Goal: Transaction & Acquisition: Purchase product/service

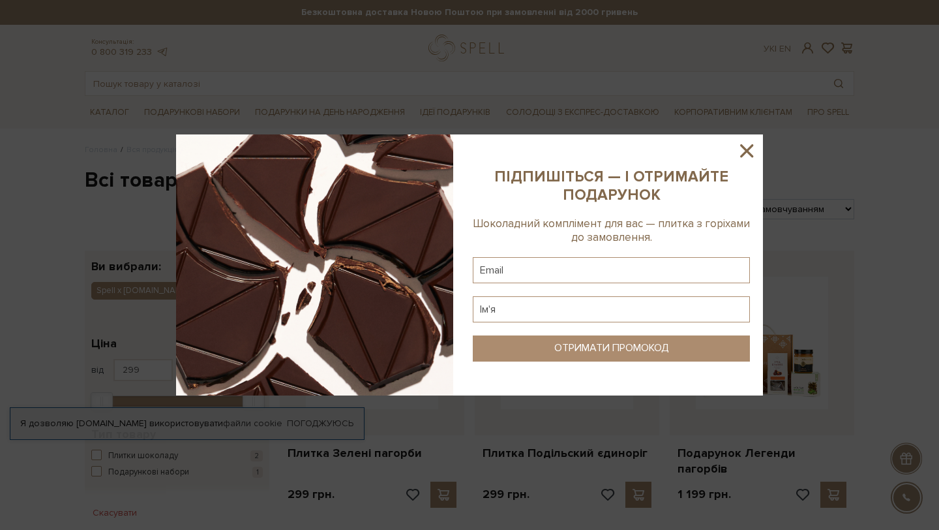
click at [751, 153] on icon at bounding box center [746, 150] width 13 height 13
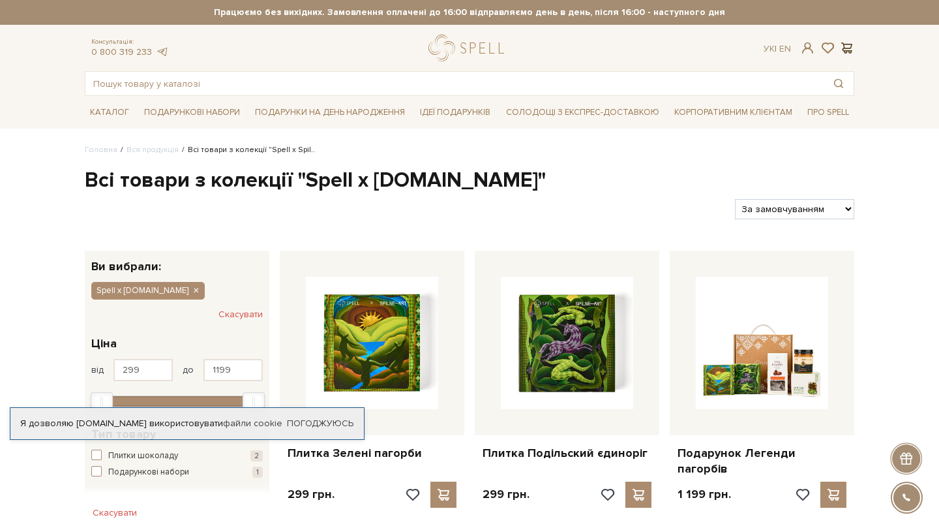
click at [847, 50] on span at bounding box center [847, 48] width 16 height 14
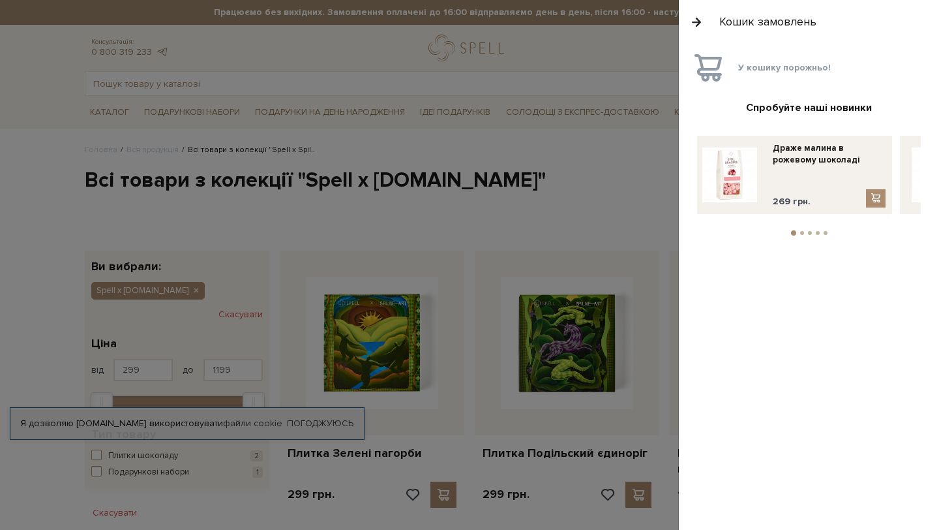
click at [693, 23] on button "button" at bounding box center [697, 21] width 14 height 23
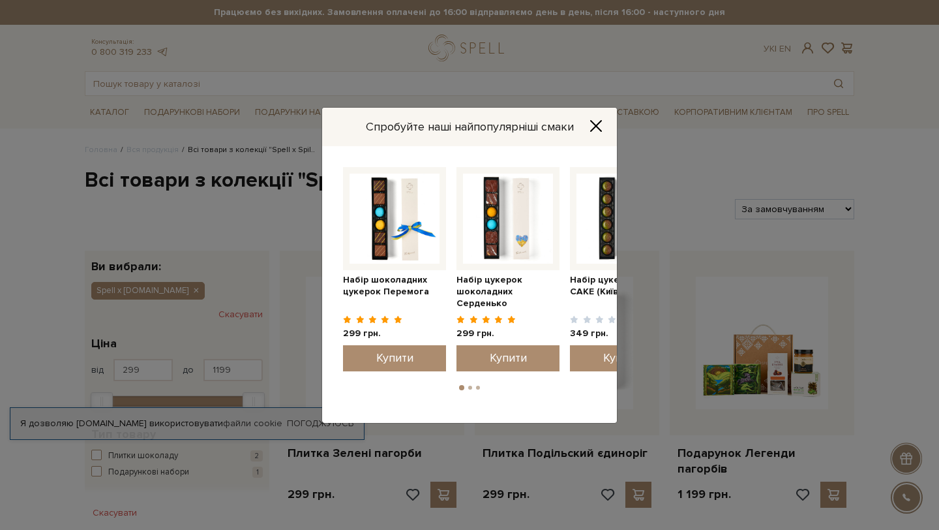
click at [590, 129] on icon "Close" at bounding box center [596, 125] width 13 height 13
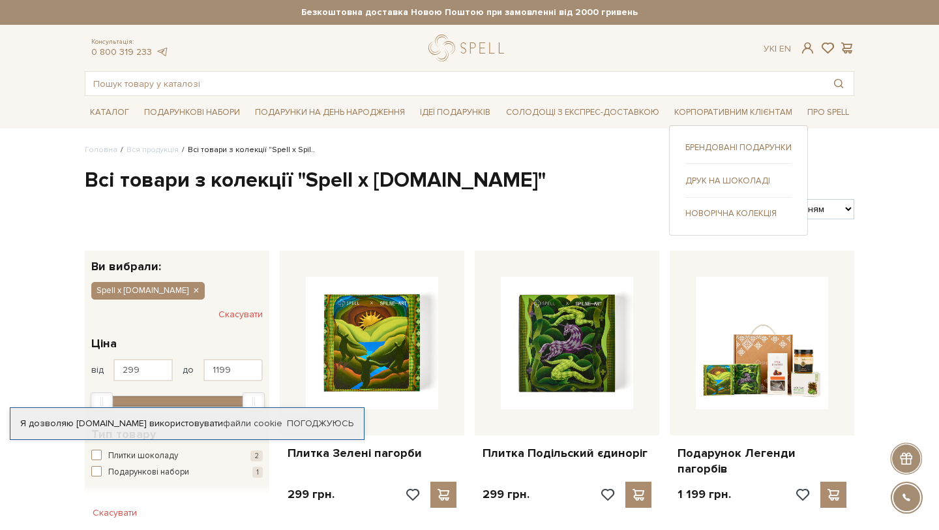
click at [719, 177] on link "Друк на шоколаді" at bounding box center [739, 181] width 106 height 12
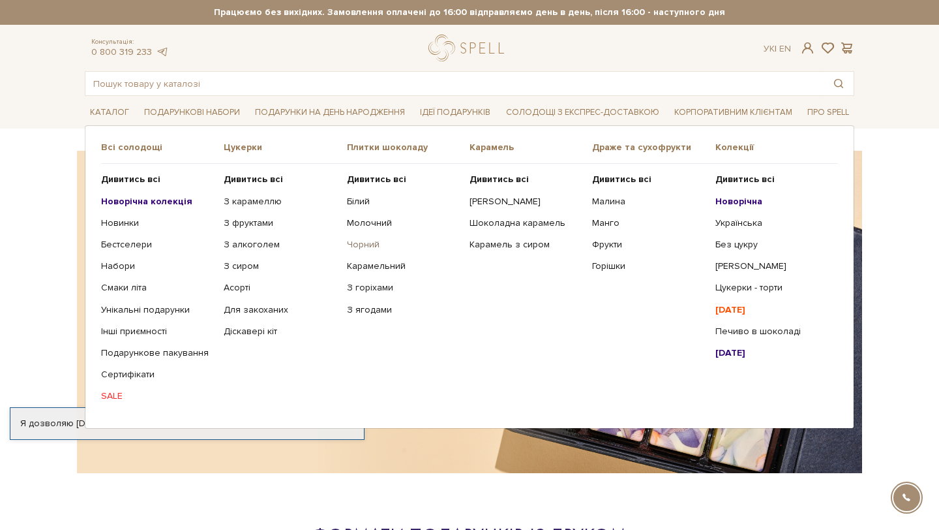
click at [364, 247] on link "Чорний" at bounding box center [403, 245] width 113 height 12
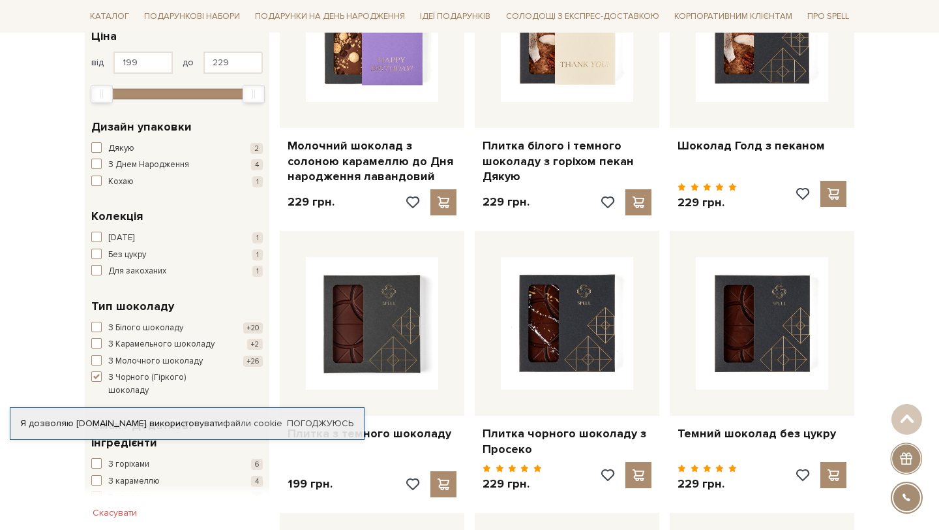
scroll to position [258, 0]
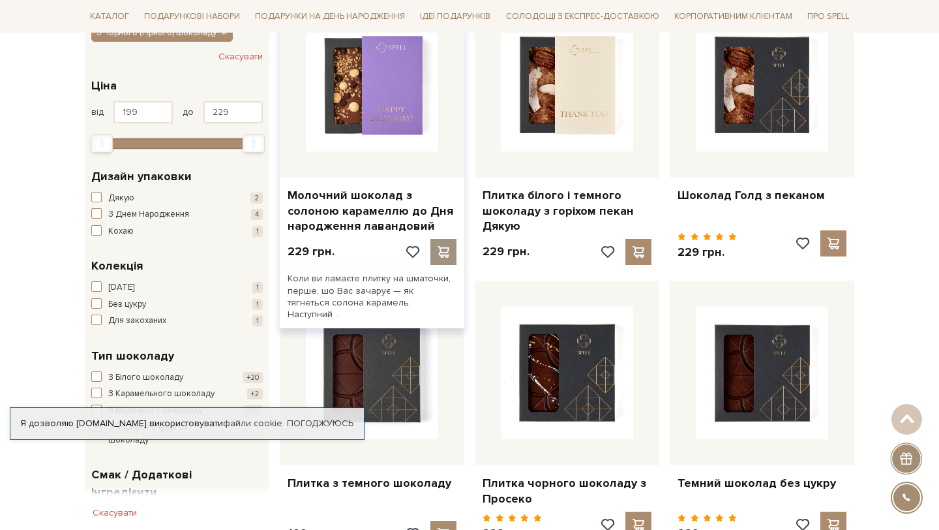
click at [437, 251] on span at bounding box center [443, 252] width 16 height 12
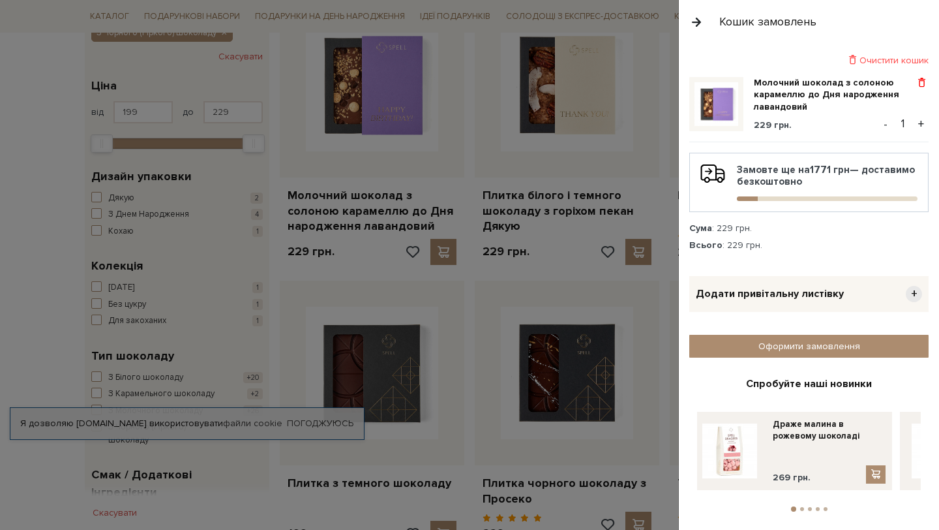
click at [919, 81] on span at bounding box center [922, 83] width 14 height 12
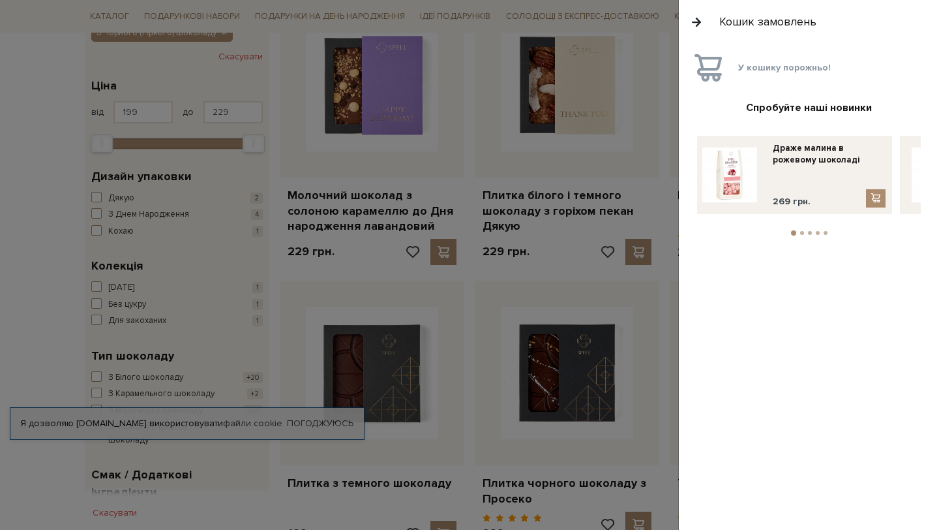
click at [697, 19] on button "button" at bounding box center [697, 21] width 14 height 23
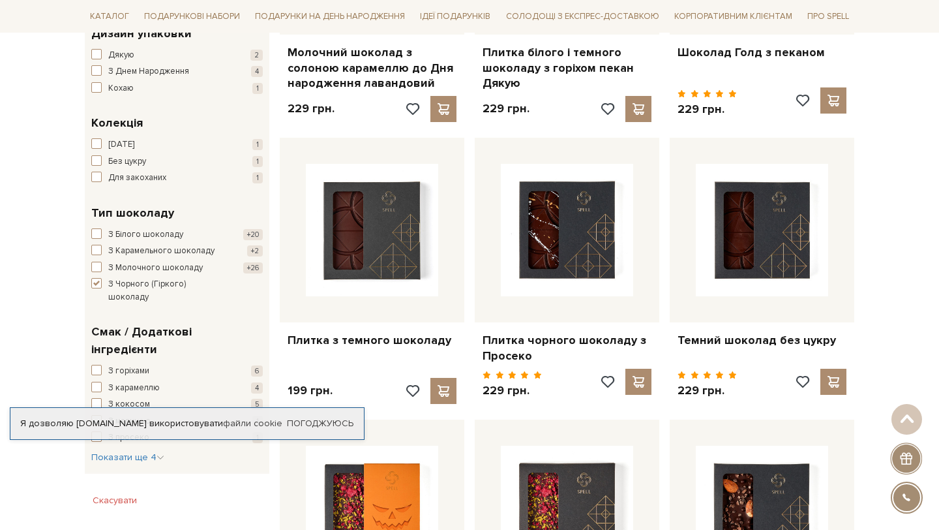
scroll to position [449, 0]
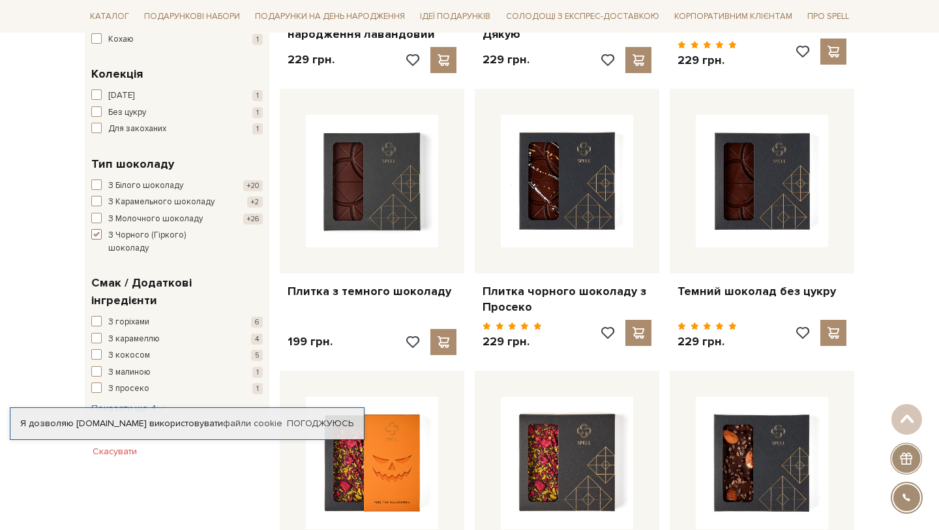
click at [97, 237] on span "button" at bounding box center [96, 234] width 10 height 10
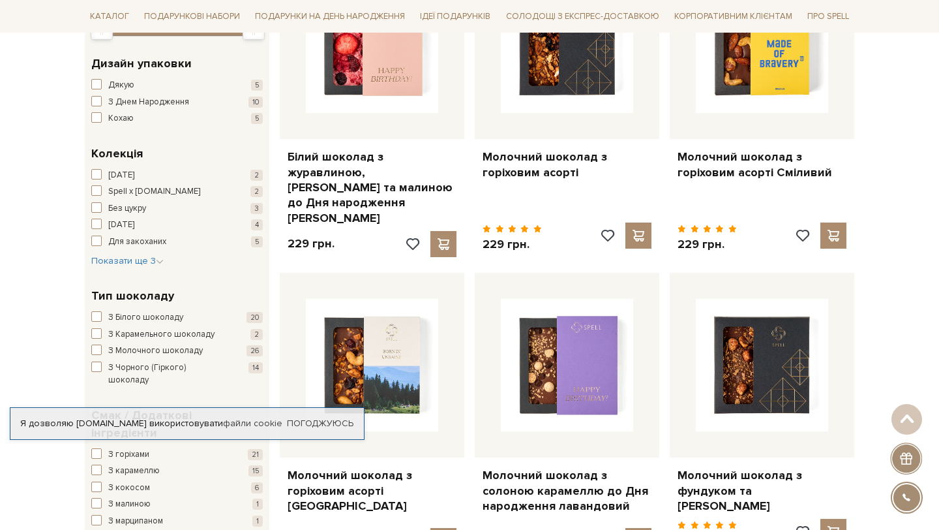
scroll to position [346, 0]
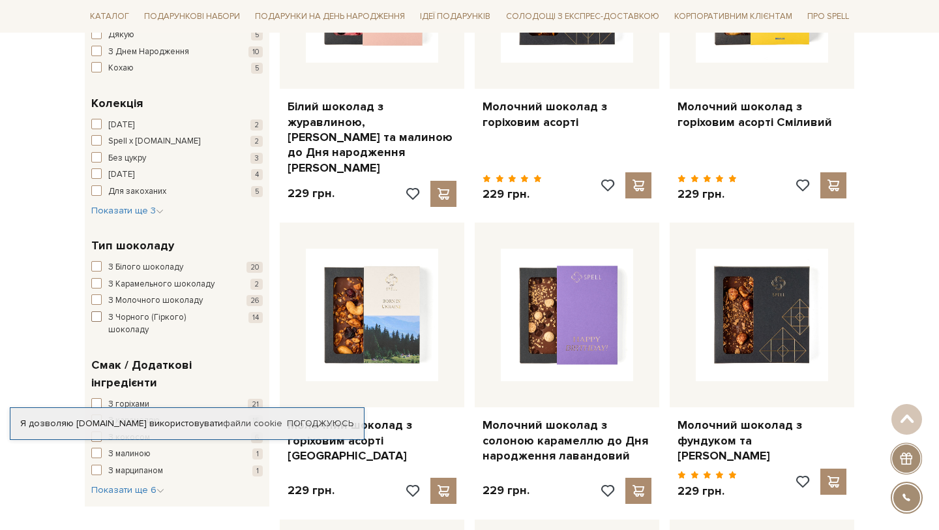
click at [95, 314] on span "button" at bounding box center [96, 316] width 10 height 10
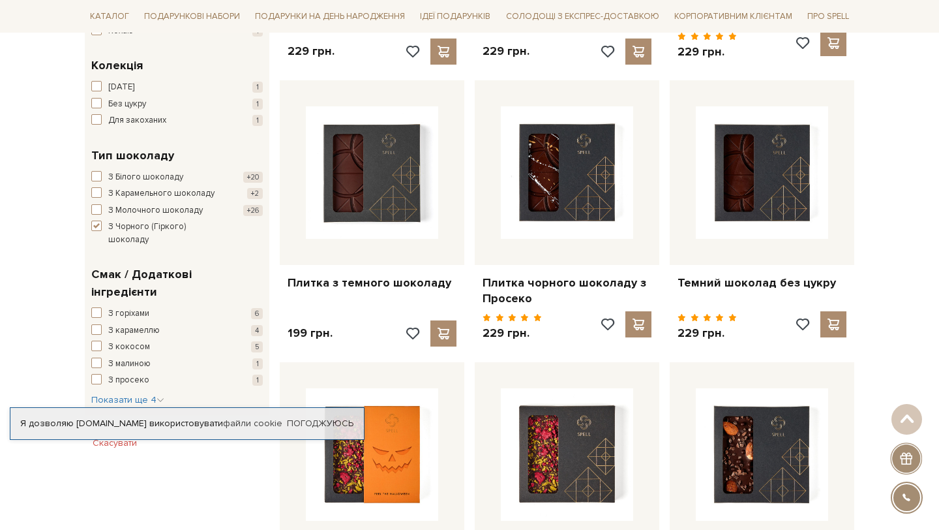
scroll to position [474, 0]
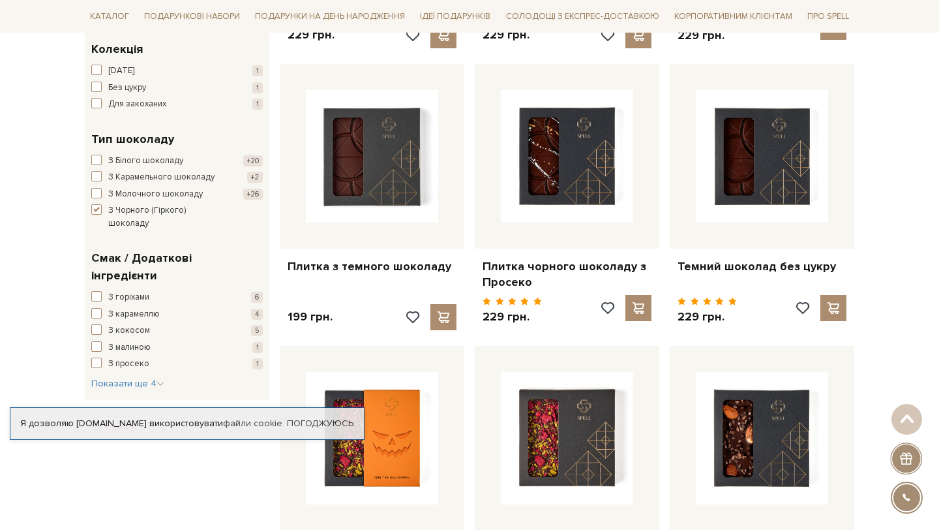
click at [126, 360] on div "Смак / Додаткові інгредієнти З горіхами 6 З карамеллю 4 З кокосом 5 З малиною 1…" at bounding box center [177, 319] width 185 height 160
click at [123, 378] on span "Показати ще 4" at bounding box center [127, 383] width 73 height 11
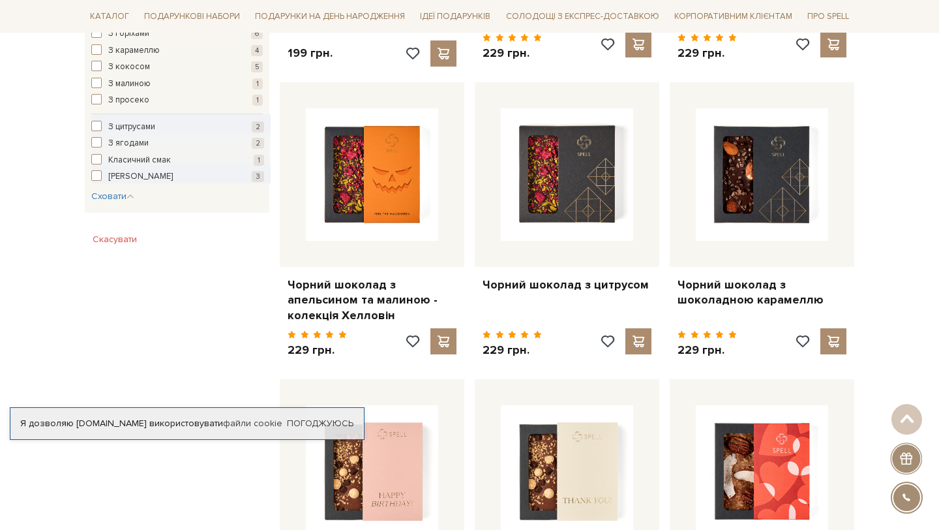
scroll to position [708, 0]
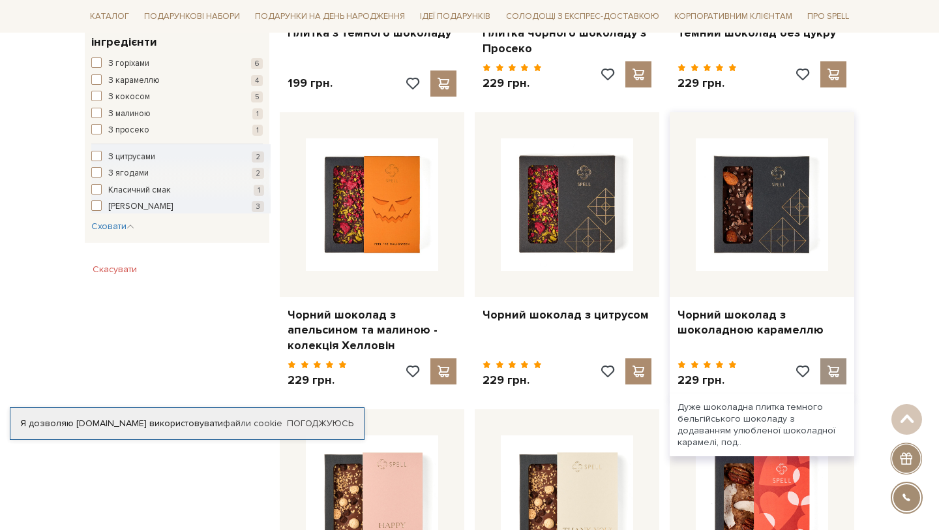
click at [844, 369] on div at bounding box center [834, 371] width 26 height 26
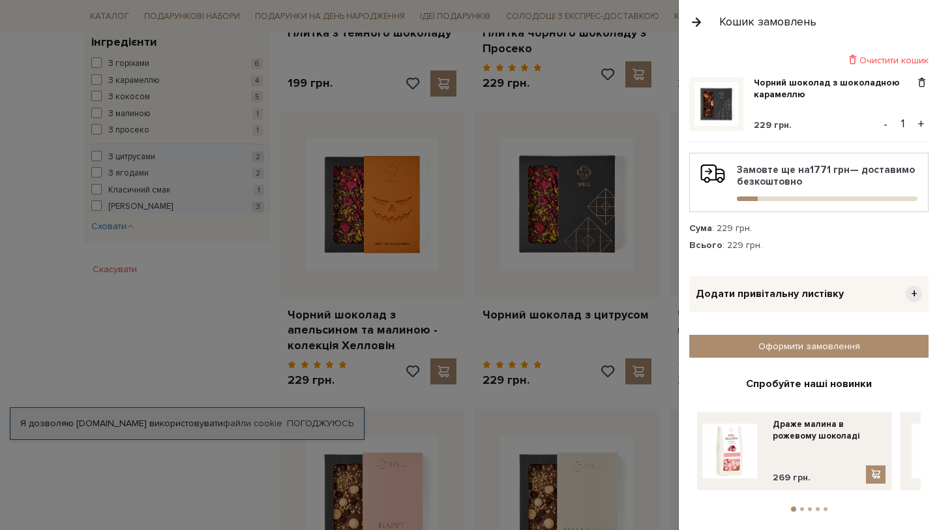
click at [701, 29] on button "button" at bounding box center [697, 21] width 14 height 23
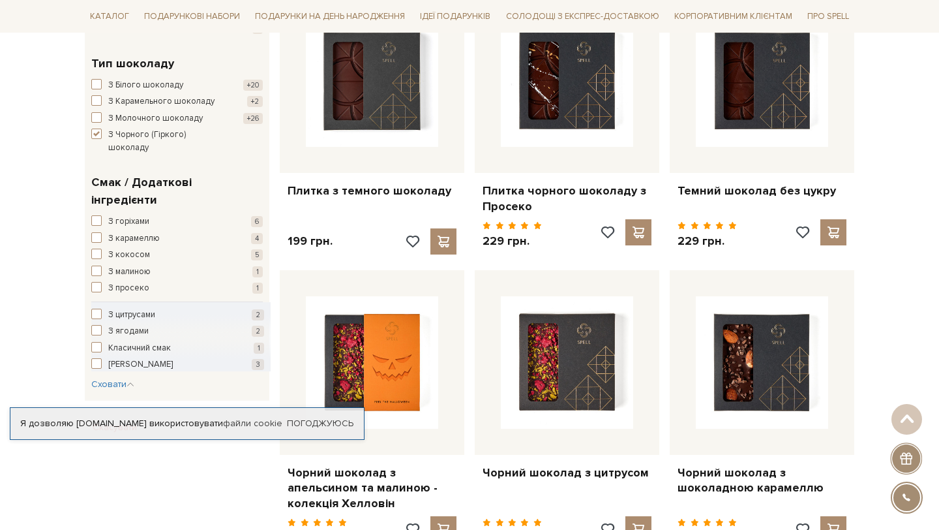
scroll to position [501, 0]
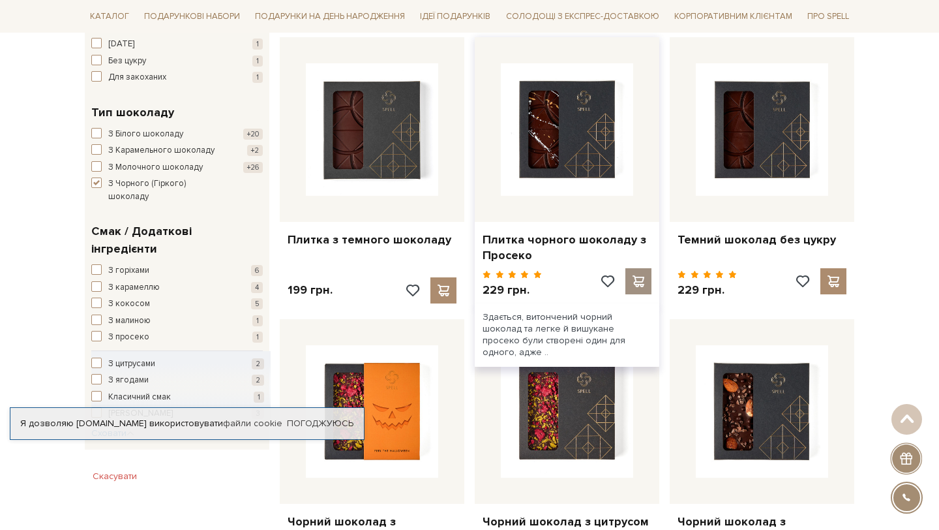
click at [635, 278] on span at bounding box center [638, 281] width 16 height 12
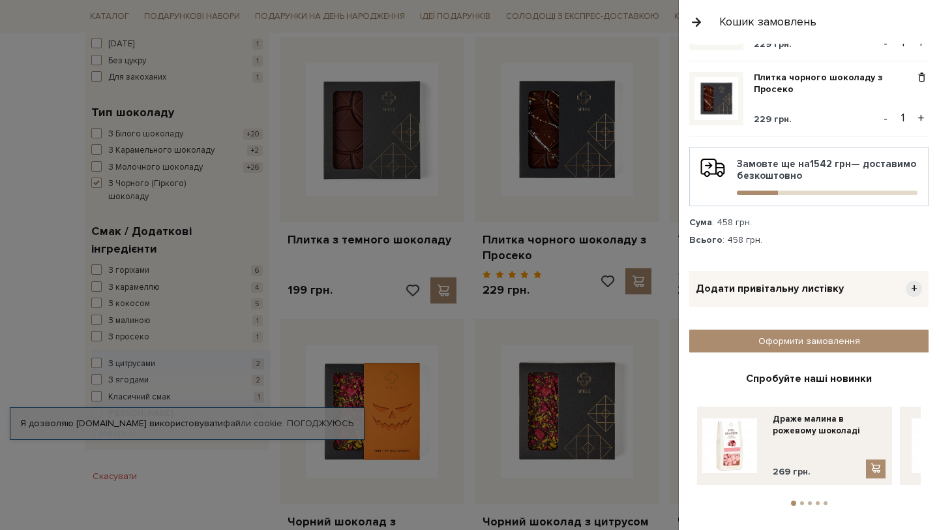
scroll to position [0, 0]
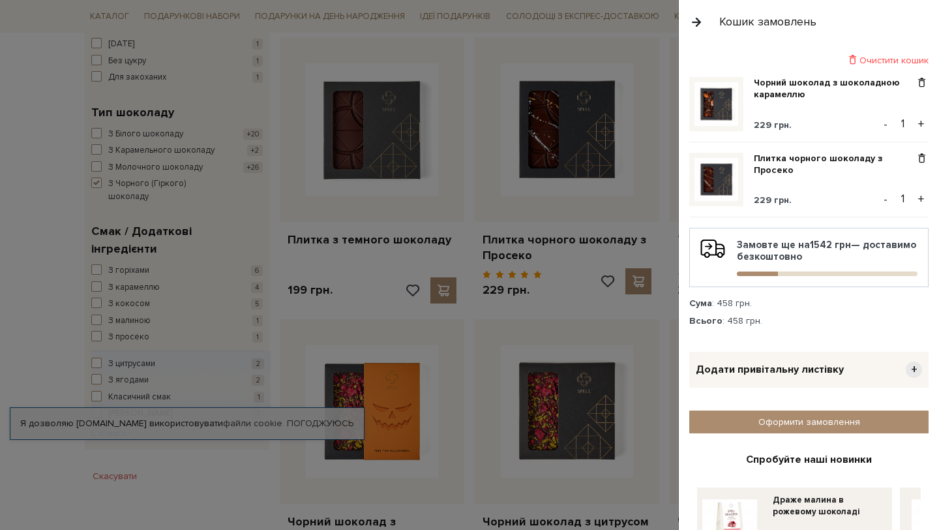
click at [699, 21] on button "button" at bounding box center [697, 21] width 14 height 23
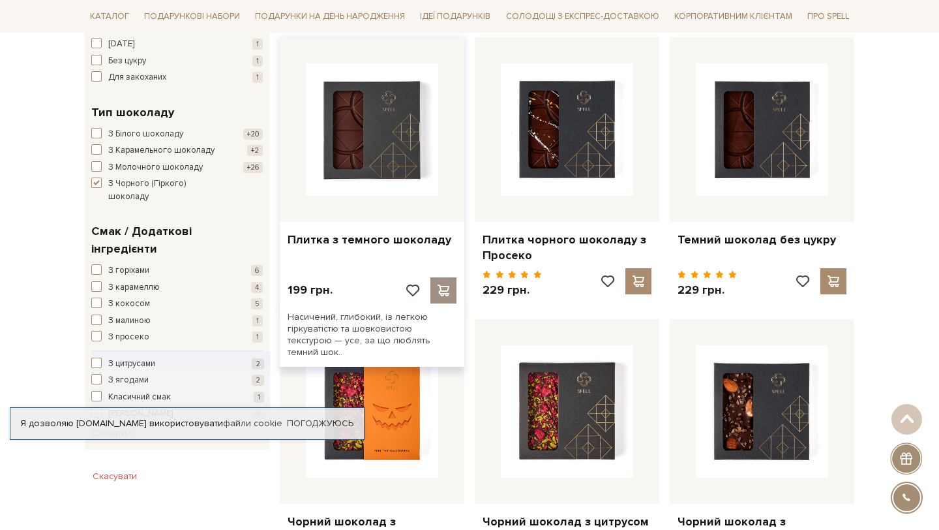
click at [442, 284] on span at bounding box center [443, 290] width 16 height 12
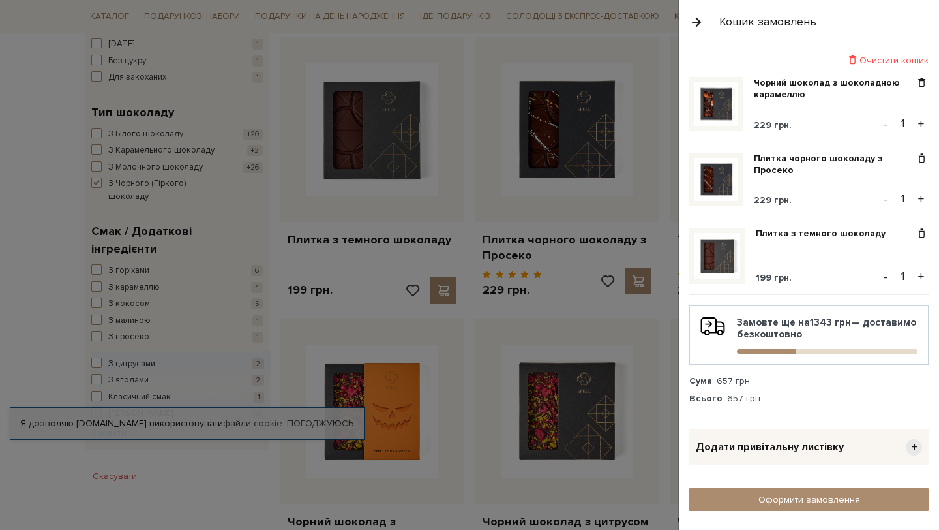
click at [700, 20] on button "button" at bounding box center [697, 21] width 14 height 23
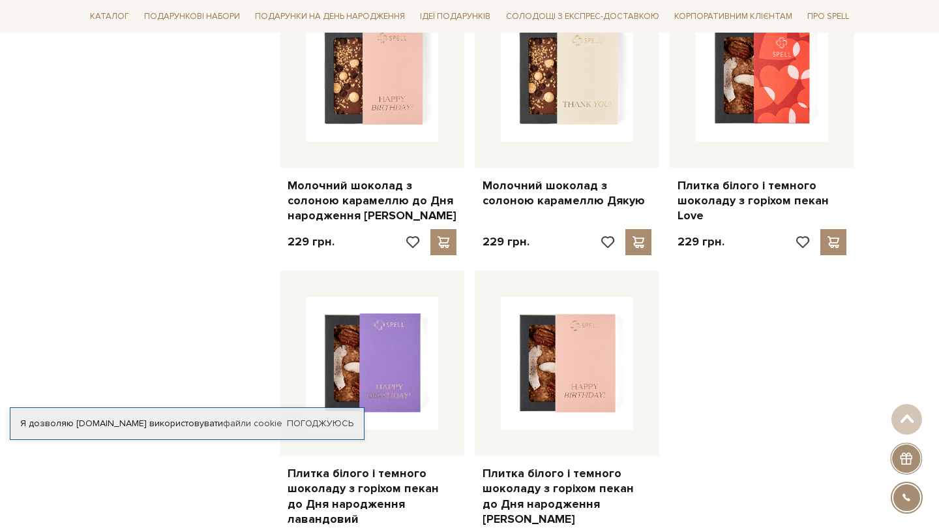
scroll to position [1061, 0]
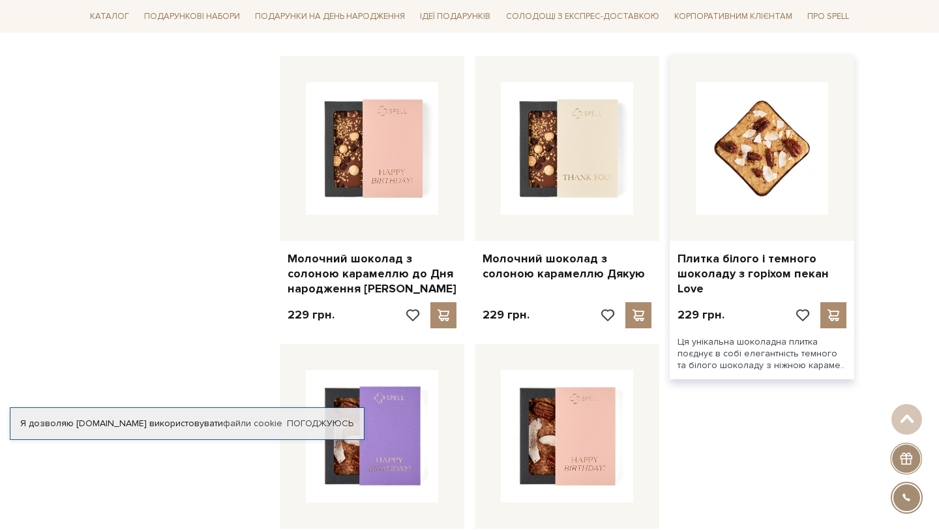
click at [763, 152] on img at bounding box center [762, 148] width 132 height 132
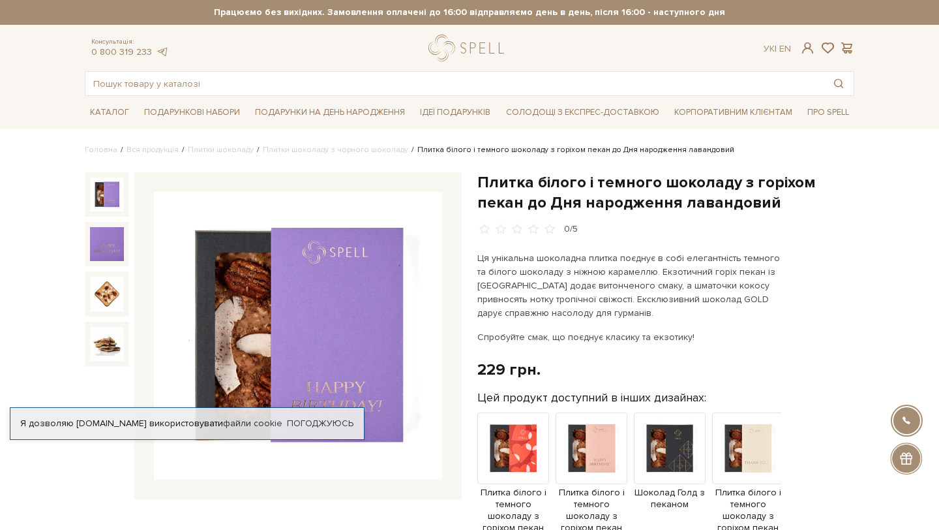
scroll to position [129, 0]
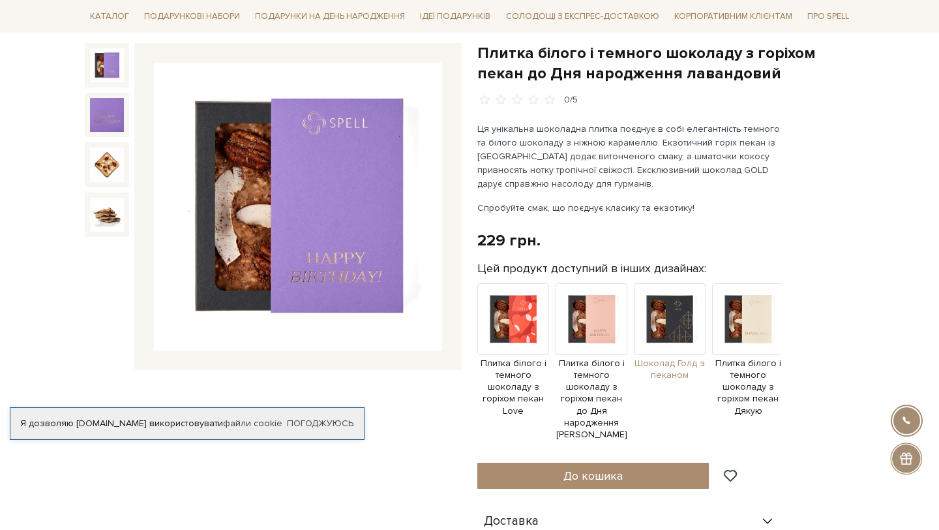
click at [659, 322] on img at bounding box center [670, 319] width 72 height 72
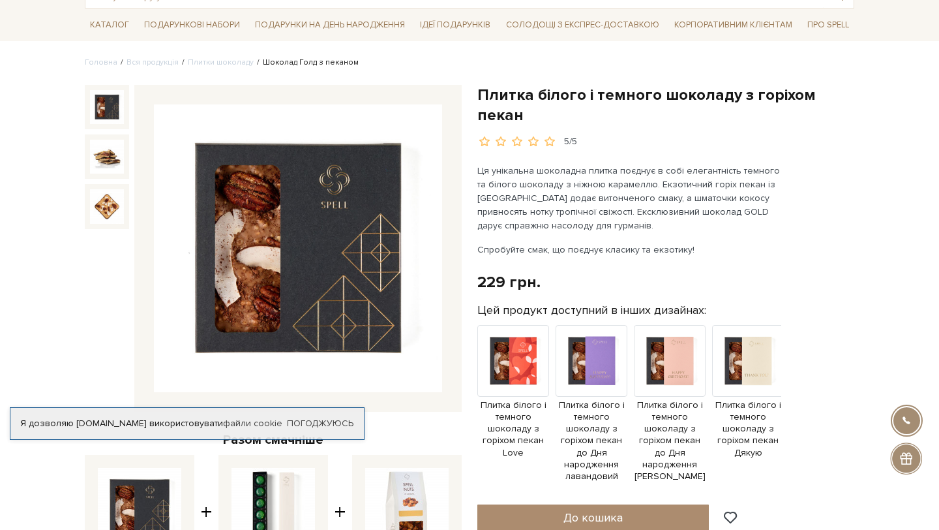
scroll to position [90, 0]
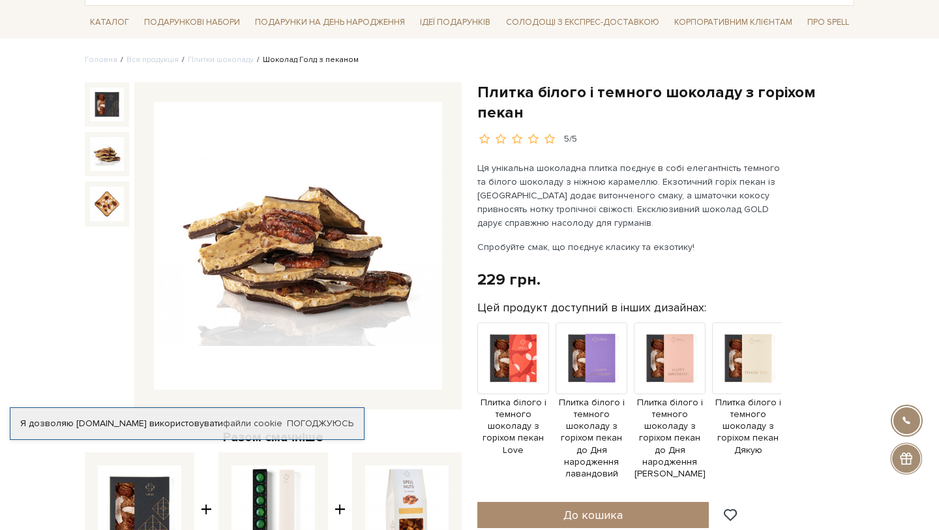
click at [115, 157] on img at bounding box center [107, 154] width 34 height 34
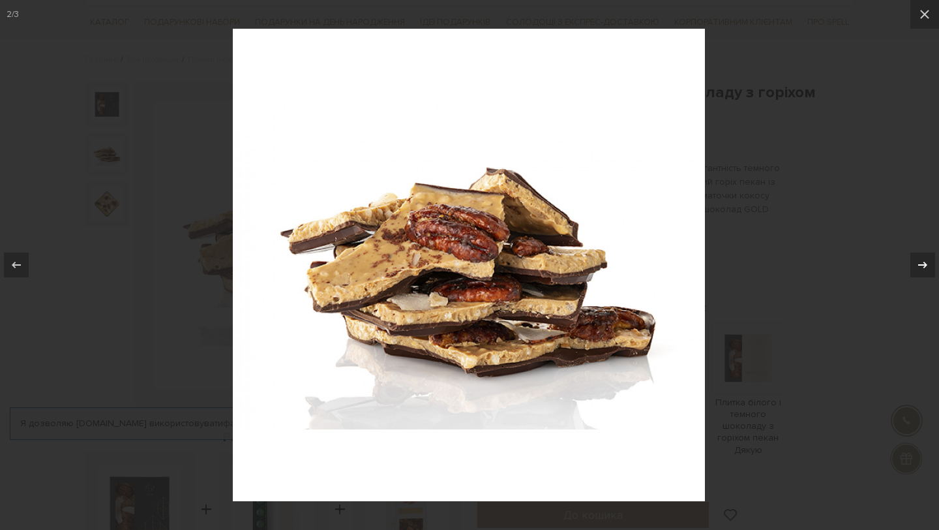
click at [920, 267] on icon at bounding box center [923, 265] width 16 height 16
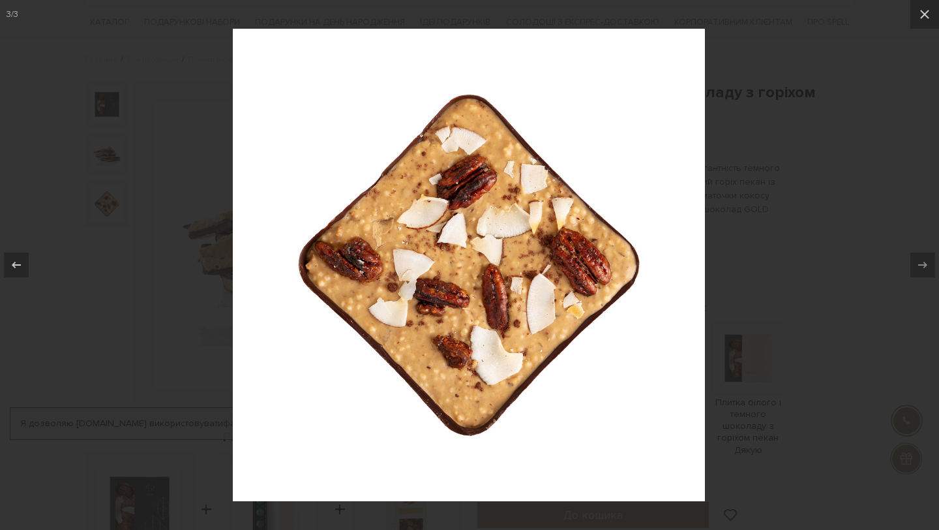
click at [842, 258] on div at bounding box center [469, 265] width 939 height 530
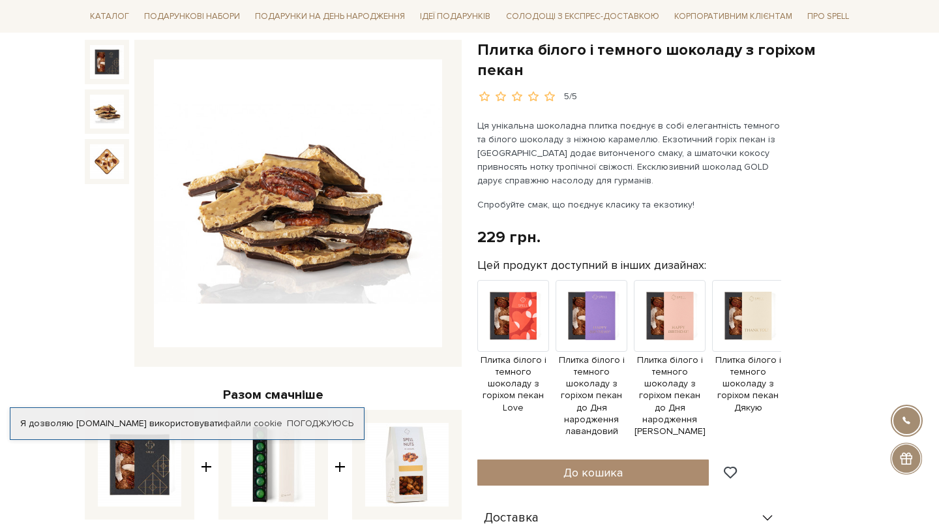
scroll to position [57, 0]
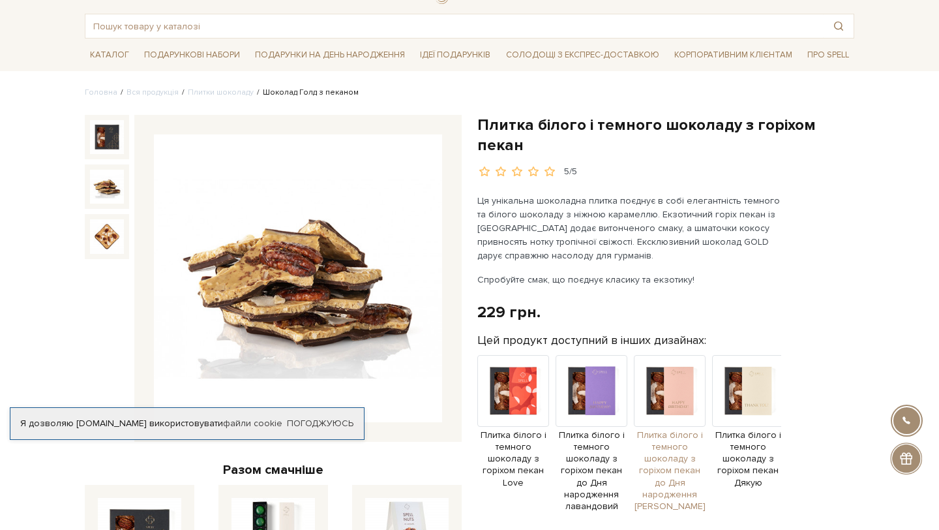
click at [664, 371] on img at bounding box center [670, 391] width 72 height 72
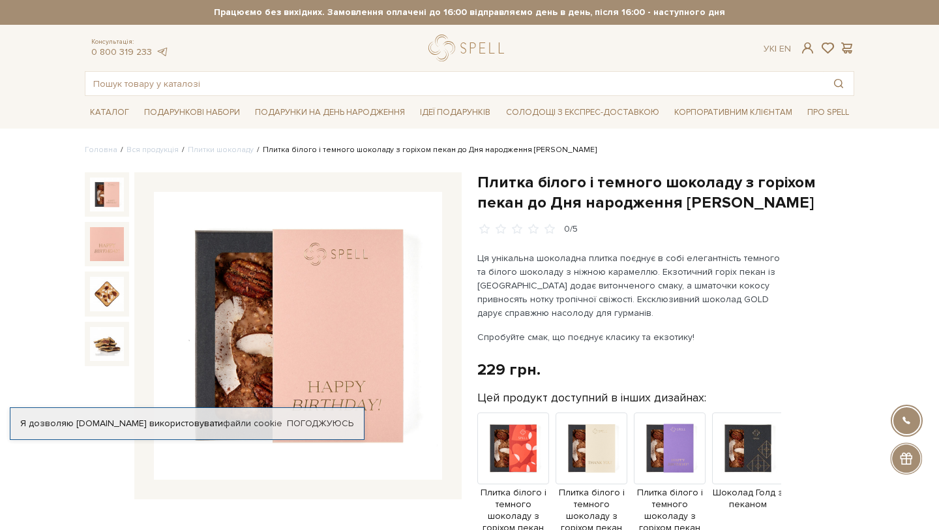
scroll to position [194, 0]
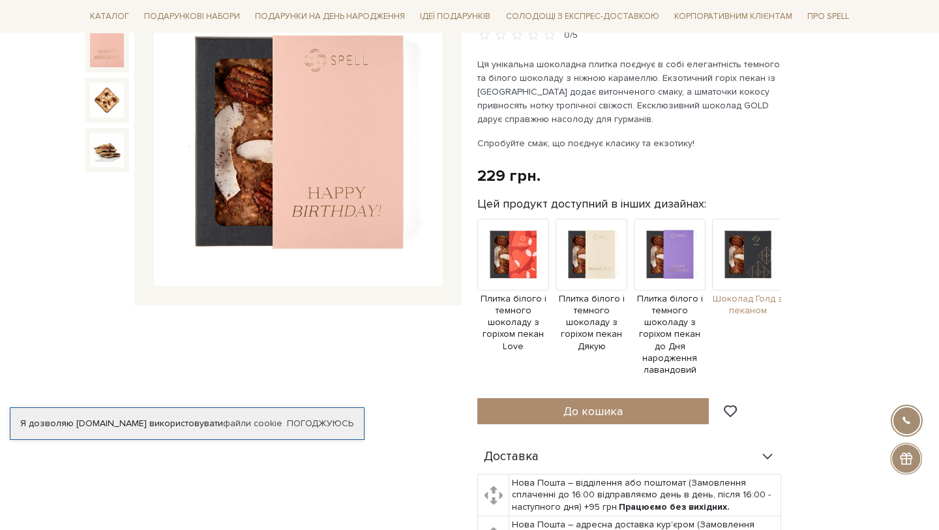
click at [761, 245] on img at bounding box center [748, 255] width 72 height 72
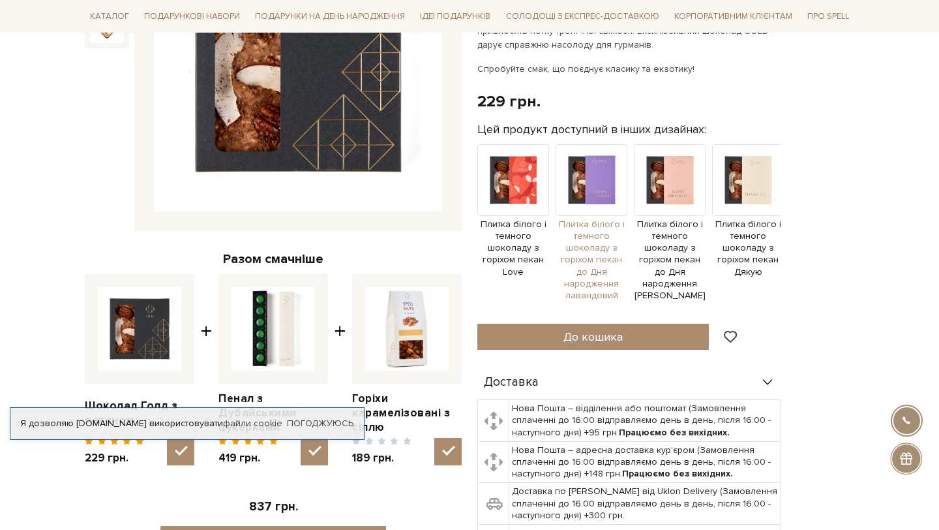
scroll to position [245, 0]
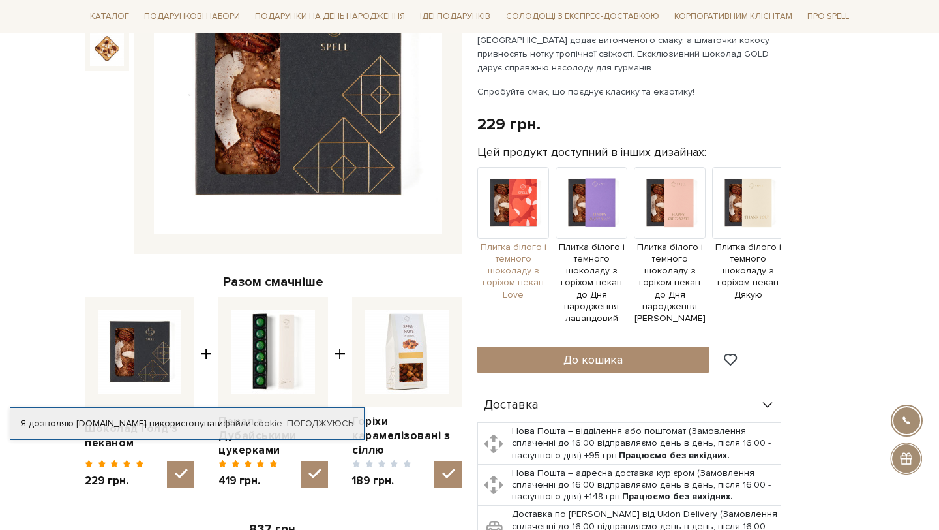
click at [506, 167] on img at bounding box center [514, 203] width 72 height 72
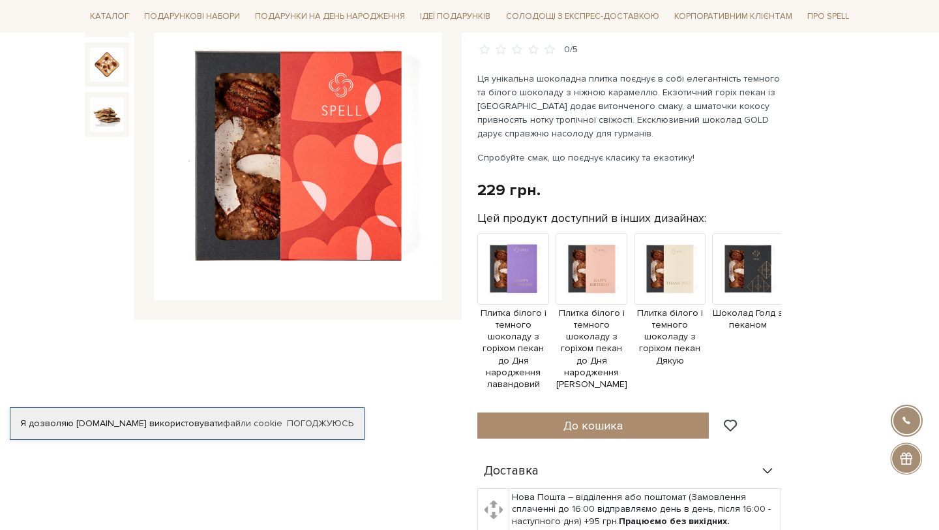
scroll to position [177, 0]
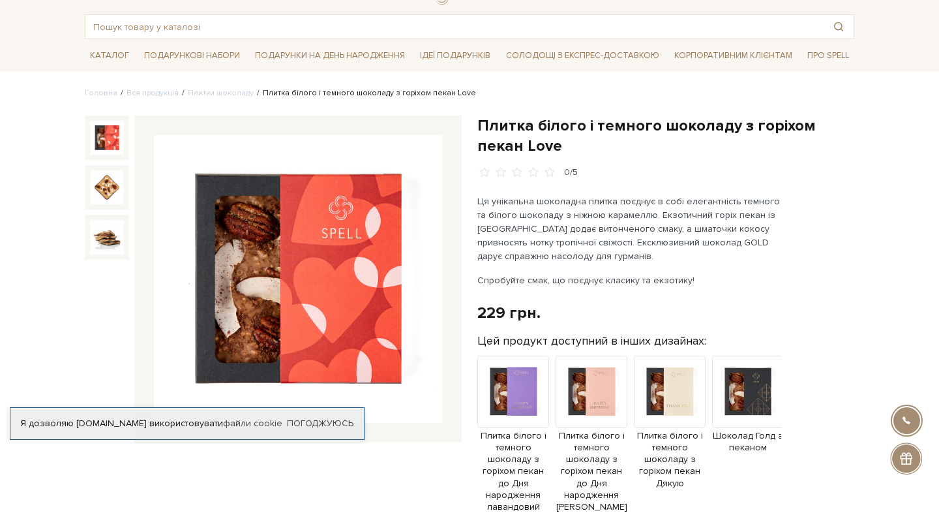
scroll to position [99, 0]
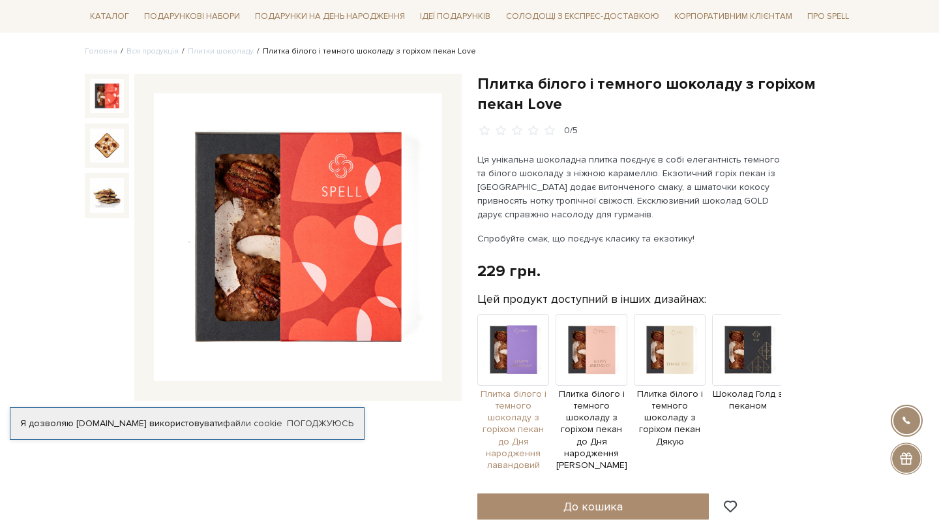
click at [534, 354] on img at bounding box center [514, 350] width 72 height 72
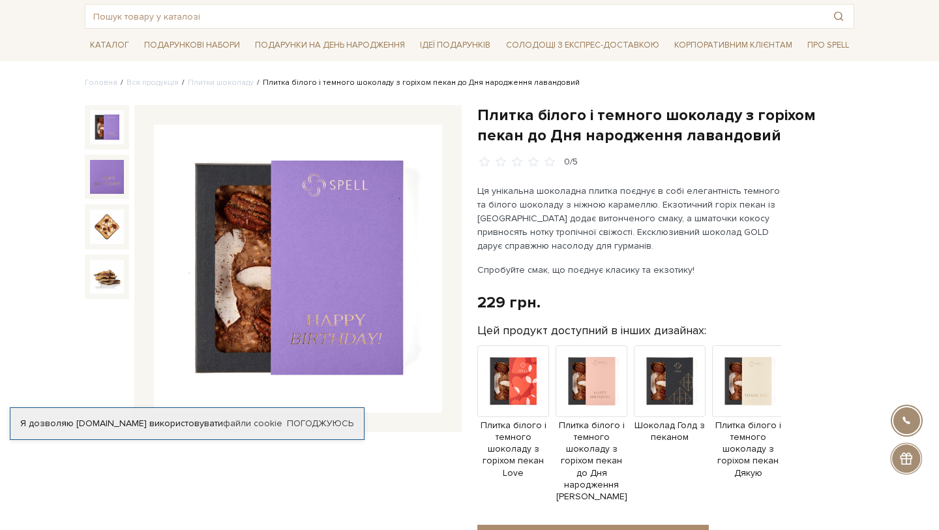
scroll to position [142, 0]
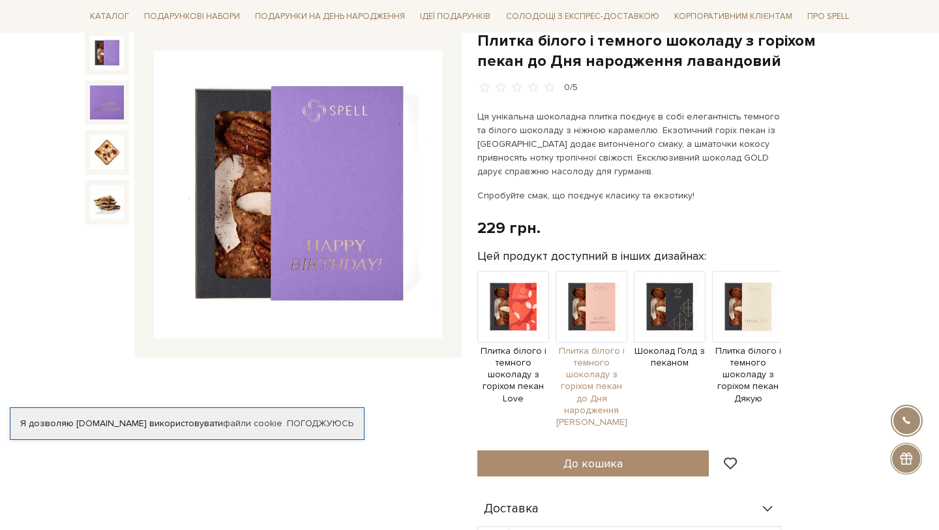
click at [599, 305] on img at bounding box center [592, 307] width 72 height 72
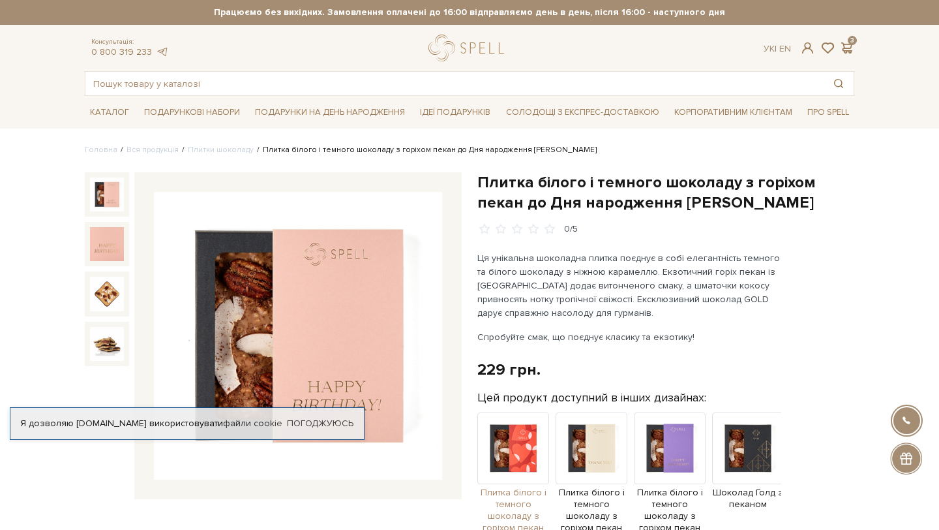
click at [513, 436] on img at bounding box center [514, 448] width 72 height 72
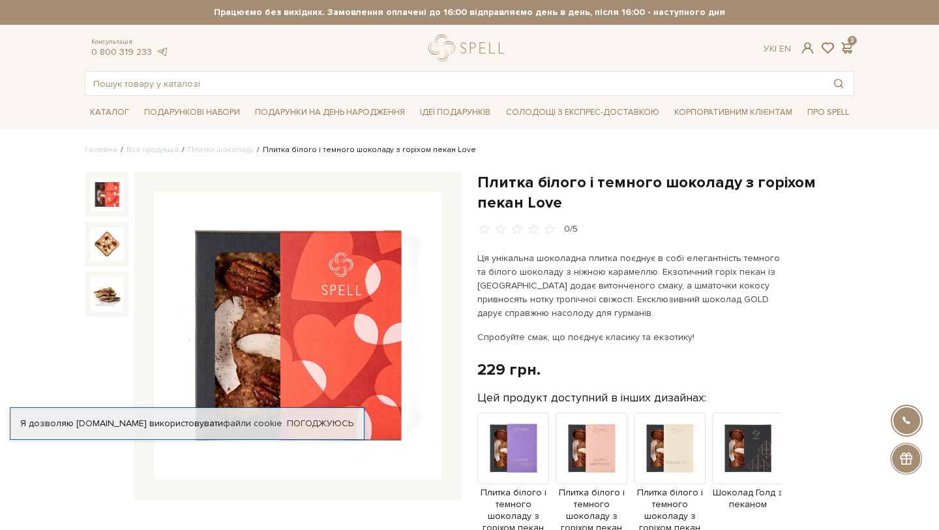
scroll to position [78, 0]
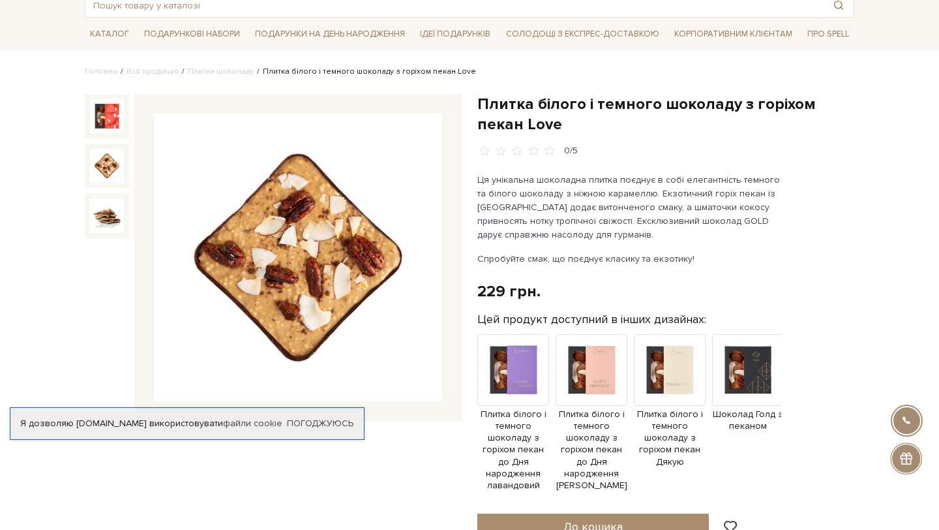
click at [119, 172] on img at bounding box center [107, 166] width 34 height 34
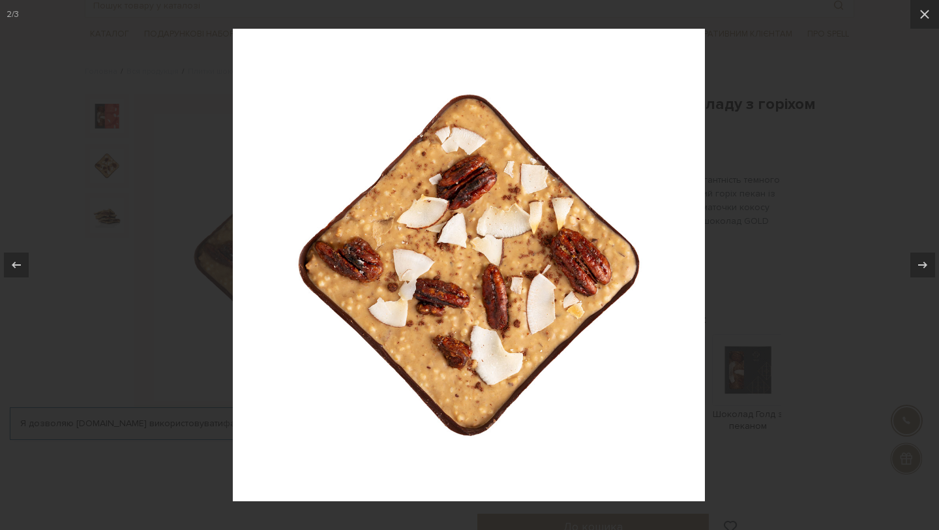
click at [761, 179] on div at bounding box center [469, 265] width 939 height 530
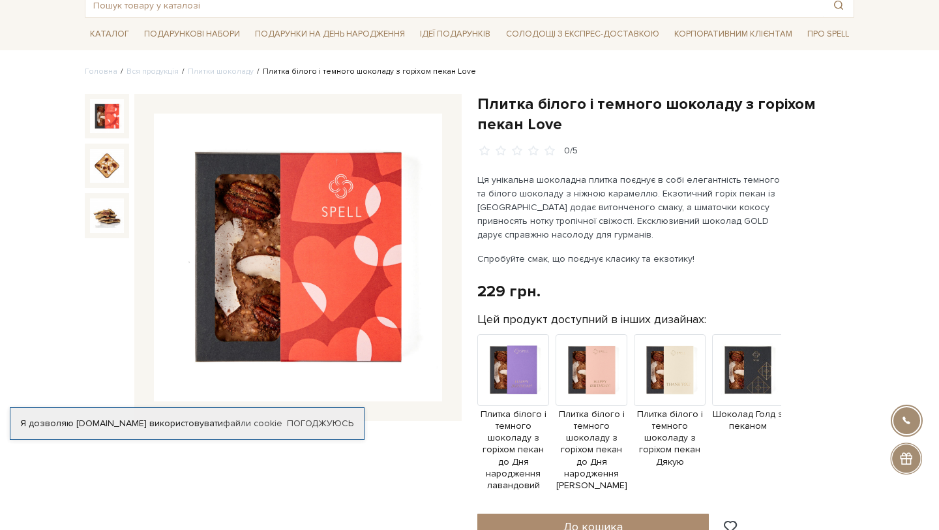
click at [108, 110] on img at bounding box center [107, 116] width 34 height 34
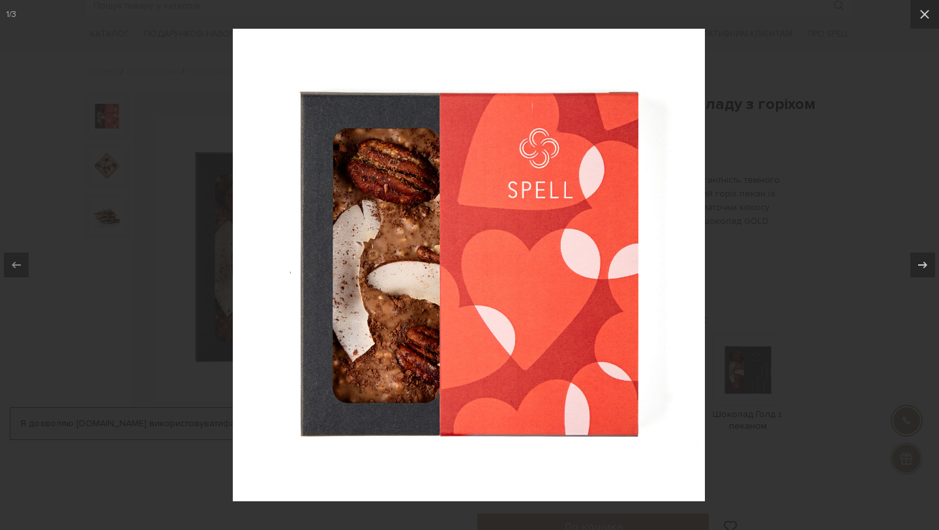
click at [89, 172] on div at bounding box center [469, 265] width 939 height 530
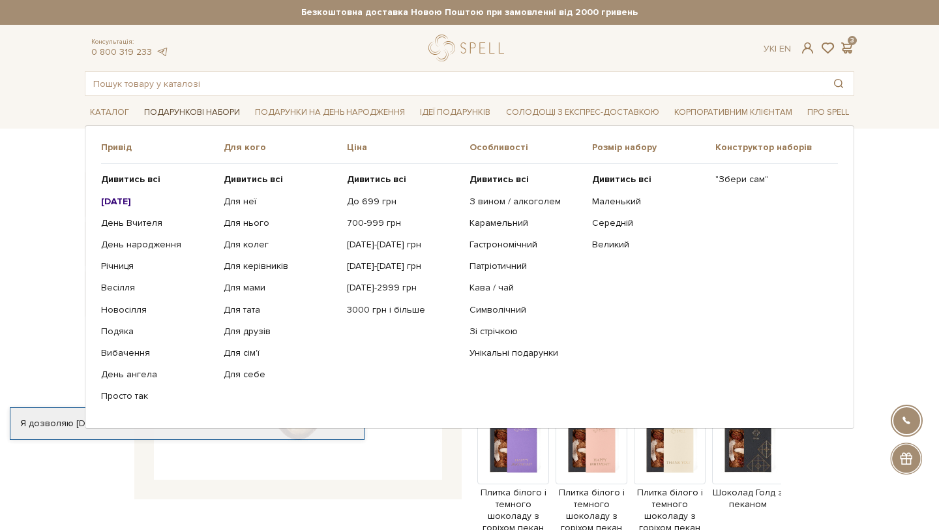
click at [162, 107] on link "Подарункові набори" at bounding box center [192, 112] width 106 height 20
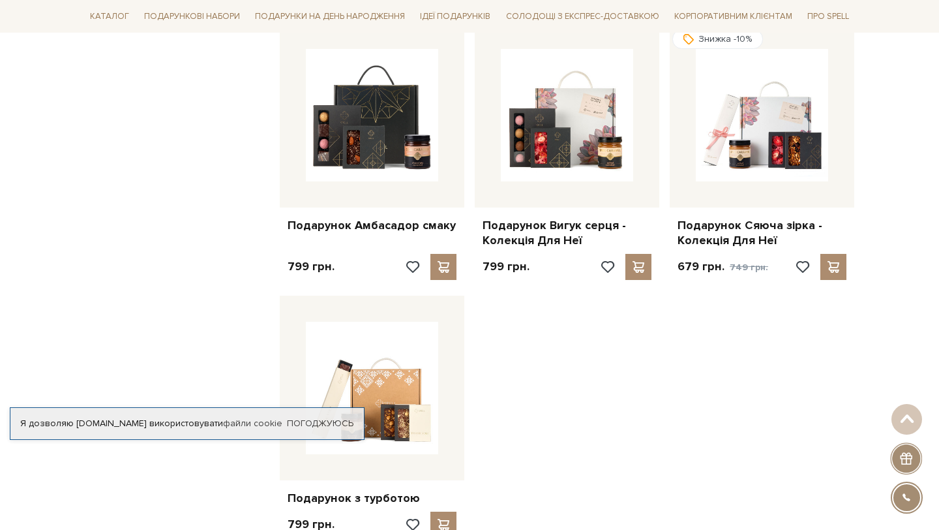
scroll to position [1501, 0]
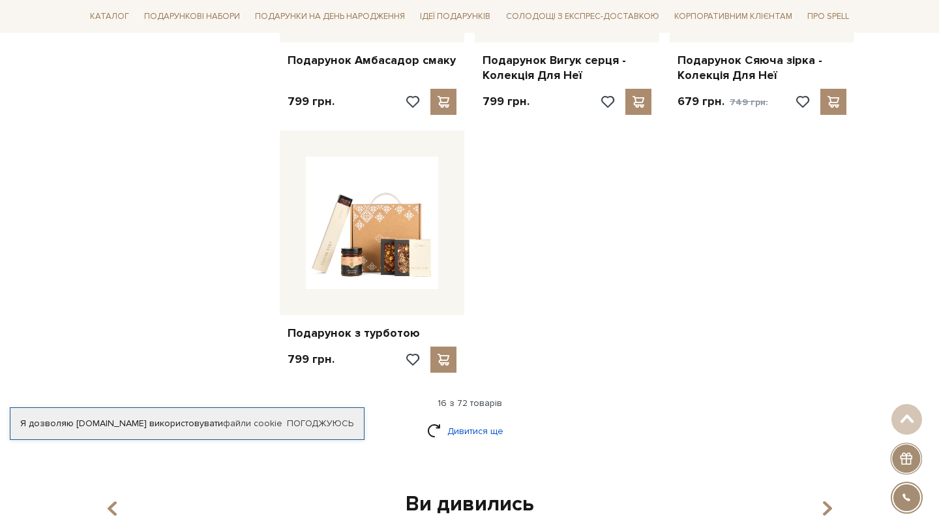
click at [472, 419] on link "Дивитися ще" at bounding box center [469, 430] width 85 height 23
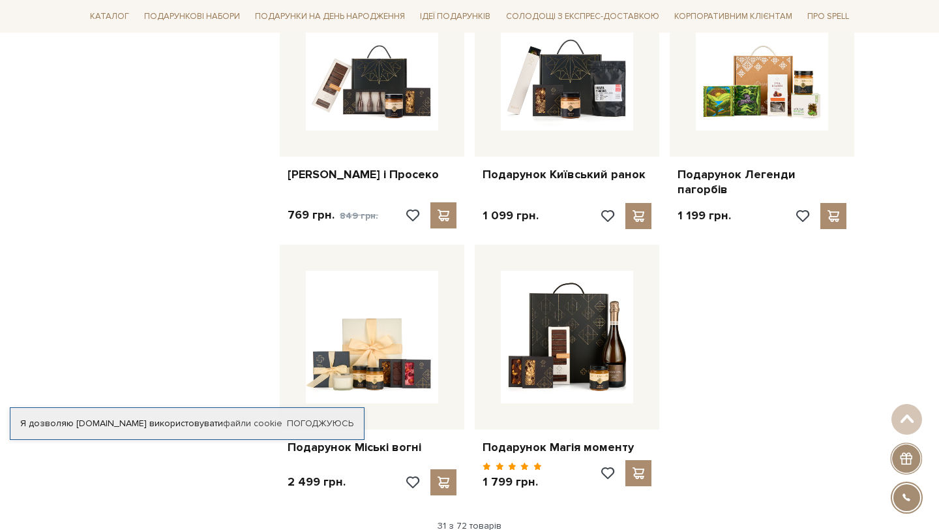
scroll to position [2941, 0]
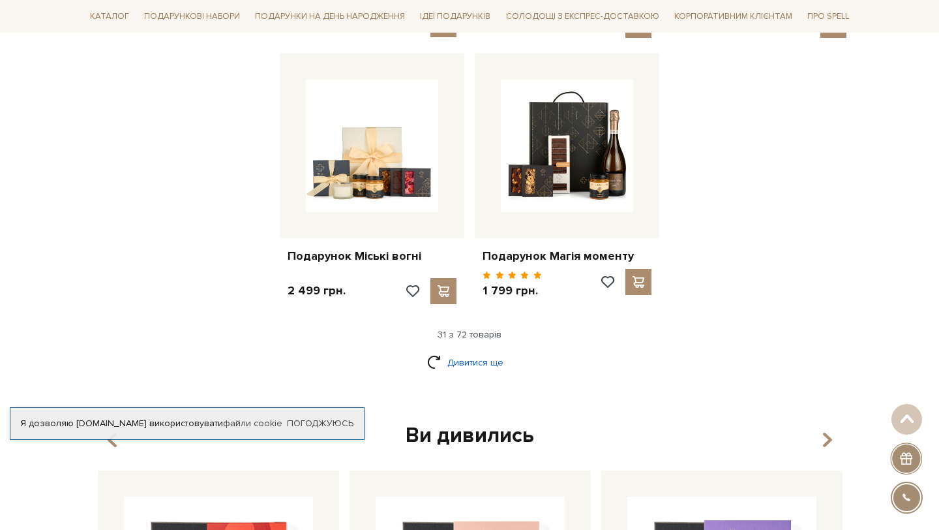
click at [480, 351] on link "Дивитися ще" at bounding box center [469, 362] width 85 height 23
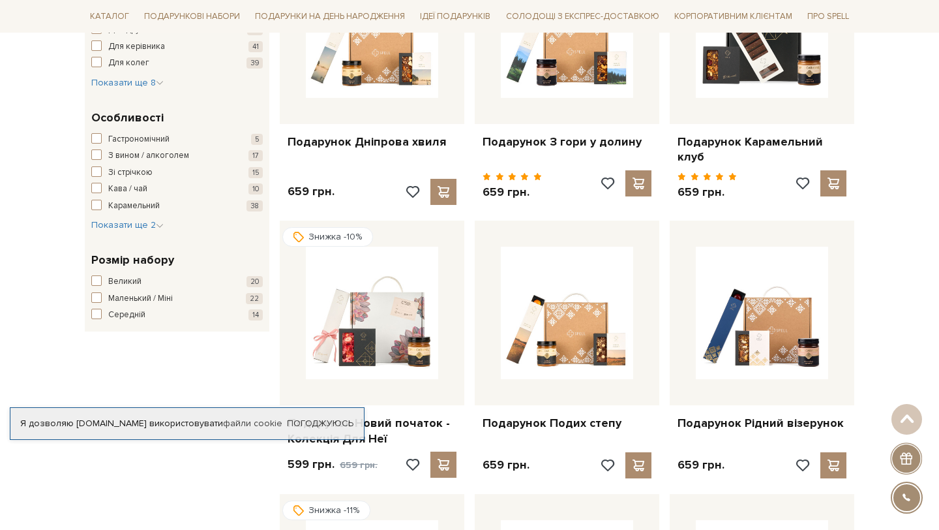
scroll to position [0, 0]
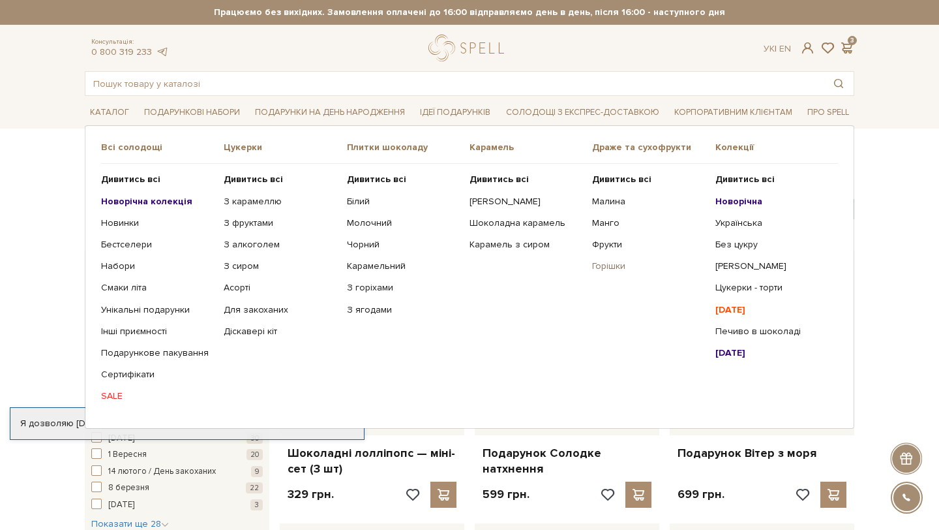
click at [612, 266] on link "Горішки" at bounding box center [648, 266] width 113 height 12
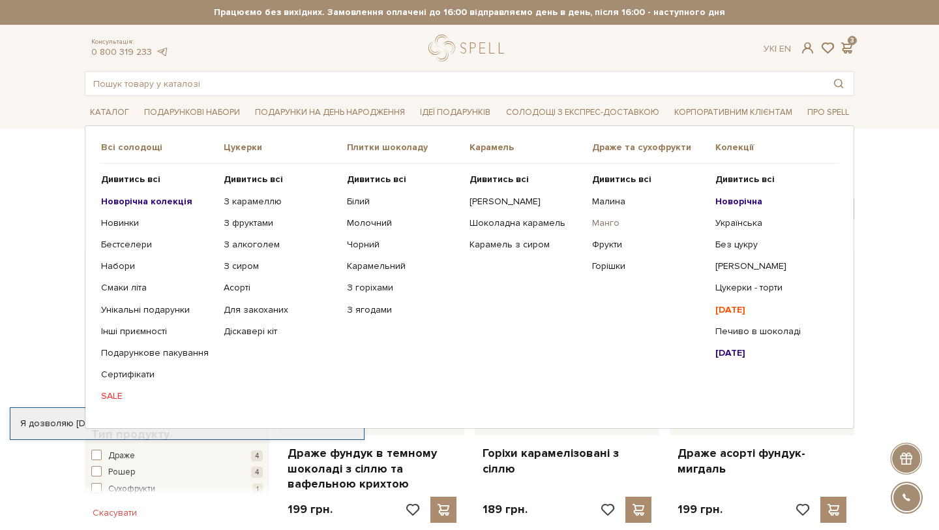
click at [605, 225] on link "Манго" at bounding box center [648, 223] width 113 height 12
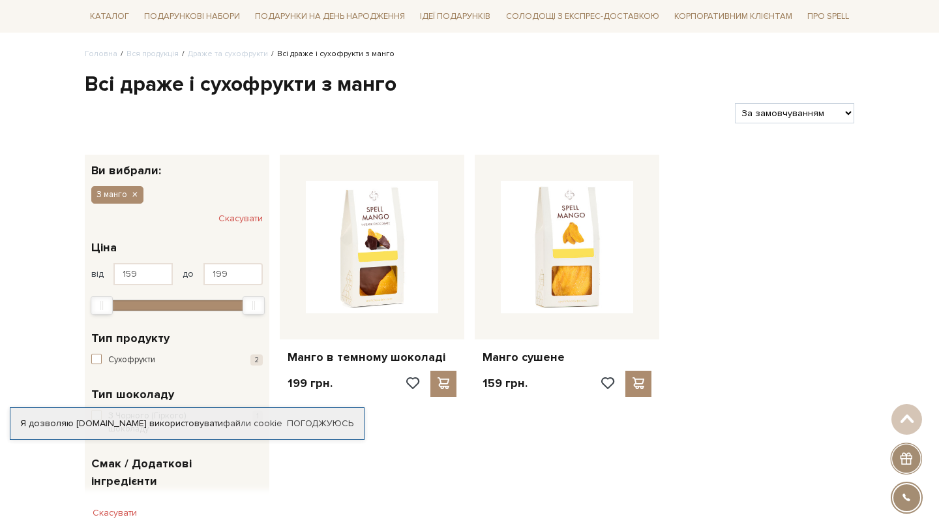
scroll to position [107, 0]
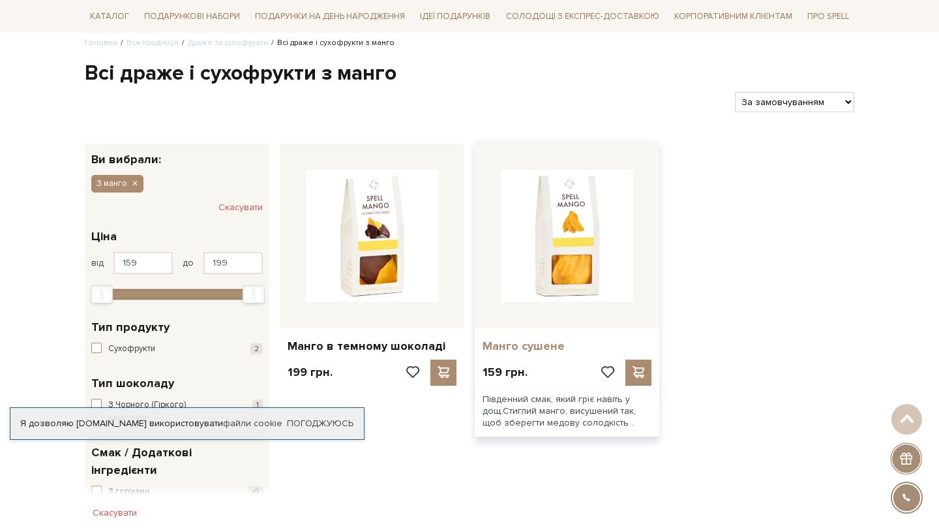
click at [528, 348] on link "Манго сушене" at bounding box center [567, 346] width 169 height 15
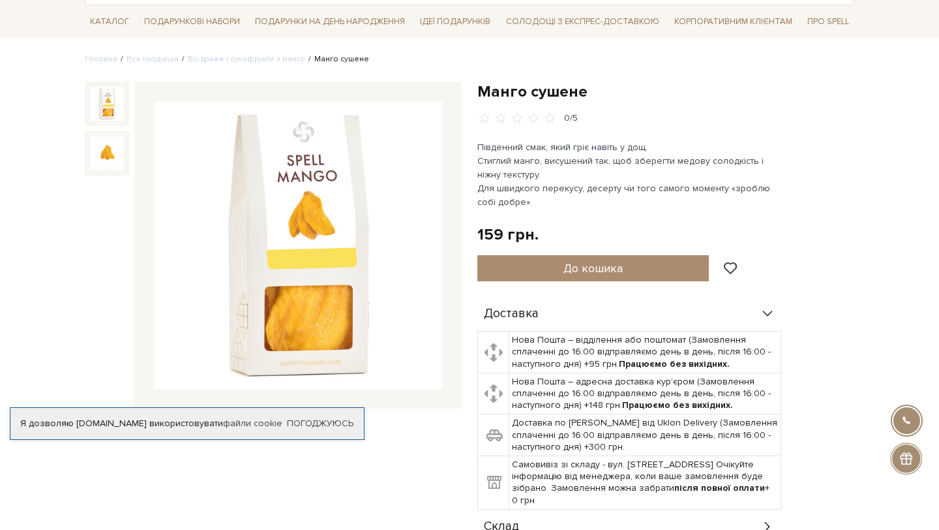
click at [115, 157] on img at bounding box center [107, 153] width 34 height 34
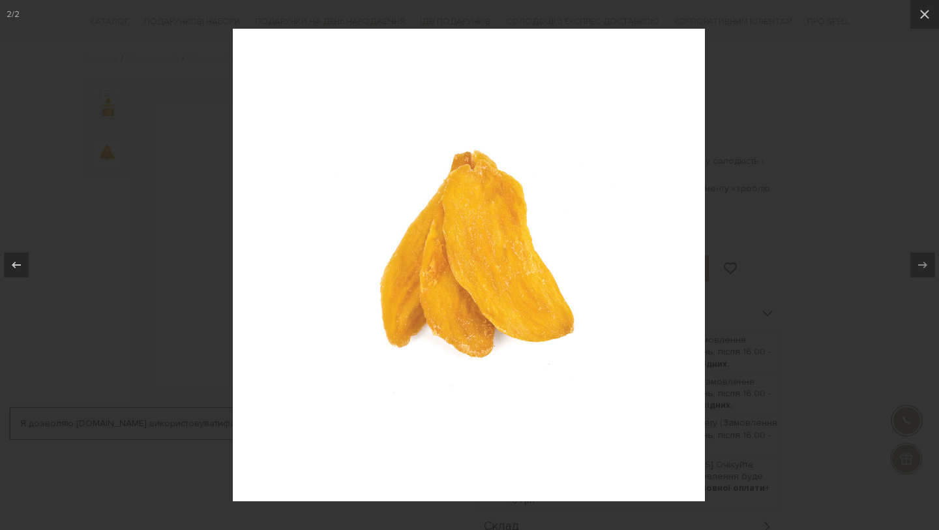
click at [114, 132] on div at bounding box center [469, 265] width 939 height 530
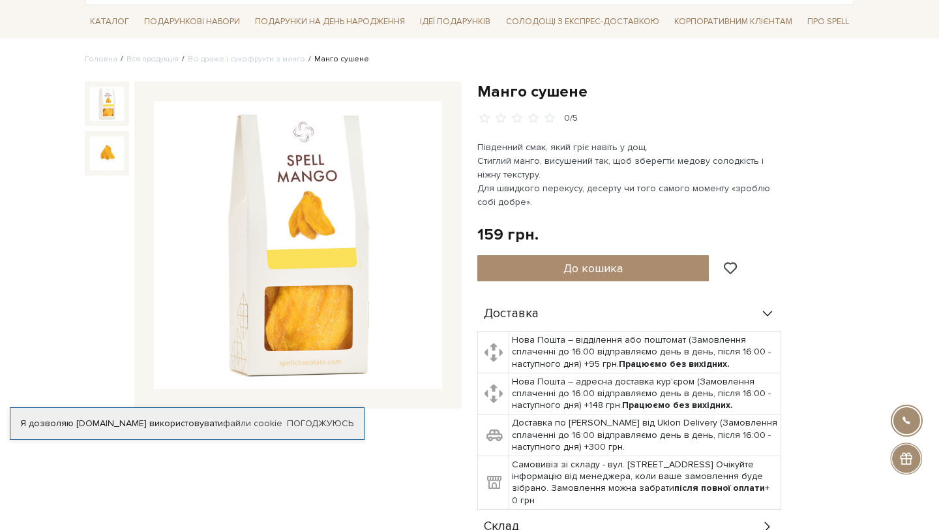
click at [110, 103] on img at bounding box center [107, 104] width 34 height 34
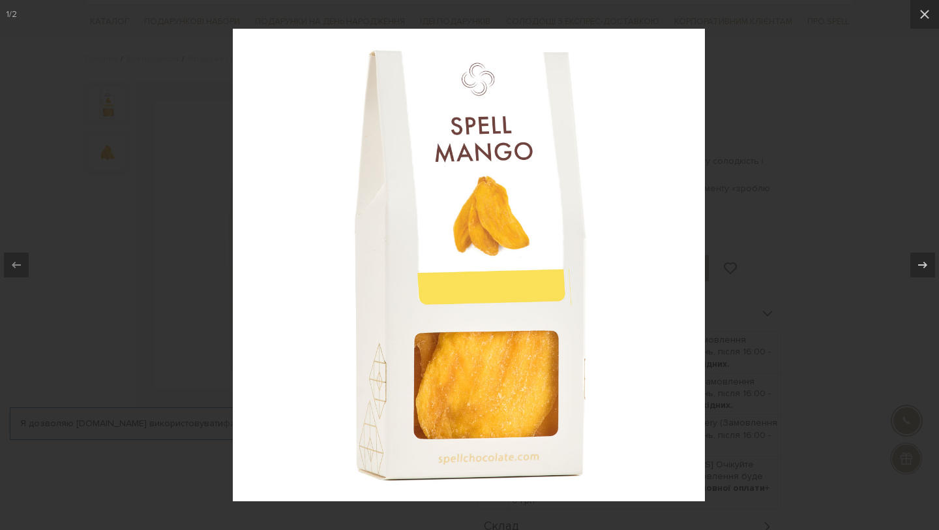
click at [110, 192] on div at bounding box center [469, 265] width 939 height 530
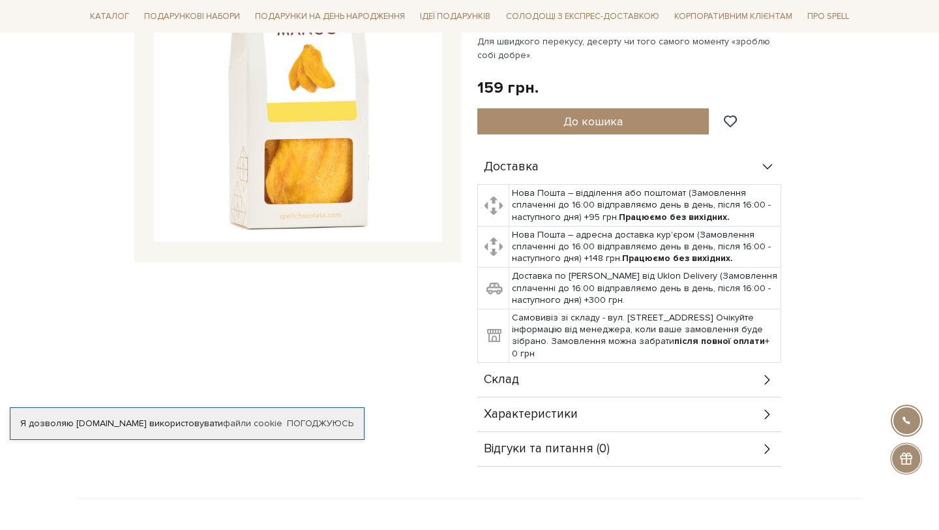
scroll to position [224, 0]
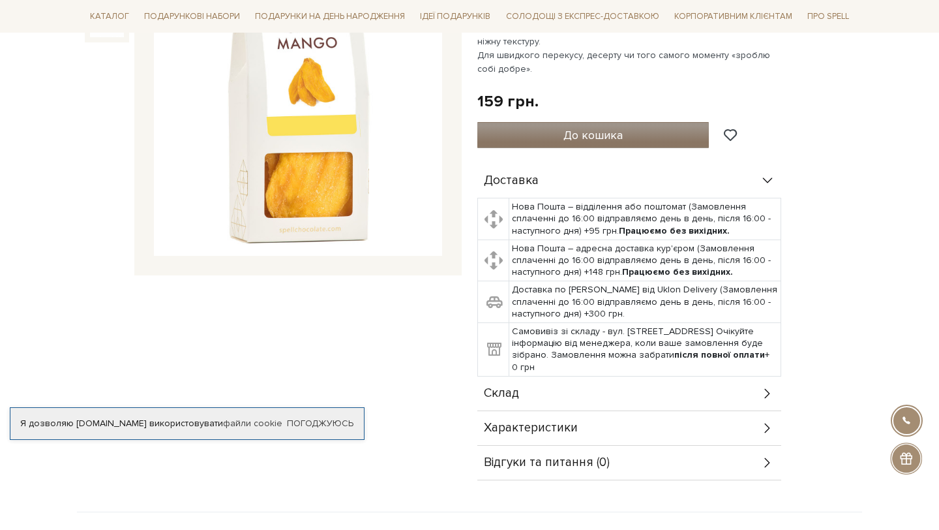
click at [635, 141] on button "До кошика" at bounding box center [594, 135] width 232 height 26
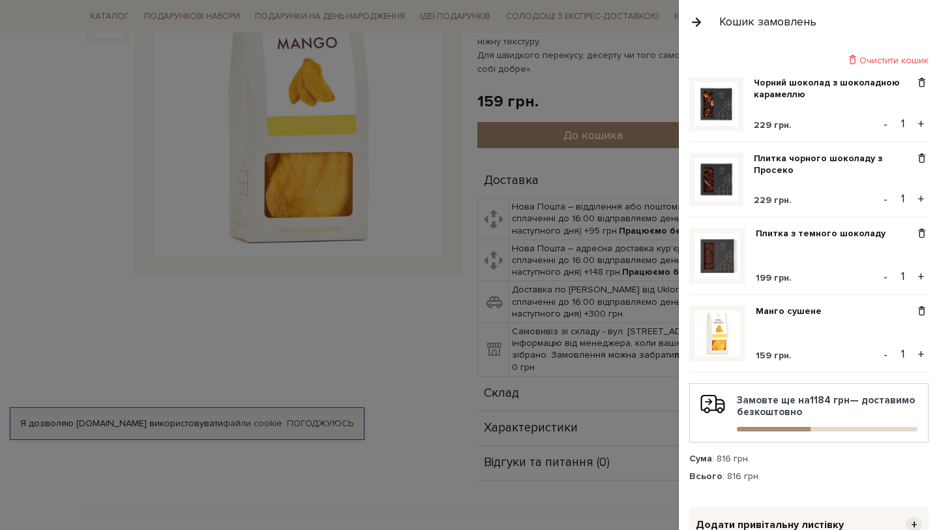
click at [703, 24] on div "Кошик замовлень" at bounding box center [809, 22] width 260 height 44
click at [701, 21] on button "button" at bounding box center [697, 21] width 14 height 23
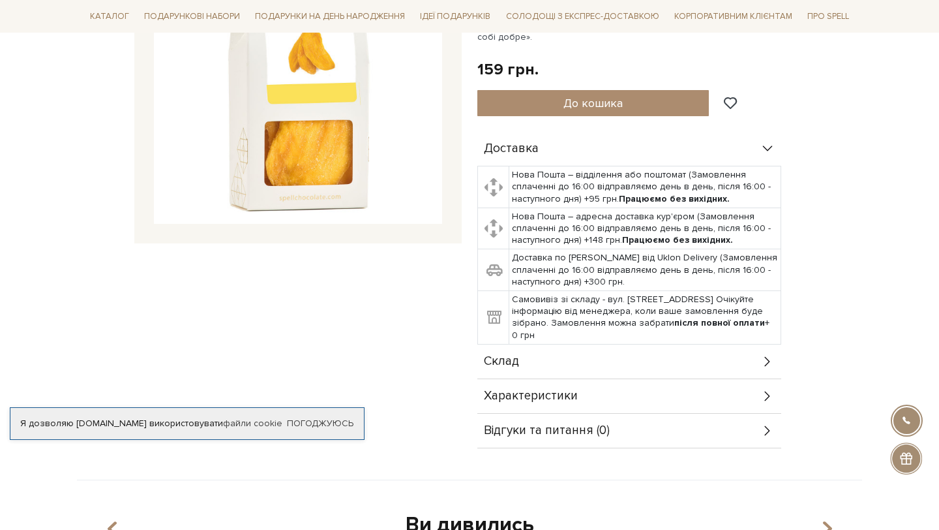
scroll to position [399, 0]
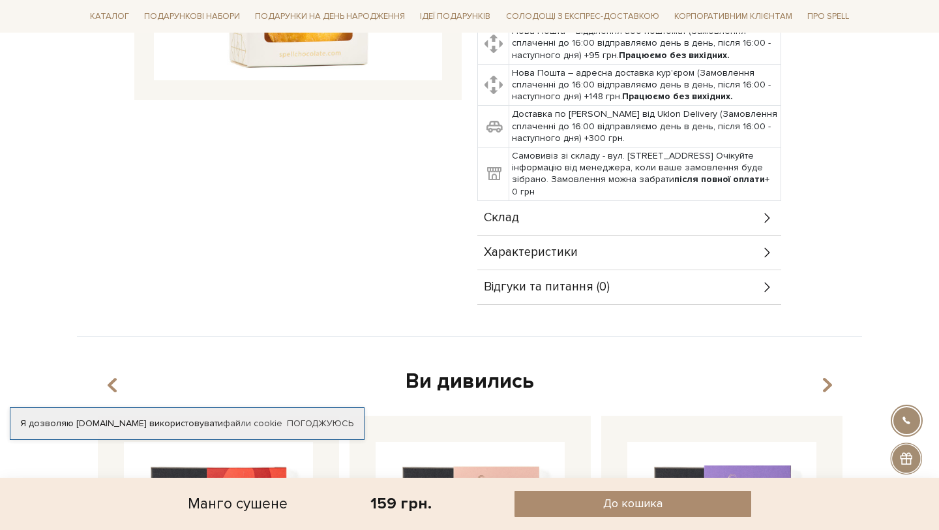
click at [774, 253] on icon at bounding box center [768, 252] width 14 height 14
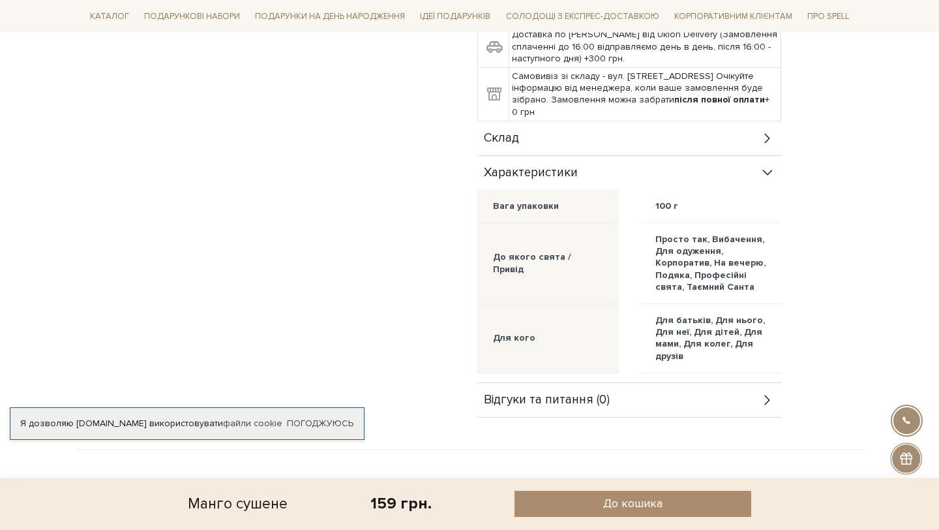
scroll to position [481, 0]
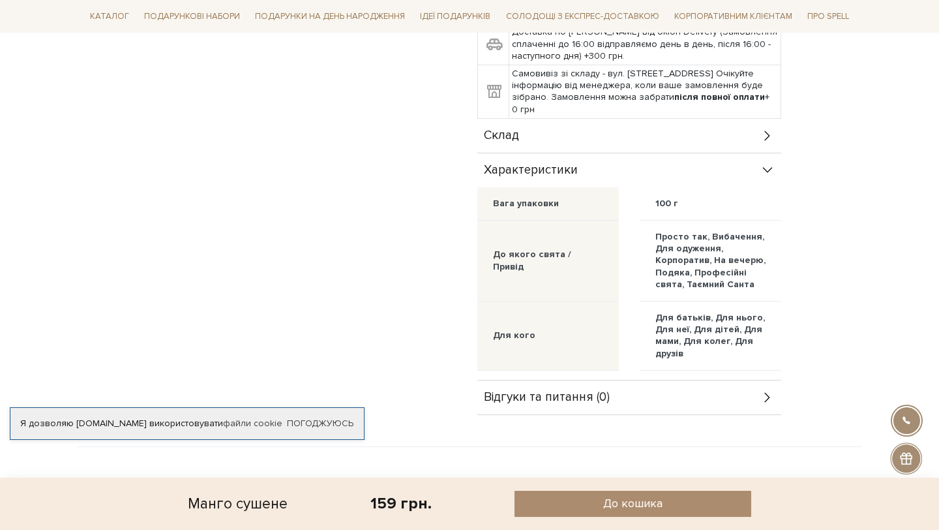
click at [766, 157] on div "Характеристики" at bounding box center [630, 170] width 304 height 34
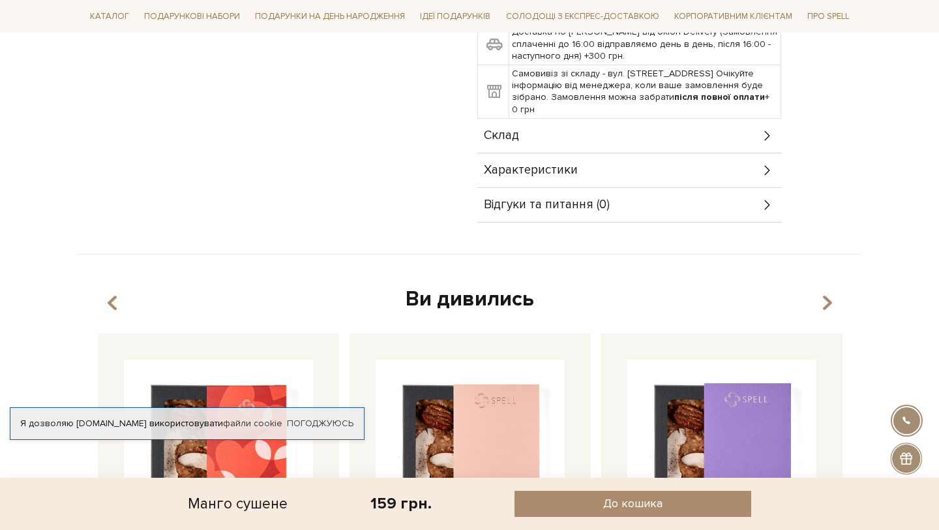
click at [763, 134] on icon at bounding box center [768, 136] width 14 height 14
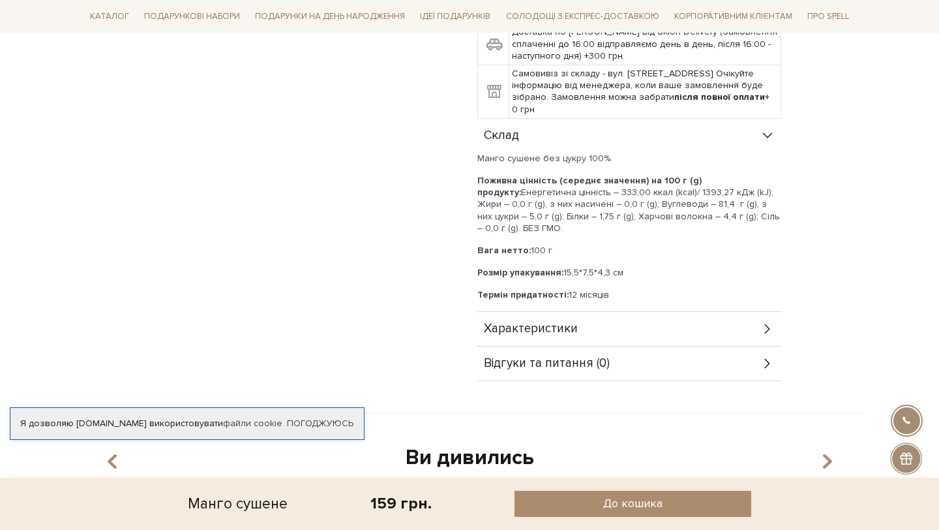
click at [763, 134] on icon at bounding box center [768, 136] width 14 height 14
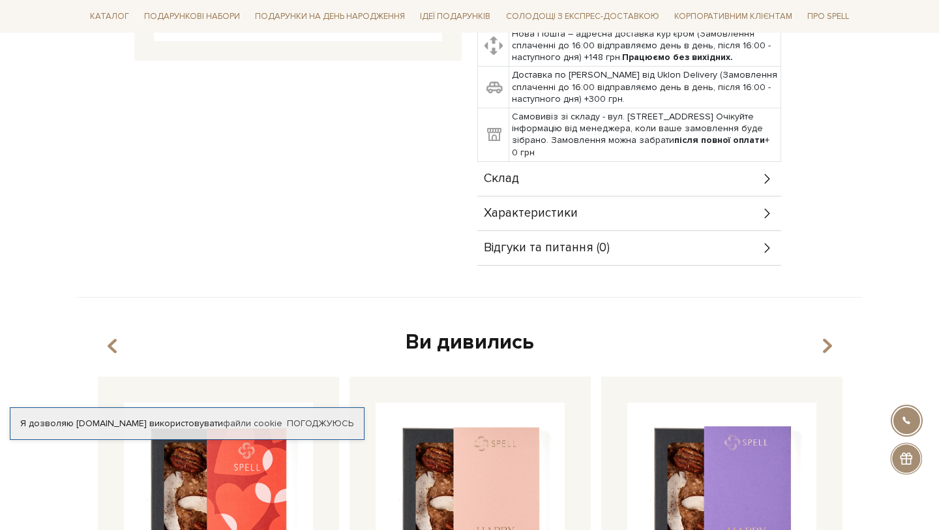
scroll to position [0, 0]
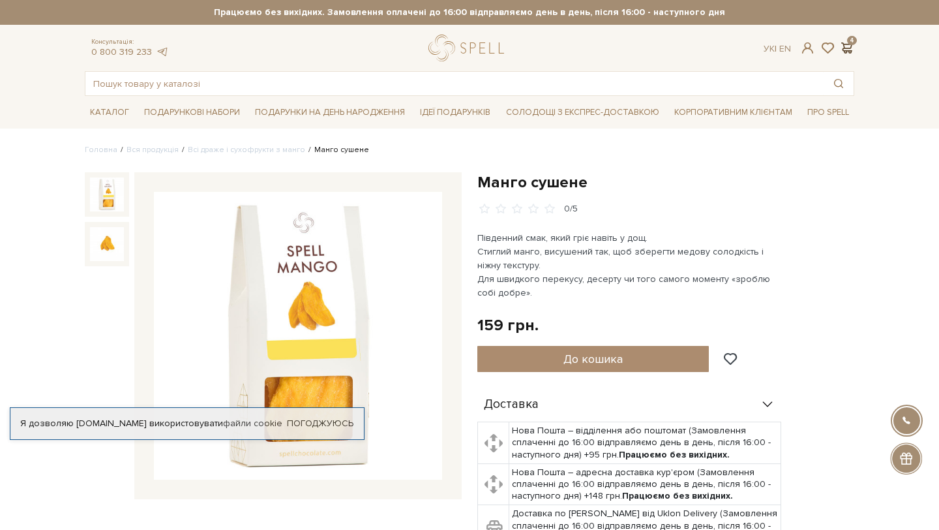
click at [851, 42] on span at bounding box center [847, 48] width 16 height 14
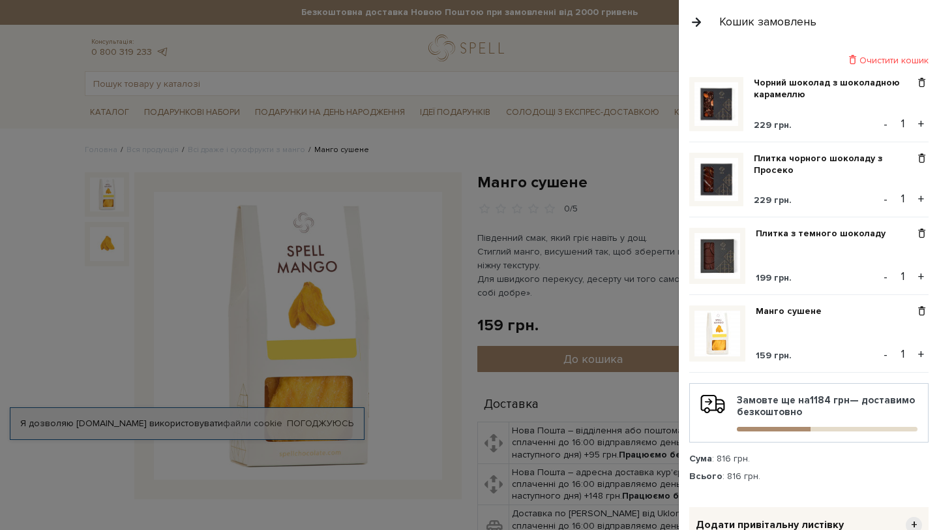
click at [703, 18] on button "button" at bounding box center [697, 21] width 14 height 23
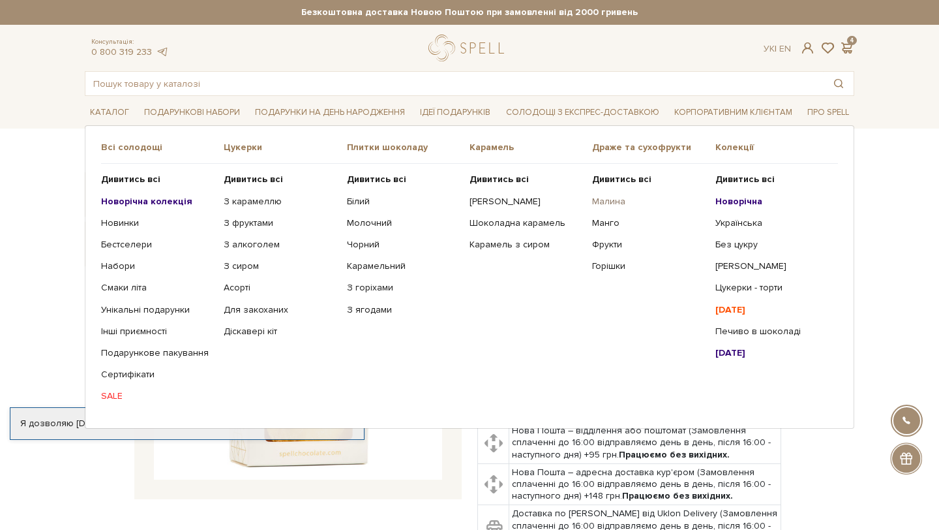
click at [605, 205] on link "Малина" at bounding box center [648, 202] width 113 height 12
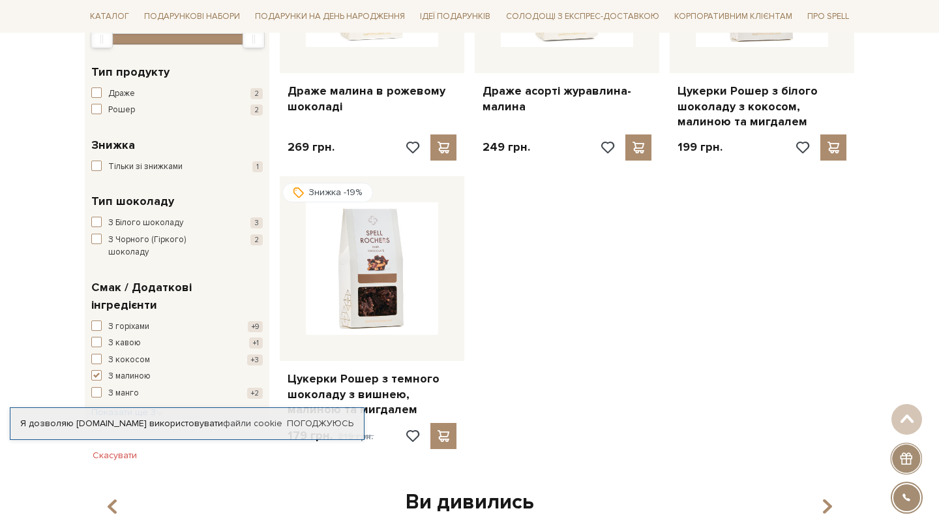
scroll to position [448, 0]
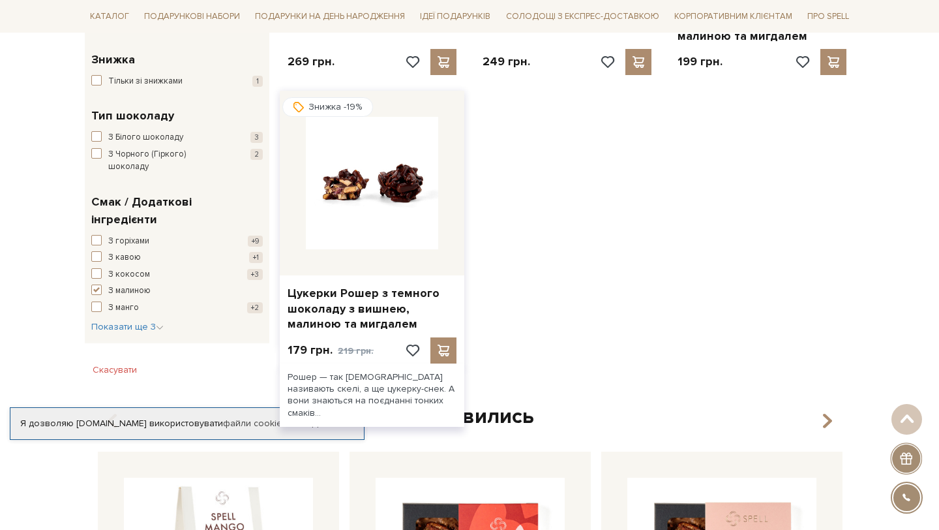
click at [403, 194] on img at bounding box center [372, 183] width 132 height 132
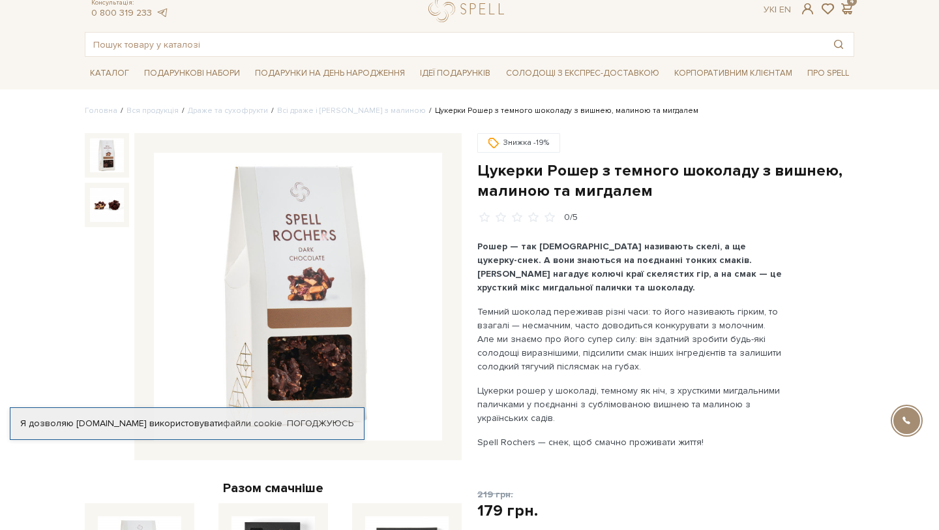
scroll to position [129, 0]
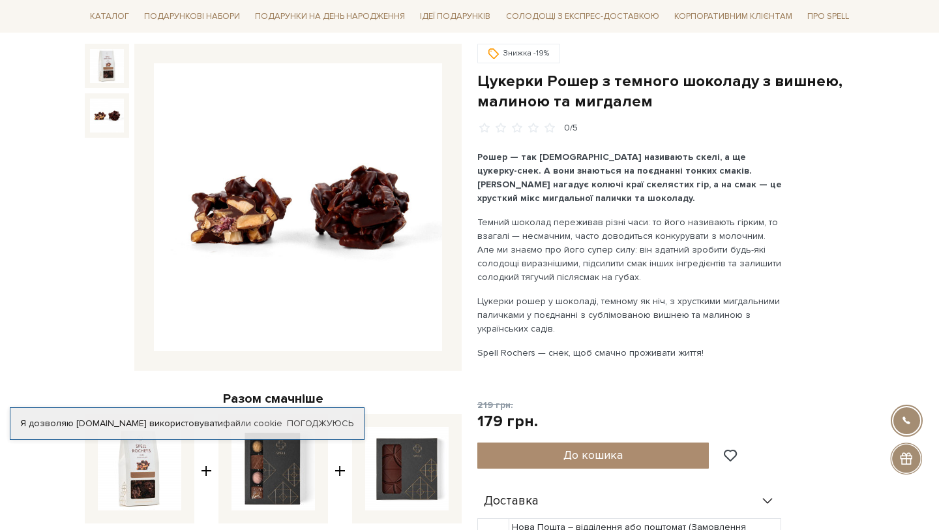
click at [101, 115] on img at bounding box center [107, 116] width 34 height 34
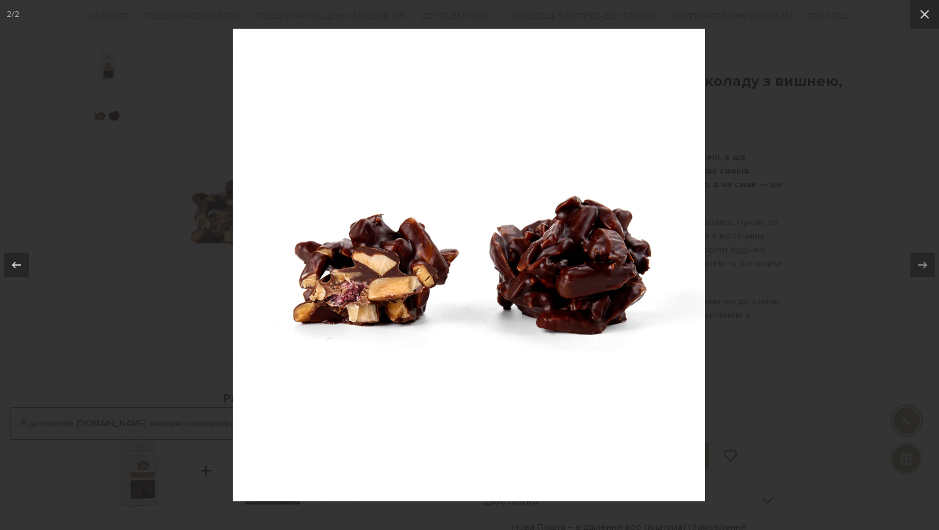
click at [121, 204] on div at bounding box center [469, 265] width 939 height 530
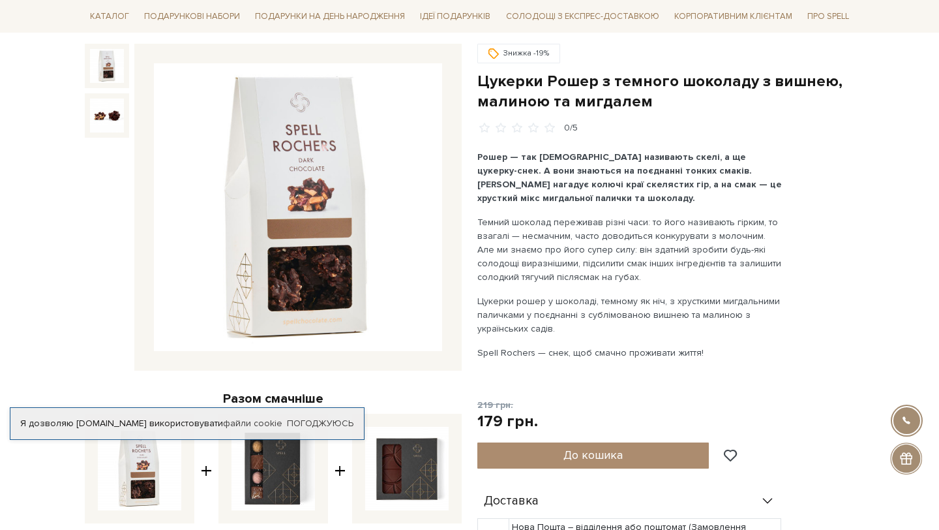
click at [102, 66] on img at bounding box center [107, 66] width 34 height 34
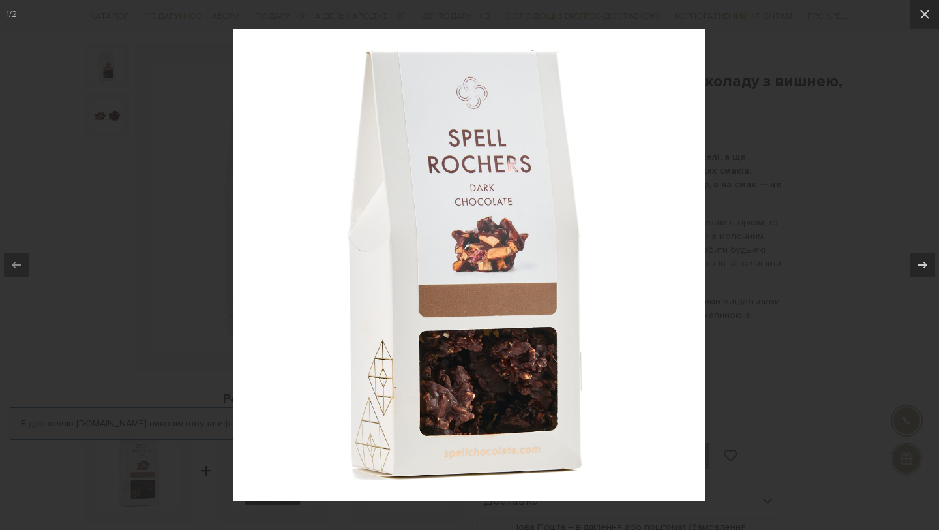
click at [105, 167] on div at bounding box center [469, 265] width 939 height 530
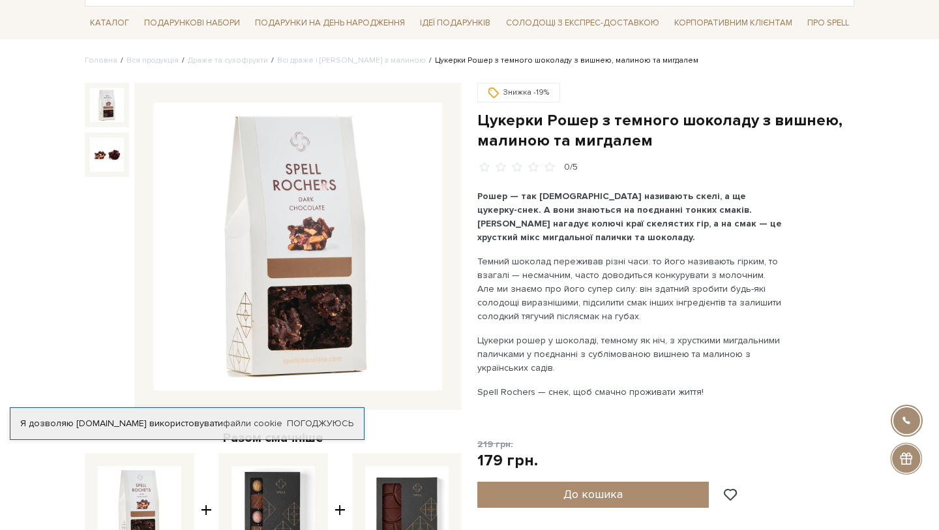
scroll to position [89, 0]
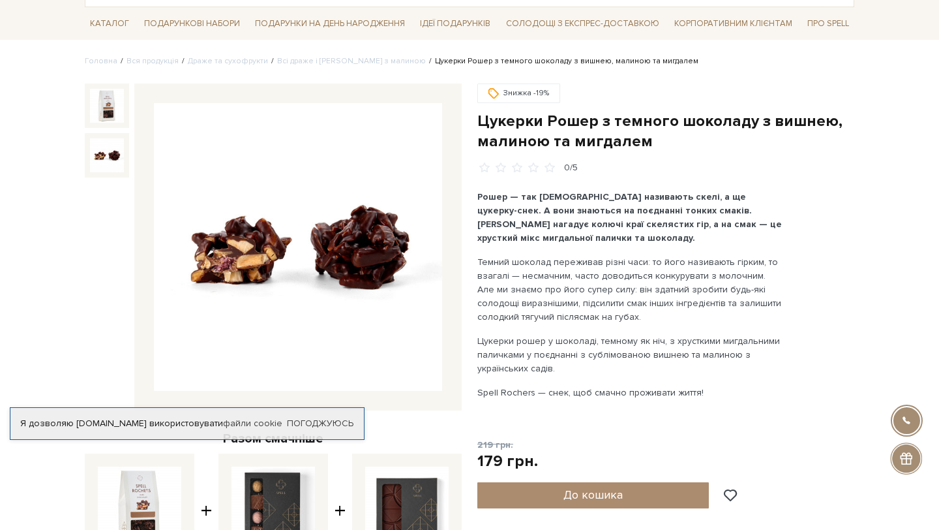
click at [122, 166] on img at bounding box center [107, 155] width 34 height 34
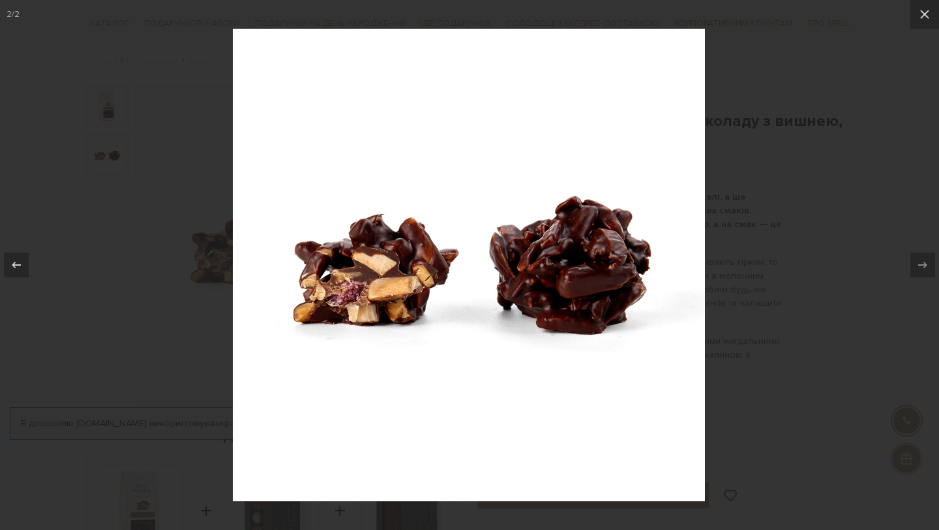
click at [119, 159] on div at bounding box center [469, 265] width 939 height 530
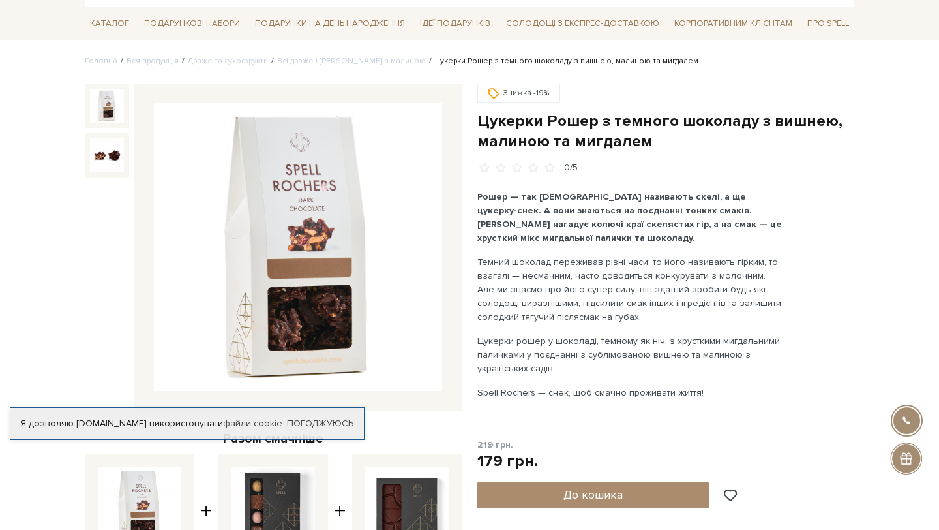
click at [104, 109] on img at bounding box center [107, 106] width 34 height 34
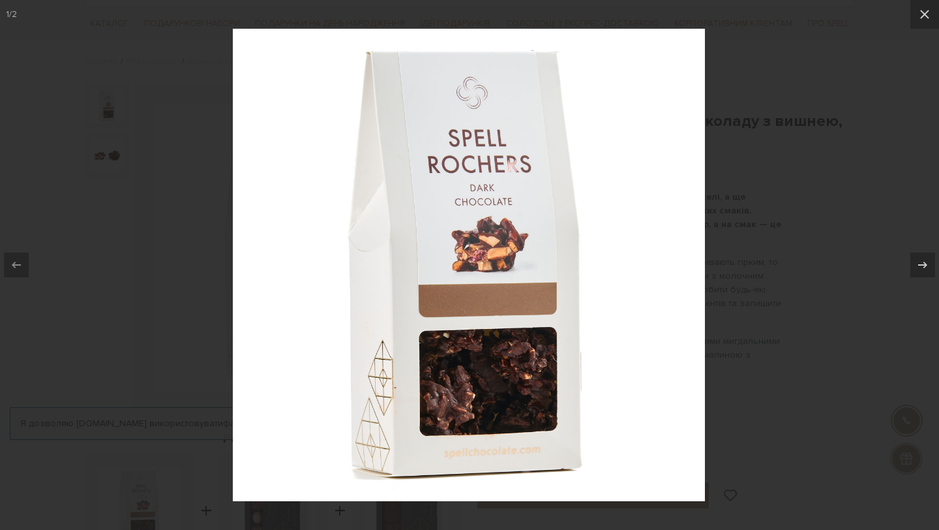
click at [102, 182] on div at bounding box center [469, 265] width 939 height 530
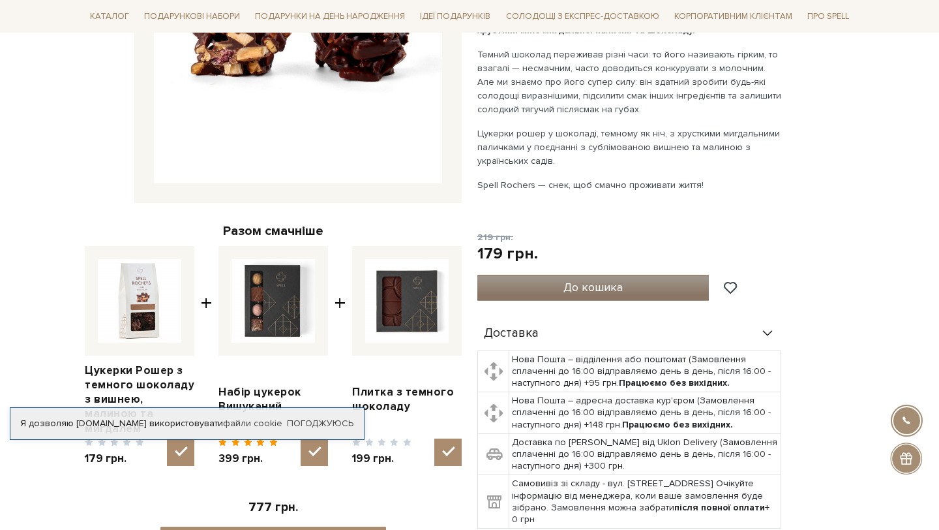
scroll to position [436, 0]
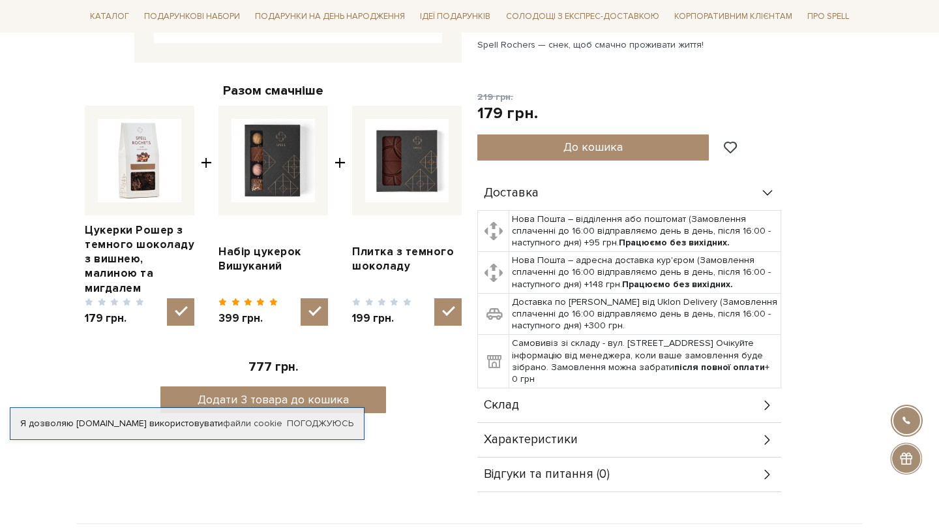
click at [540, 434] on span "Характеристики" at bounding box center [531, 440] width 94 height 12
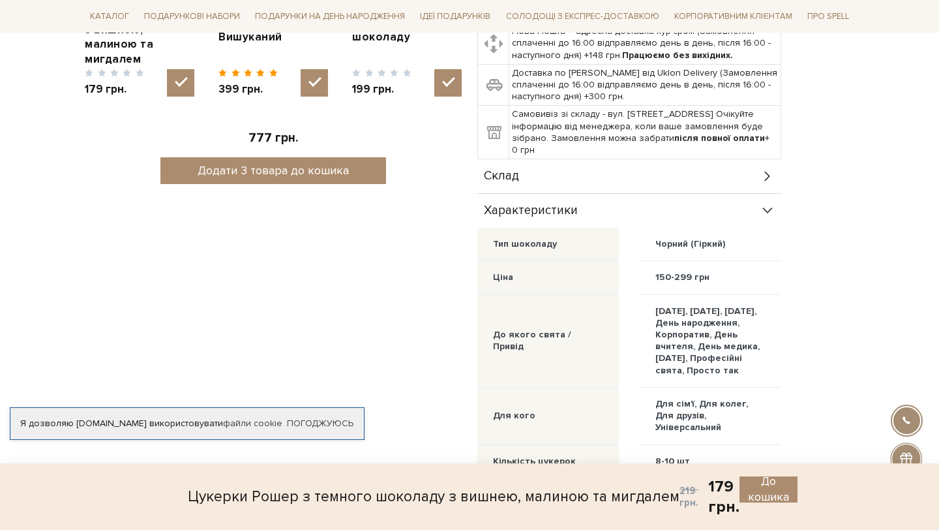
scroll to position [826, 0]
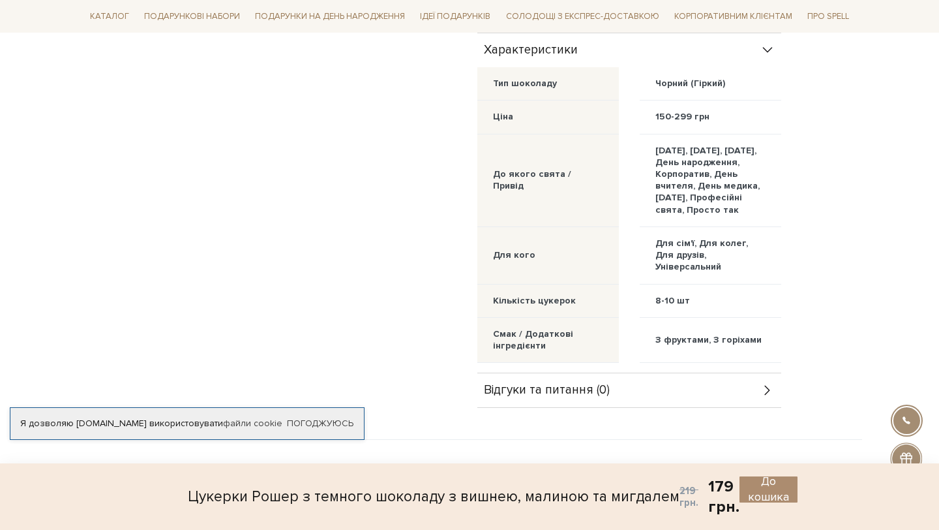
click at [560, 407] on div "Відгуки та питання (0)" at bounding box center [630, 390] width 304 height 34
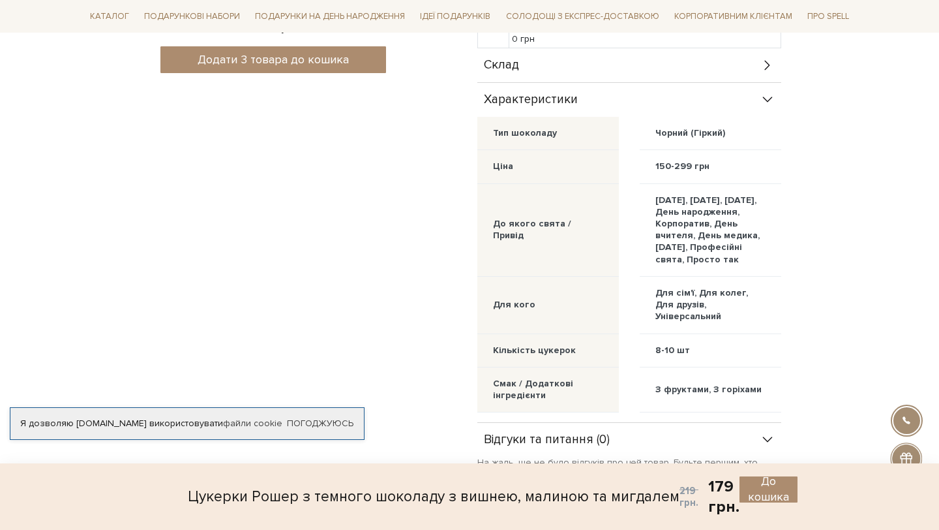
scroll to position [761, 0]
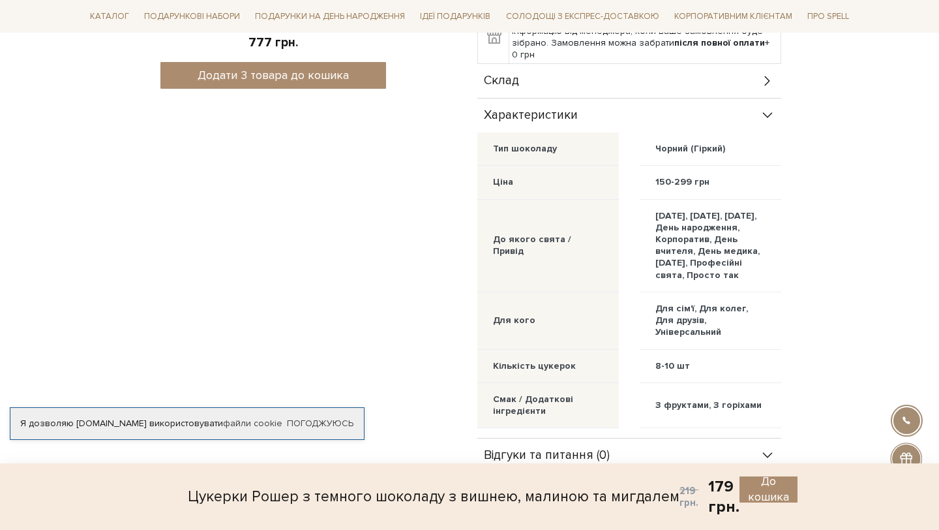
click at [608, 100] on div "Характеристики" at bounding box center [630, 116] width 304 height 34
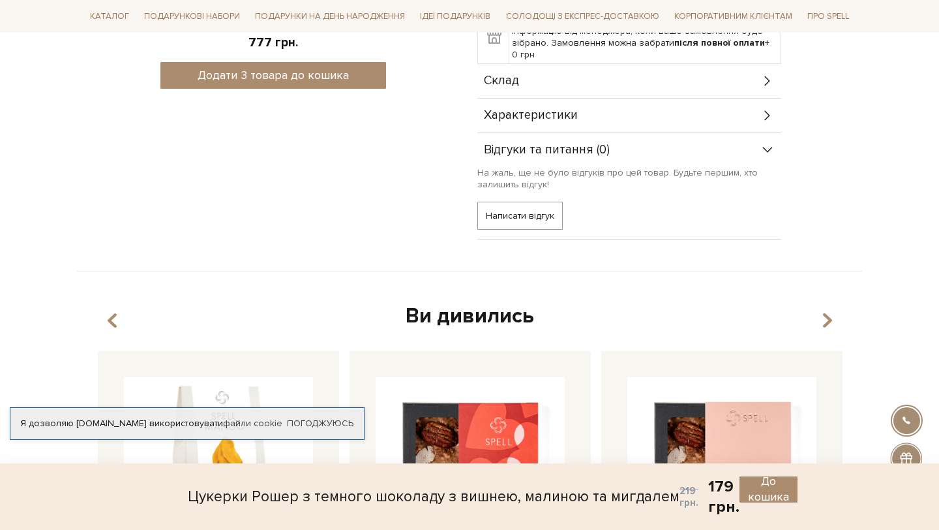
click at [605, 87] on div "Склад" at bounding box center [630, 81] width 304 height 34
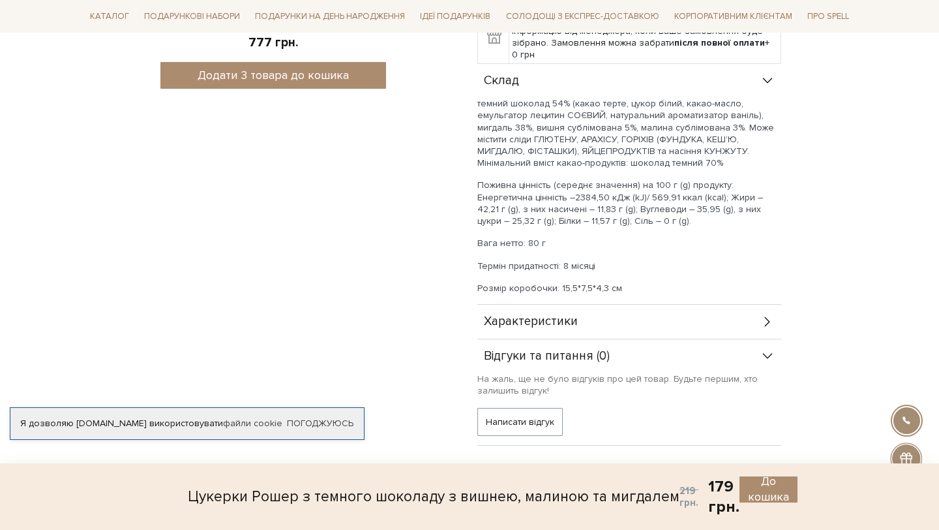
click at [605, 87] on div "Склад" at bounding box center [630, 81] width 304 height 34
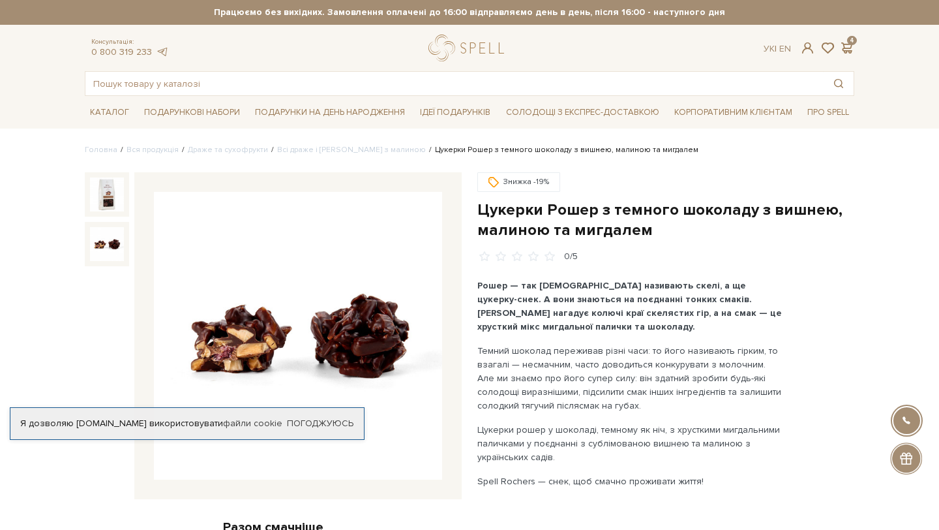
scroll to position [207, 0]
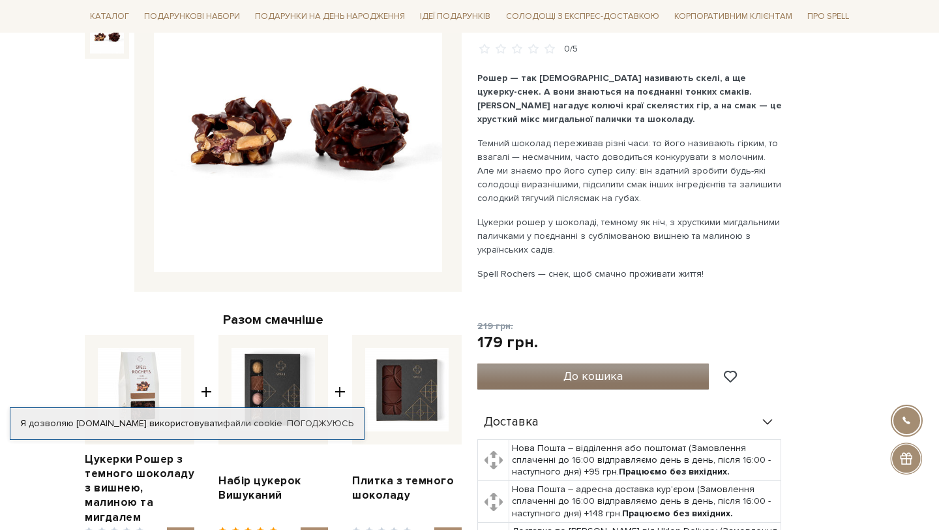
click at [558, 371] on button "До кошика" at bounding box center [594, 376] width 232 height 26
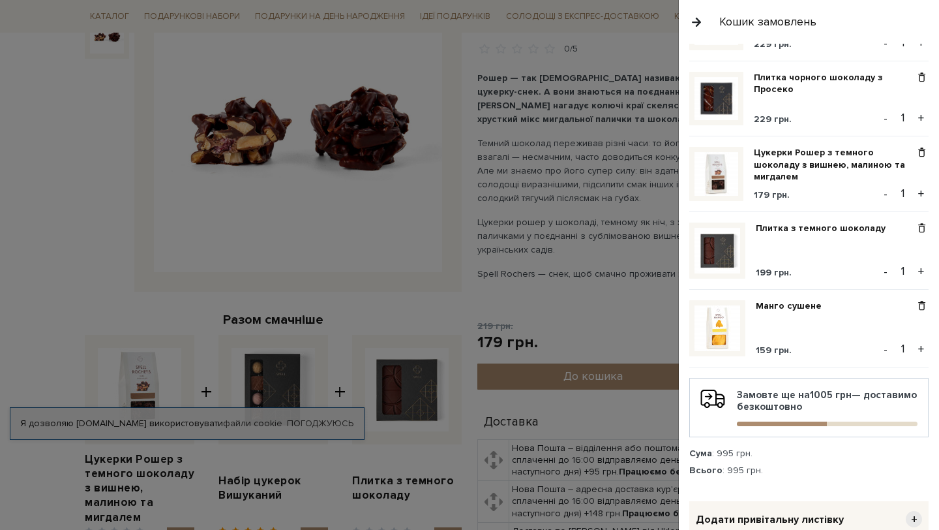
scroll to position [0, 0]
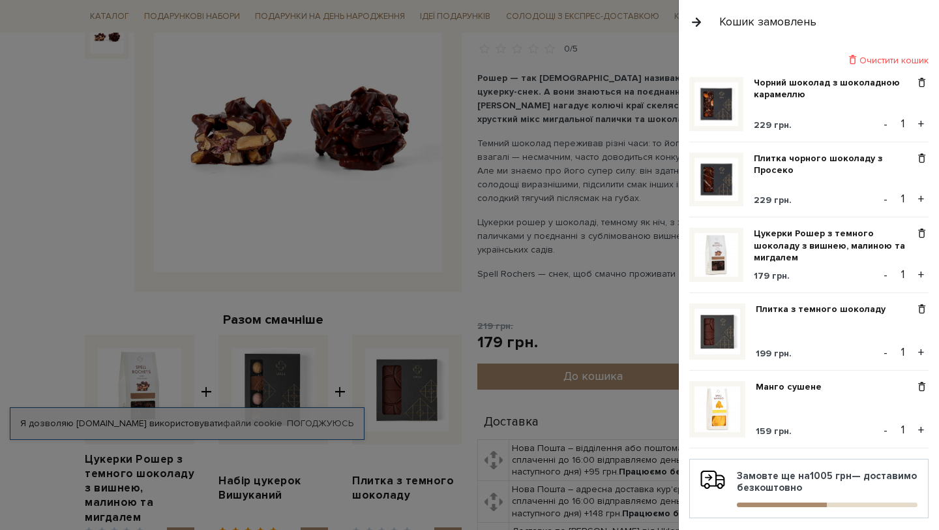
click at [646, 299] on div at bounding box center [469, 265] width 939 height 530
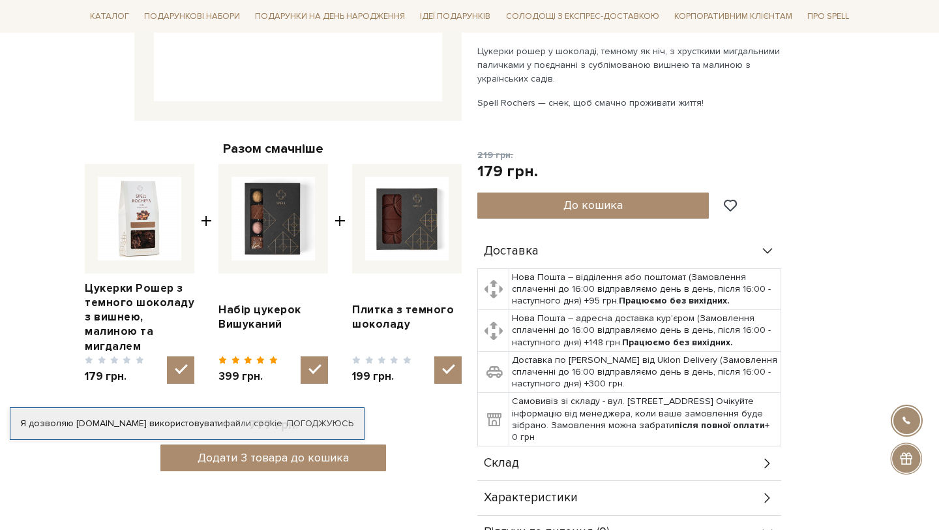
scroll to position [558, 0]
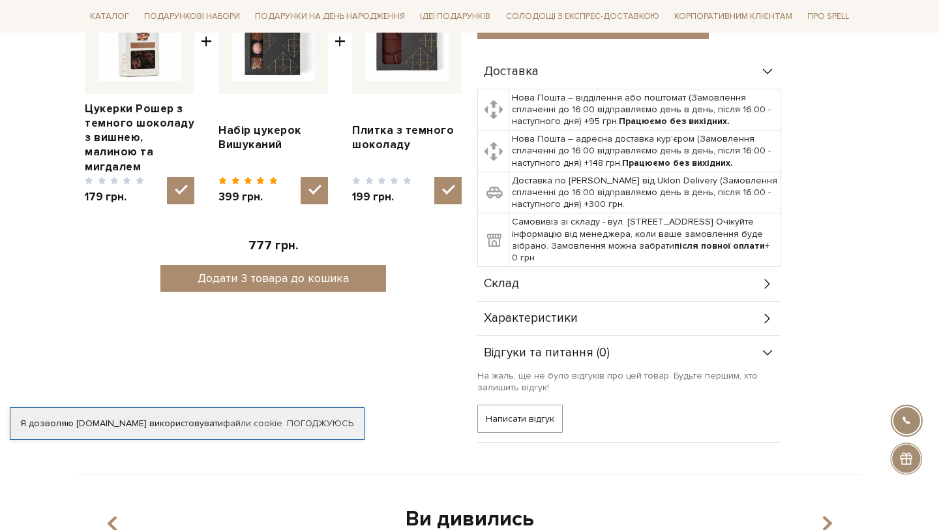
click at [628, 289] on div "Склад" at bounding box center [630, 284] width 304 height 34
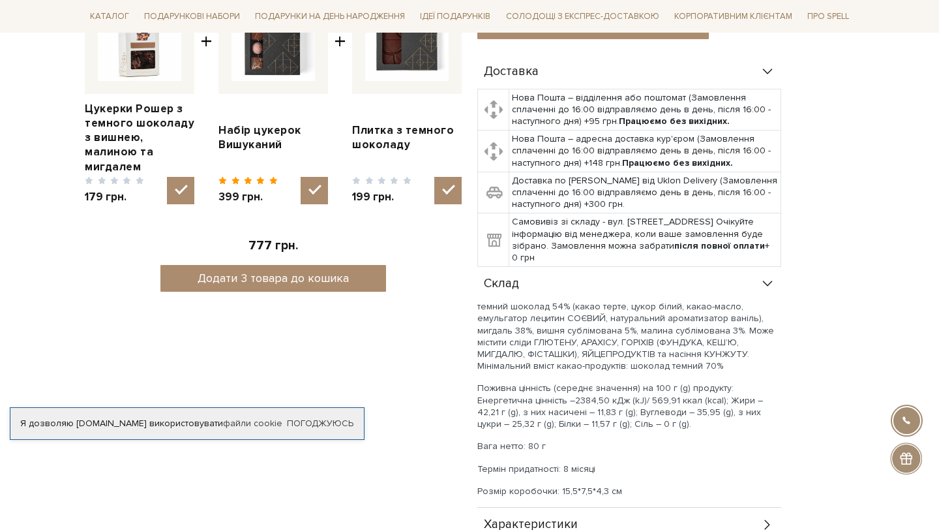
click at [626, 286] on div "Склад" at bounding box center [630, 284] width 304 height 34
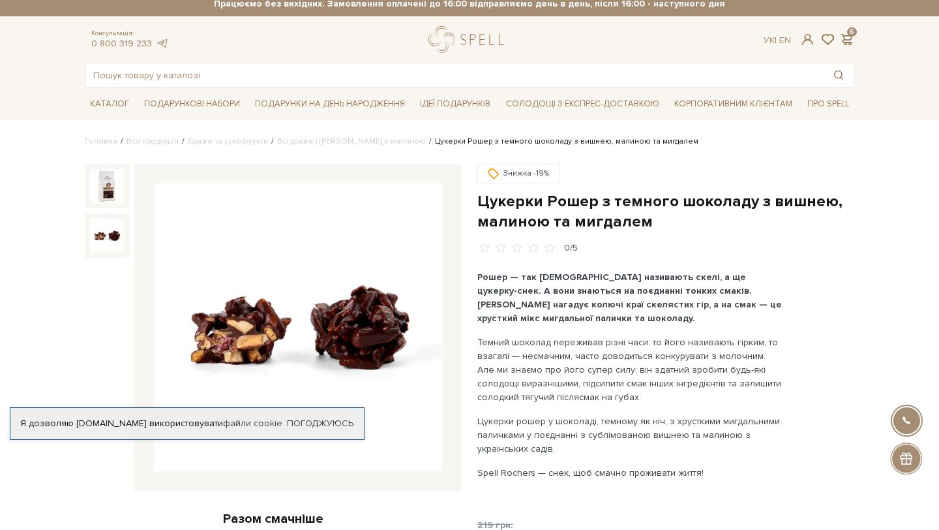
scroll to position [0, 0]
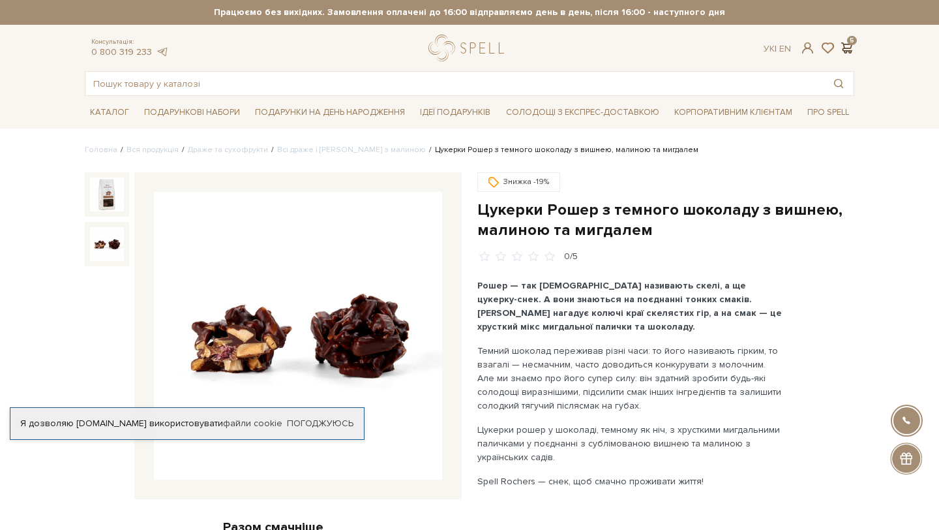
click at [848, 50] on span at bounding box center [847, 48] width 16 height 14
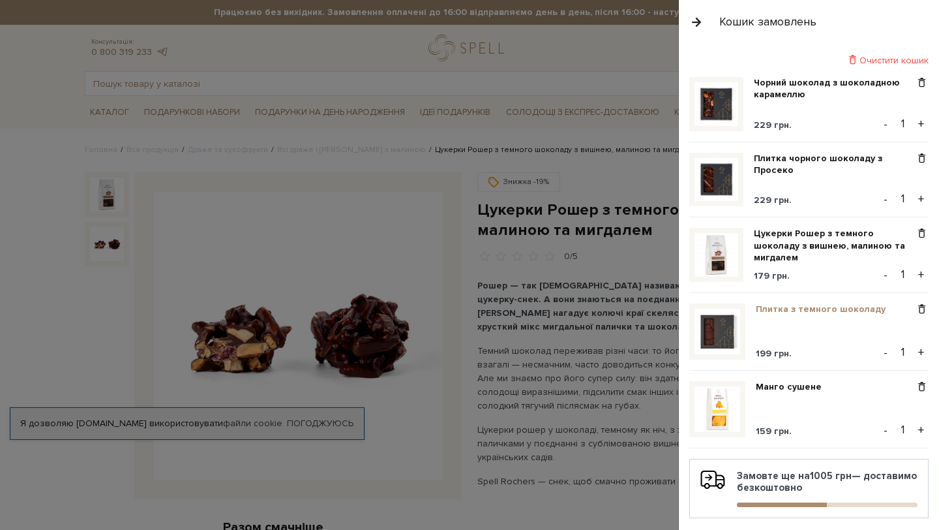
click at [773, 307] on link "Плитка з темного шоколаду" at bounding box center [826, 309] width 140 height 12
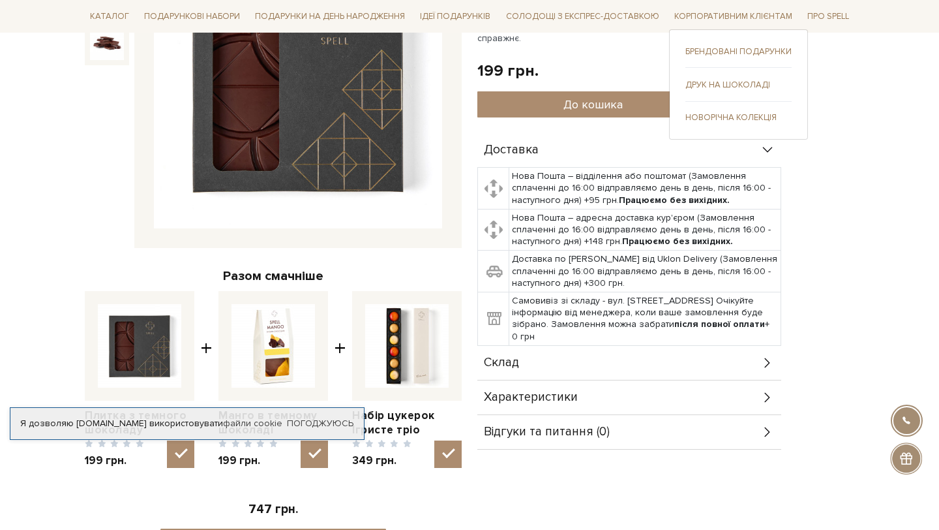
scroll to position [318, 0]
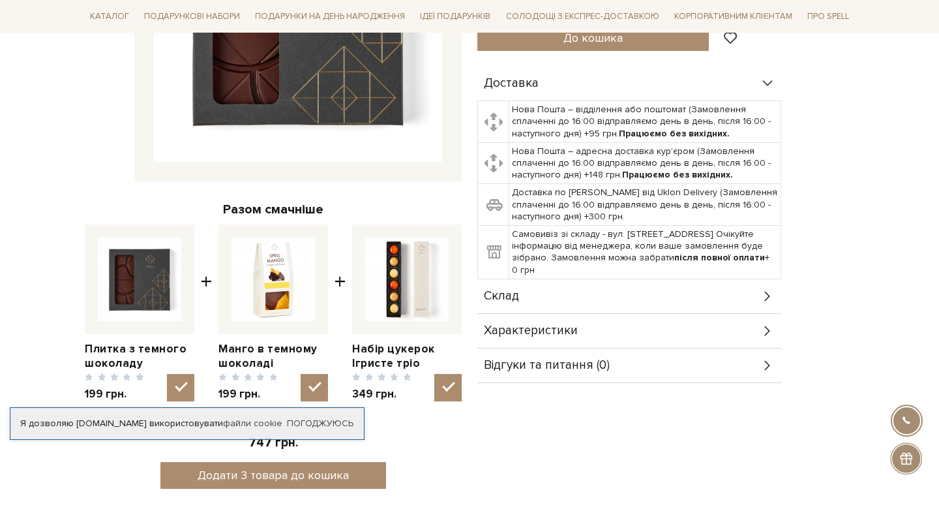
click at [692, 319] on div "Характеристики" at bounding box center [630, 331] width 304 height 34
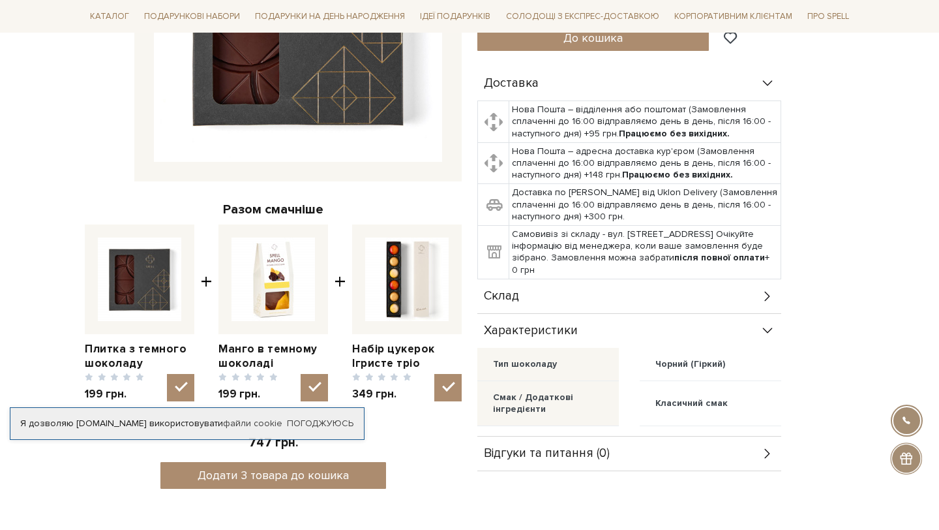
click at [684, 290] on div "Склад" at bounding box center [630, 296] width 304 height 34
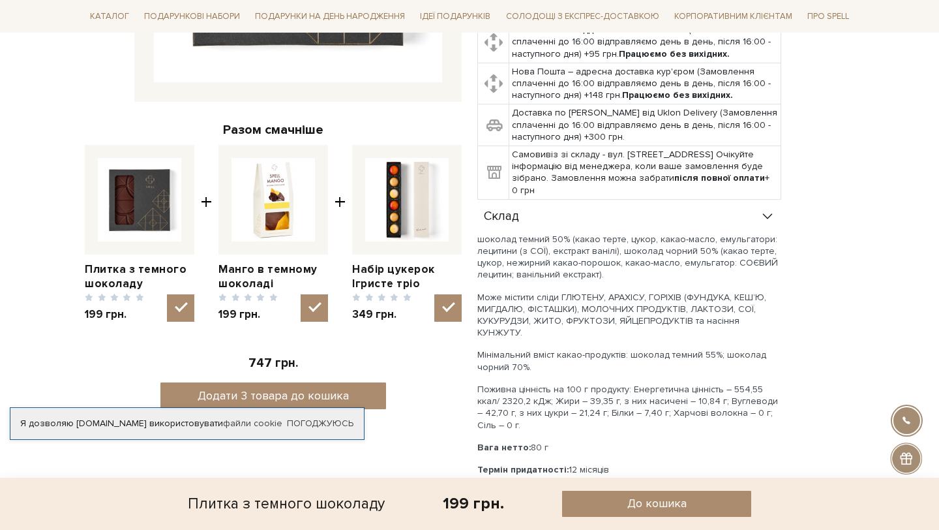
scroll to position [305, 0]
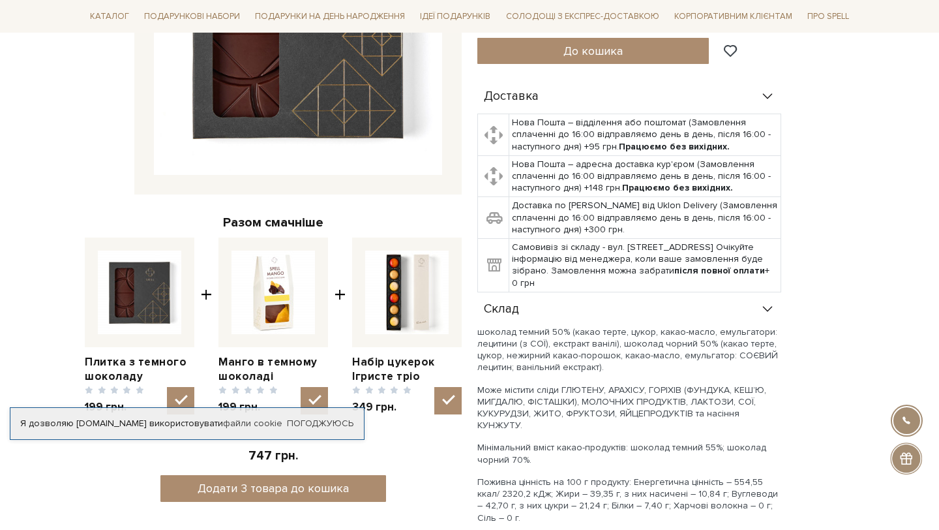
click at [684, 293] on div "Склад" at bounding box center [630, 309] width 304 height 34
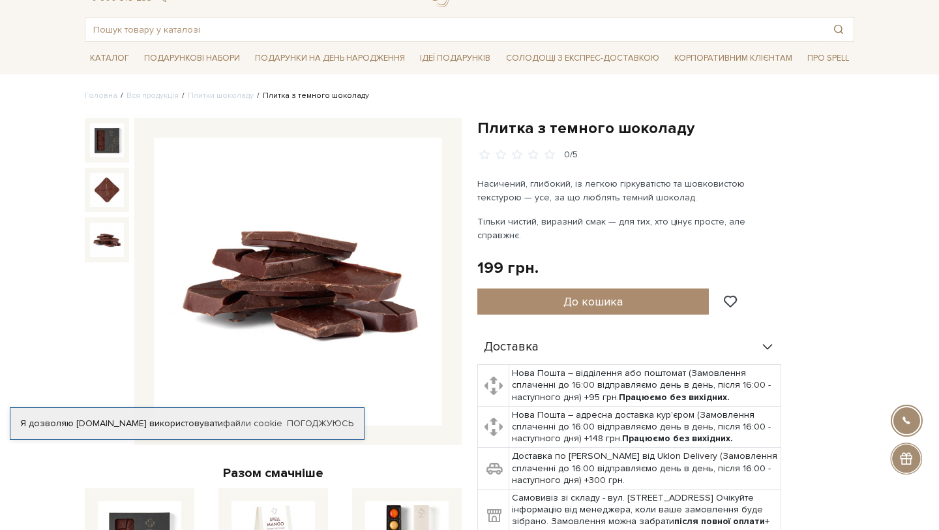
scroll to position [0, 0]
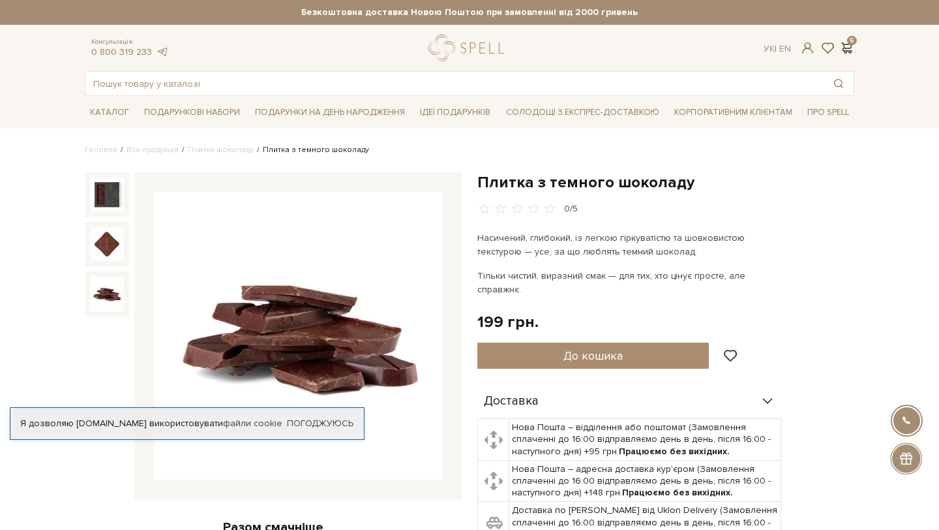
click at [849, 46] on span at bounding box center [847, 48] width 16 height 14
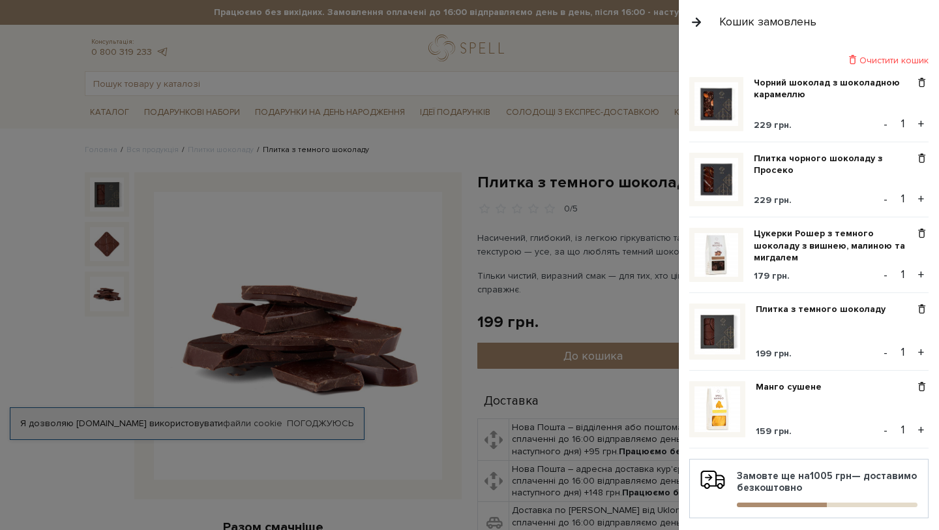
click at [568, 236] on div at bounding box center [469, 265] width 939 height 530
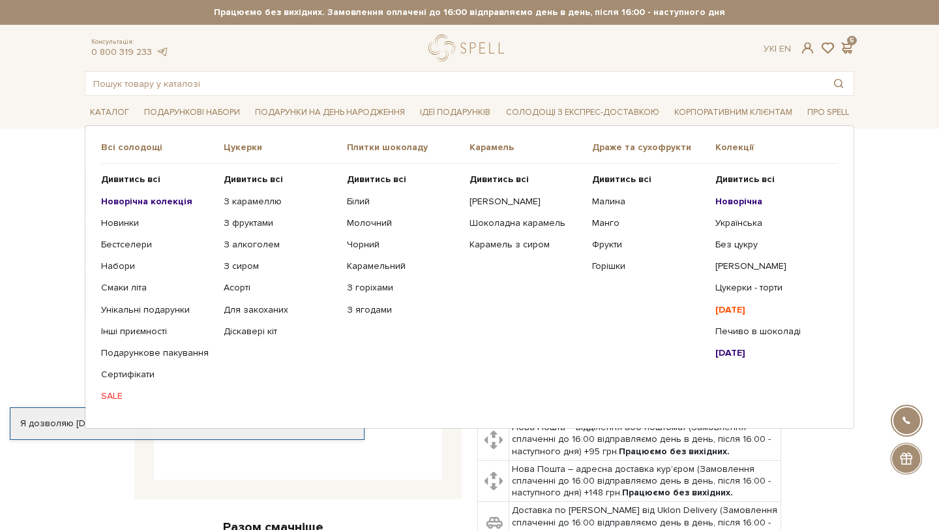
click at [746, 354] on b "[DATE]" at bounding box center [731, 352] width 30 height 11
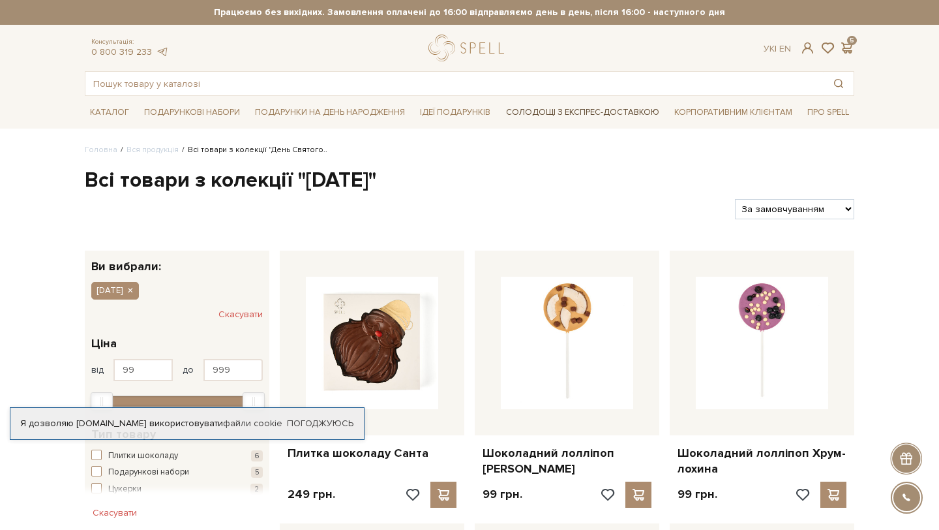
click at [558, 108] on link "Солодощі з експрес-доставкою" at bounding box center [583, 112] width 164 height 22
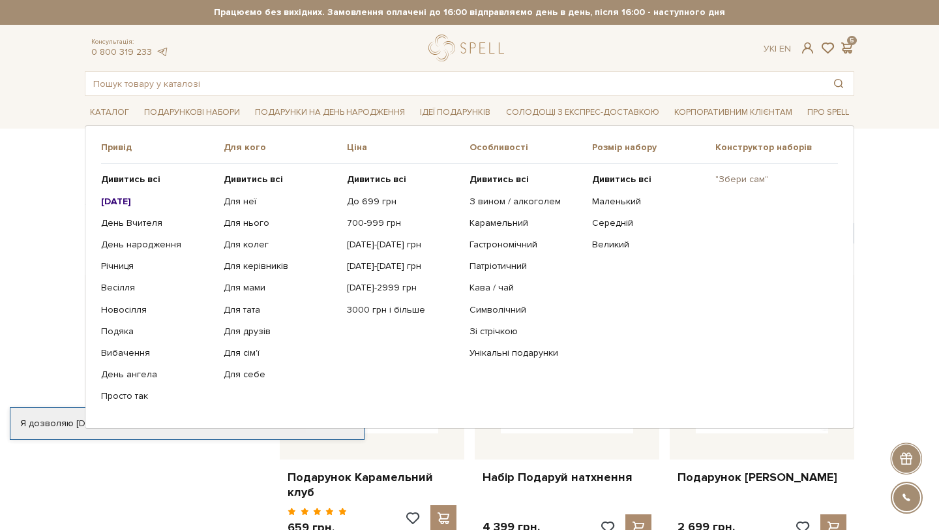
click at [757, 174] on link ""Збери сам"" at bounding box center [772, 180] width 113 height 12
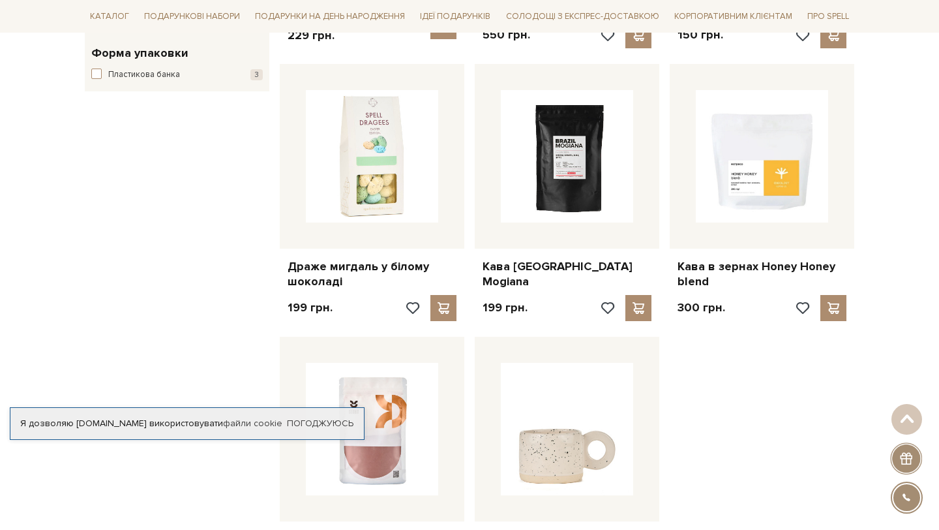
scroll to position [1559, 0]
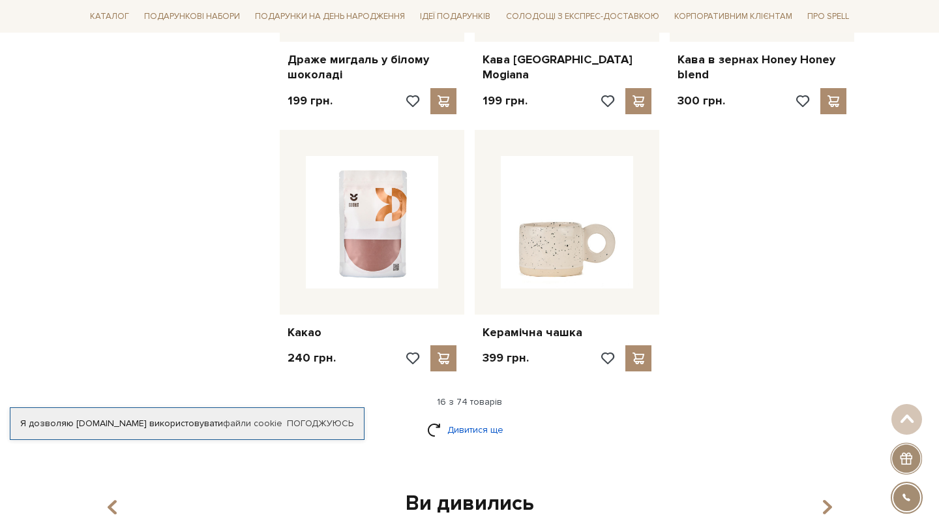
click at [486, 418] on link "Дивитися ще" at bounding box center [469, 429] width 85 height 23
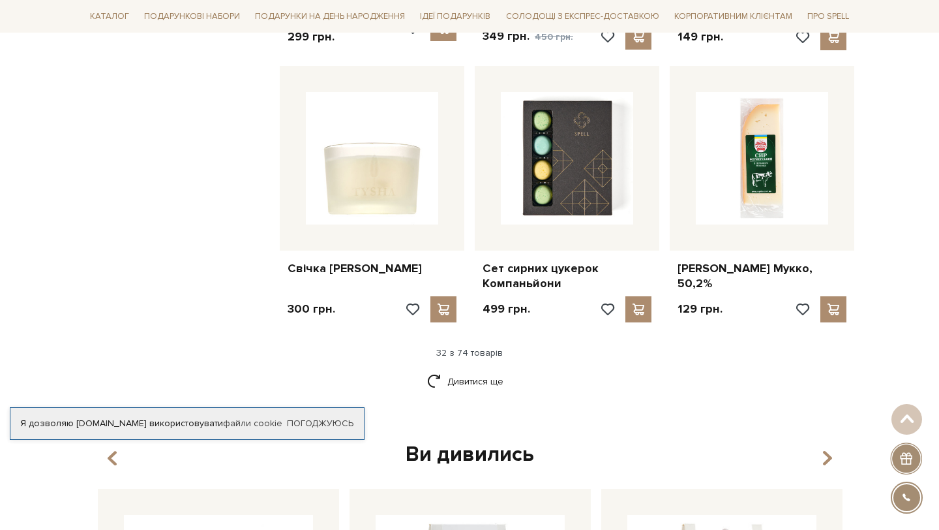
scroll to position [3119, 0]
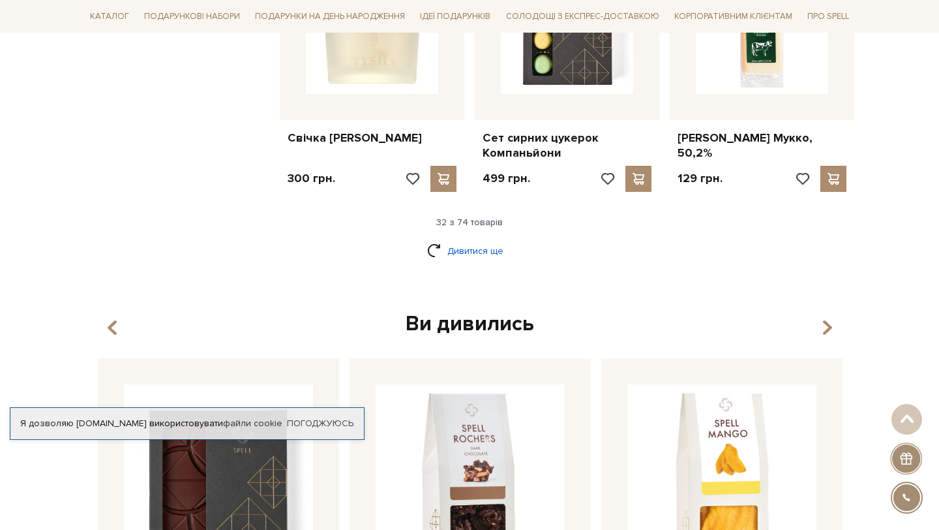
click at [481, 239] on link "Дивитися ще" at bounding box center [469, 250] width 85 height 23
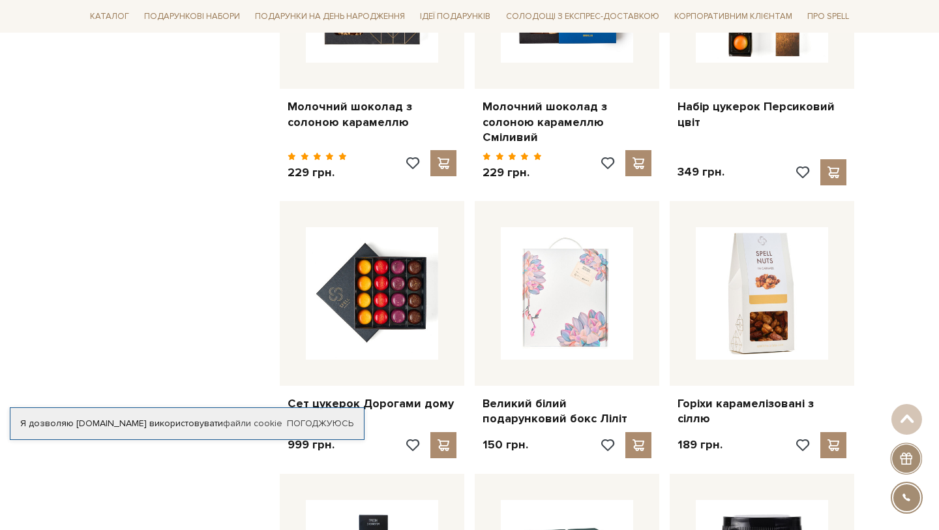
scroll to position [3757, 0]
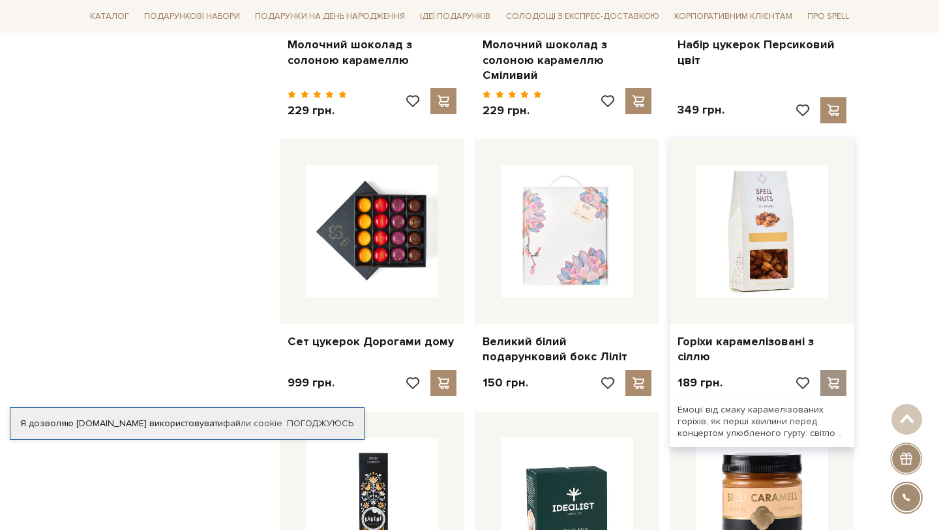
click at [834, 377] on span at bounding box center [833, 383] width 16 height 12
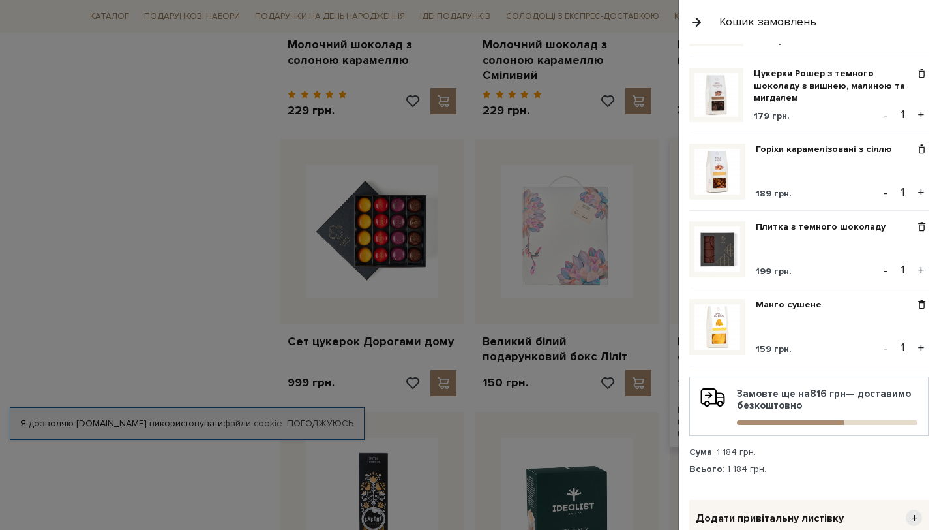
scroll to position [156, 0]
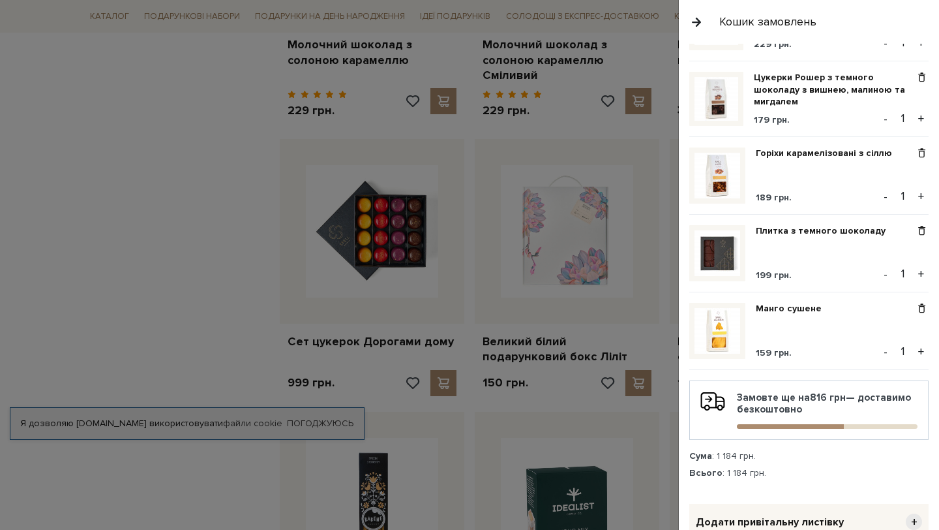
click at [593, 337] on div at bounding box center [469, 265] width 939 height 530
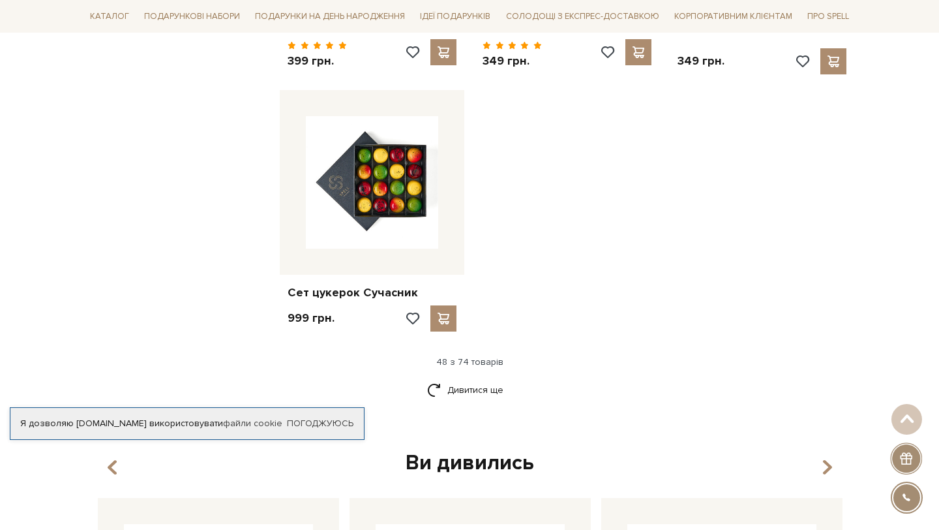
scroll to position [4661, 0]
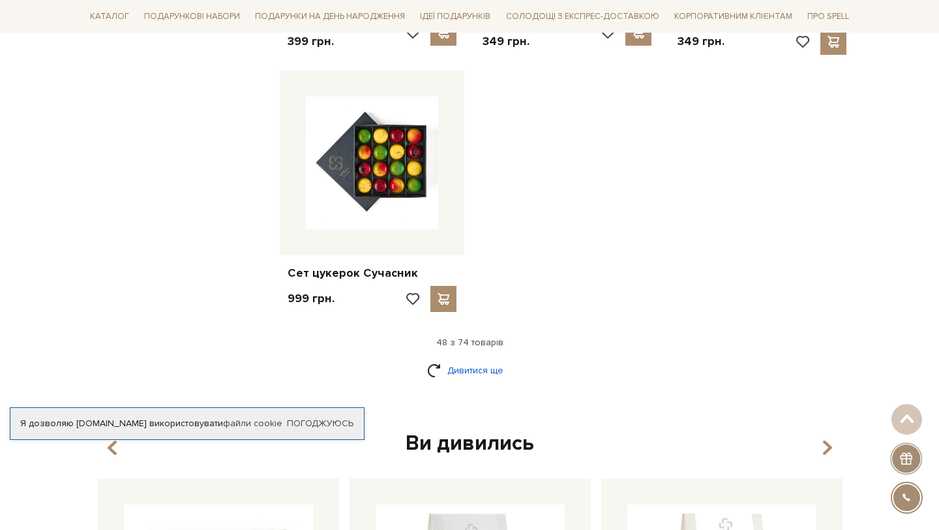
click at [472, 359] on link "Дивитися ще" at bounding box center [469, 370] width 85 height 23
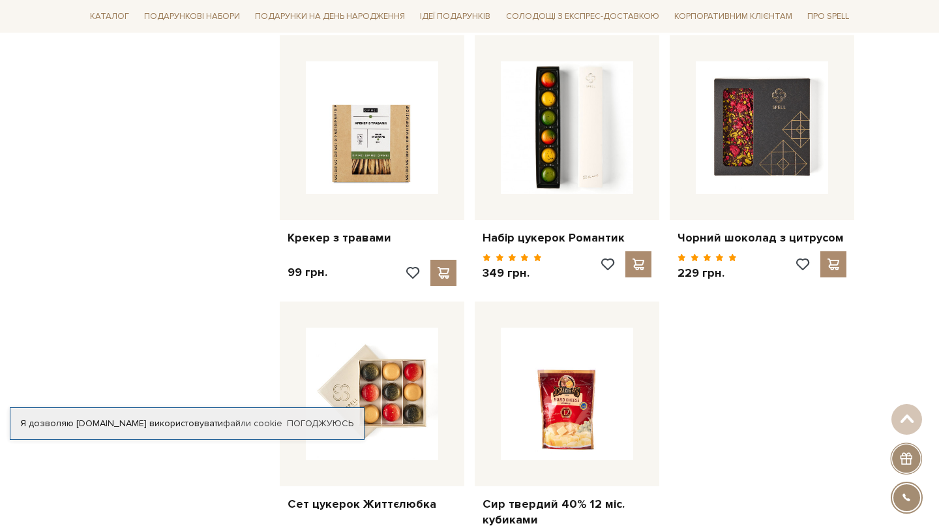
scroll to position [6006, 0]
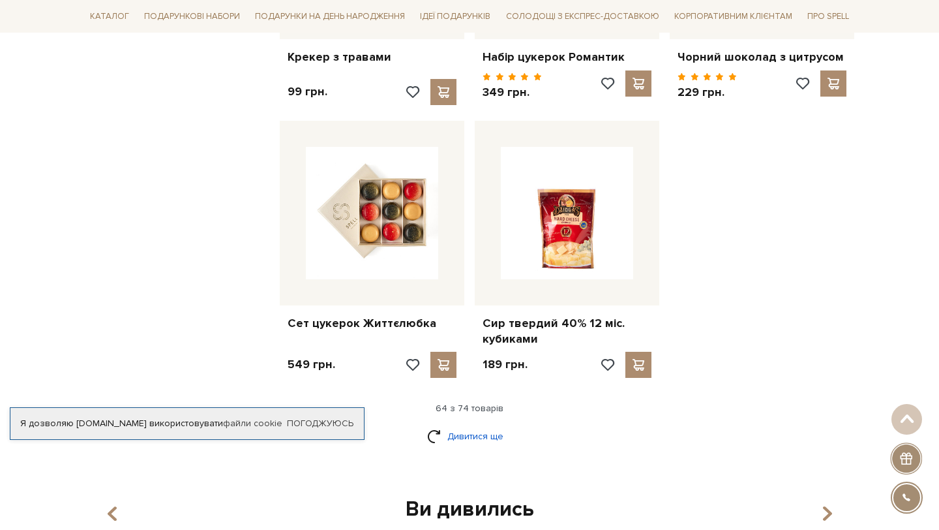
click at [457, 425] on link "Дивитися ще" at bounding box center [469, 436] width 85 height 23
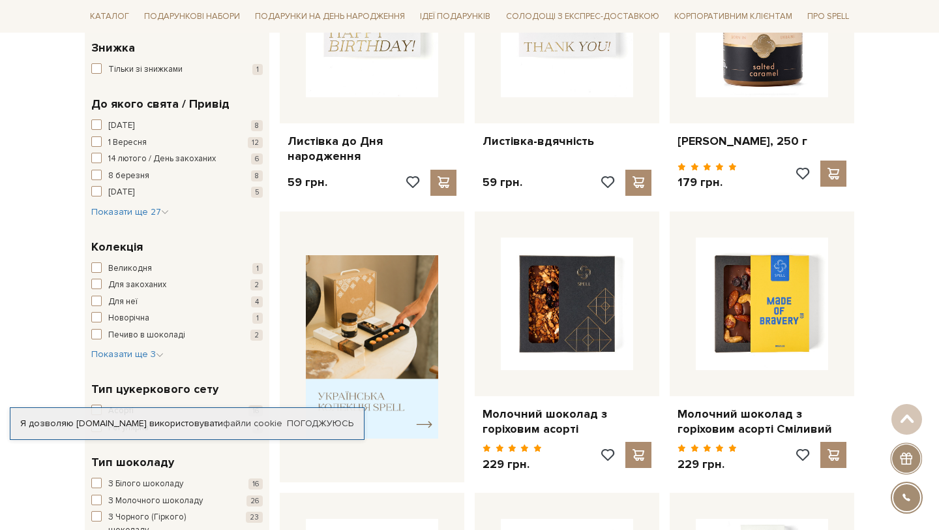
scroll to position [134, 0]
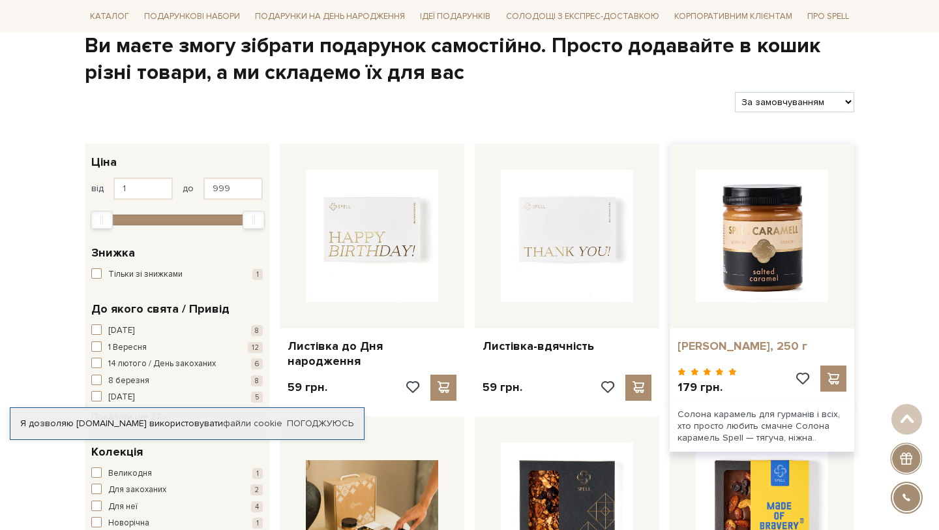
click at [730, 342] on link "[PERSON_NAME], 250 г" at bounding box center [762, 346] width 169 height 15
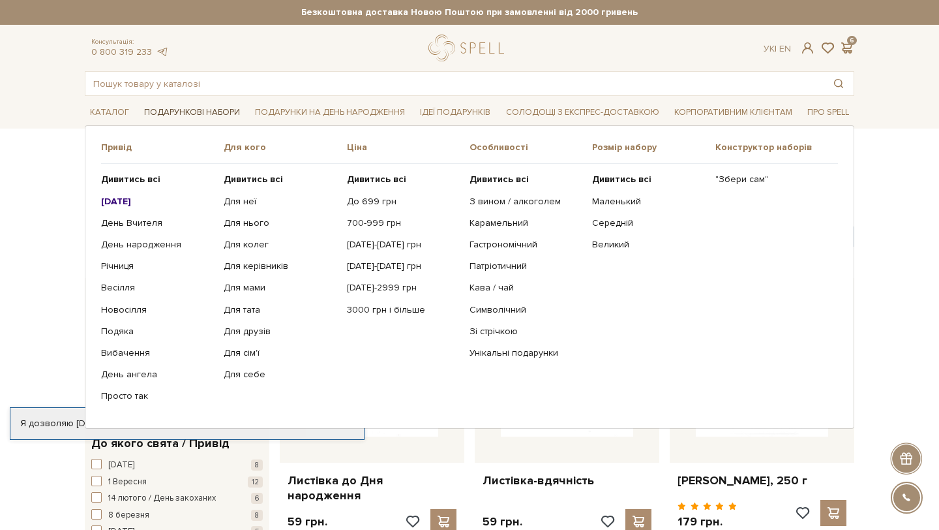
click at [199, 117] on link "Подарункові набори" at bounding box center [192, 112] width 106 height 20
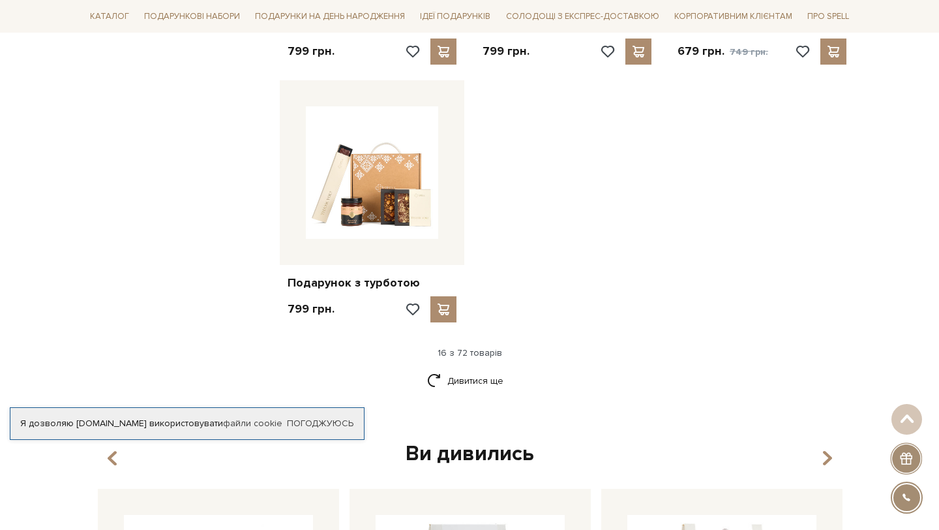
scroll to position [1591, 0]
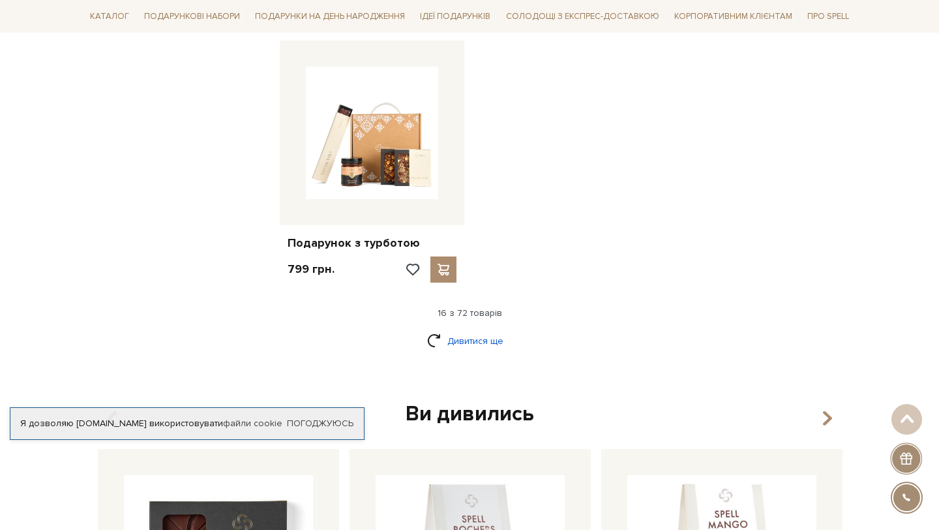
click at [459, 329] on link "Дивитися ще" at bounding box center [469, 340] width 85 height 23
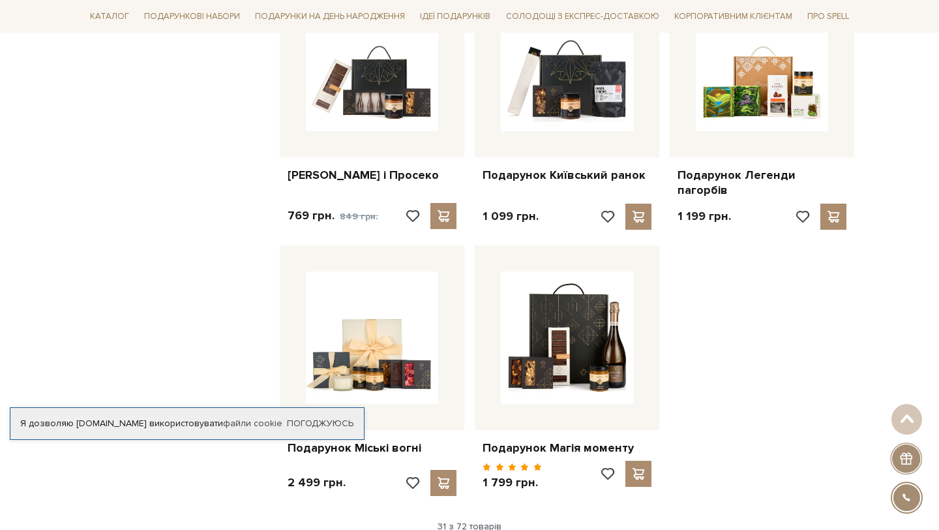
scroll to position [3043, 0]
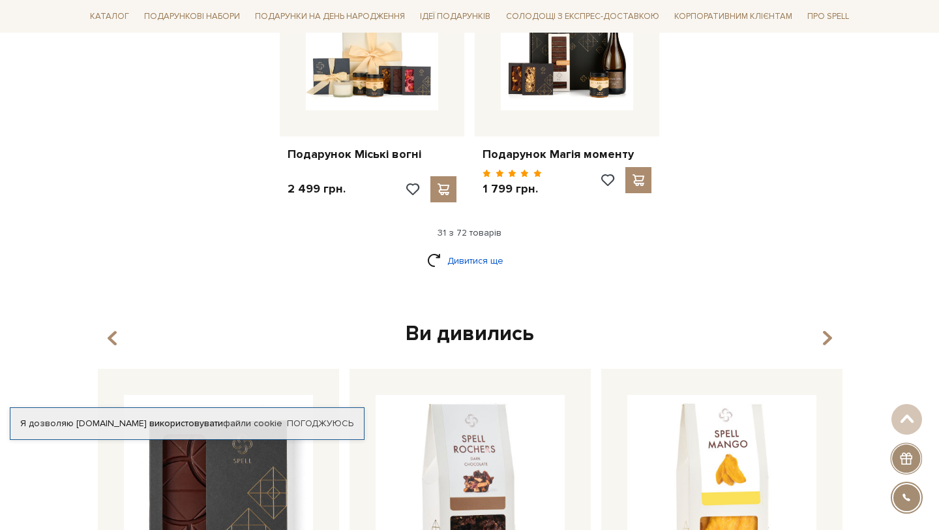
click at [490, 249] on link "Дивитися ще" at bounding box center [469, 260] width 85 height 23
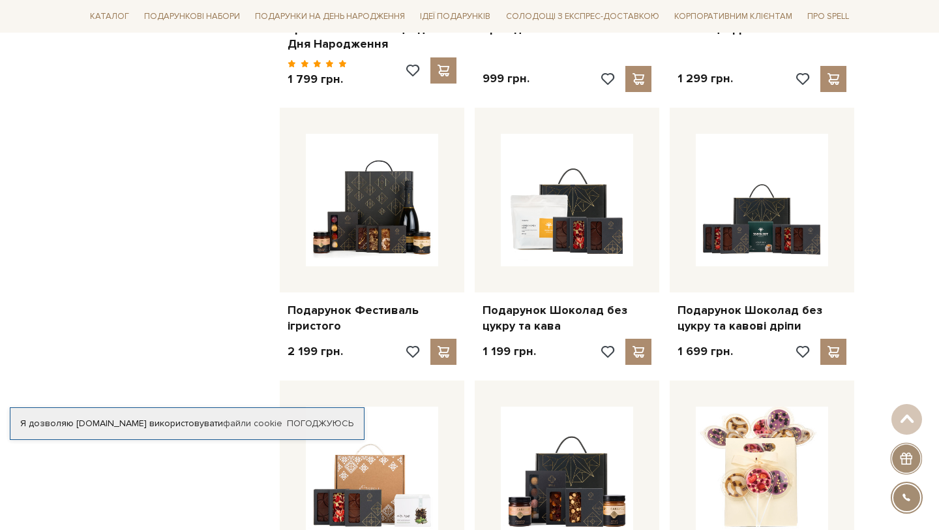
scroll to position [4227, 0]
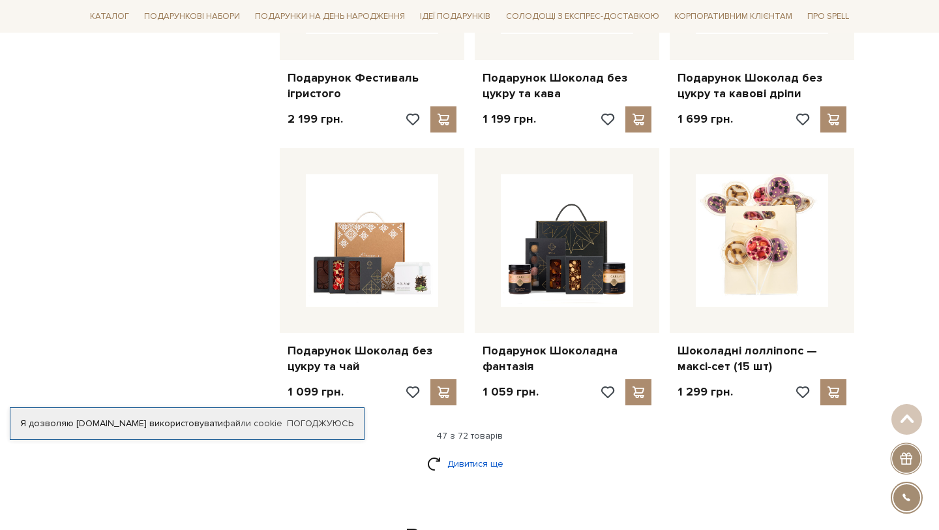
click at [476, 452] on link "Дивитися ще" at bounding box center [469, 463] width 85 height 23
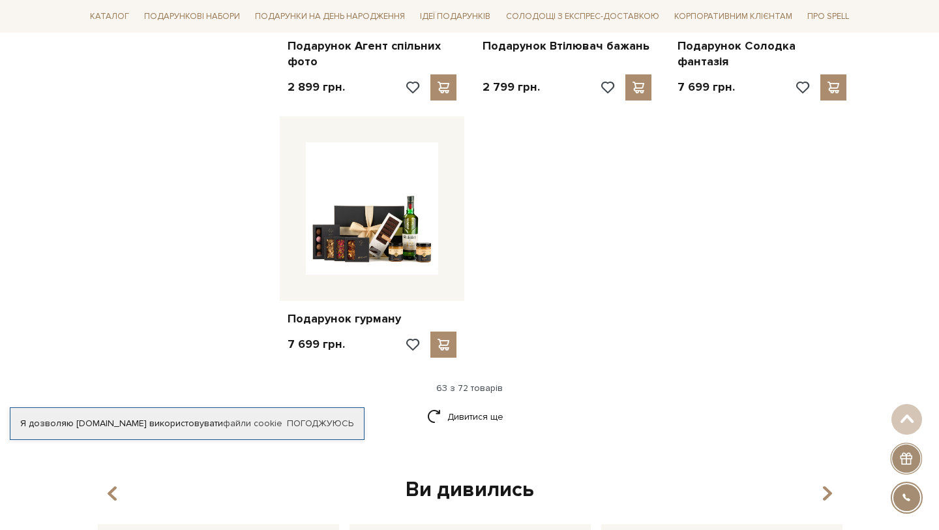
scroll to position [5965, 0]
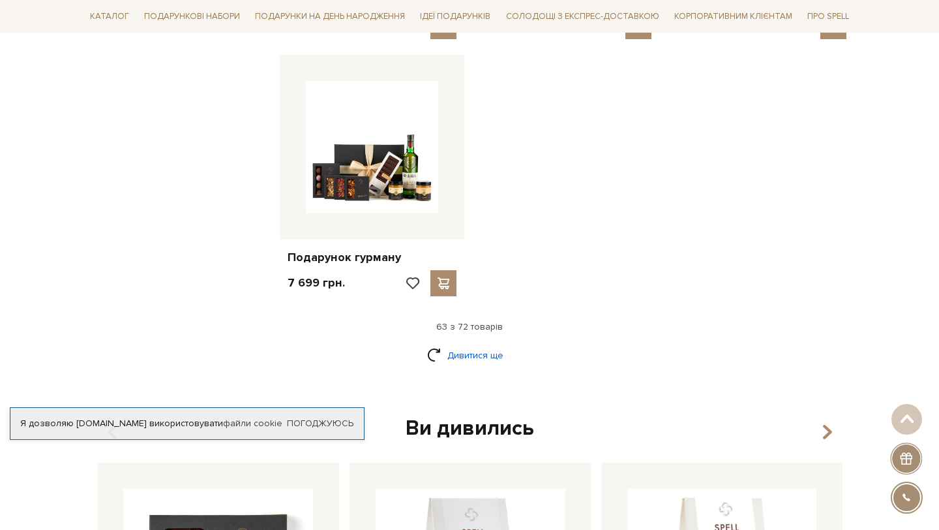
click at [477, 344] on link "Дивитися ще" at bounding box center [469, 355] width 85 height 23
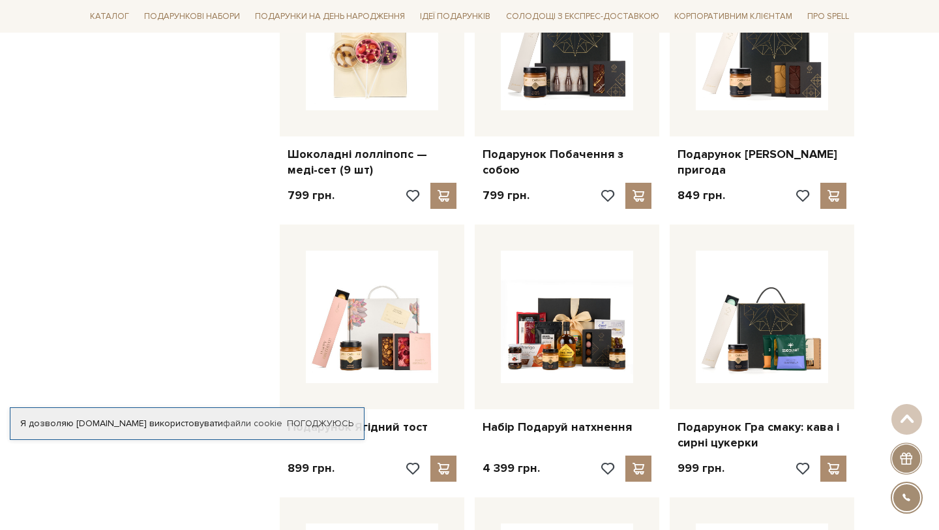
scroll to position [1822, 0]
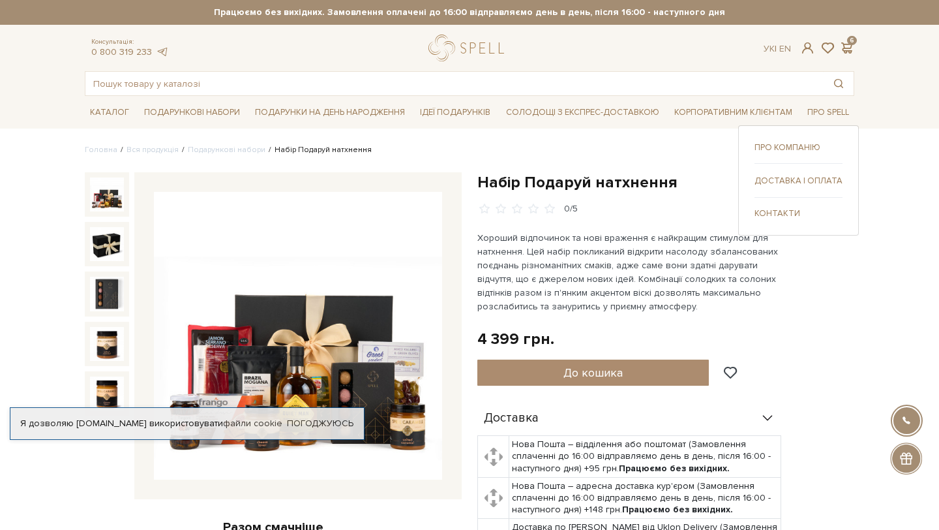
scroll to position [112, 0]
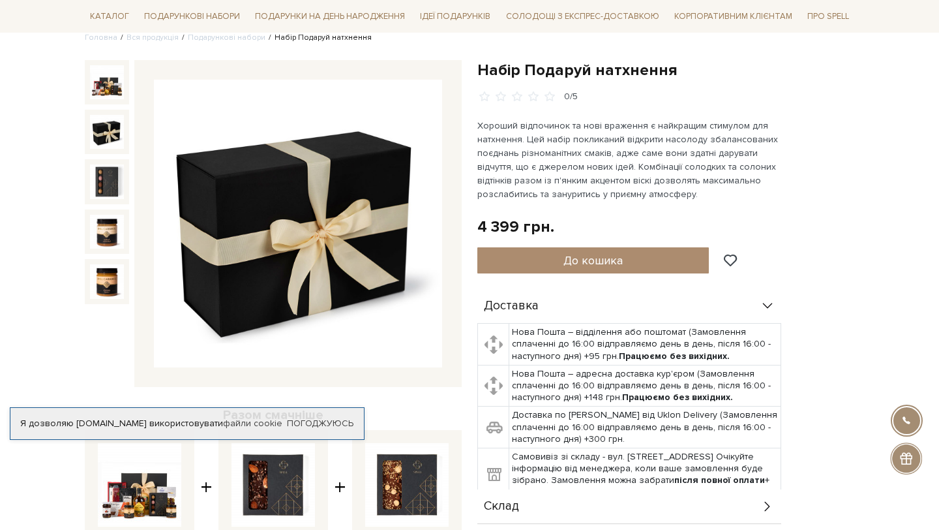
click at [93, 122] on img at bounding box center [107, 132] width 34 height 34
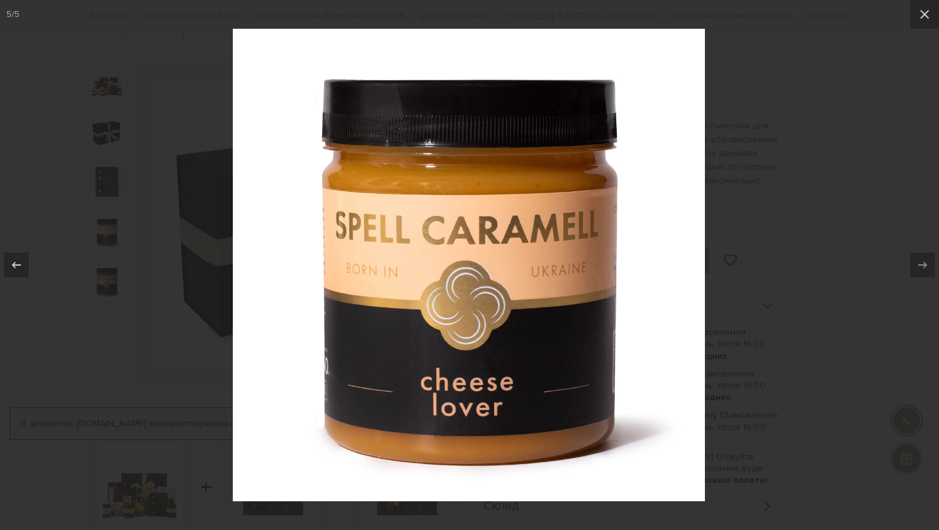
click at [864, 121] on div at bounding box center [469, 265] width 939 height 530
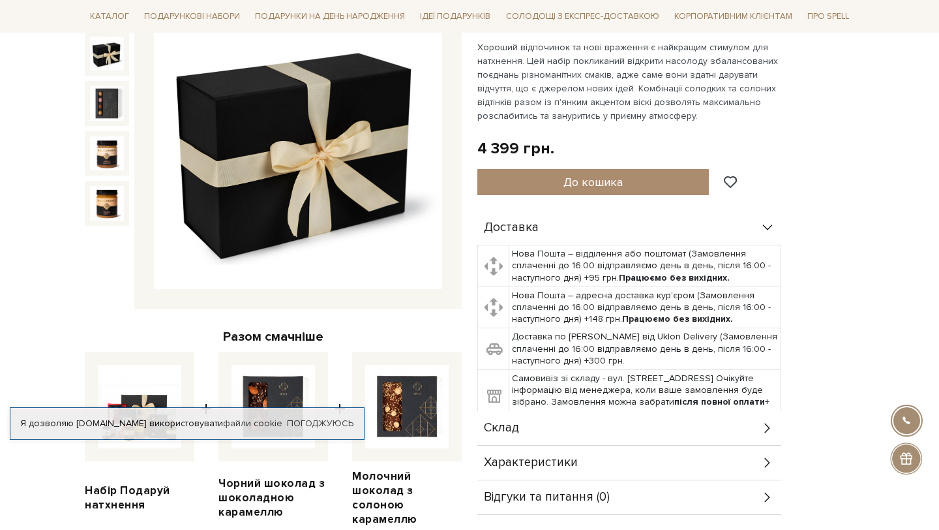
click at [150, 384] on img at bounding box center [140, 407] width 84 height 84
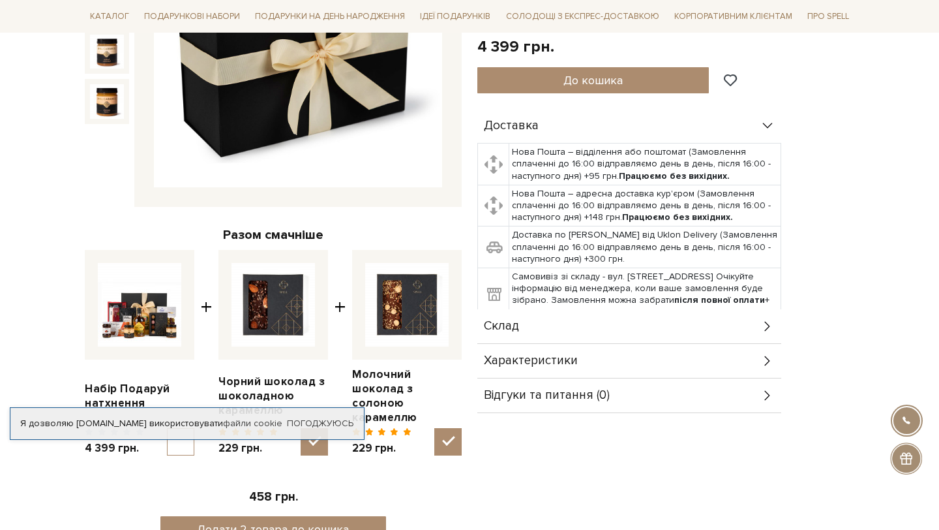
scroll to position [347, 0]
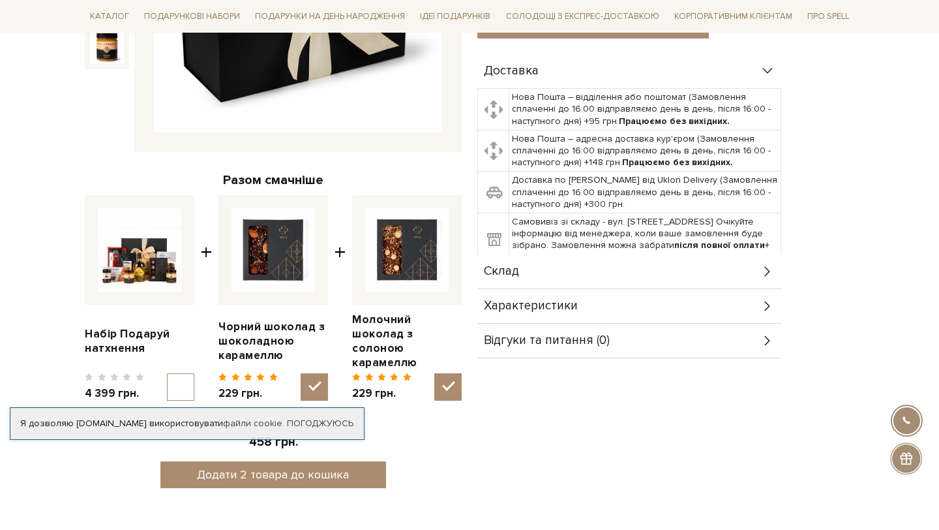
click at [179, 373] on input "checkbox" at bounding box center [180, 386] width 27 height 27
checkbox input "true"
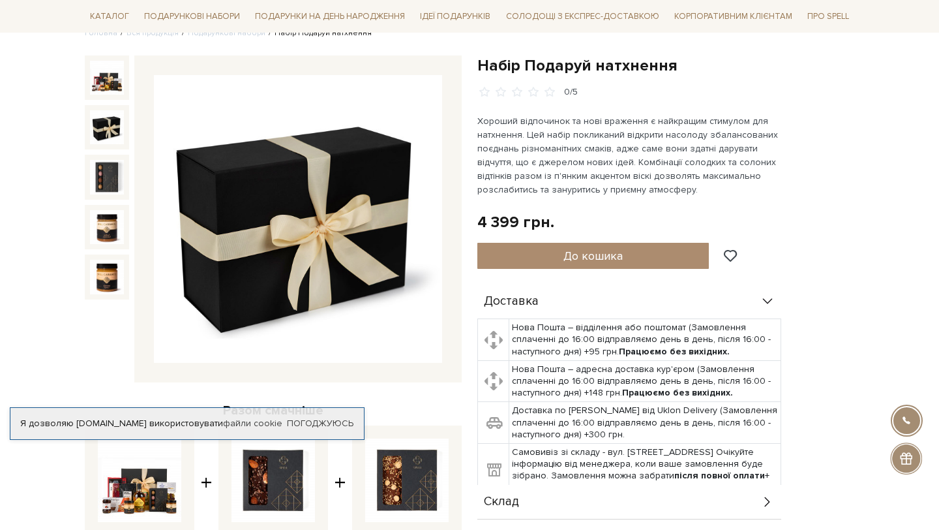
scroll to position [24, 0]
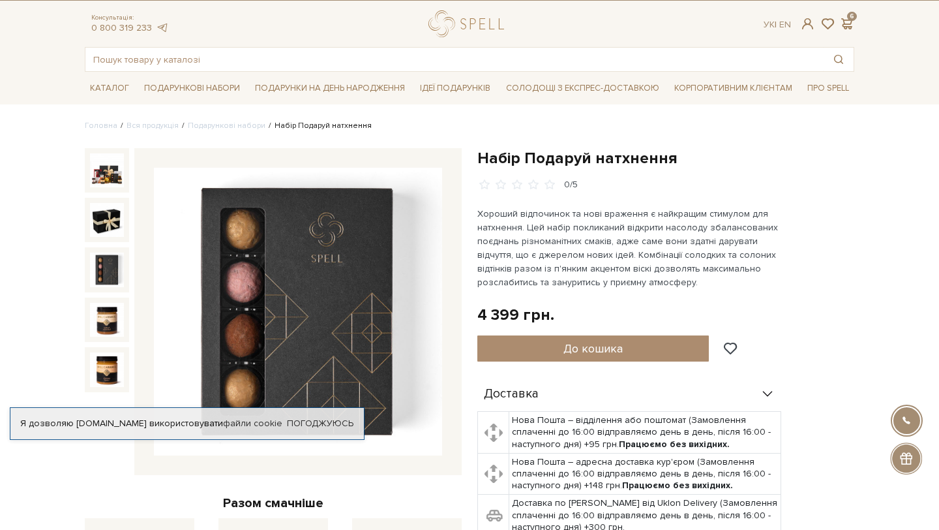
click at [106, 309] on img at bounding box center [107, 320] width 34 height 34
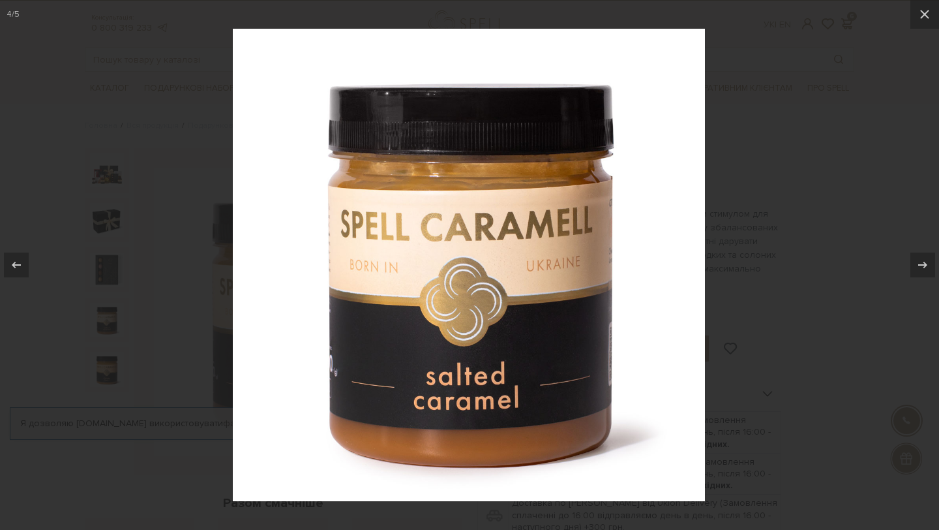
click at [170, 338] on div at bounding box center [469, 265] width 939 height 530
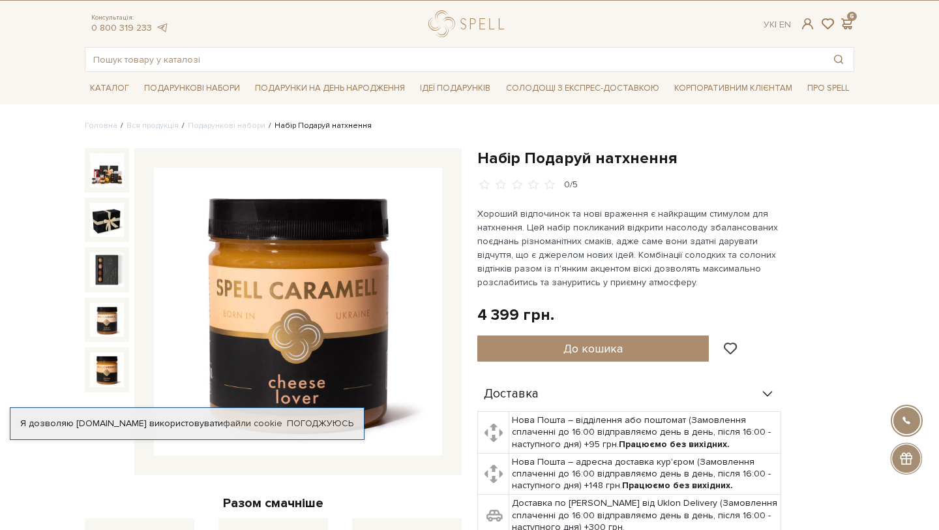
click at [77, 363] on div "Набір Подаруй натхнення 0/5 Разом смачніше Набір Подаруй натхнення" at bounding box center [273, 486] width 393 height 676
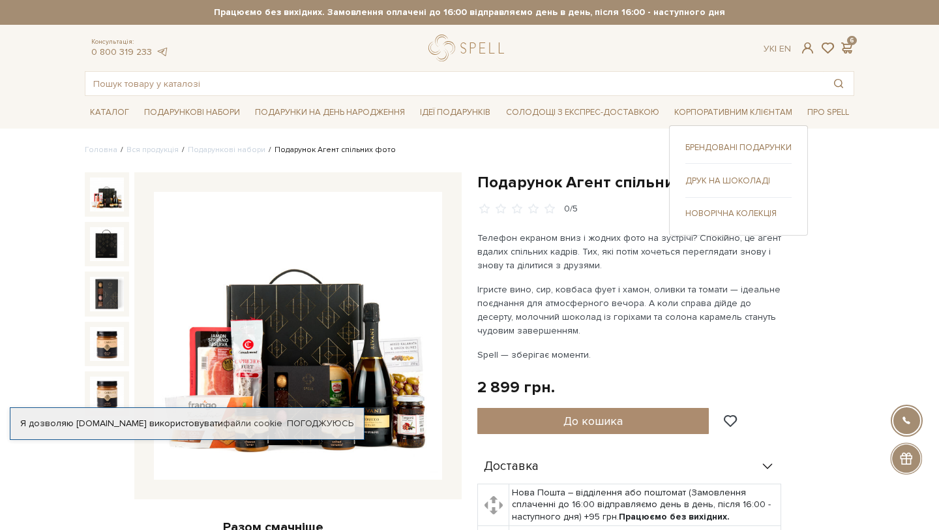
scroll to position [112, 0]
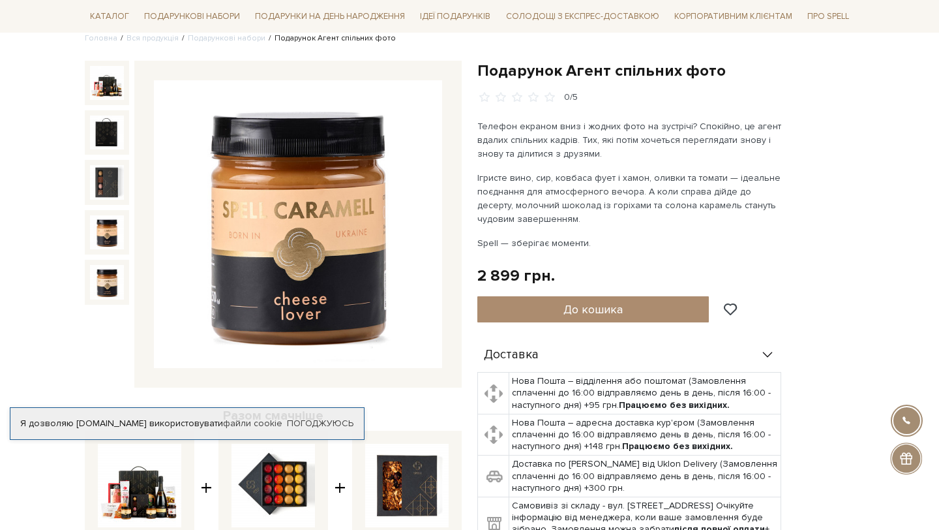
click at [108, 222] on img at bounding box center [107, 232] width 34 height 34
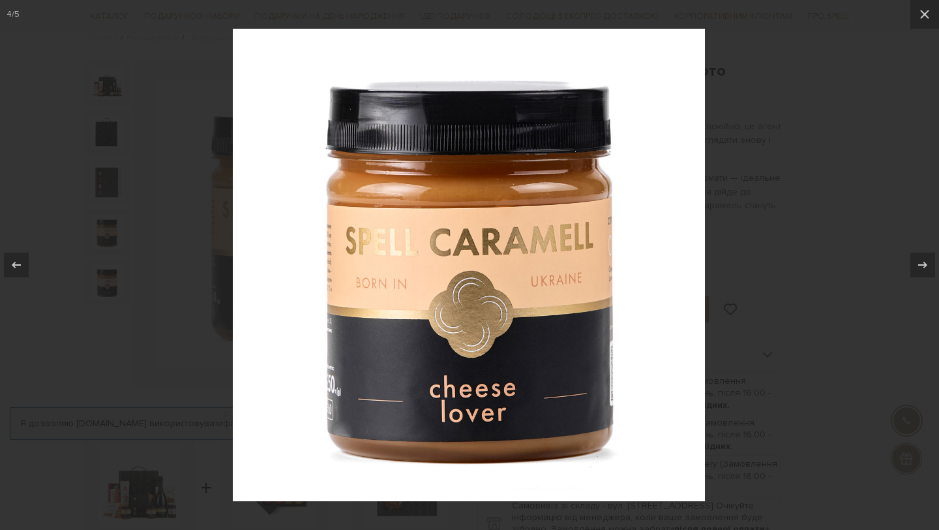
click at [108, 286] on div at bounding box center [469, 265] width 939 height 530
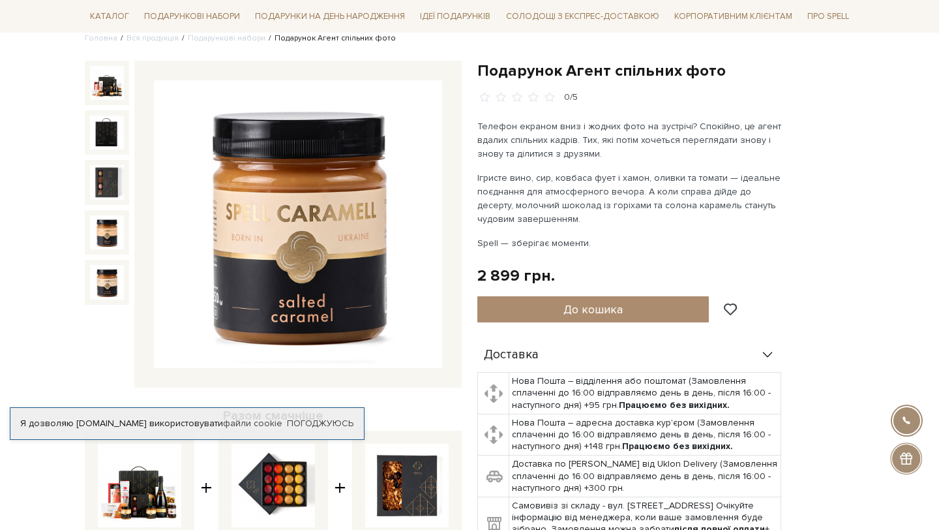
click at [108, 286] on img at bounding box center [107, 282] width 34 height 34
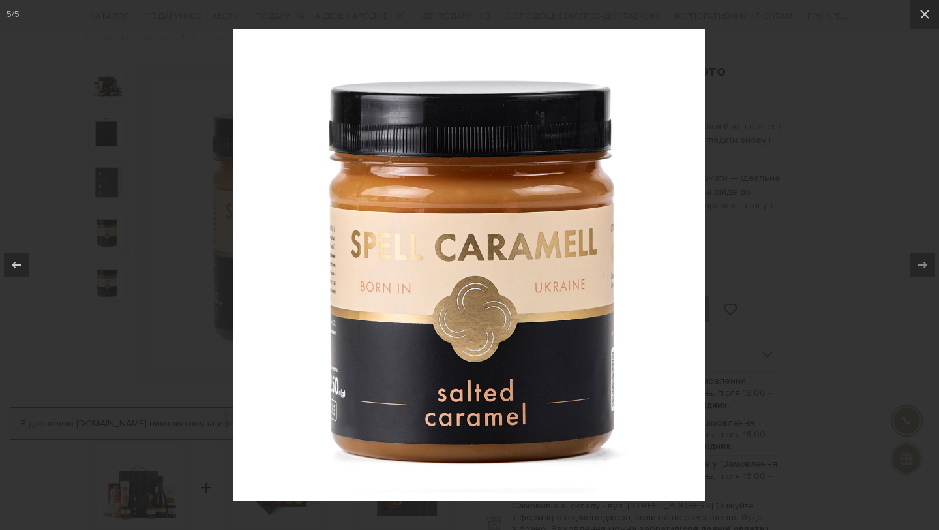
click at [134, 290] on div at bounding box center [469, 265] width 939 height 530
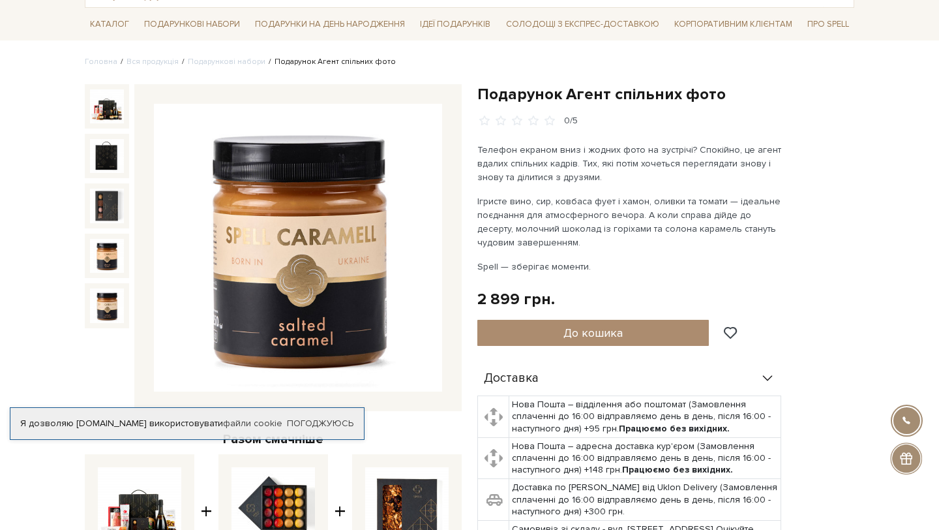
scroll to position [42, 0]
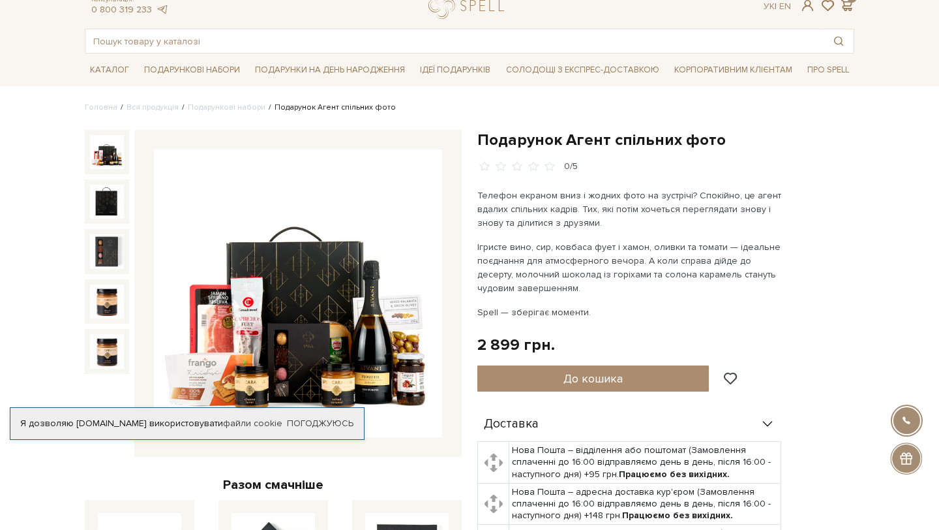
click at [117, 145] on img at bounding box center [107, 152] width 34 height 34
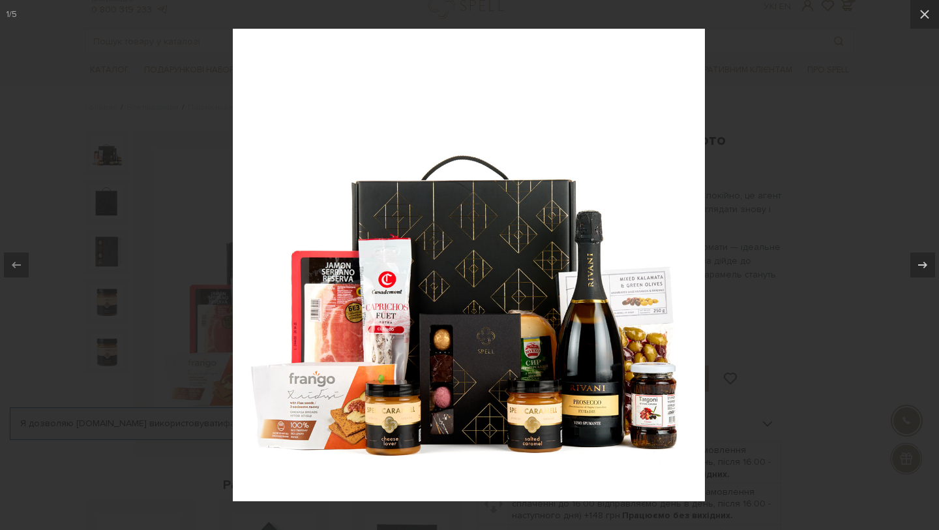
click at [778, 117] on div at bounding box center [469, 265] width 939 height 530
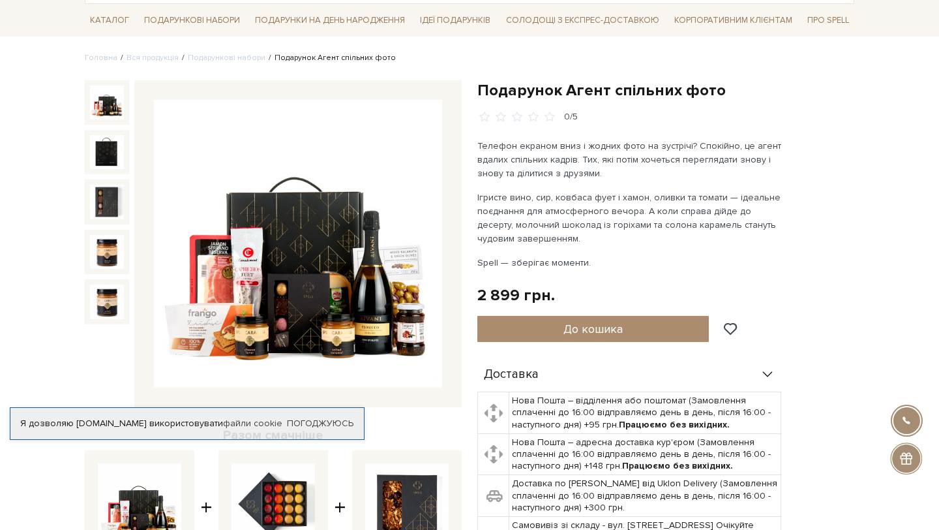
scroll to position [48, 0]
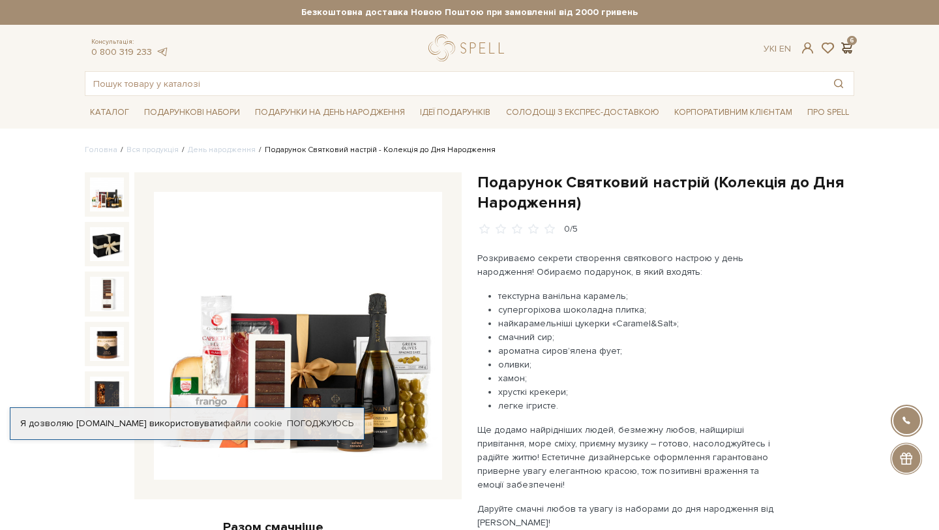
click at [847, 48] on span at bounding box center [847, 48] width 16 height 14
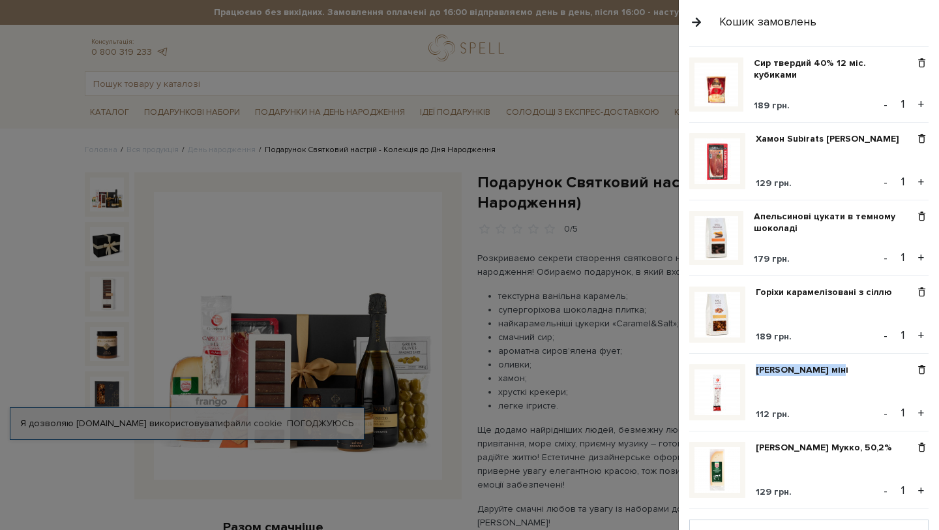
scroll to position [371, 0]
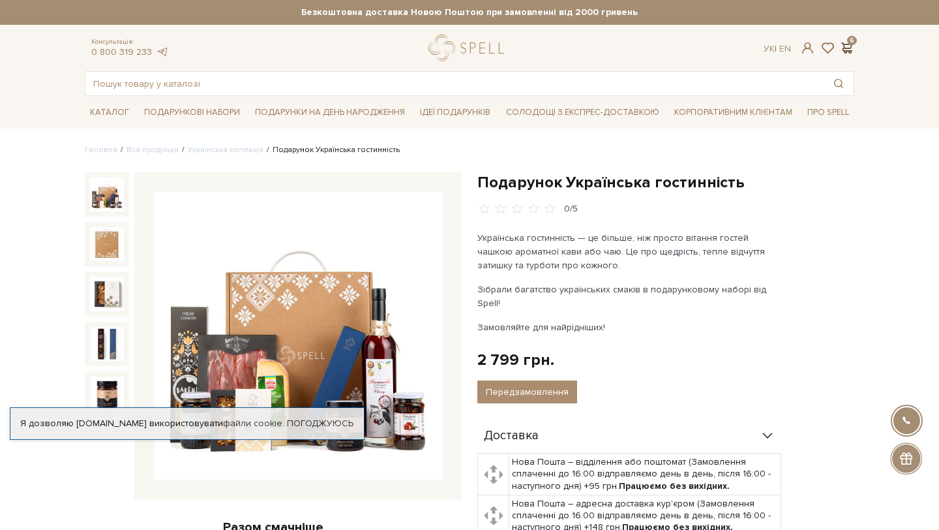
click at [853, 50] on span at bounding box center [847, 48] width 16 height 14
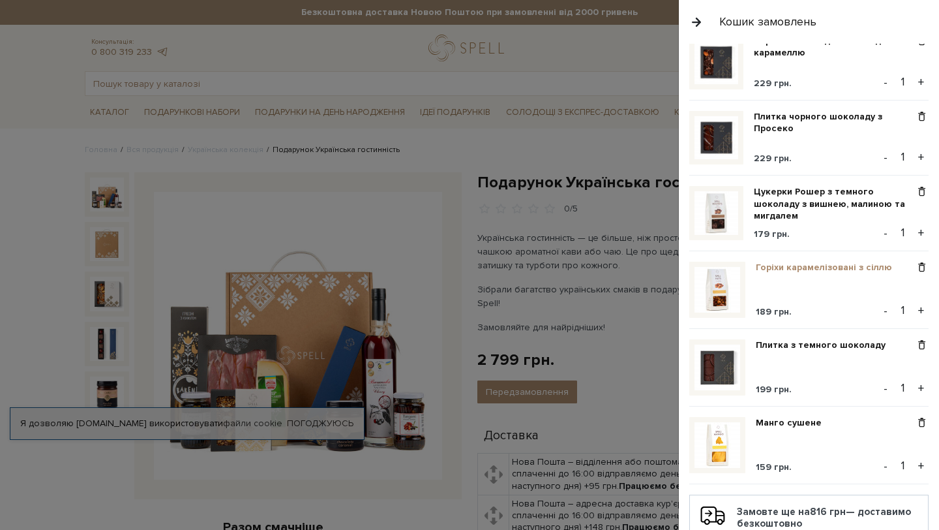
scroll to position [120, 0]
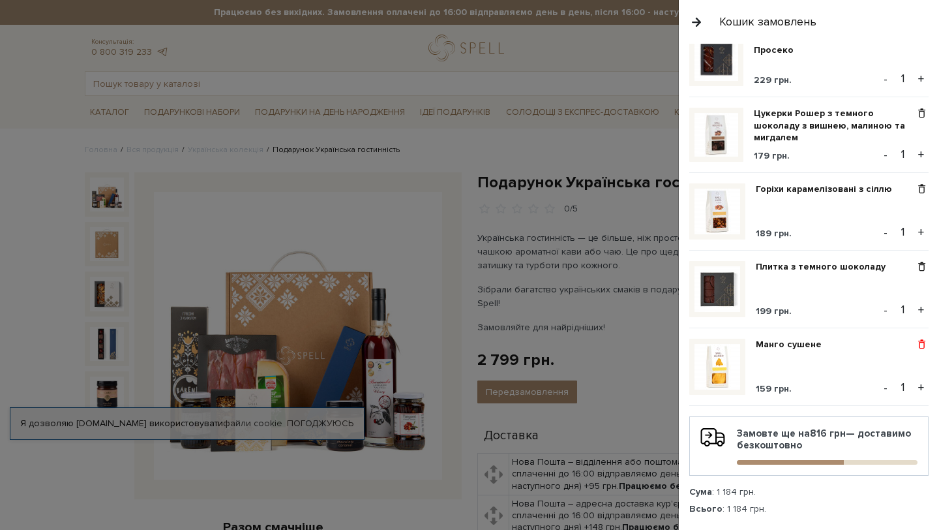
click at [924, 344] on span at bounding box center [922, 345] width 14 height 12
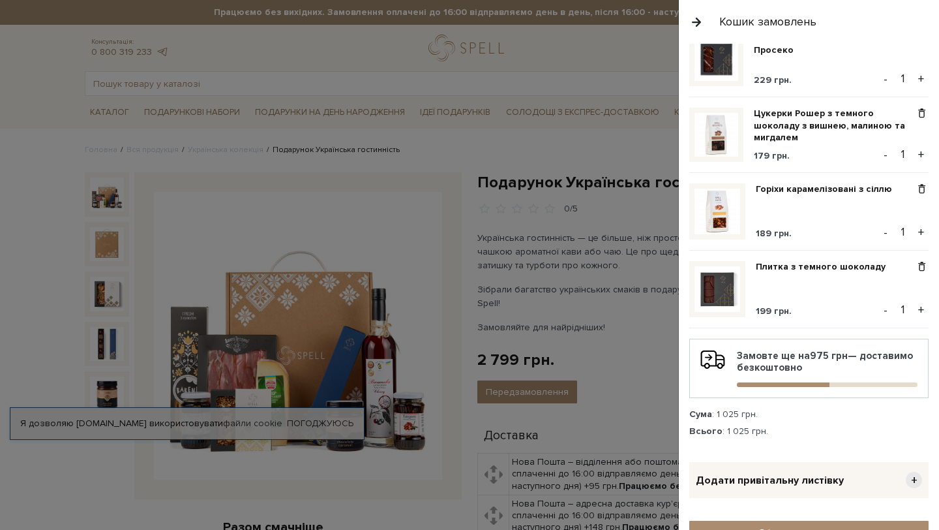
click at [697, 18] on button "button" at bounding box center [697, 21] width 14 height 23
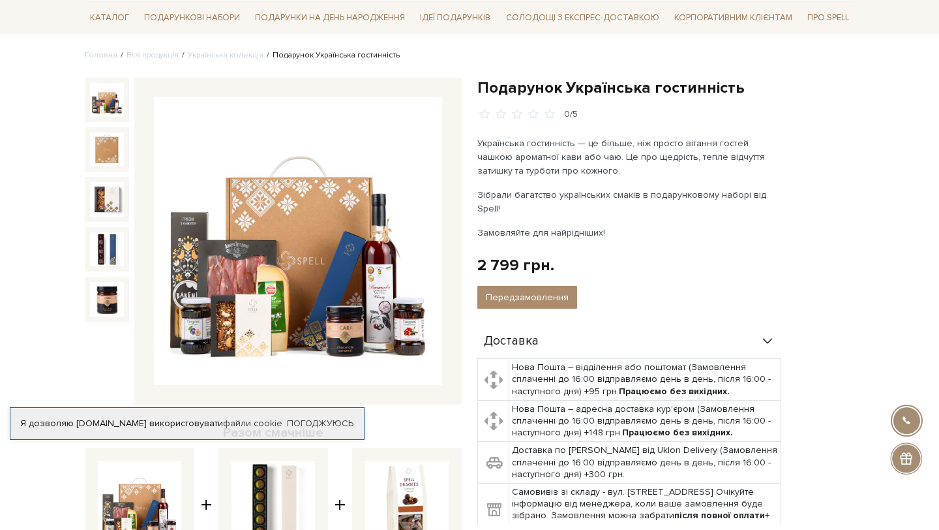
scroll to position [0, 0]
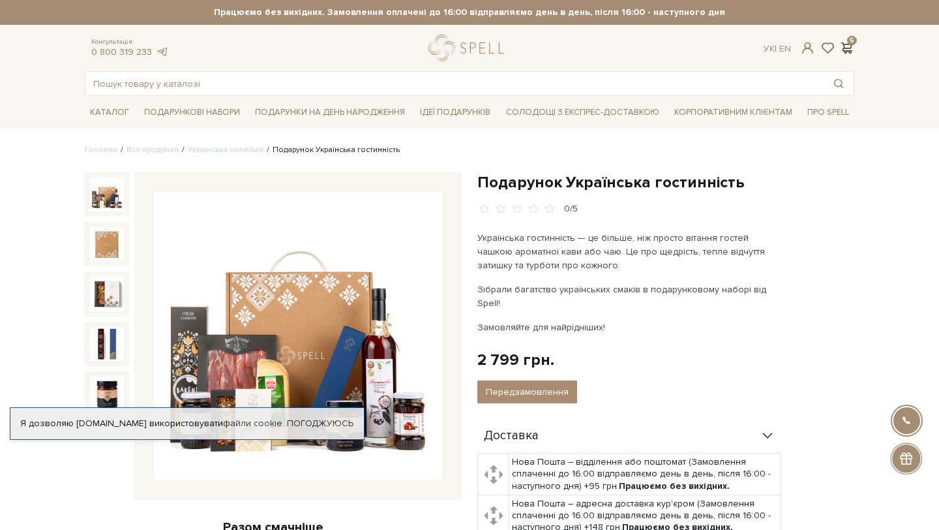
click at [846, 44] on span at bounding box center [847, 48] width 16 height 14
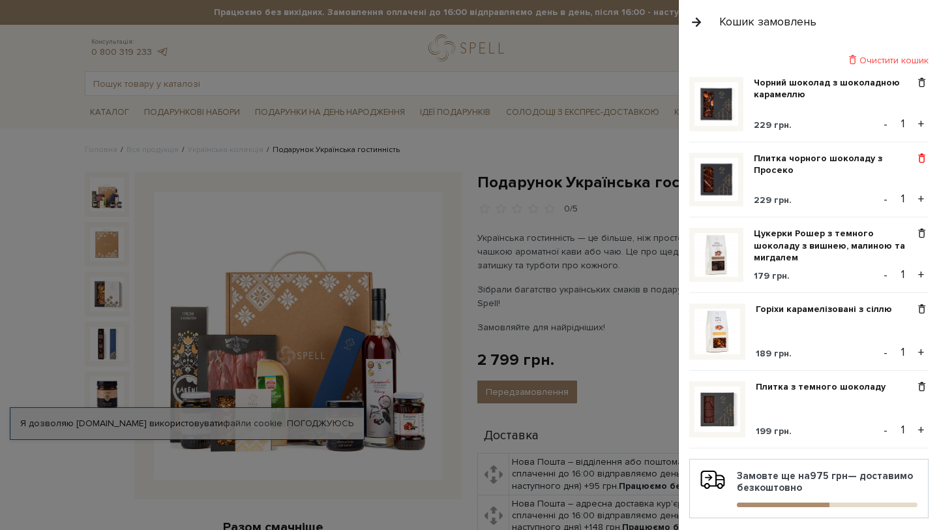
click at [918, 160] on span at bounding box center [922, 159] width 14 height 12
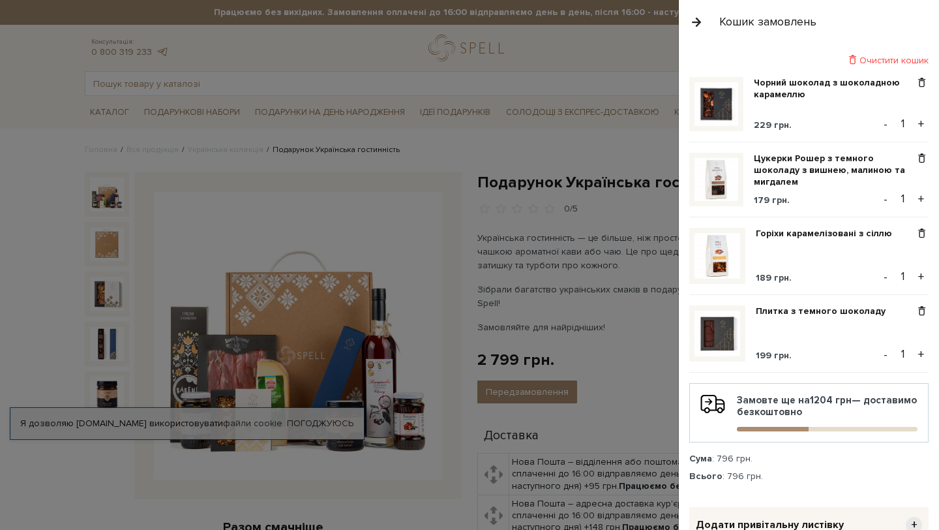
click at [923, 84] on span at bounding box center [922, 83] width 14 height 12
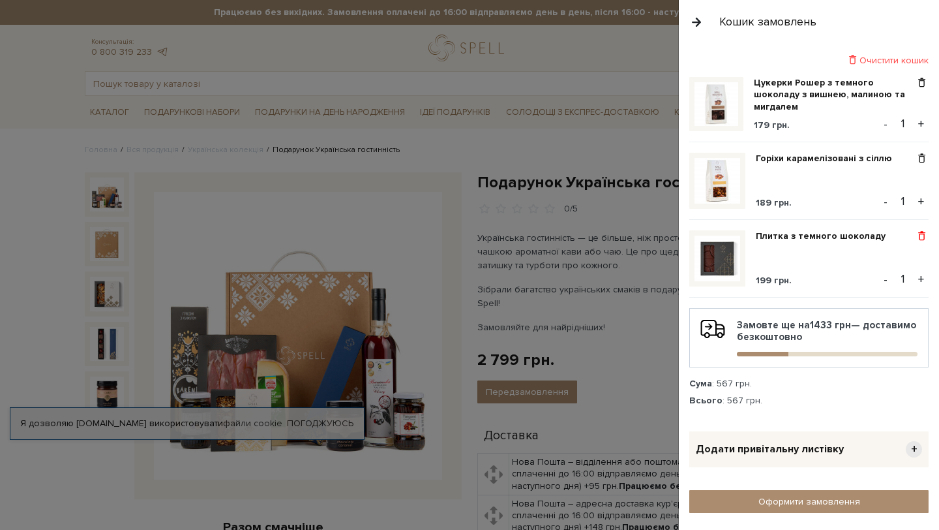
click at [922, 240] on span at bounding box center [922, 236] width 14 height 12
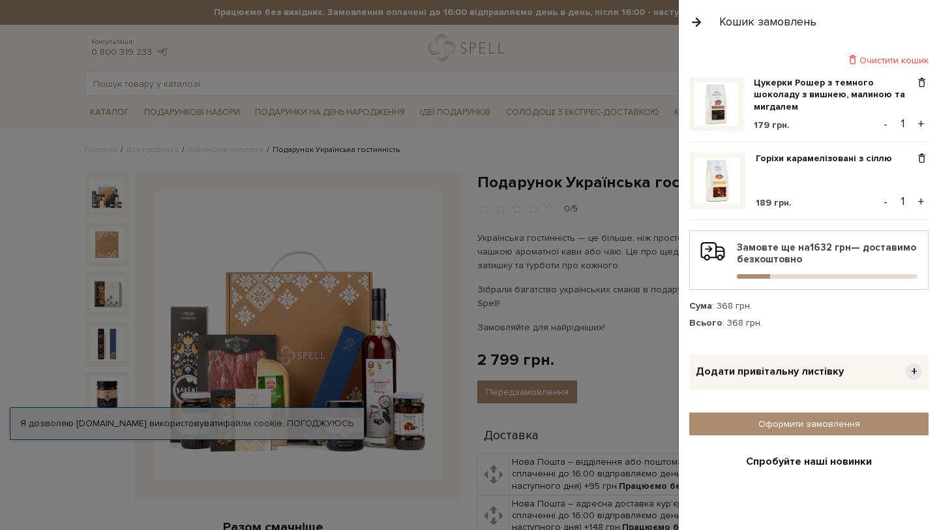
click at [566, 311] on div at bounding box center [469, 265] width 939 height 530
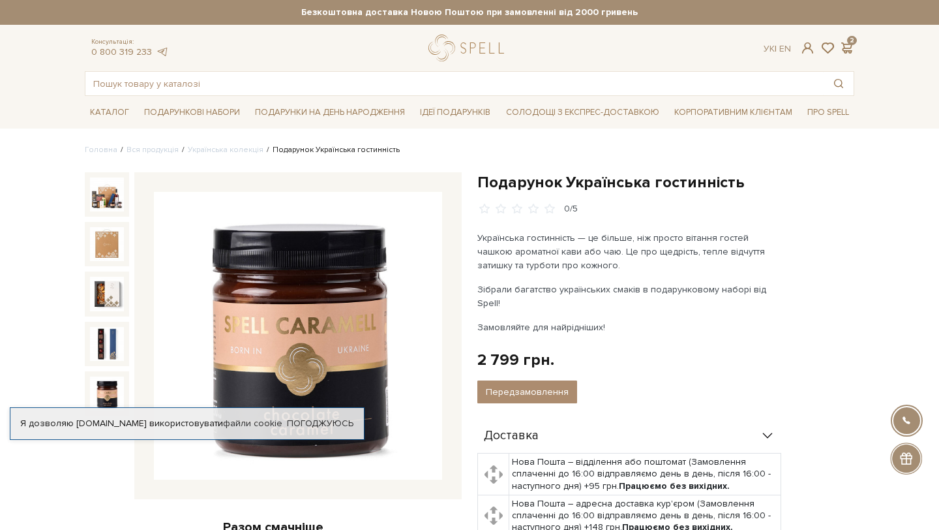
click at [101, 388] on img at bounding box center [107, 393] width 34 height 34
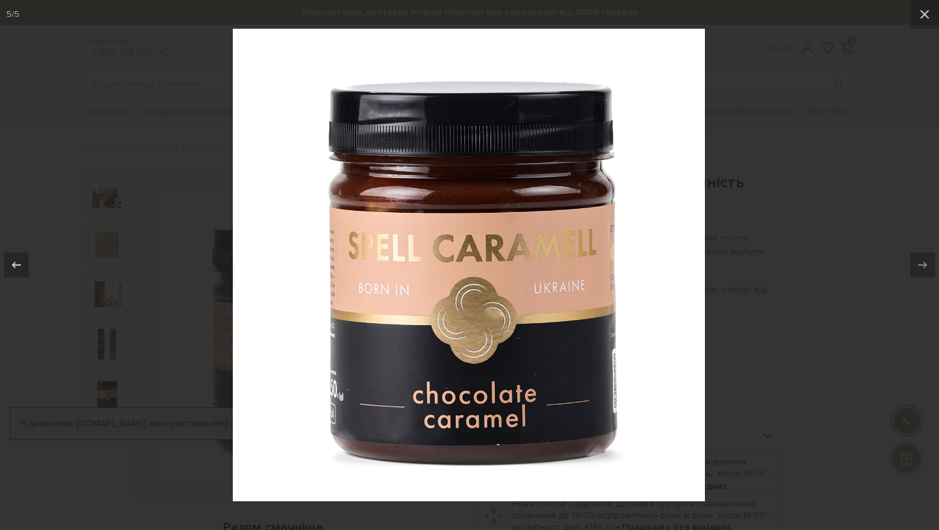
click at [145, 284] on div at bounding box center [469, 265] width 939 height 530
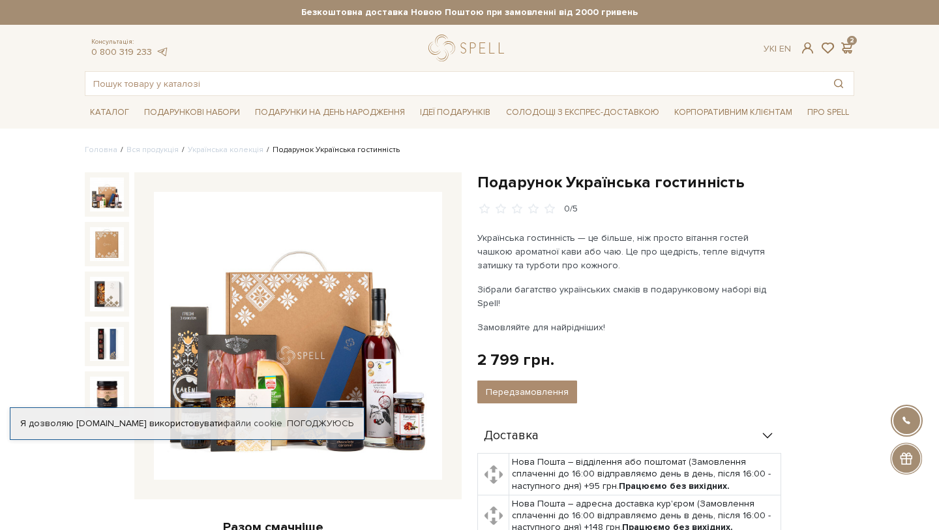
click at [108, 200] on img at bounding box center [107, 194] width 34 height 34
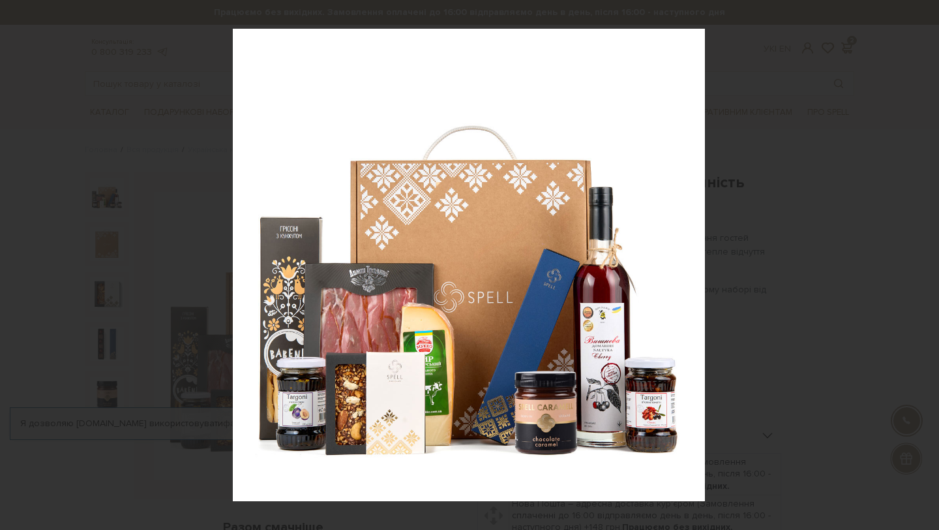
click at [787, 239] on div at bounding box center [469, 265] width 939 height 530
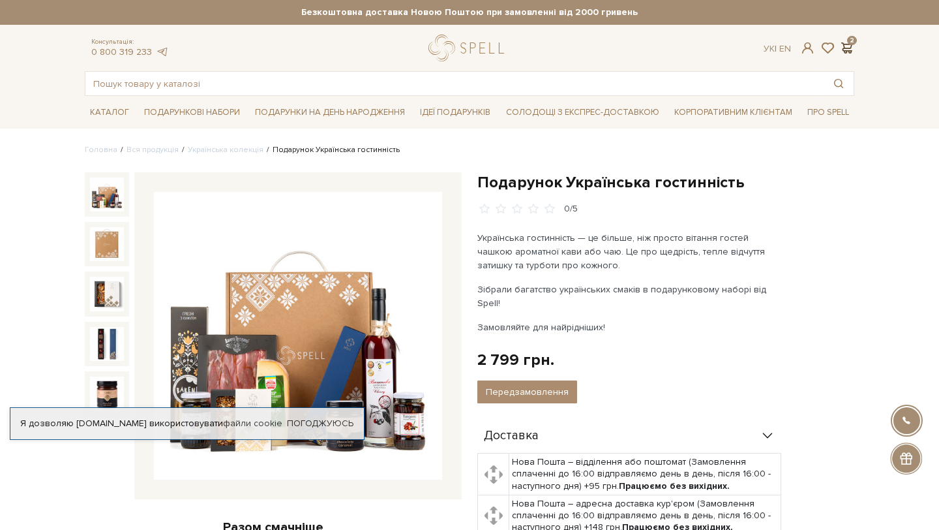
click at [850, 45] on span at bounding box center [847, 48] width 16 height 14
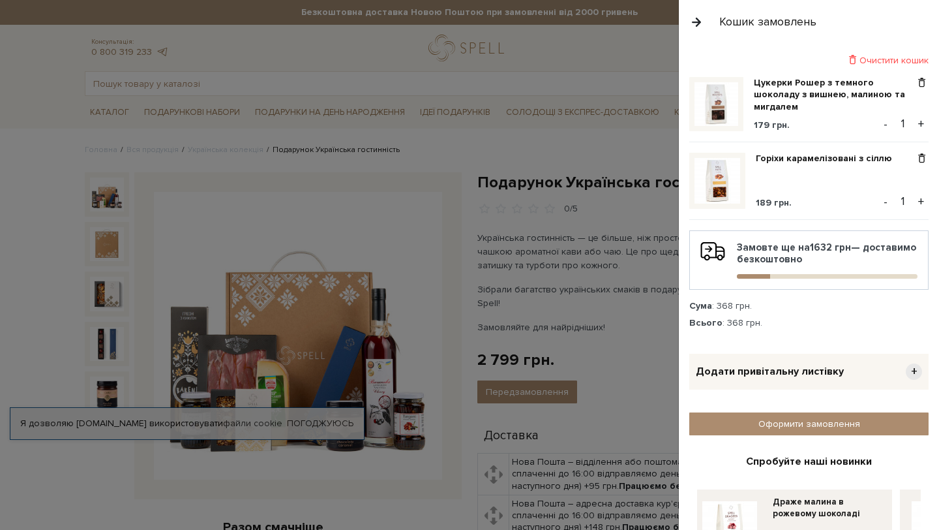
click at [696, 21] on button "button" at bounding box center [697, 21] width 14 height 23
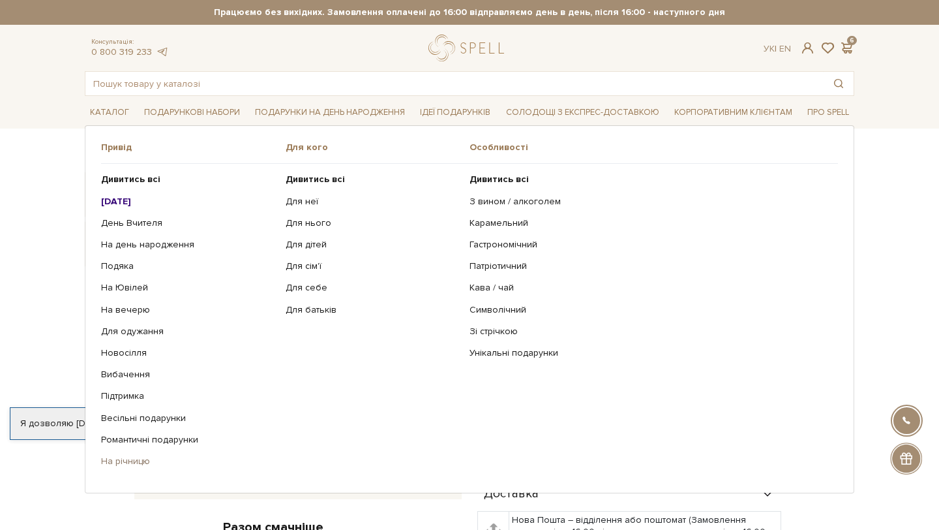
click at [129, 459] on link "На річницю" at bounding box center [188, 461] width 175 height 12
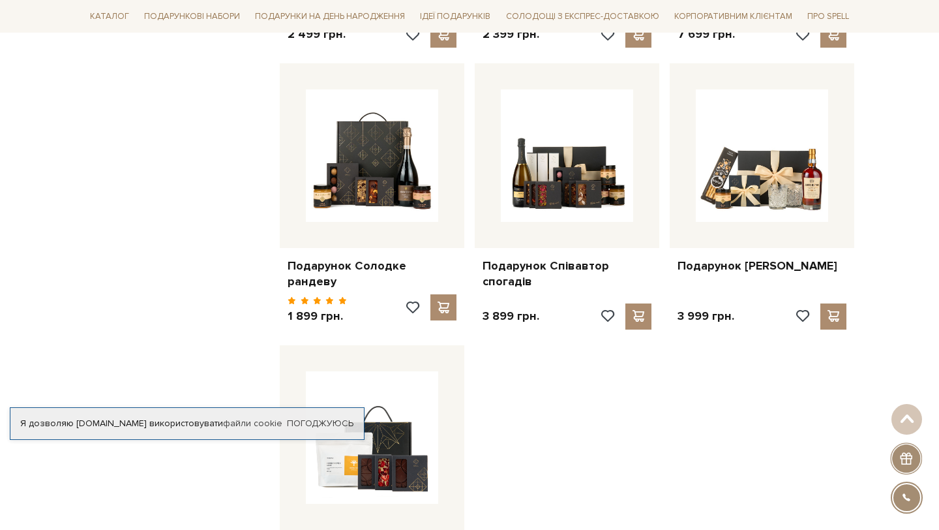
scroll to position [1413, 0]
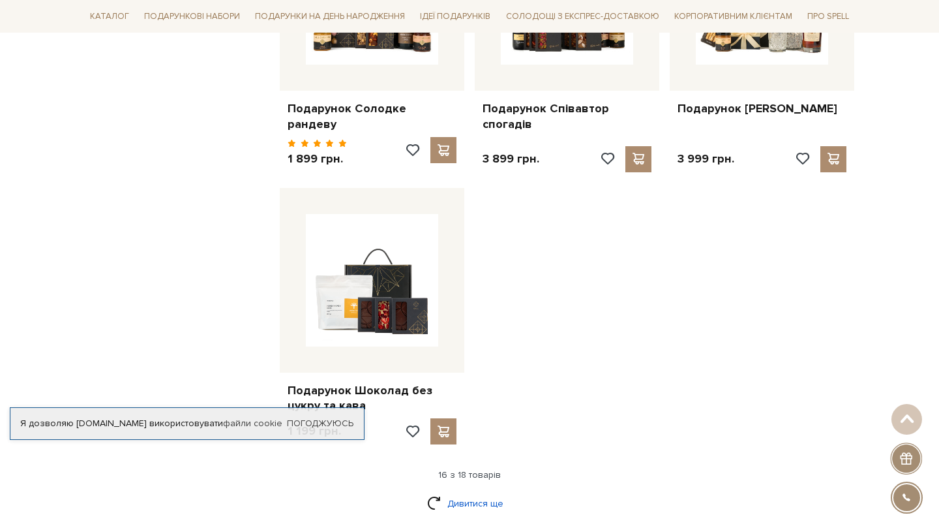
click at [492, 493] on link "Дивитися ще" at bounding box center [469, 503] width 85 height 23
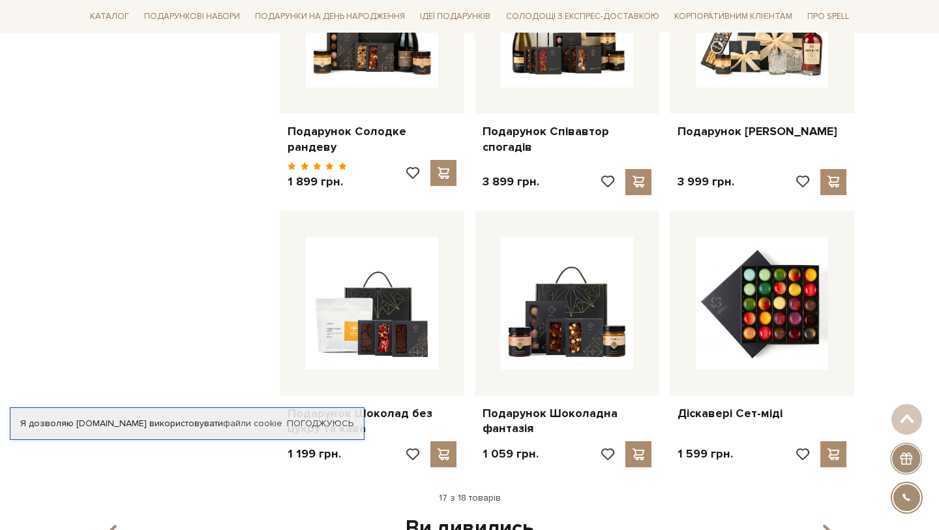
scroll to position [1480, 0]
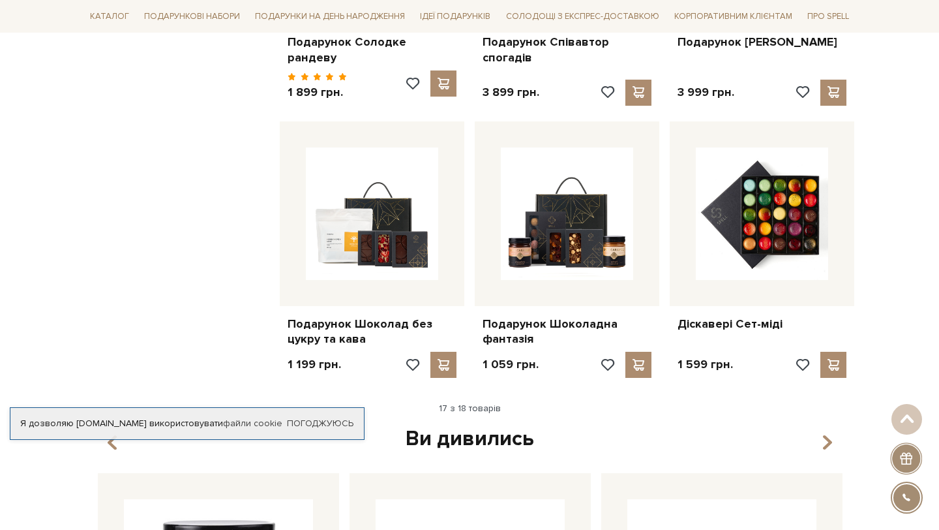
click at [498, 405] on div "17 з 18 товарів" at bounding box center [470, 409] width 780 height 12
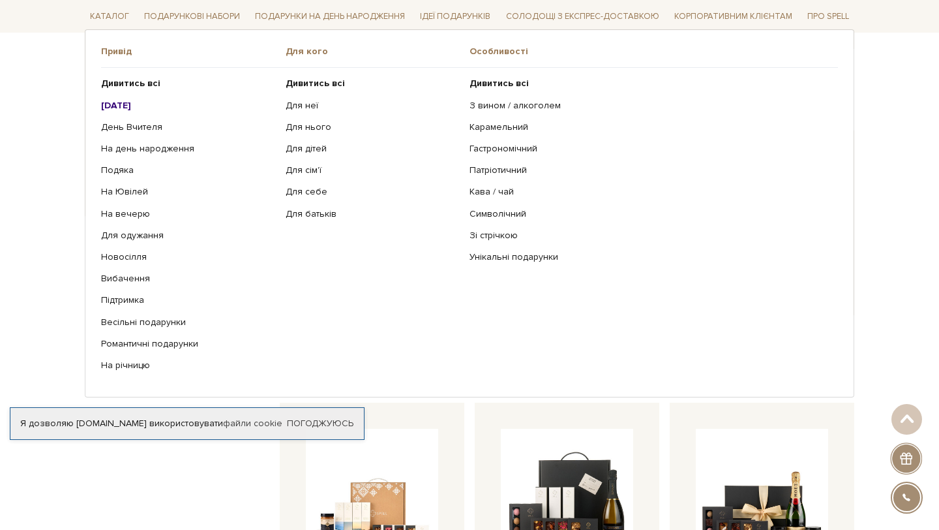
scroll to position [0, 0]
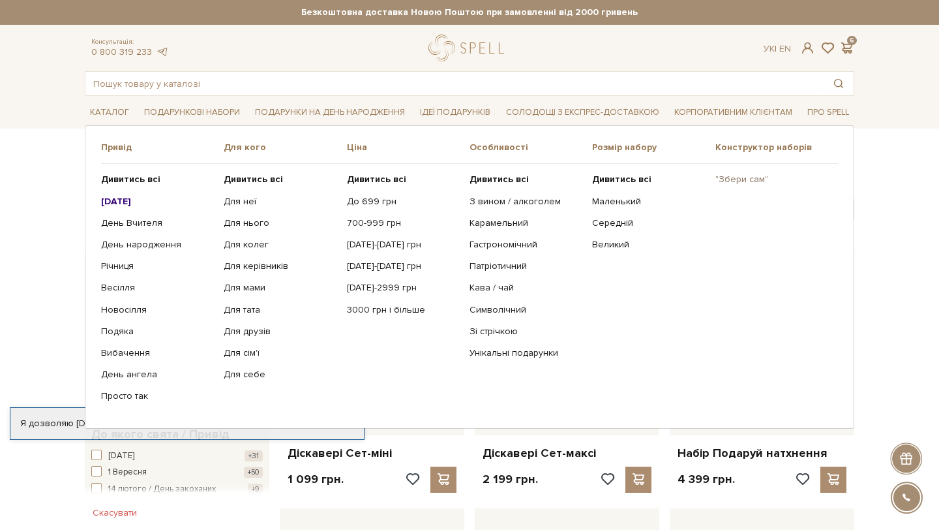
click at [752, 181] on link ""Збери сам"" at bounding box center [772, 180] width 113 height 12
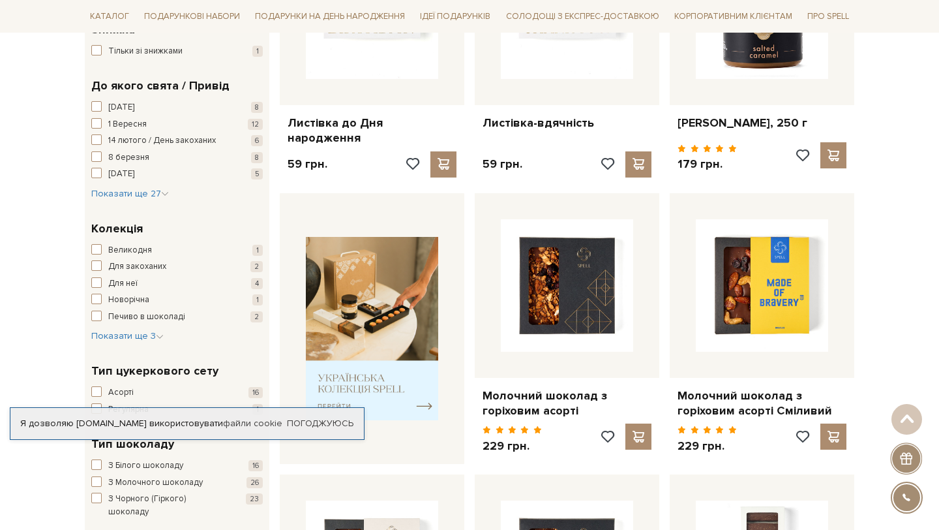
scroll to position [388, 0]
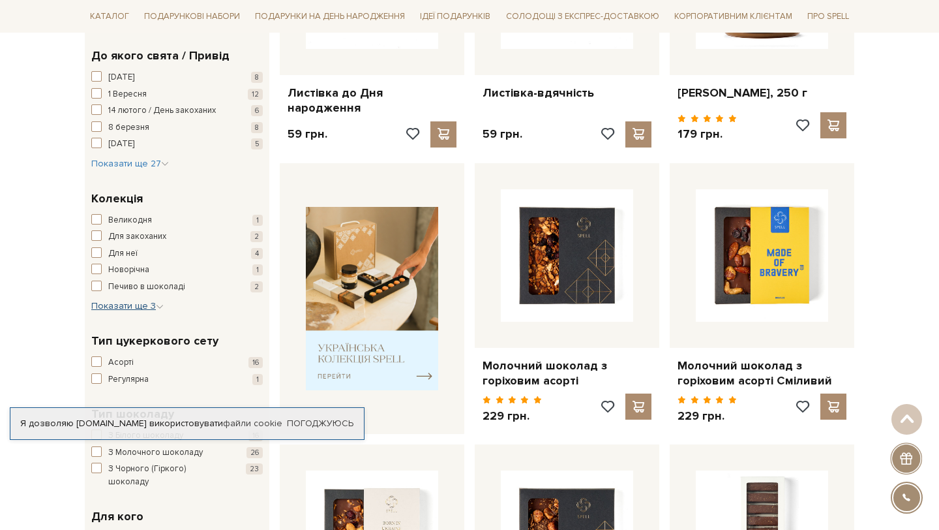
click at [105, 306] on span "Показати ще 3" at bounding box center [127, 305] width 72 height 11
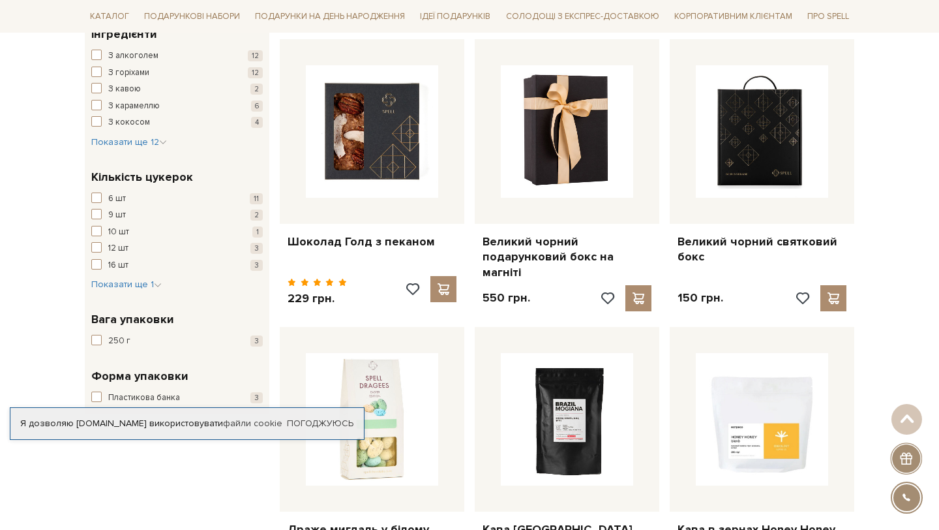
scroll to position [1064, 0]
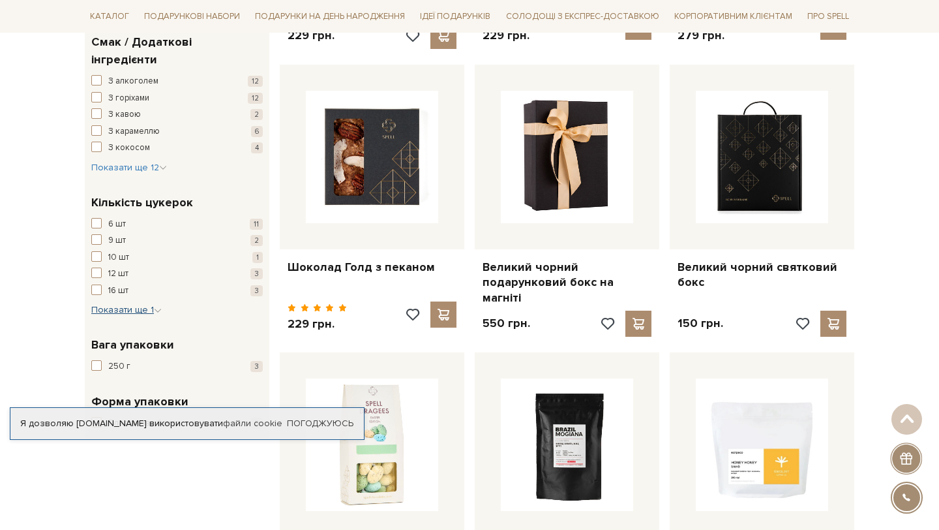
click at [144, 304] on span "Показати ще 1" at bounding box center [126, 309] width 70 height 11
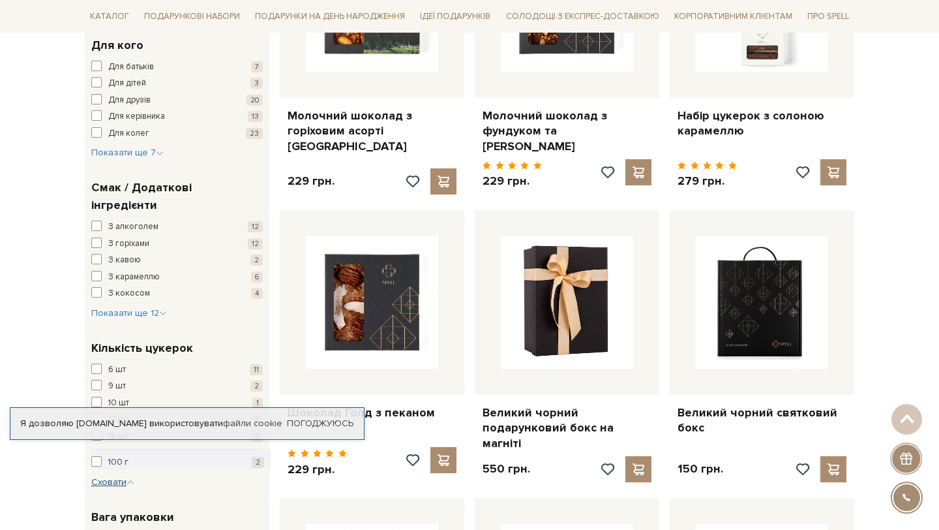
scroll to position [862, 0]
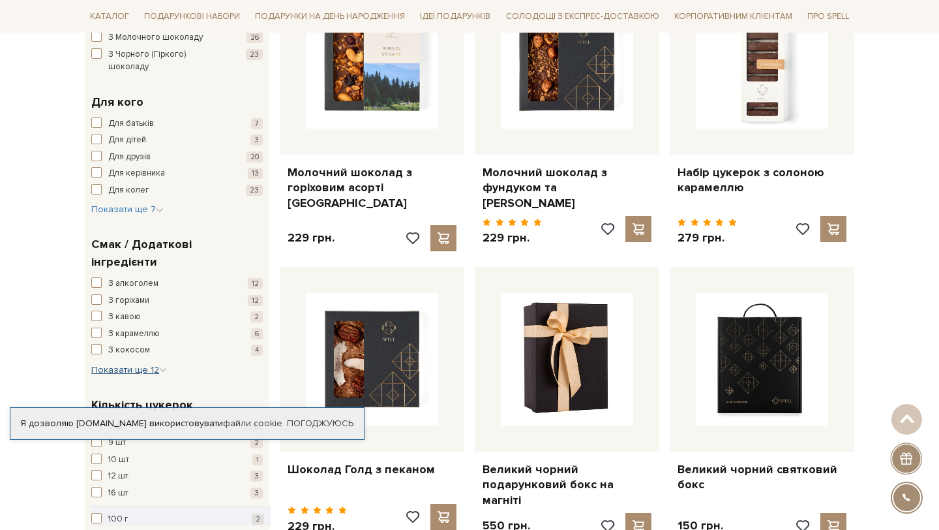
click at [99, 364] on span "Показати ще 12" at bounding box center [129, 369] width 76 height 11
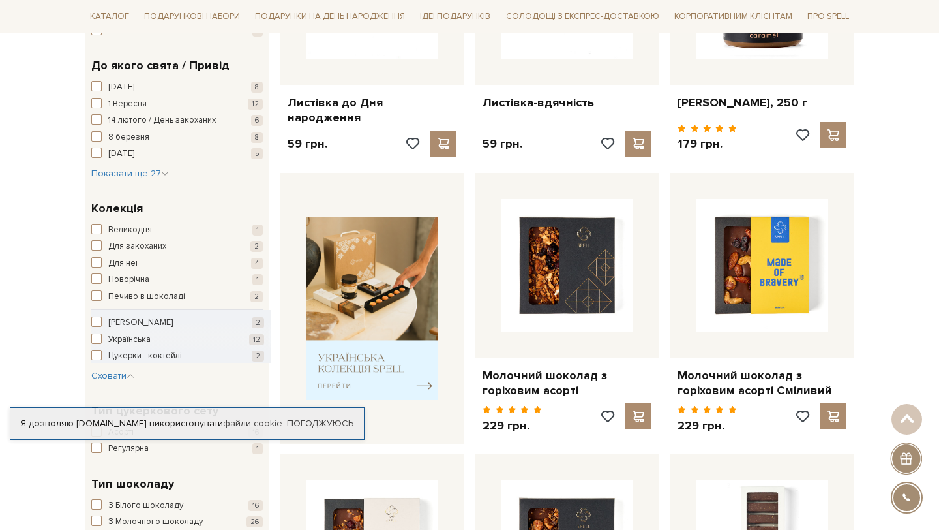
scroll to position [301, 0]
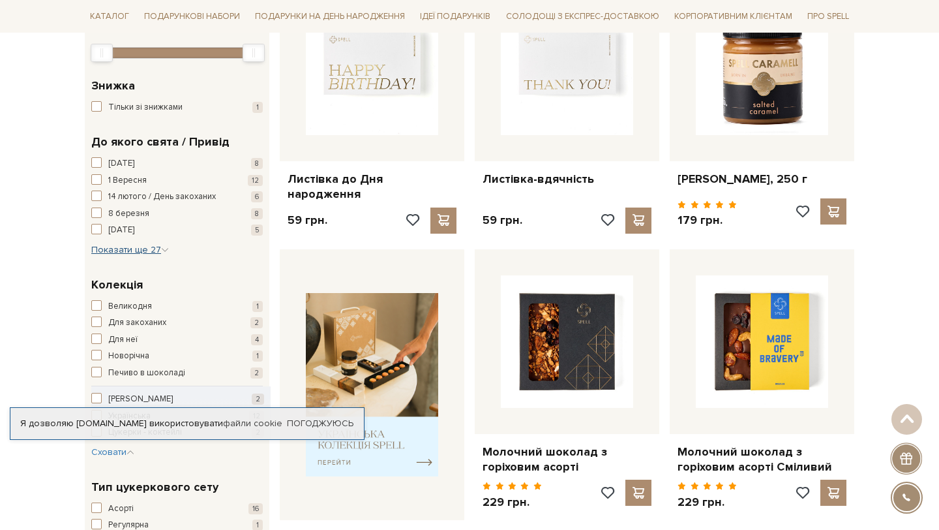
click at [115, 251] on span "Показати ще 27" at bounding box center [130, 249] width 78 height 11
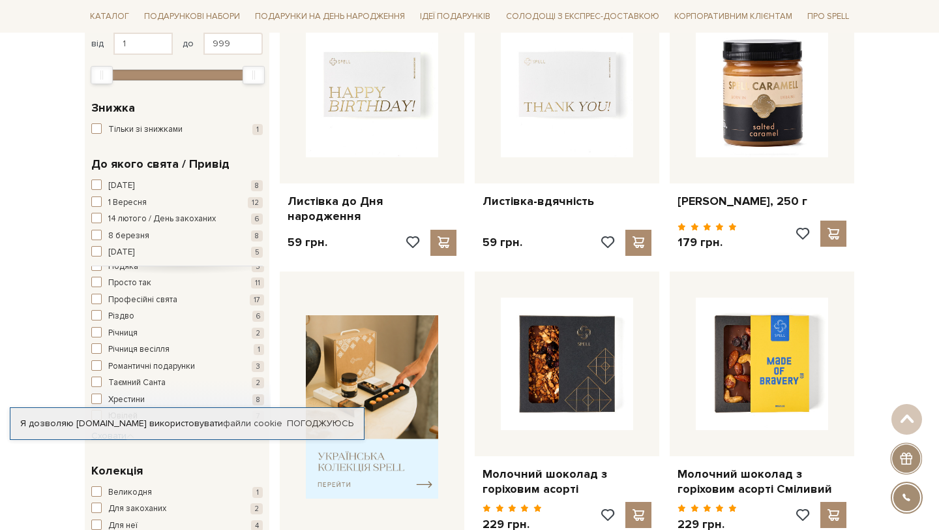
scroll to position [318, 0]
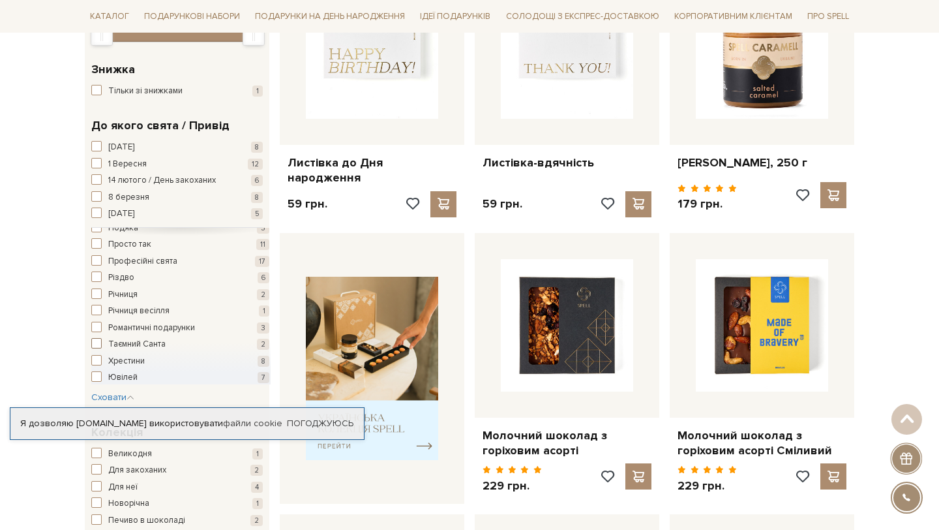
click at [95, 344] on span "button" at bounding box center [96, 343] width 10 height 10
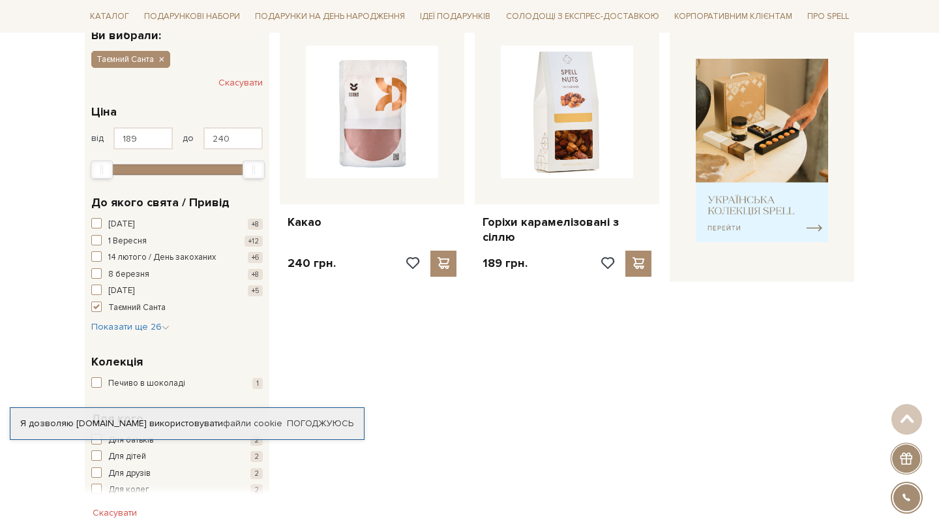
scroll to position [292, 0]
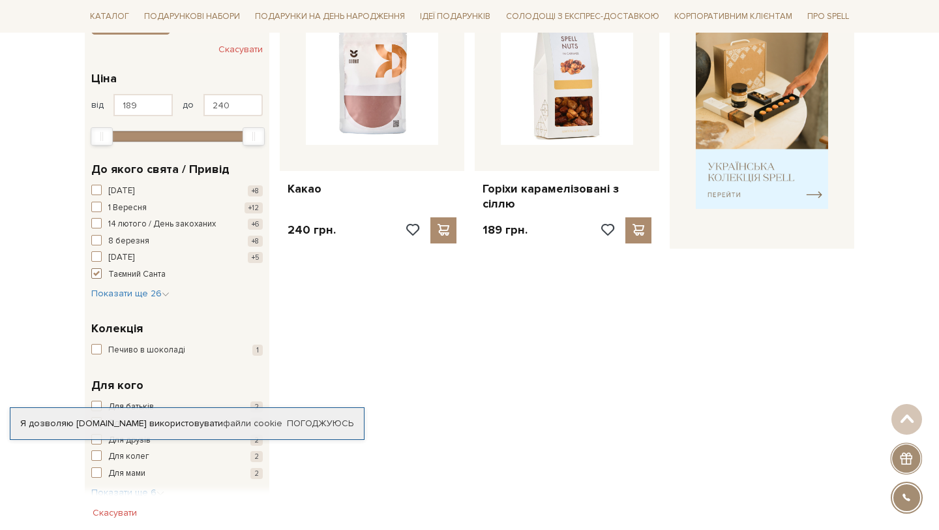
click at [98, 273] on span "button" at bounding box center [96, 273] width 10 height 10
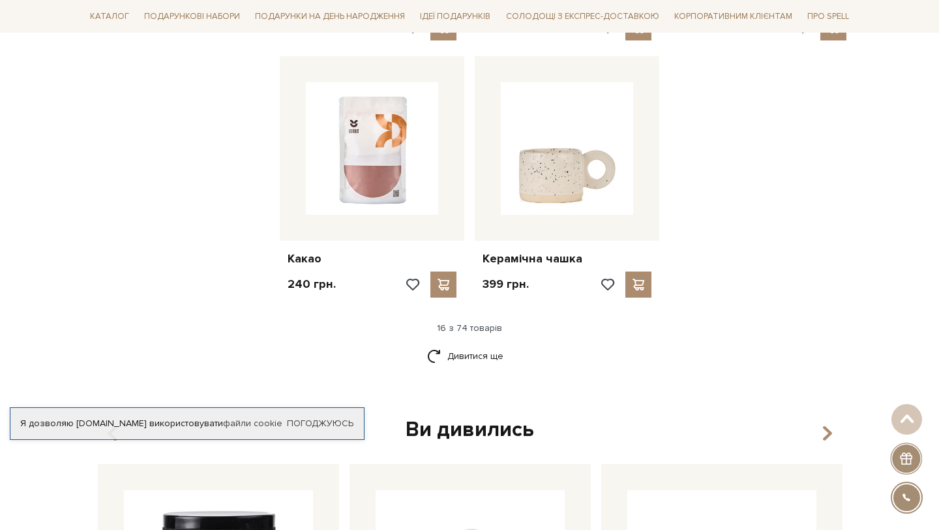
scroll to position [1667, 0]
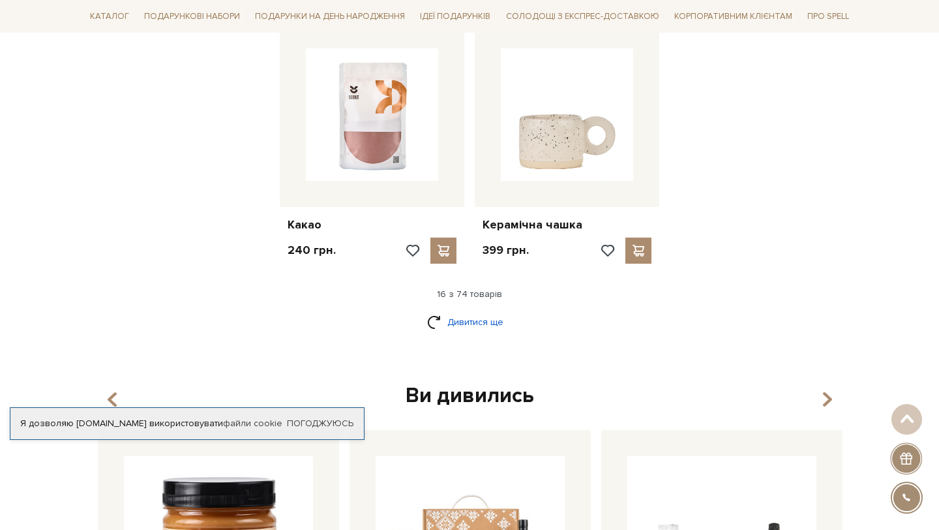
click at [443, 311] on link "Дивитися ще" at bounding box center [469, 322] width 85 height 23
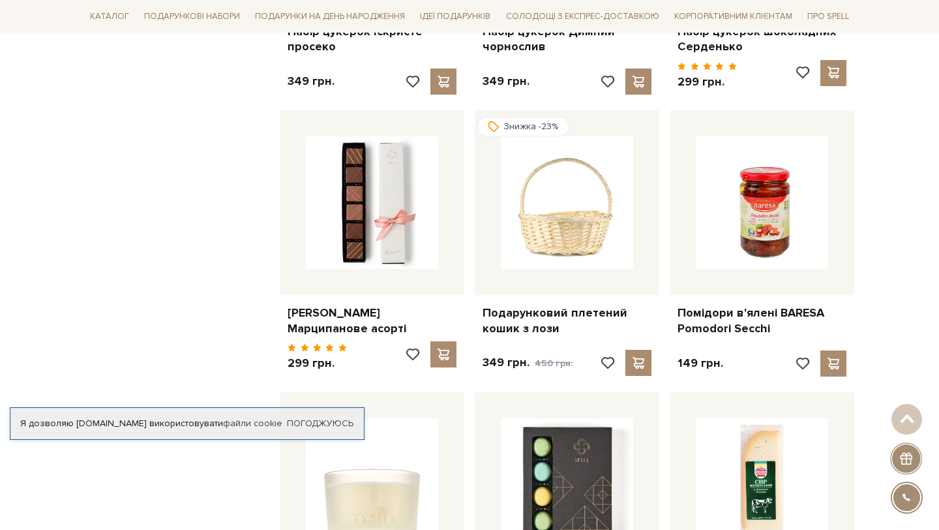
scroll to position [2685, 0]
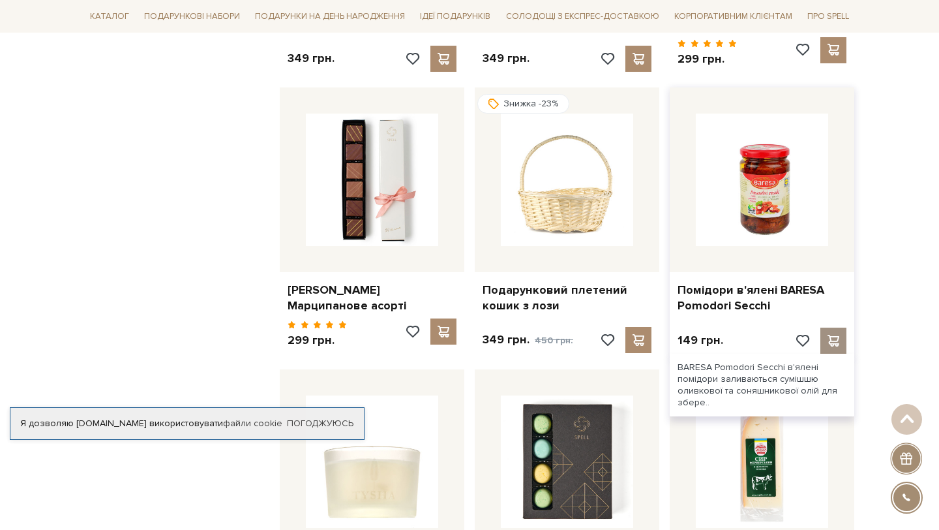
click at [831, 335] on span at bounding box center [833, 341] width 16 height 12
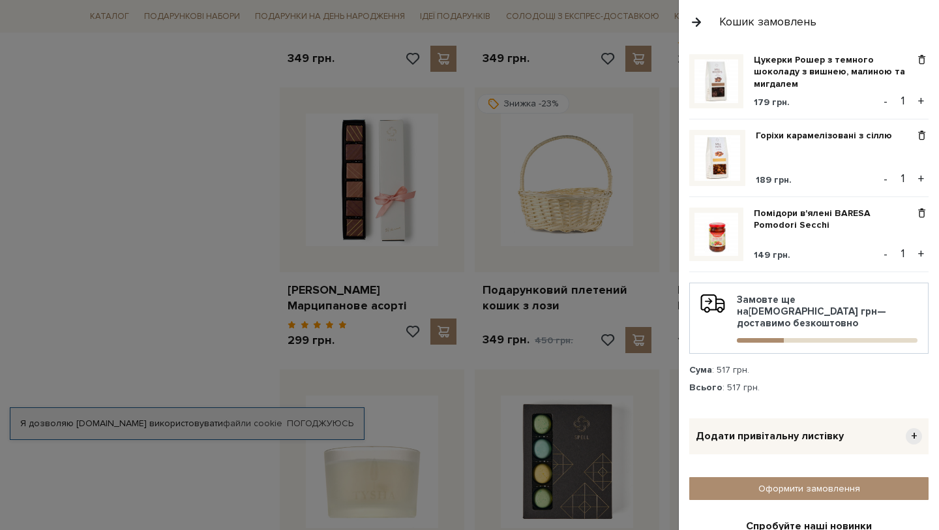
scroll to position [0, 0]
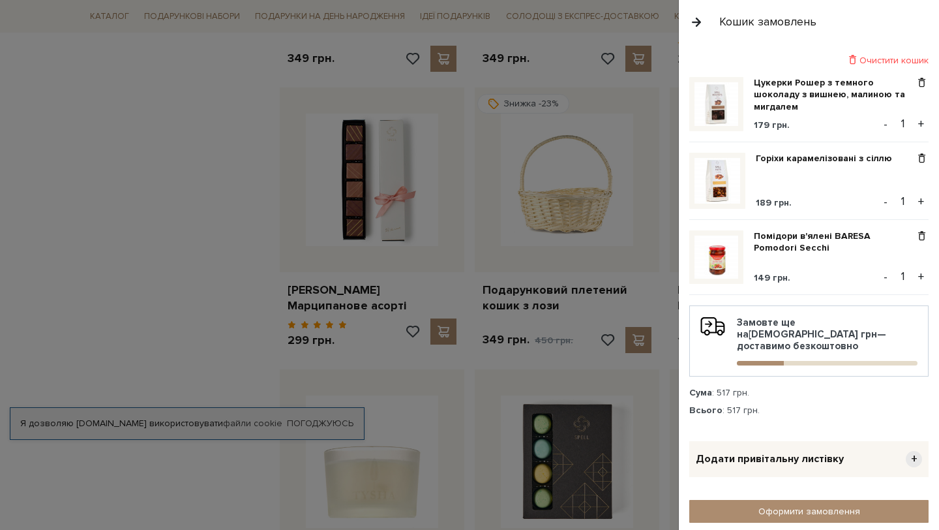
click at [697, 22] on button "button" at bounding box center [697, 21] width 14 height 23
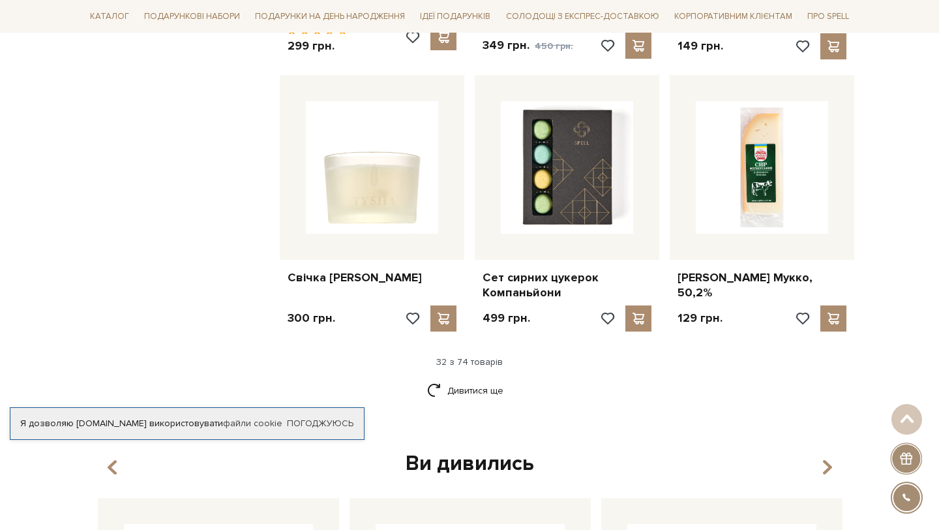
scroll to position [3026, 0]
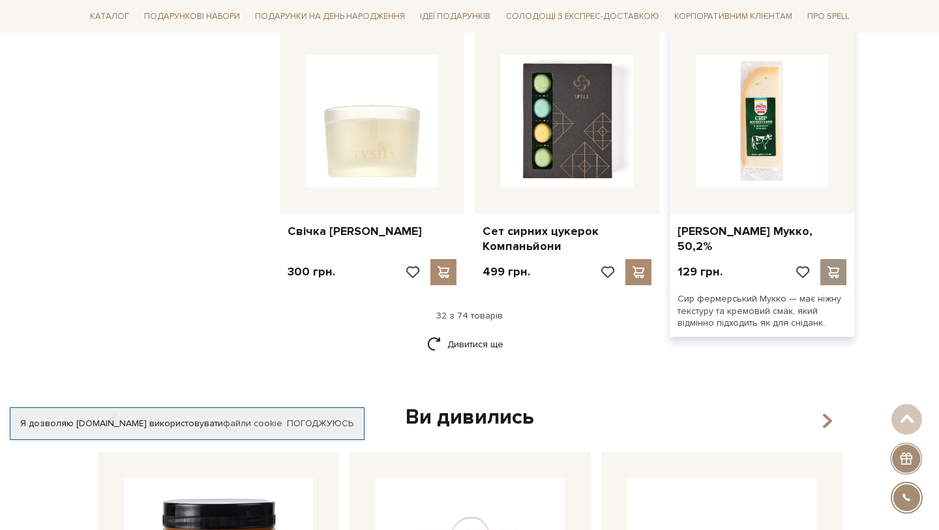
click at [834, 266] on span at bounding box center [833, 272] width 16 height 12
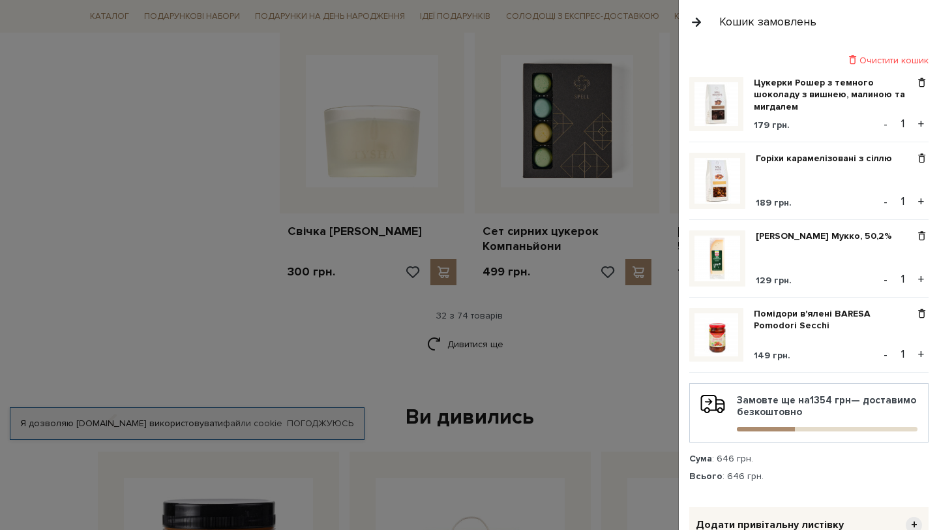
click at [566, 339] on div at bounding box center [469, 265] width 939 height 530
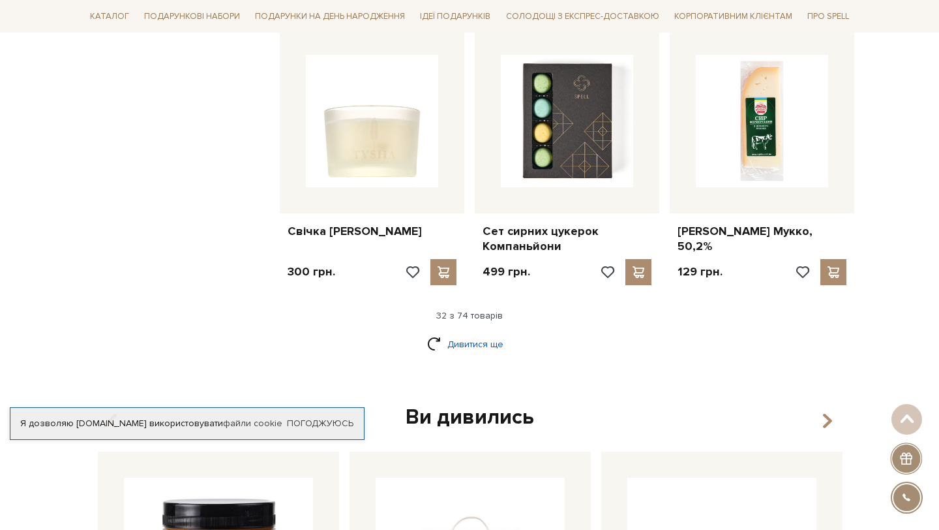
click at [481, 333] on link "Дивитися ще" at bounding box center [469, 344] width 85 height 23
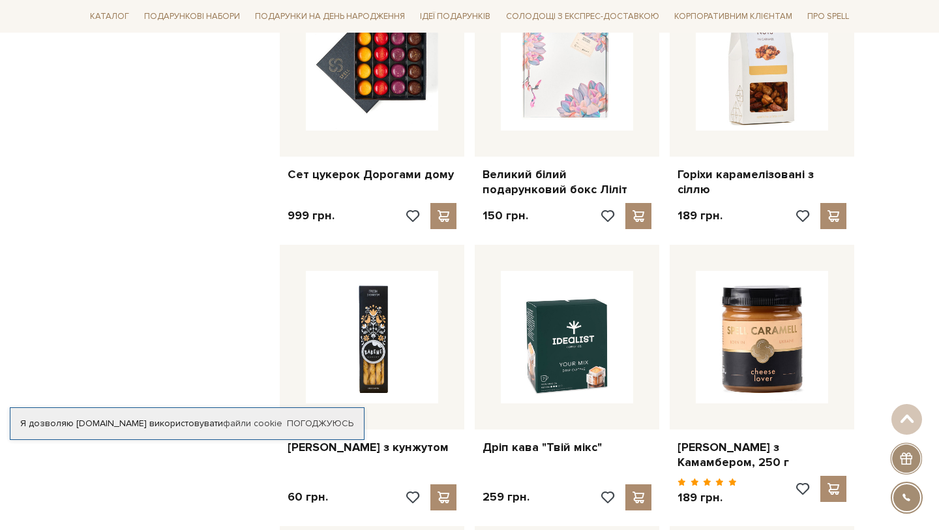
scroll to position [4013, 0]
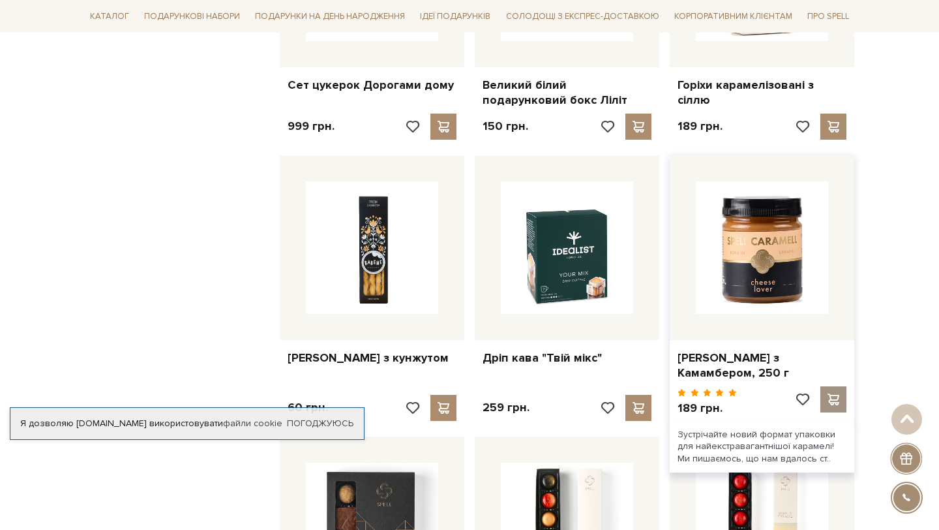
click at [841, 386] on div at bounding box center [834, 399] width 26 height 26
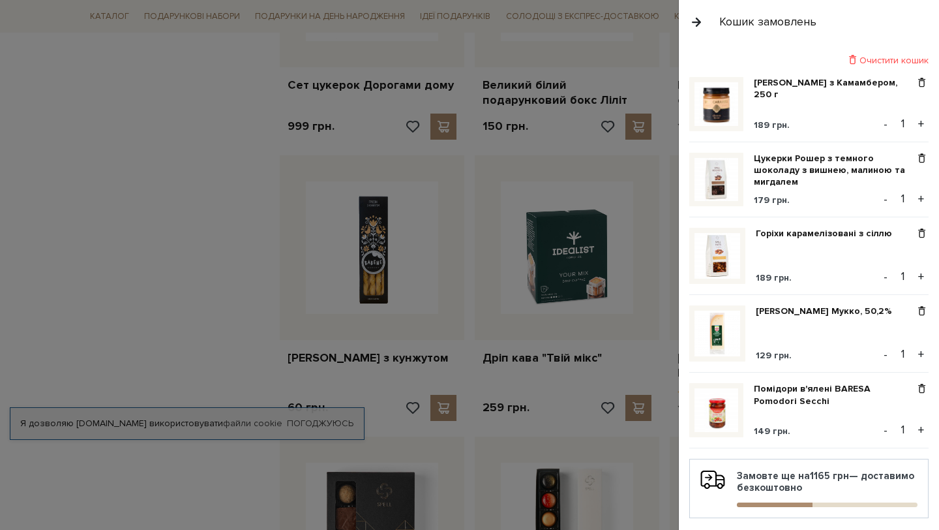
click at [698, 20] on button "button" at bounding box center [697, 21] width 14 height 23
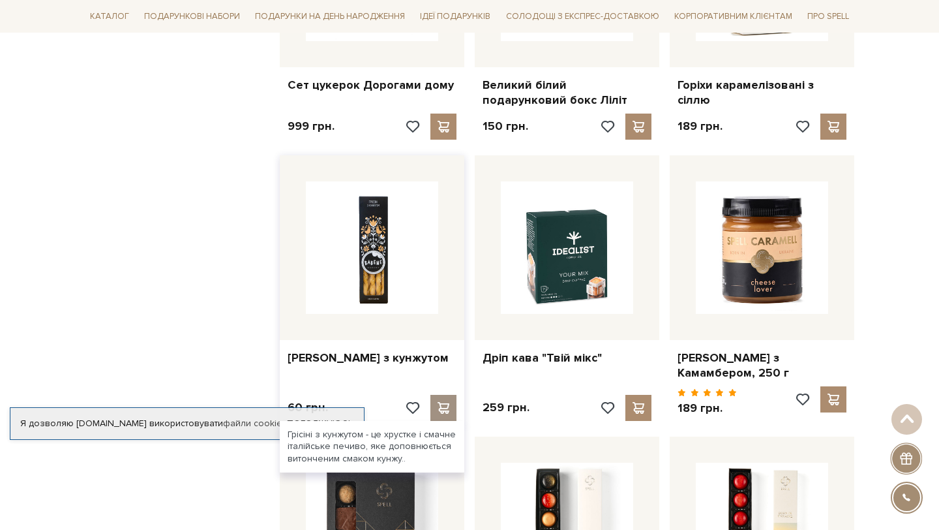
click at [436, 402] on span at bounding box center [443, 408] width 16 height 12
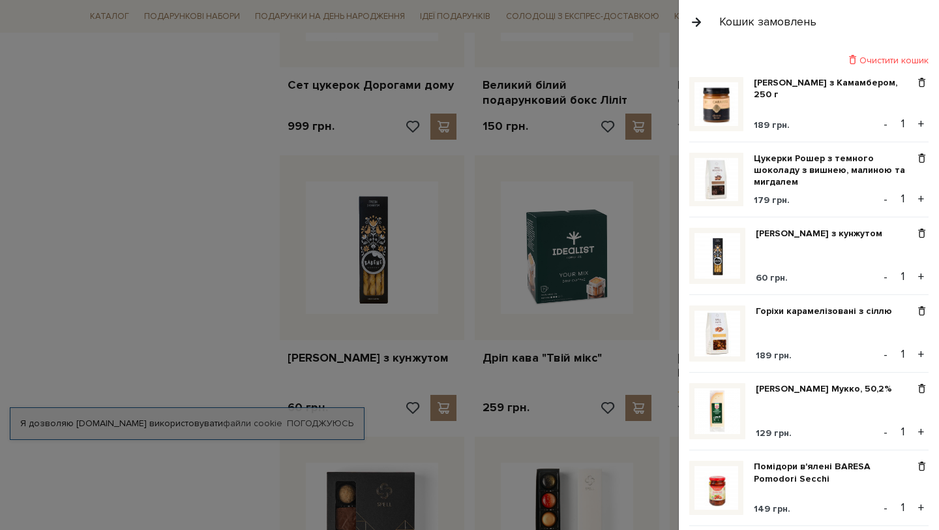
click at [615, 249] on div at bounding box center [469, 265] width 939 height 530
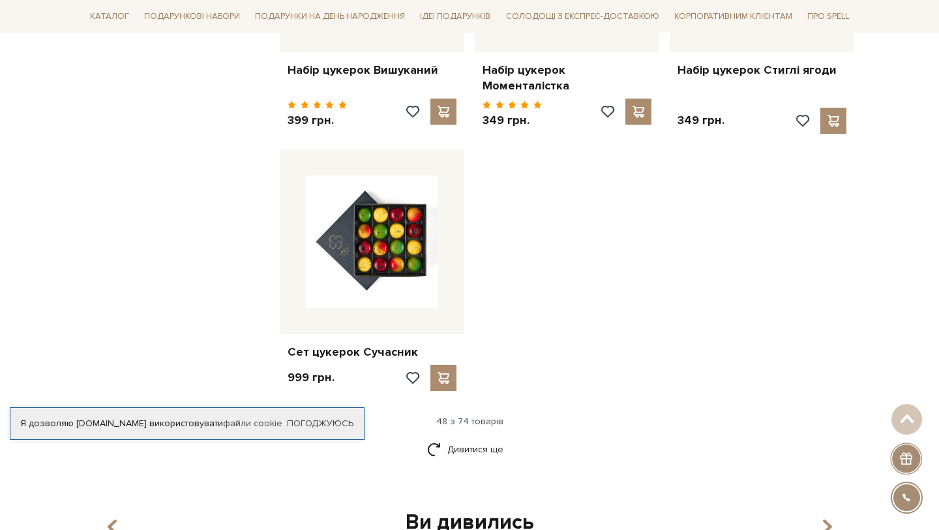
scroll to position [4646, 0]
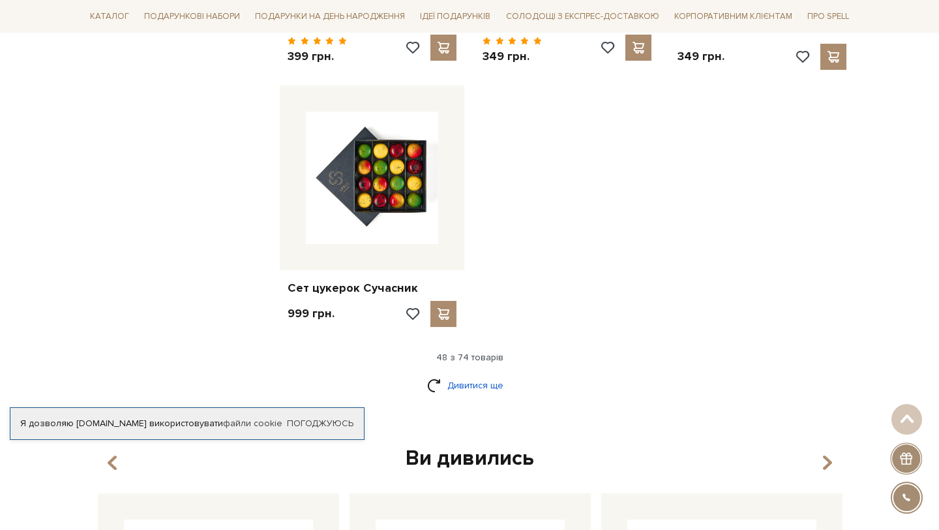
click at [468, 374] on link "Дивитися ще" at bounding box center [469, 385] width 85 height 23
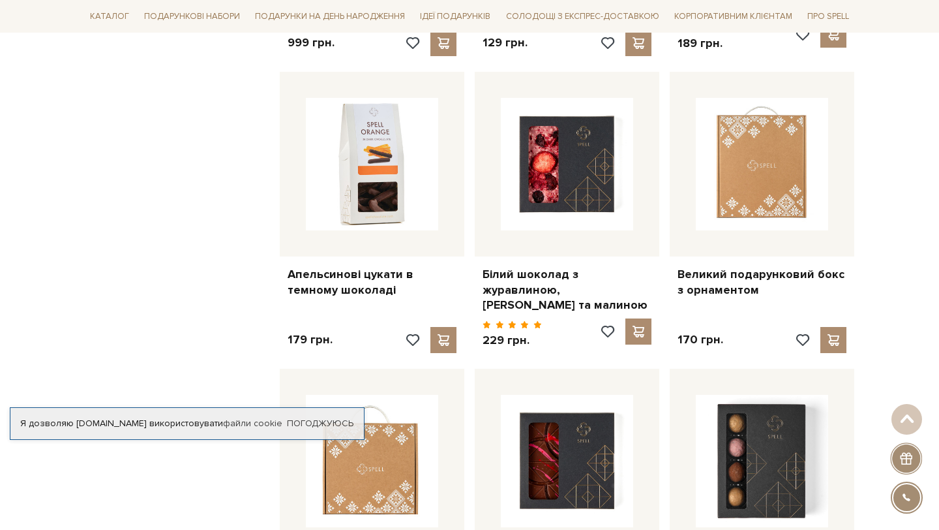
scroll to position [4894, 0]
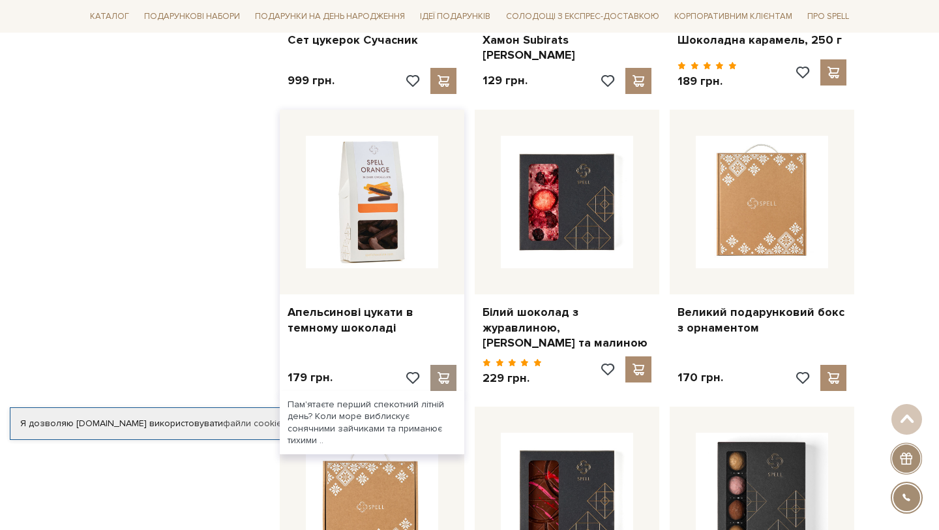
click at [447, 372] on span at bounding box center [443, 378] width 16 height 12
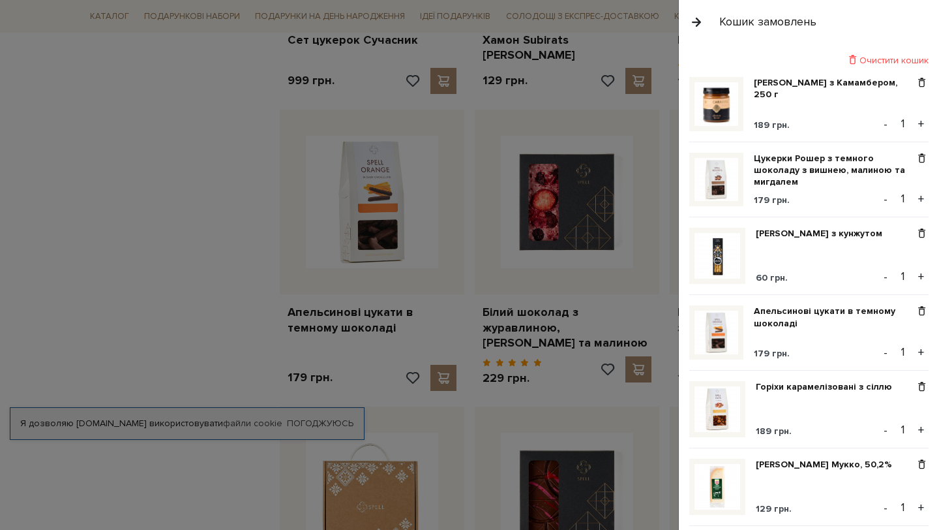
click at [194, 275] on div at bounding box center [469, 265] width 939 height 530
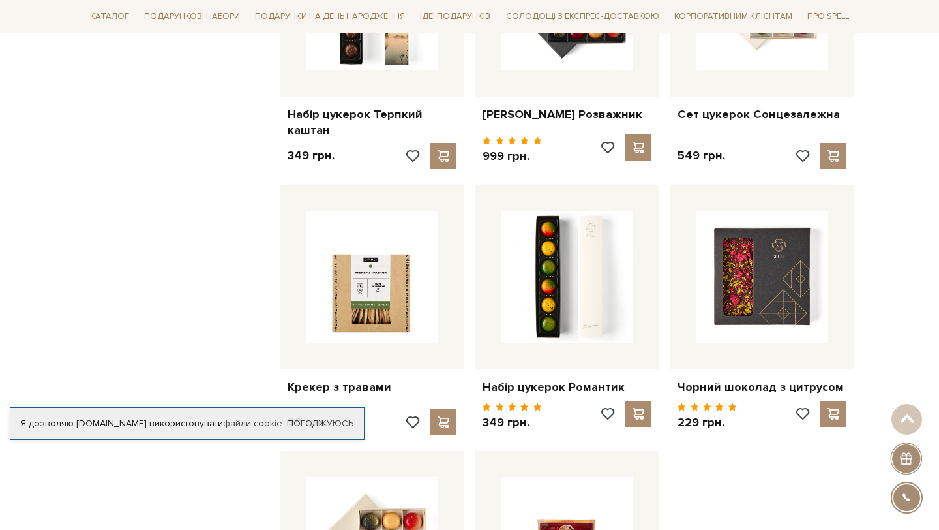
scroll to position [5715, 0]
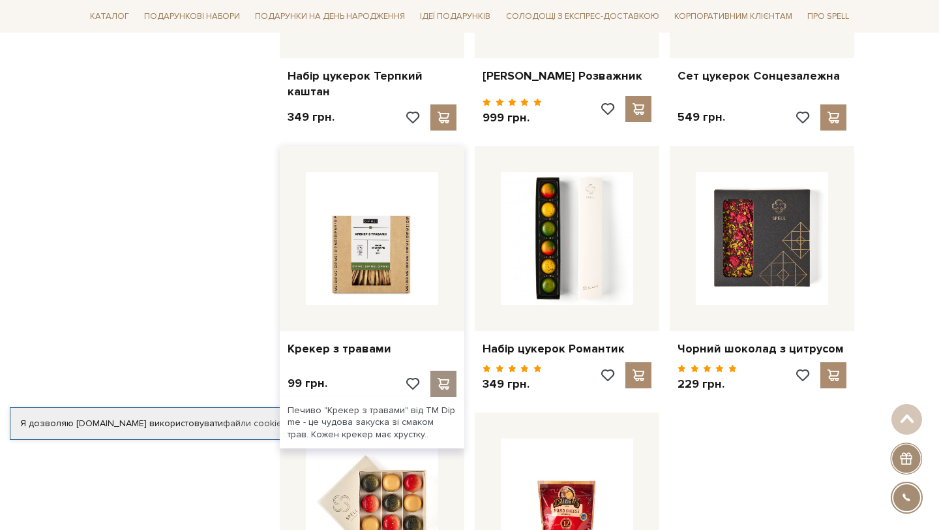
click at [440, 378] on span at bounding box center [443, 384] width 16 height 12
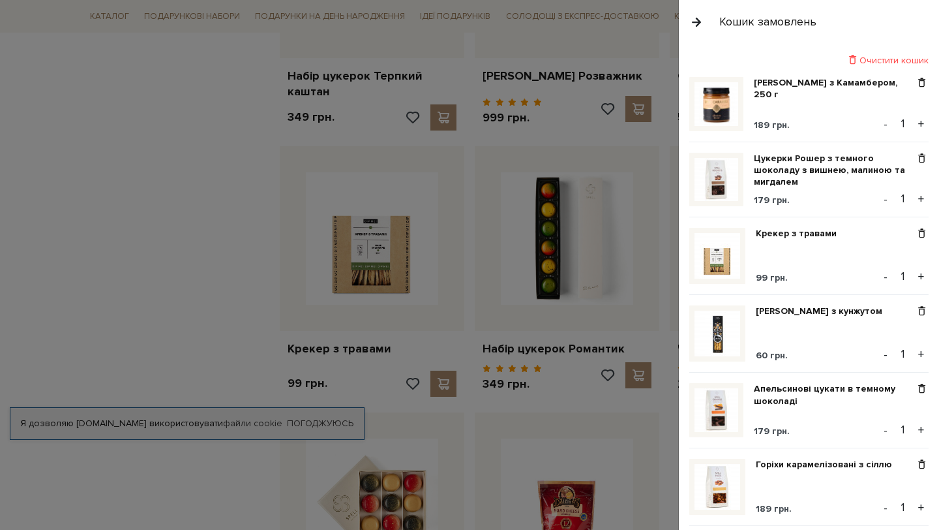
click at [353, 298] on div at bounding box center [469, 265] width 939 height 530
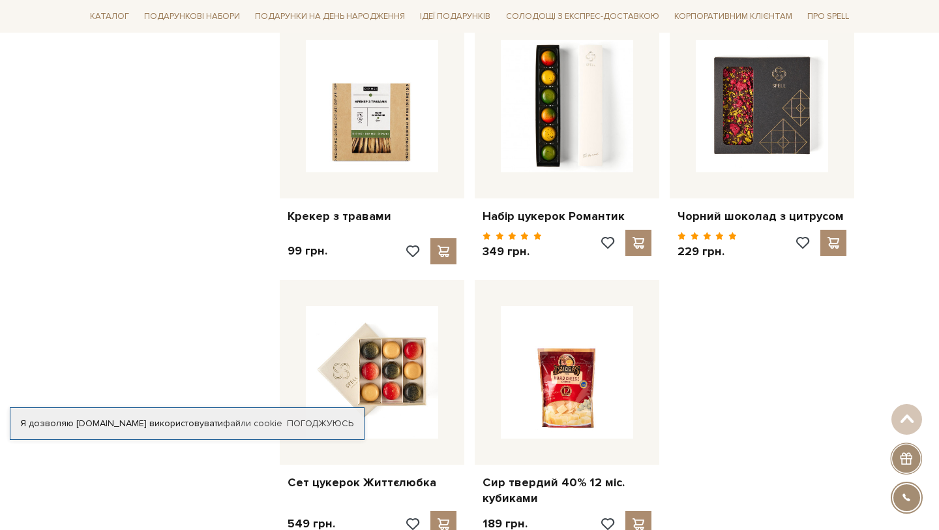
scroll to position [5927, 0]
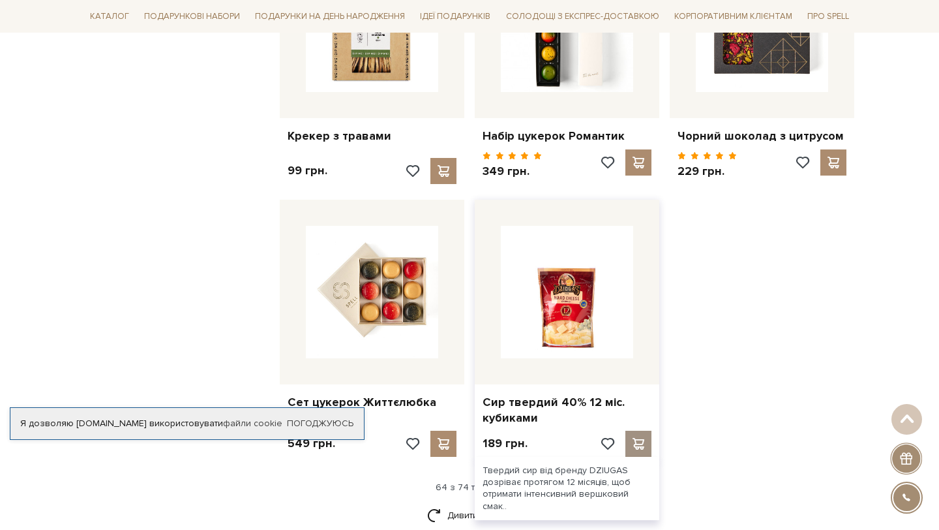
click at [641, 438] on span at bounding box center [638, 444] width 16 height 12
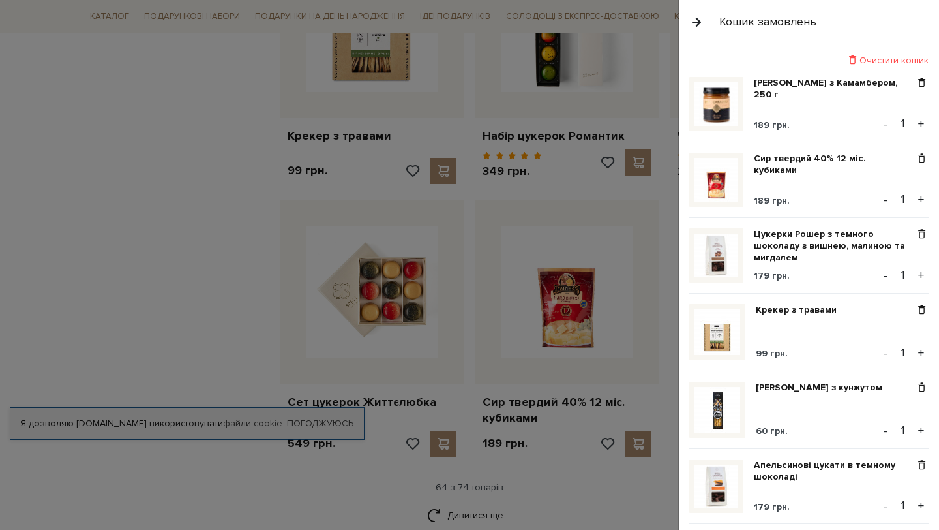
click at [641, 350] on div at bounding box center [469, 265] width 939 height 530
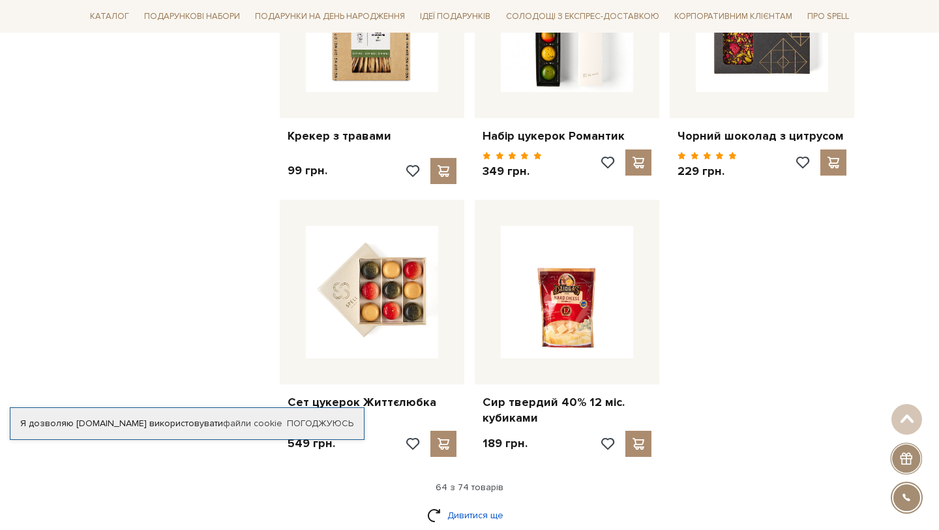
click at [466, 504] on link "Дивитися ще" at bounding box center [469, 515] width 85 height 23
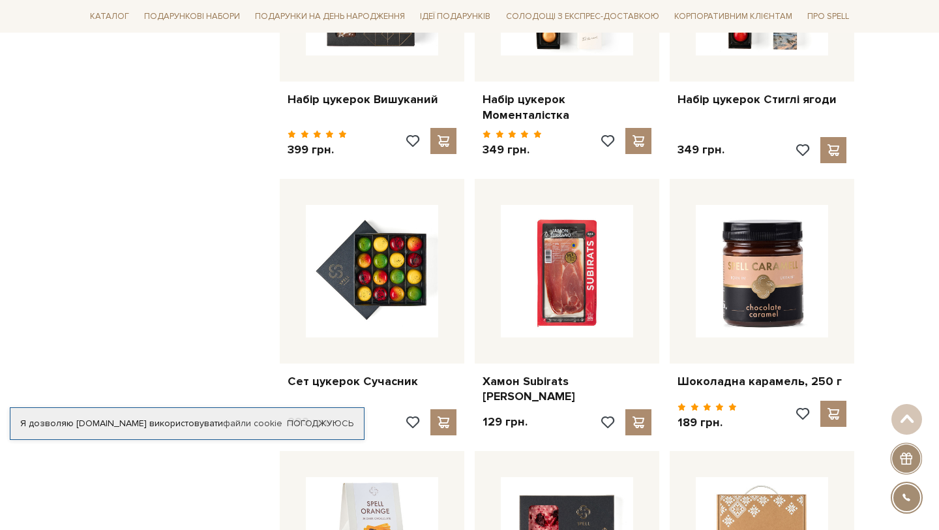
scroll to position [4511, 0]
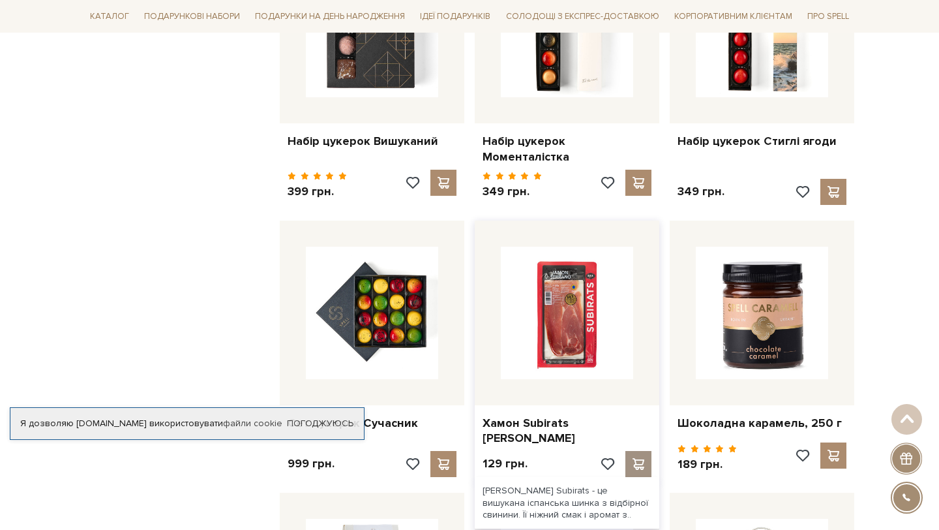
click at [639, 458] on span at bounding box center [638, 464] width 16 height 12
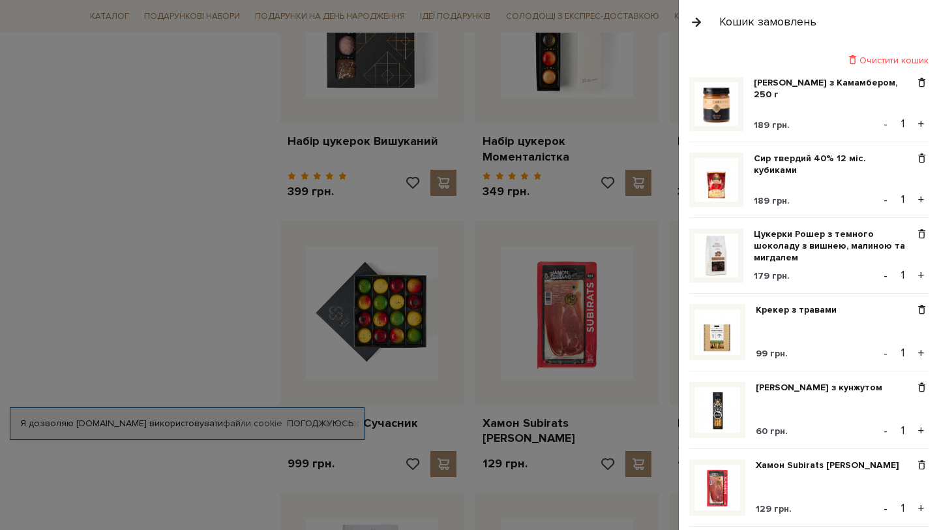
click at [564, 340] on div at bounding box center [469, 265] width 939 height 530
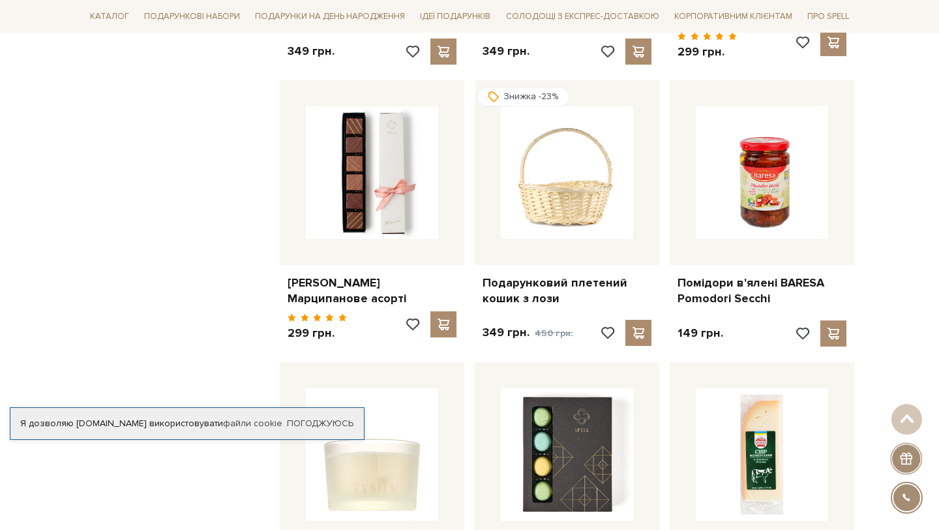
scroll to position [2628, 0]
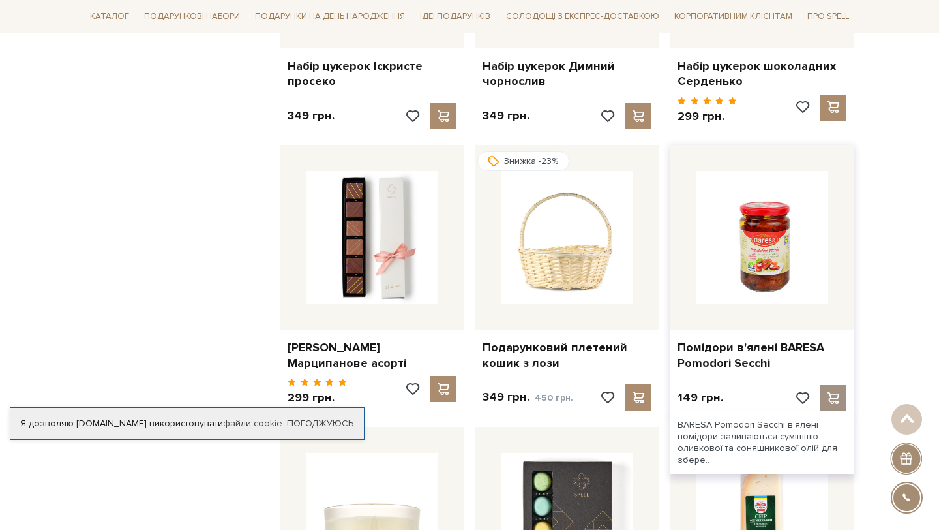
click at [834, 392] on span at bounding box center [833, 398] width 16 height 12
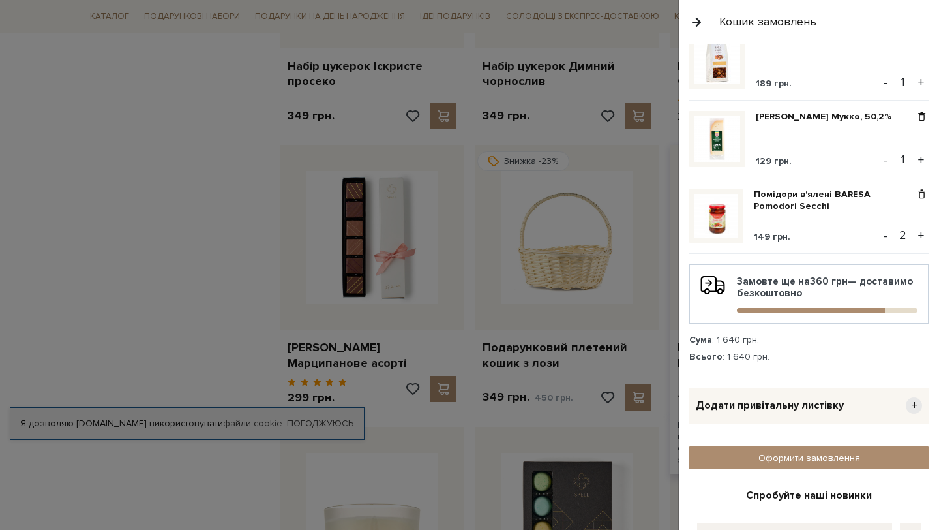
scroll to position [545, 0]
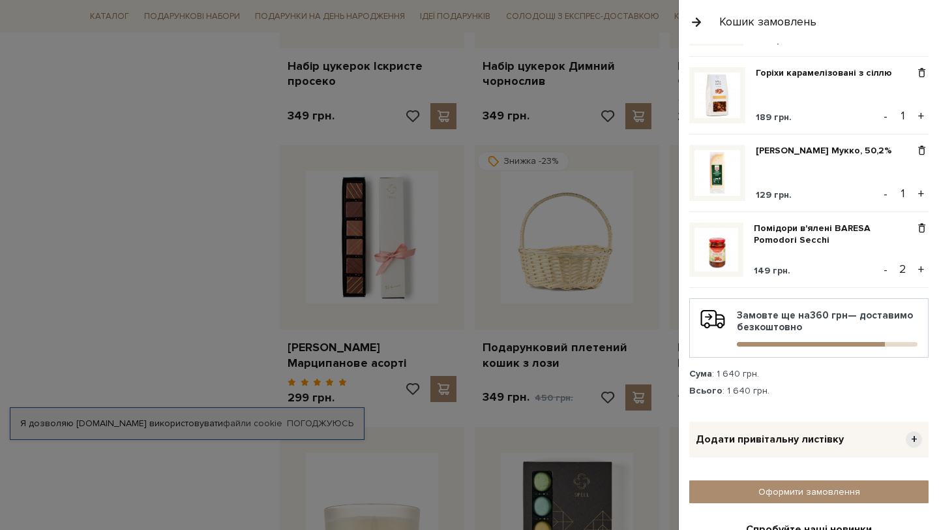
click at [887, 270] on button "-" at bounding box center [885, 270] width 13 height 20
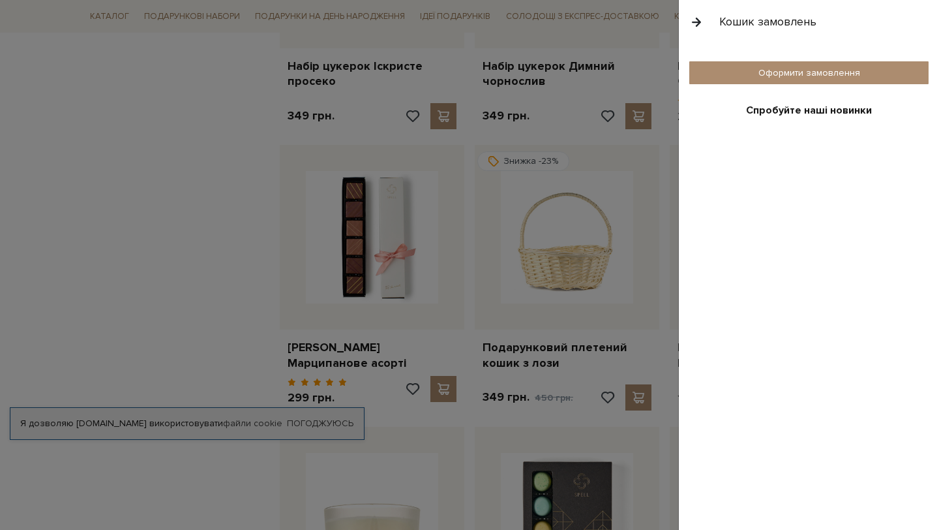
scroll to position [994, 0]
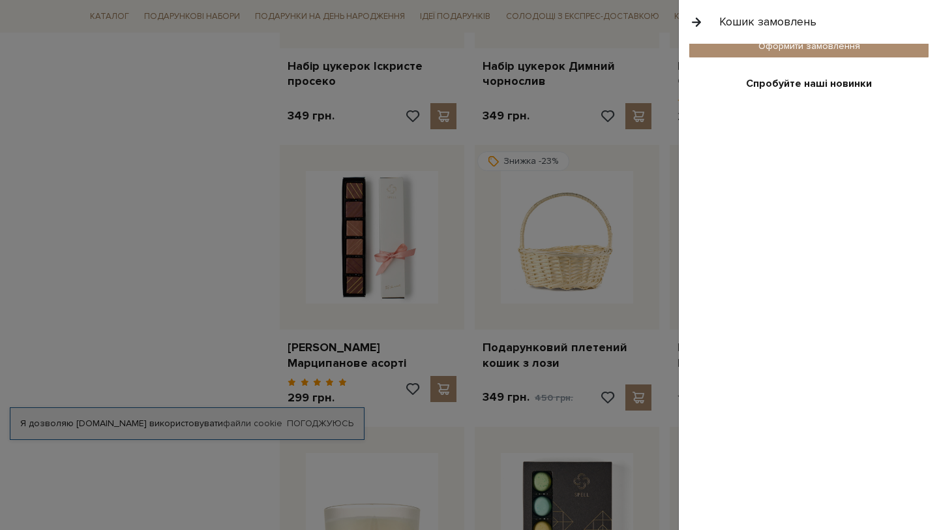
click at [633, 284] on div at bounding box center [469, 265] width 939 height 530
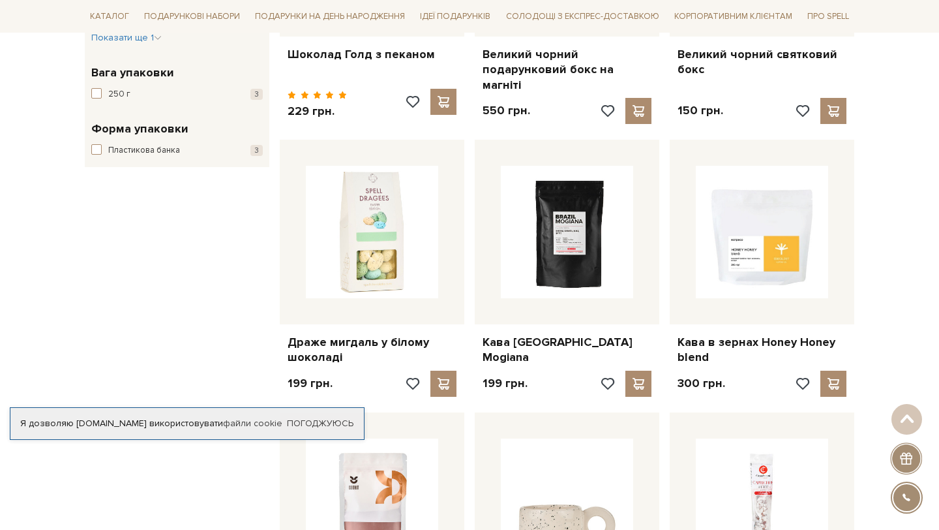
scroll to position [1513, 0]
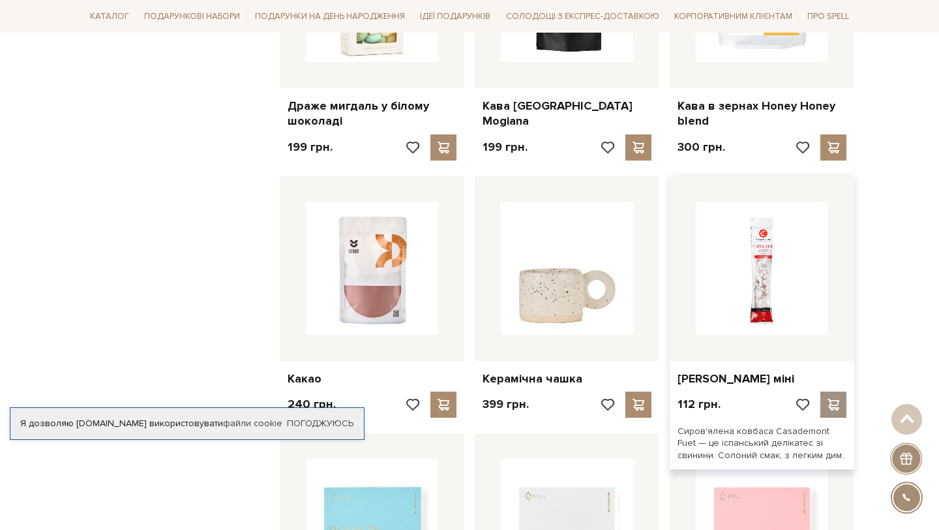
click at [828, 399] on span at bounding box center [833, 405] width 16 height 12
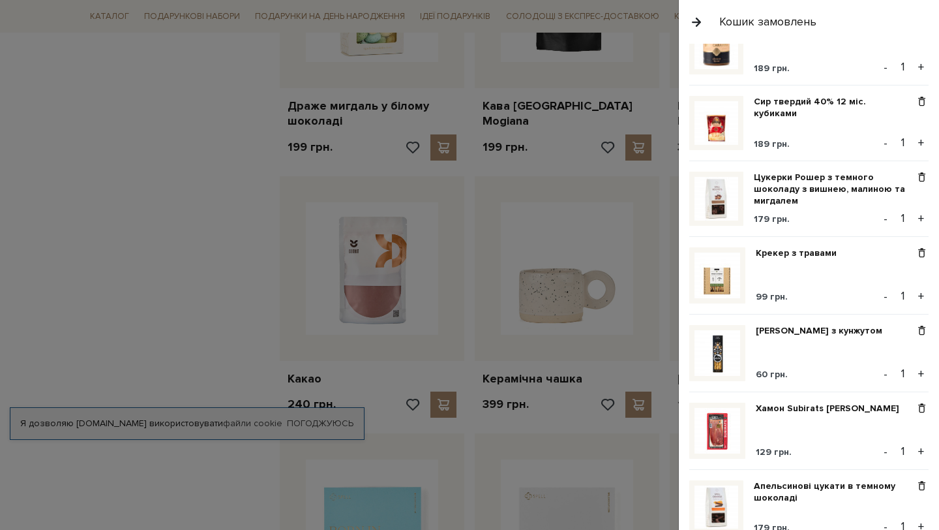
scroll to position [0, 0]
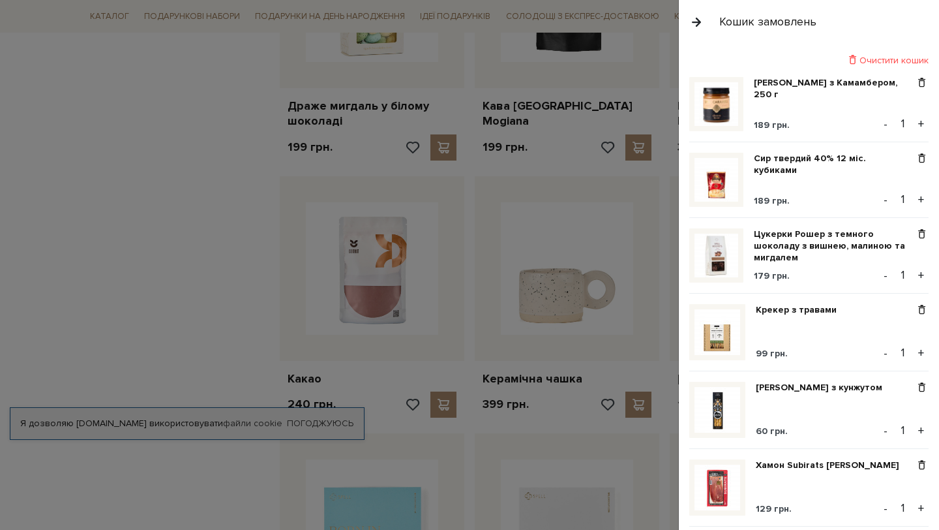
click at [610, 318] on div at bounding box center [469, 265] width 939 height 530
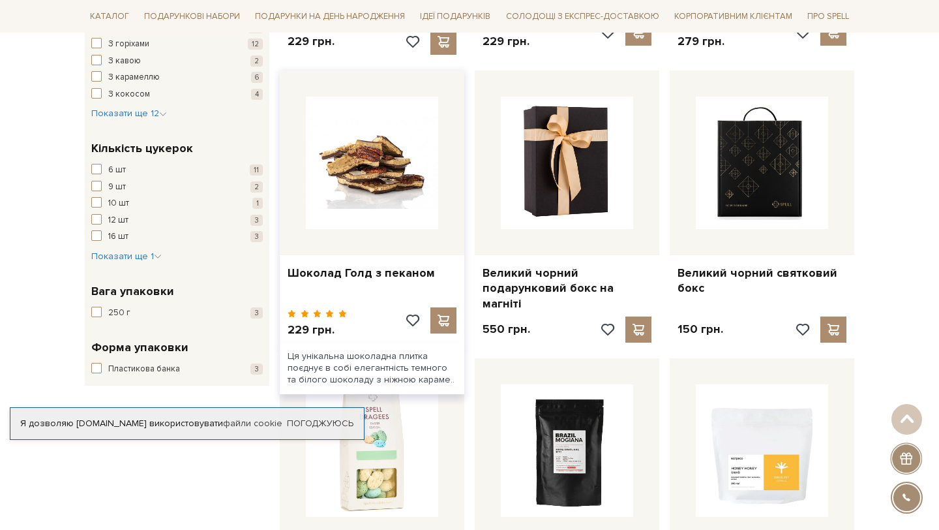
scroll to position [1102, 0]
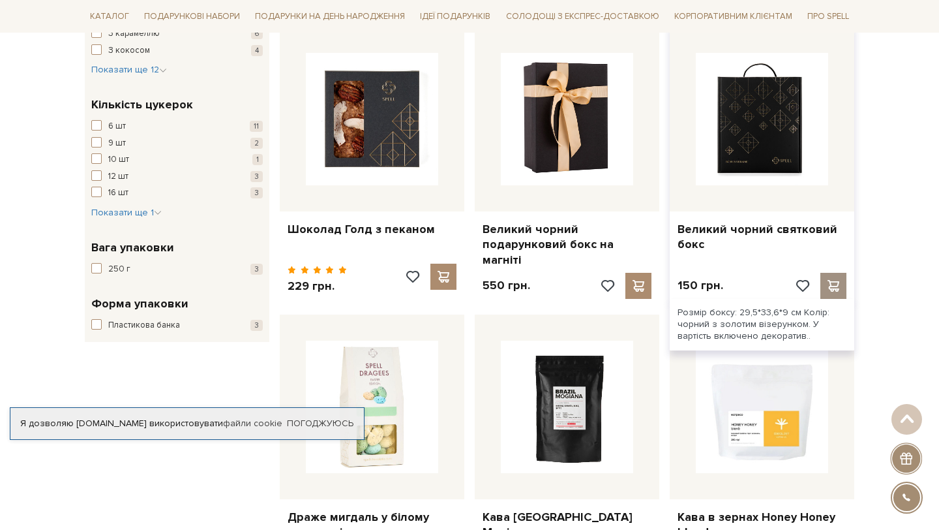
click at [831, 280] on span at bounding box center [833, 286] width 16 height 12
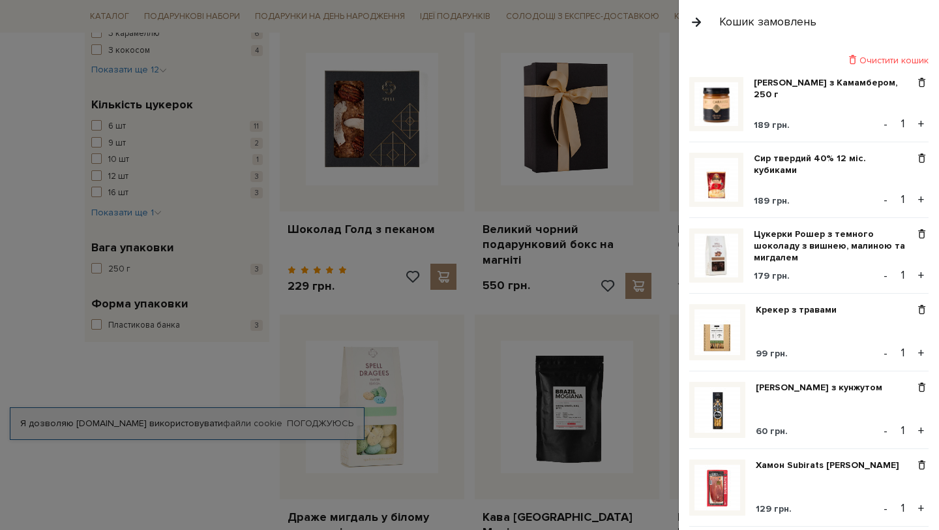
click at [610, 254] on div at bounding box center [469, 265] width 939 height 530
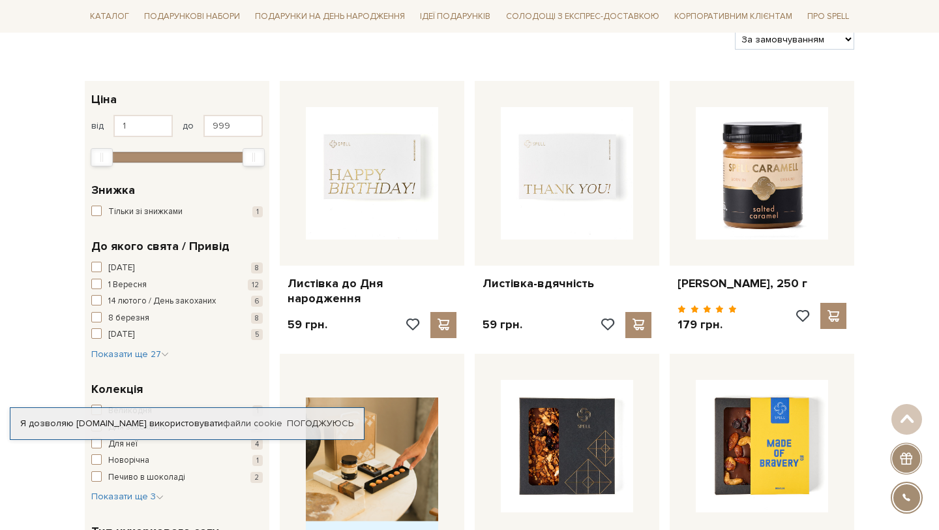
scroll to position [0, 0]
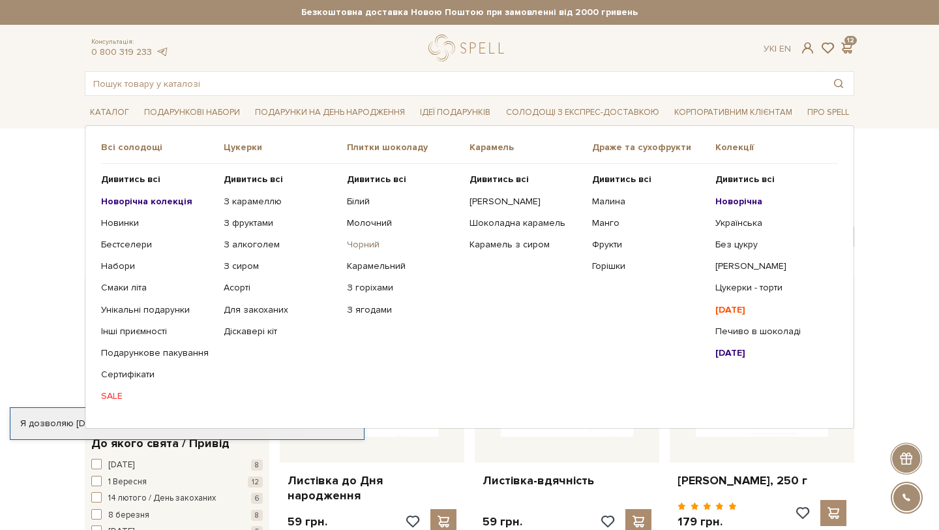
click at [363, 247] on link "Чорний" at bounding box center [403, 245] width 113 height 12
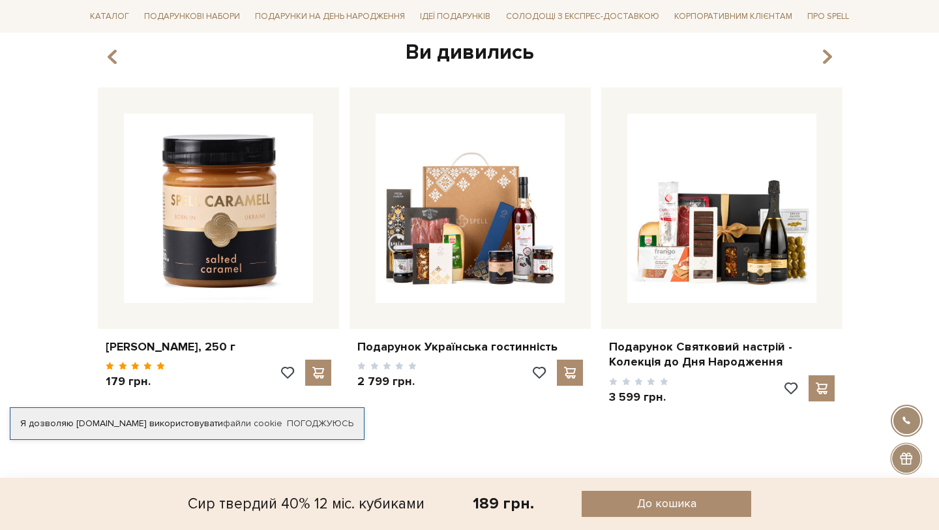
scroll to position [694, 0]
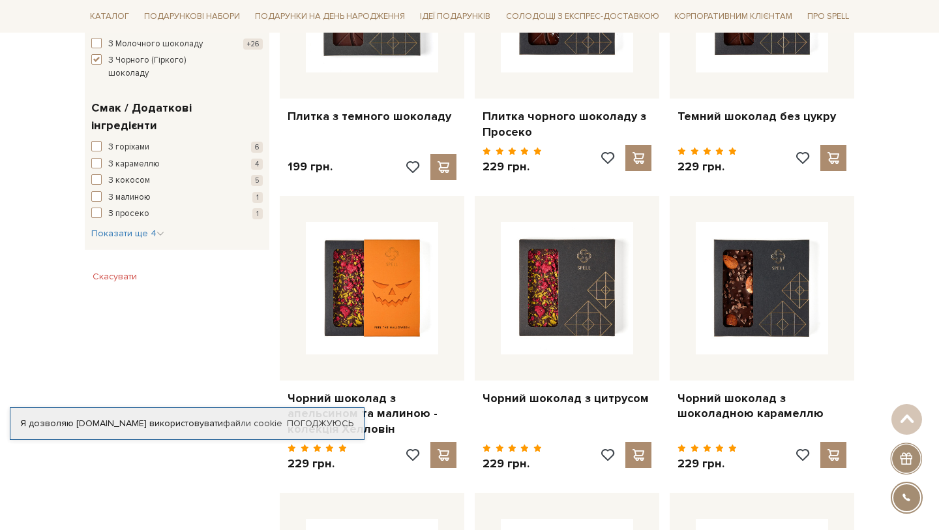
scroll to position [727, 0]
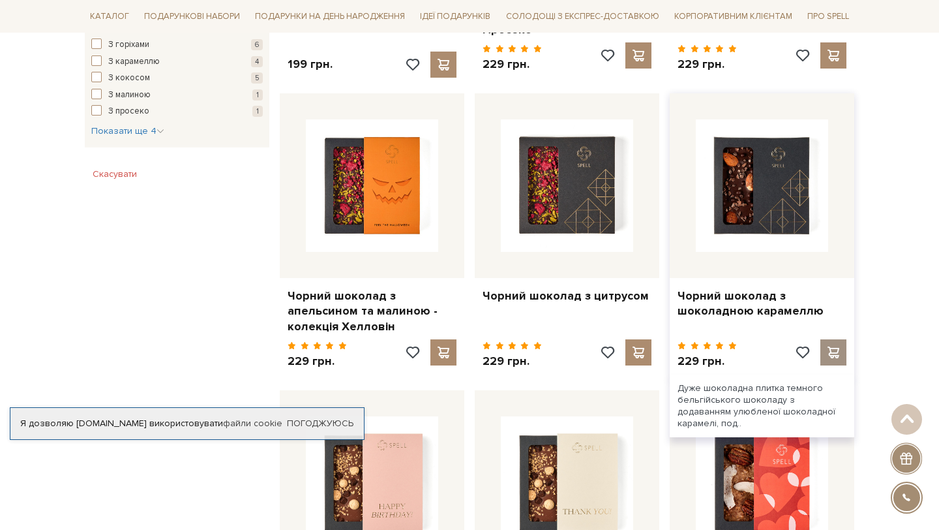
click at [838, 352] on span at bounding box center [833, 352] width 16 height 12
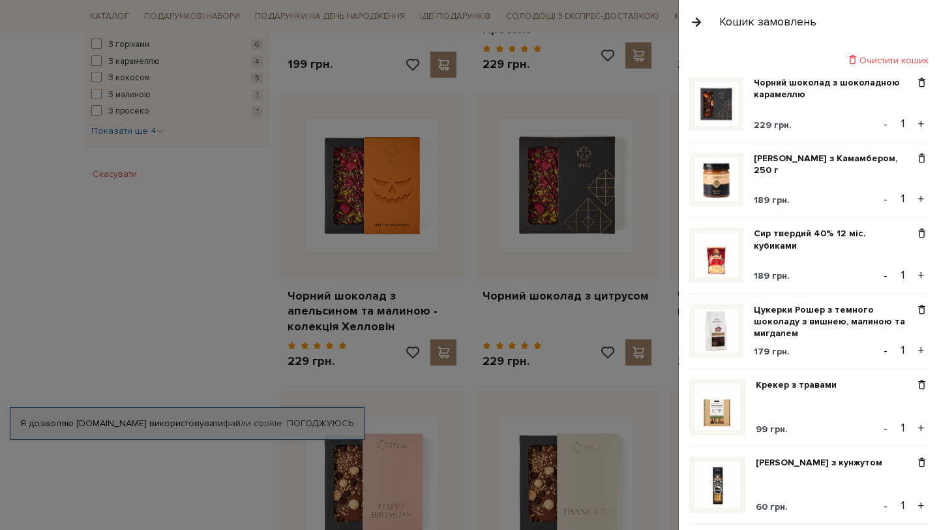
click at [692, 22] on button "button" at bounding box center [697, 21] width 14 height 23
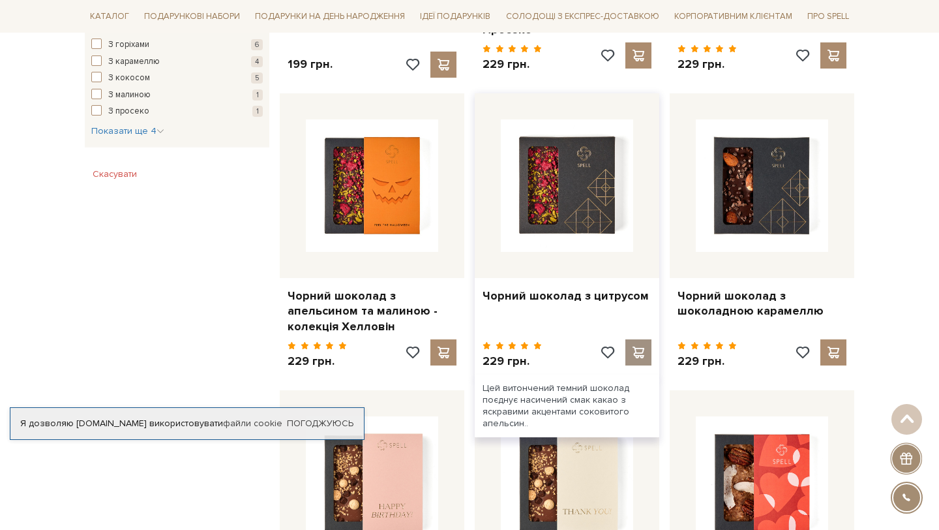
click at [639, 349] on span at bounding box center [638, 352] width 16 height 12
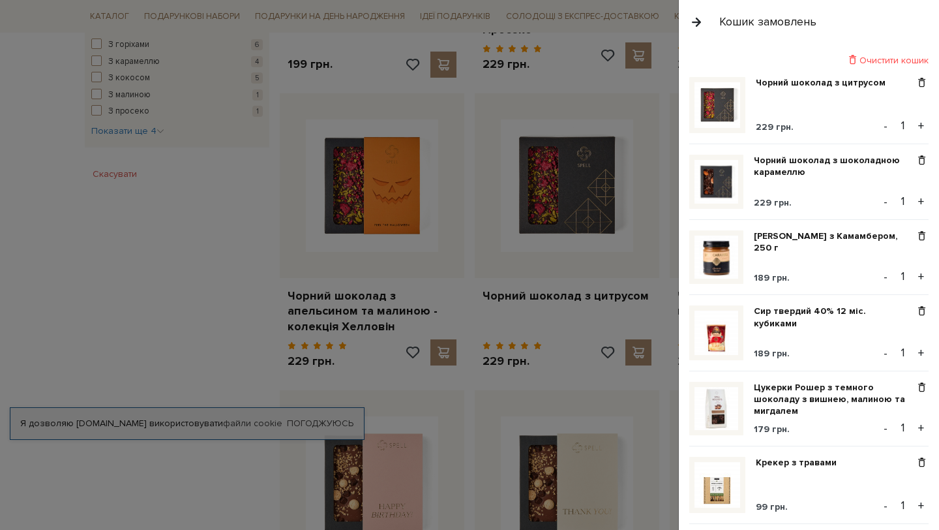
click at [618, 242] on div at bounding box center [469, 265] width 939 height 530
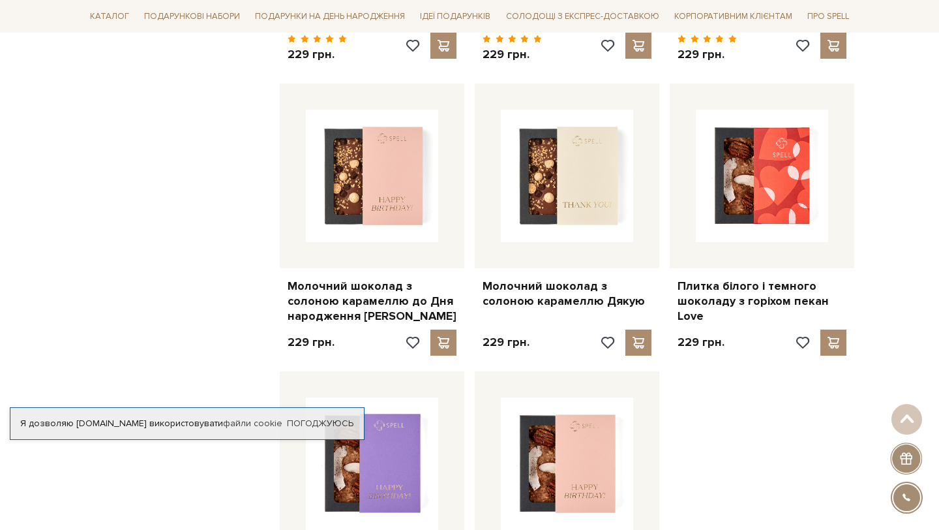
scroll to position [0, 0]
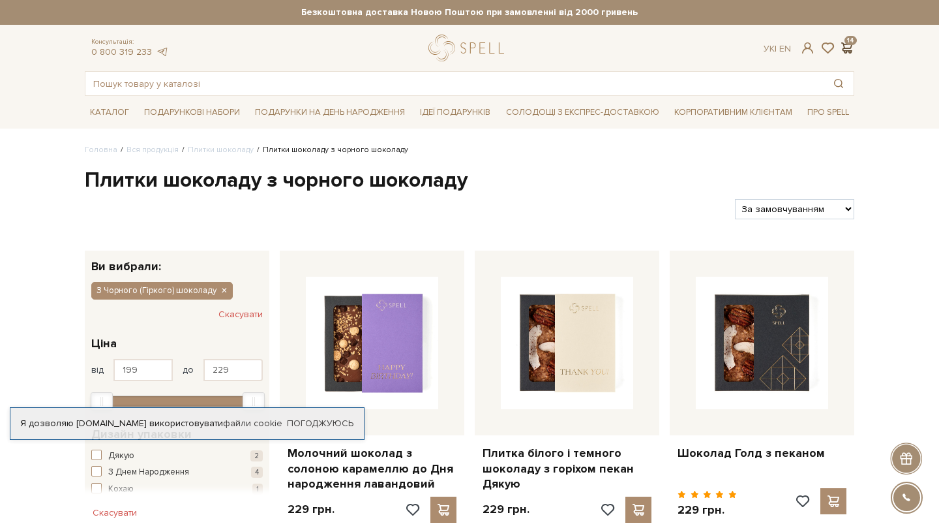
click at [850, 51] on span at bounding box center [847, 48] width 16 height 14
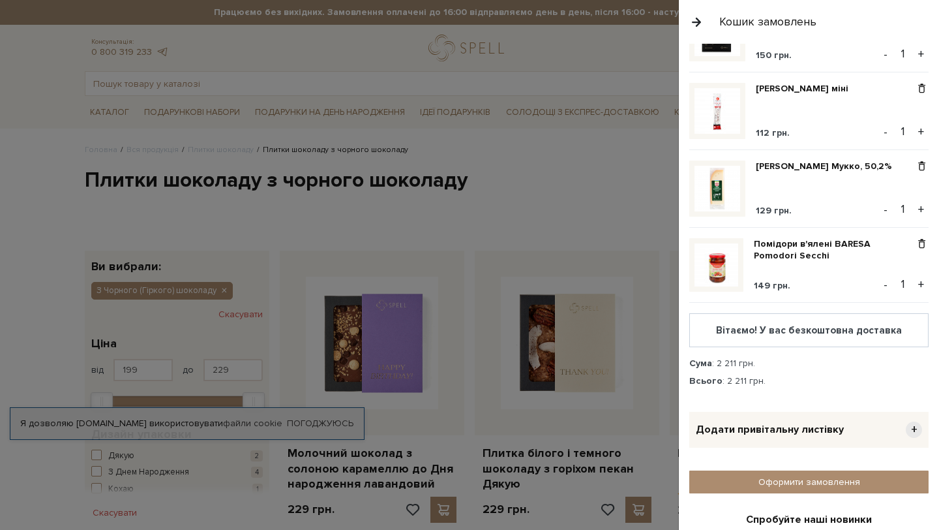
scroll to position [806, 0]
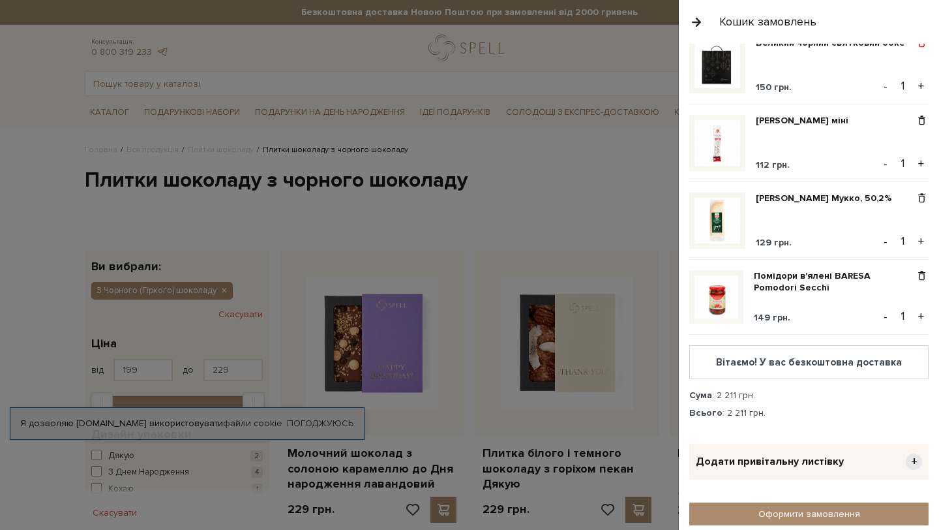
click at [922, 49] on span at bounding box center [922, 43] width 14 height 12
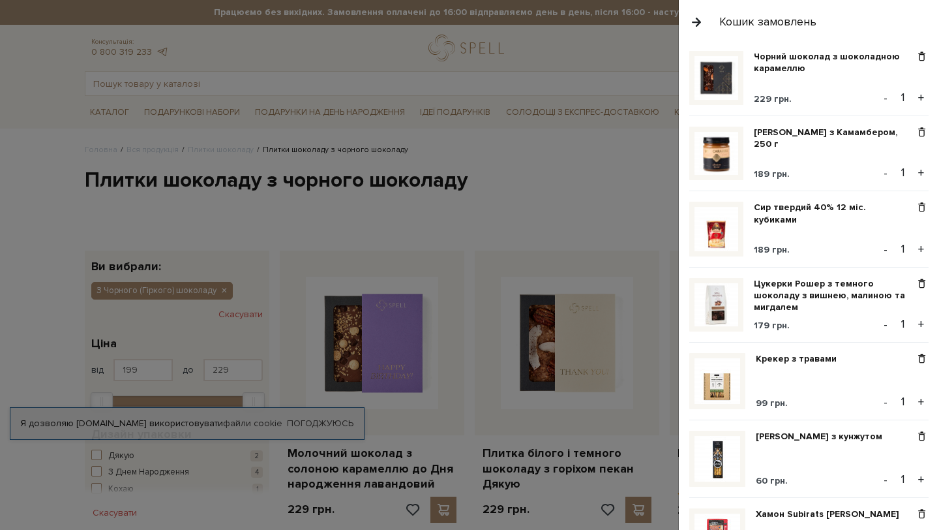
scroll to position [174, 0]
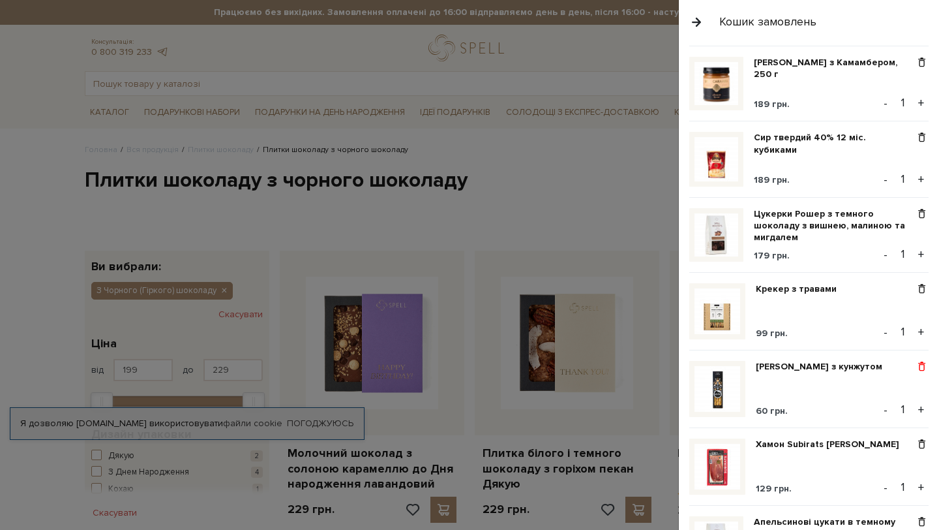
click at [919, 369] on span at bounding box center [922, 367] width 14 height 12
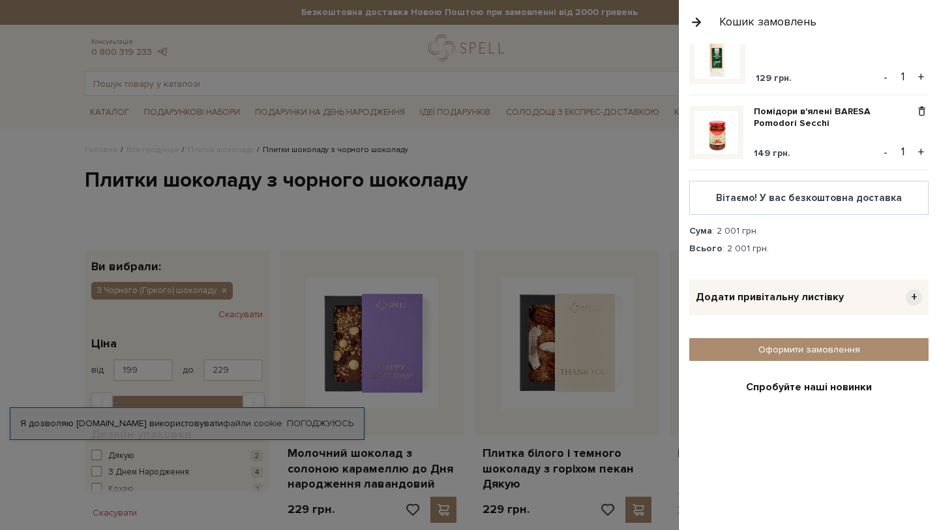
scroll to position [848, 0]
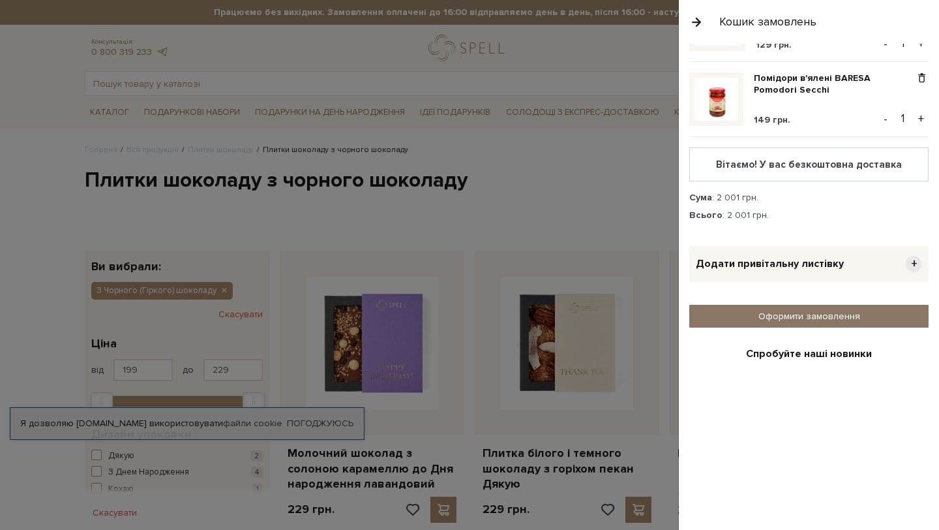
click at [820, 320] on link "Оформити замовлення" at bounding box center [809, 316] width 239 height 23
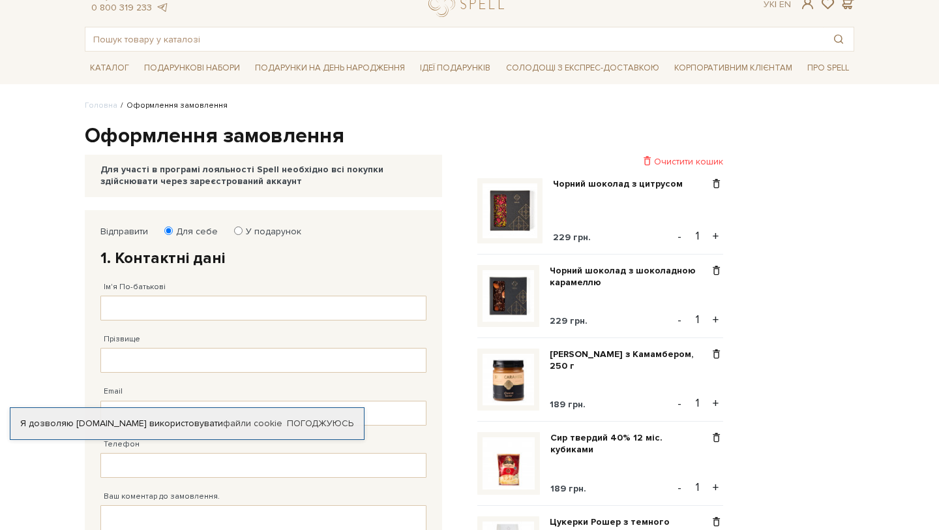
scroll to position [63, 0]
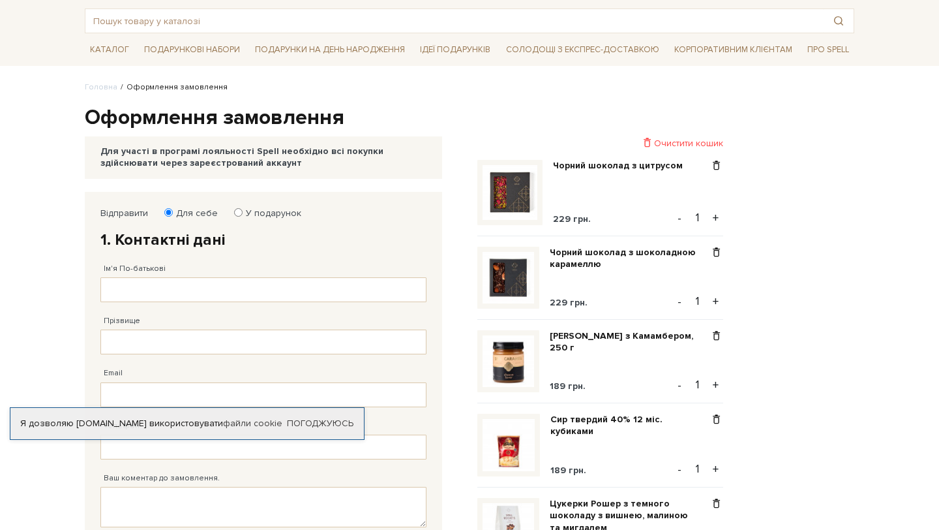
click at [242, 209] on label "У подарунок" at bounding box center [269, 213] width 64 height 12
click at [242, 209] on input "У подарунок" at bounding box center [238, 212] width 8 height 8
radio input "true"
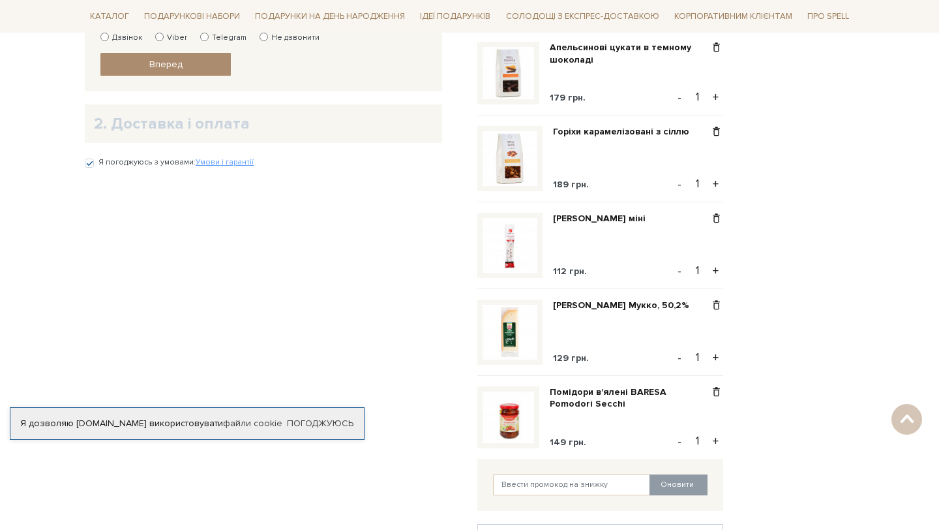
scroll to position [770, 0]
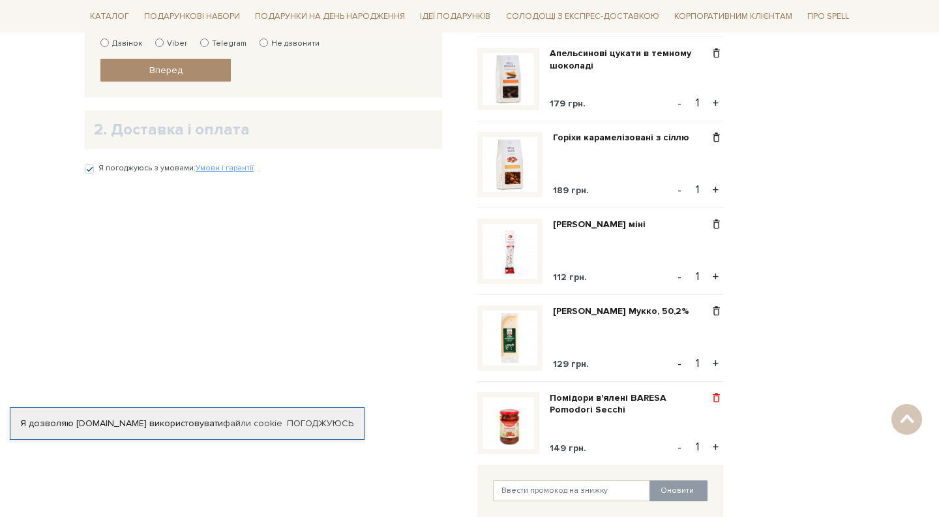
click at [716, 398] on span at bounding box center [717, 398] width 14 height 12
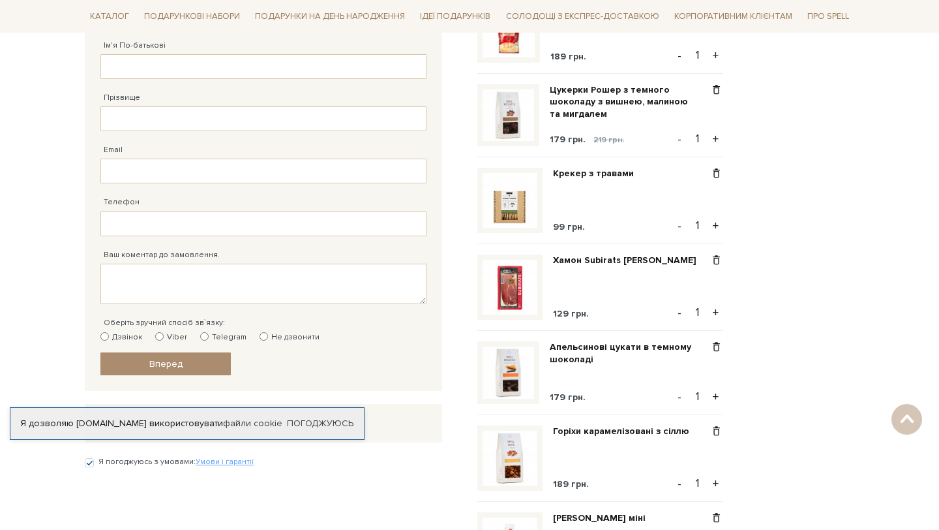
scroll to position [466, 0]
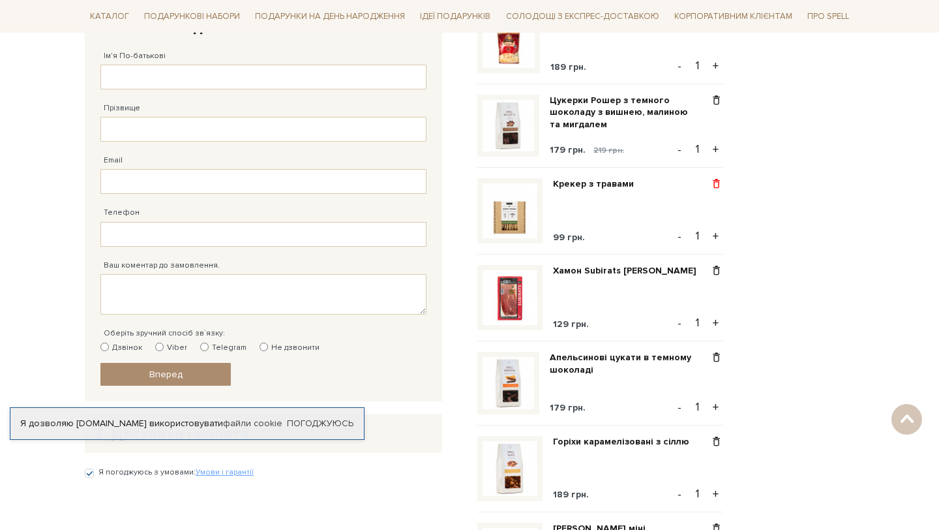
click at [716, 189] on span at bounding box center [717, 184] width 14 height 12
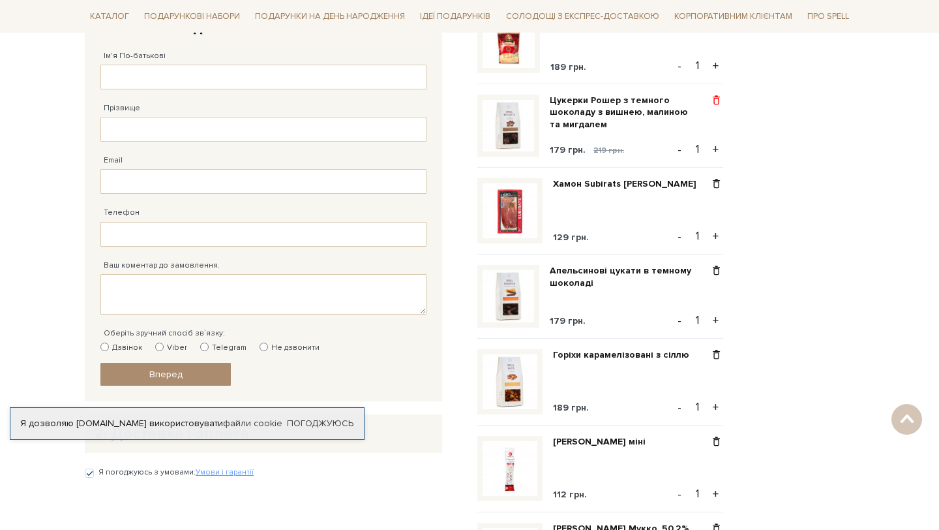
click at [717, 104] on span at bounding box center [717, 101] width 14 height 12
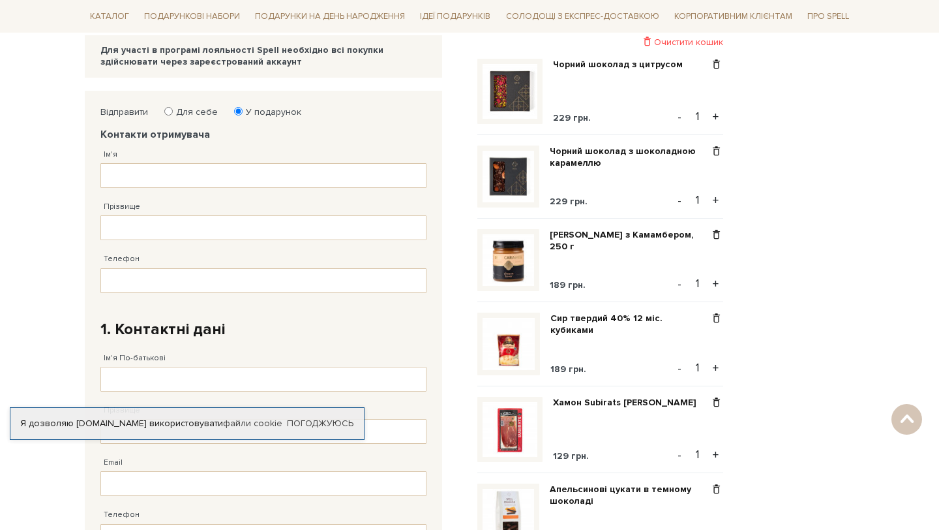
scroll to position [156, 0]
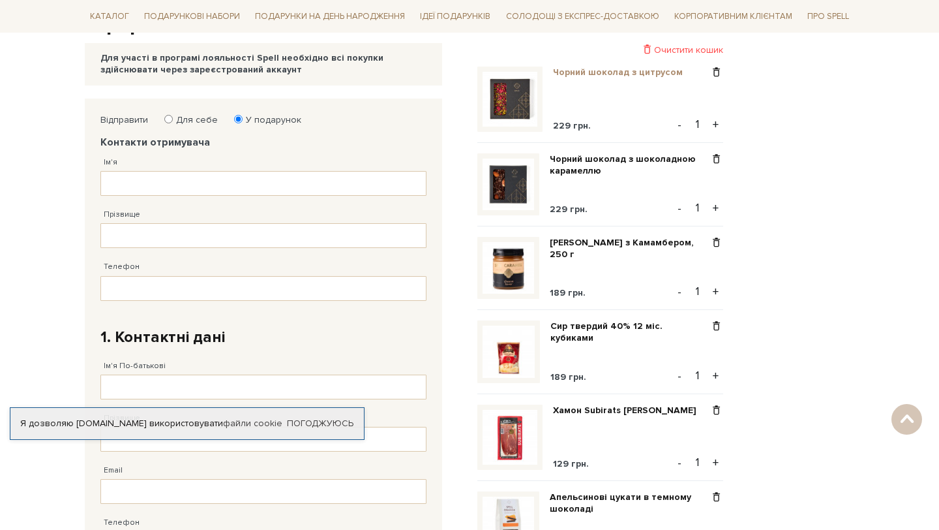
click at [604, 76] on link "Чорний шоколад з цитрусом" at bounding box center [623, 73] width 140 height 12
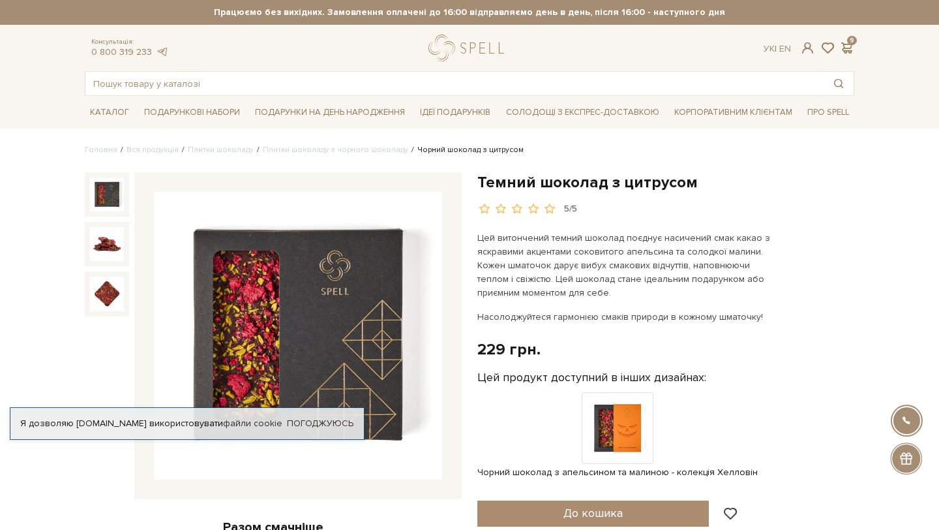
scroll to position [14, 0]
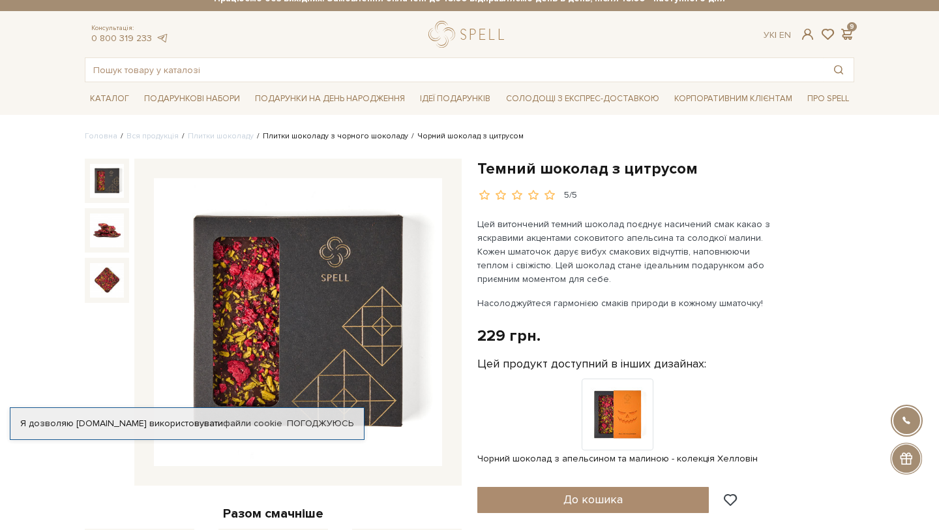
click at [365, 138] on link "Плитки шоколаду з чорного шоколаду" at bounding box center [335, 136] width 145 height 10
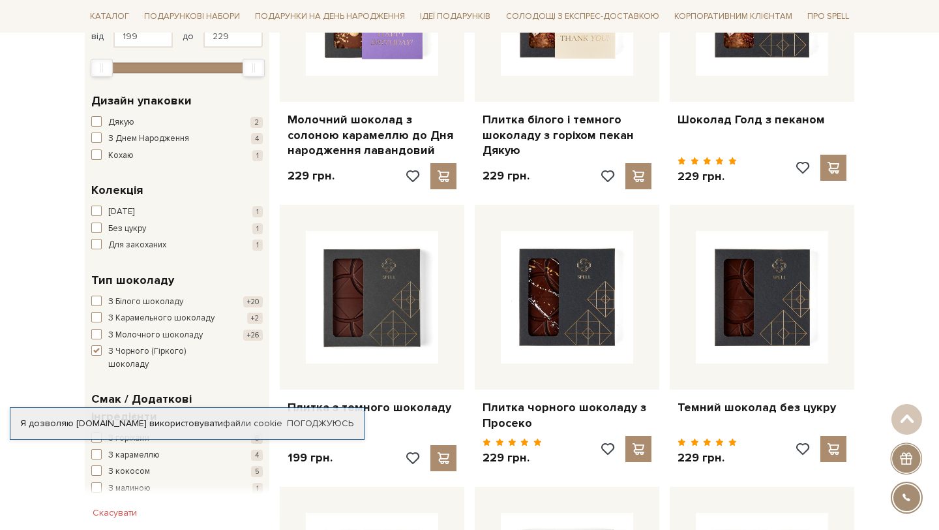
scroll to position [408, 0]
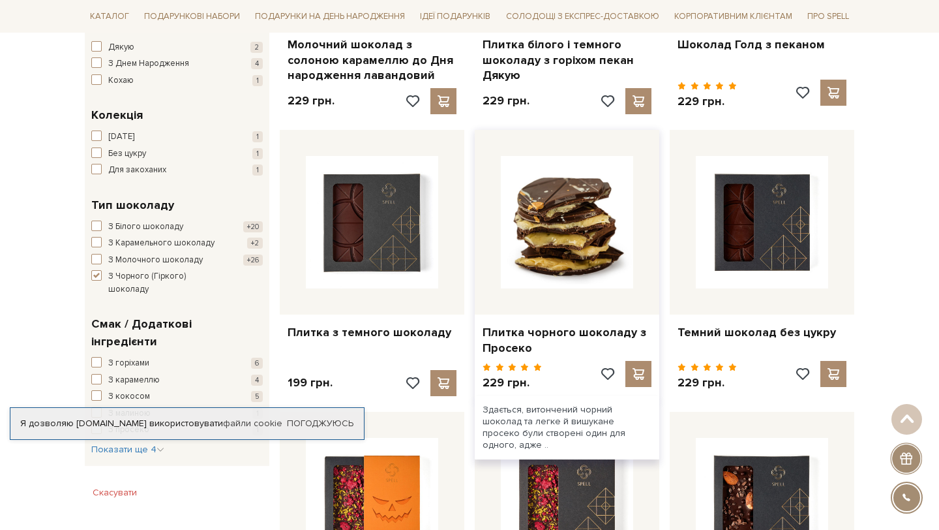
click at [535, 227] on img at bounding box center [567, 222] width 132 height 132
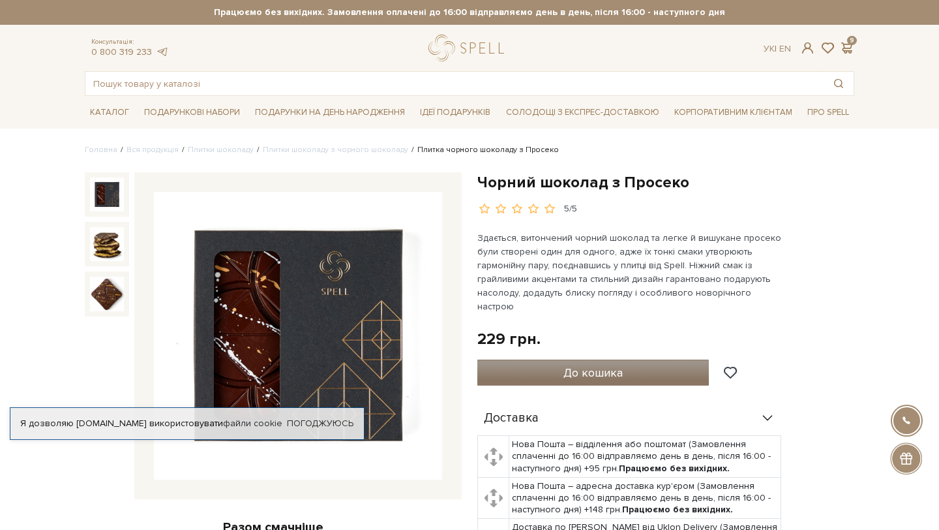
click at [562, 367] on button "До кошика" at bounding box center [594, 372] width 232 height 26
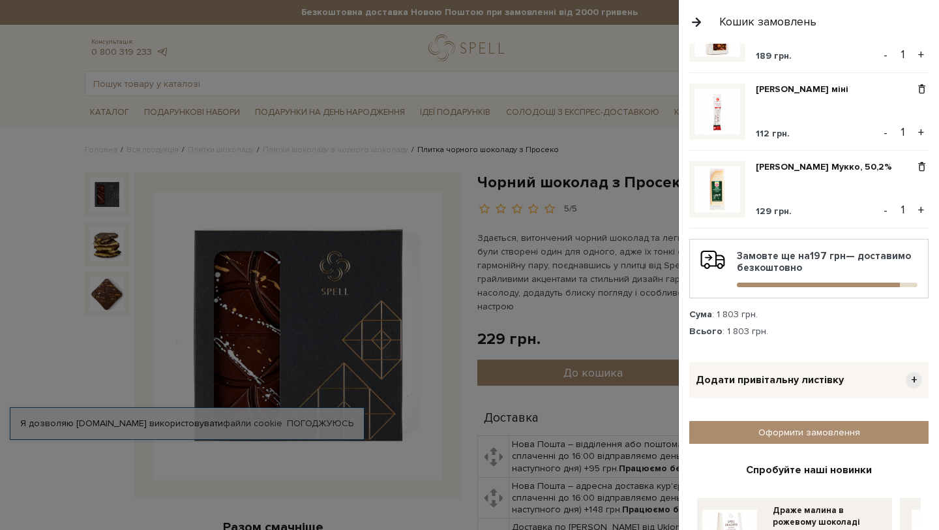
scroll to position [700, 0]
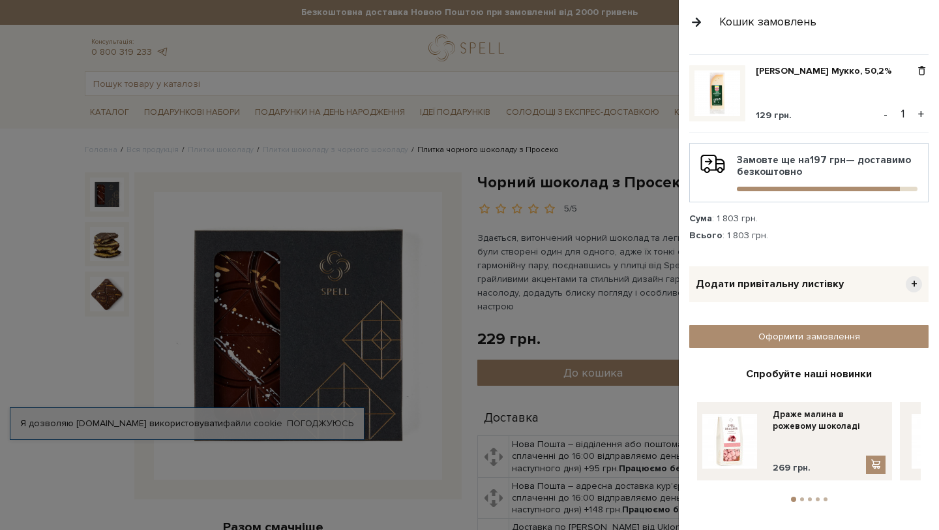
click at [645, 309] on div at bounding box center [469, 265] width 939 height 530
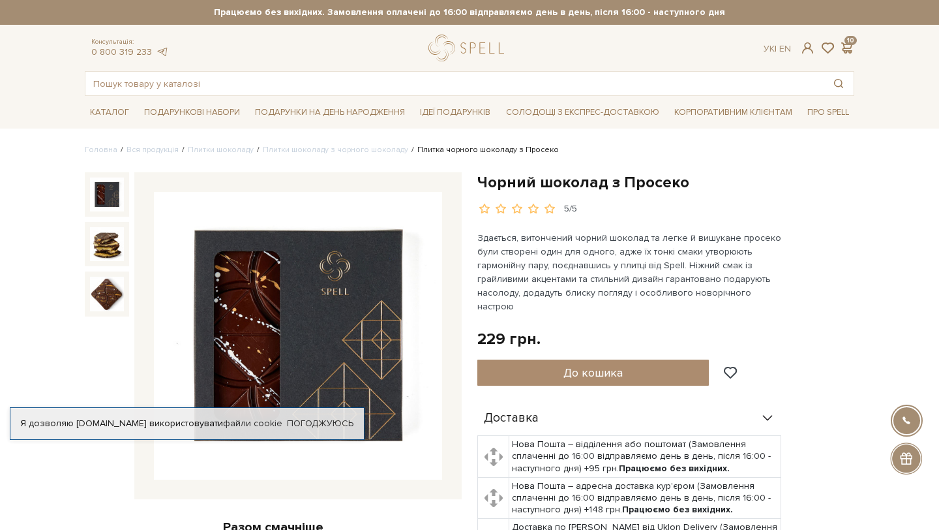
scroll to position [254, 0]
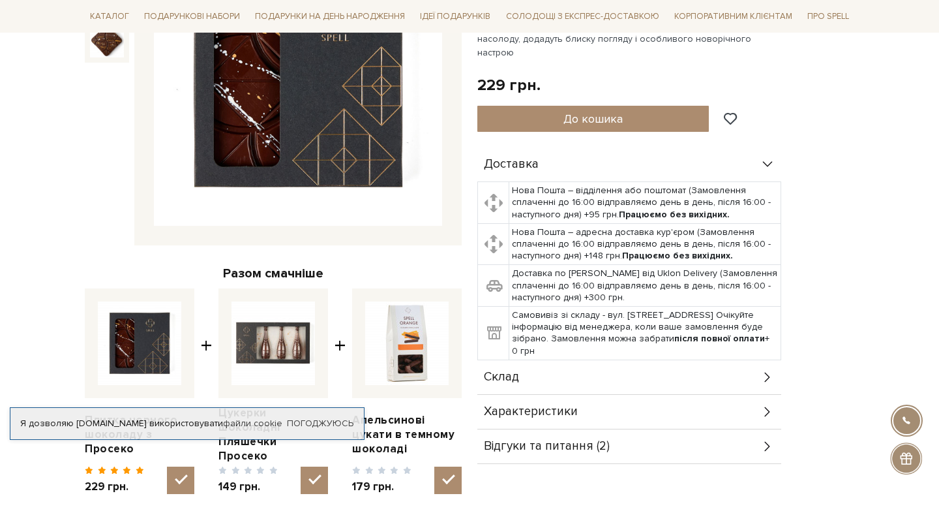
click at [637, 395] on div "Характеристики" at bounding box center [630, 412] width 304 height 34
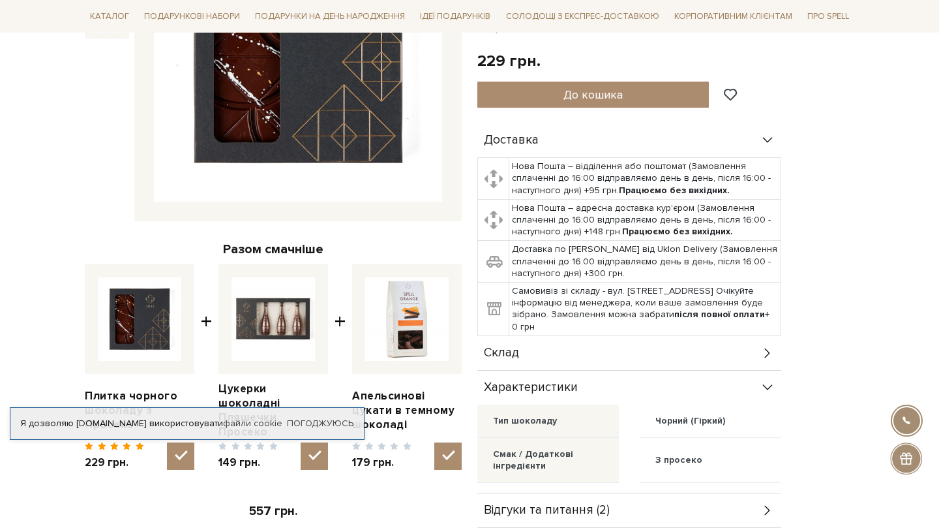
scroll to position [363, 0]
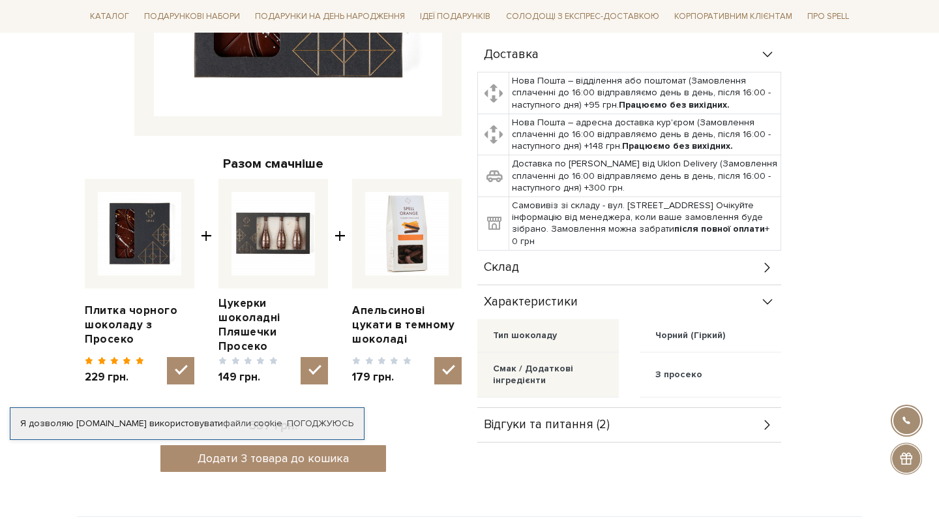
click at [656, 285] on div "Характеристики" at bounding box center [630, 302] width 304 height 34
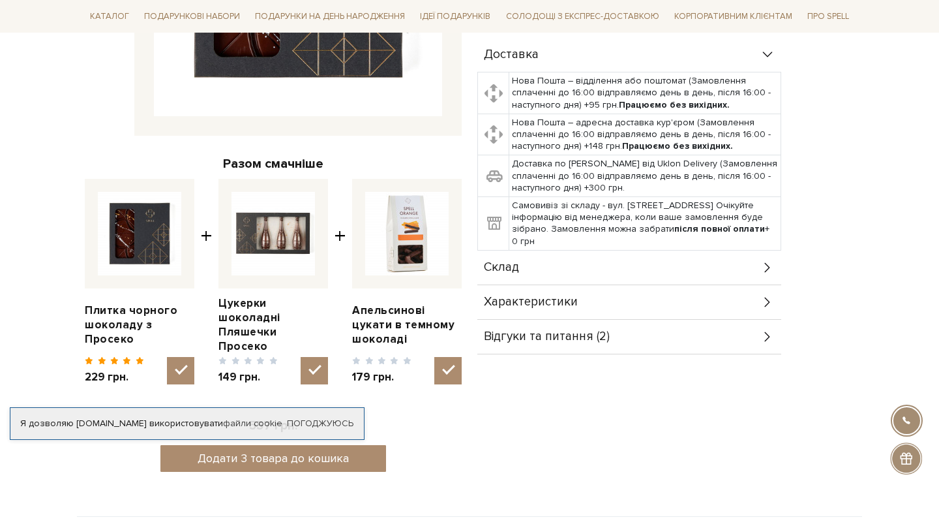
click at [659, 258] on div "Склад" at bounding box center [630, 268] width 304 height 34
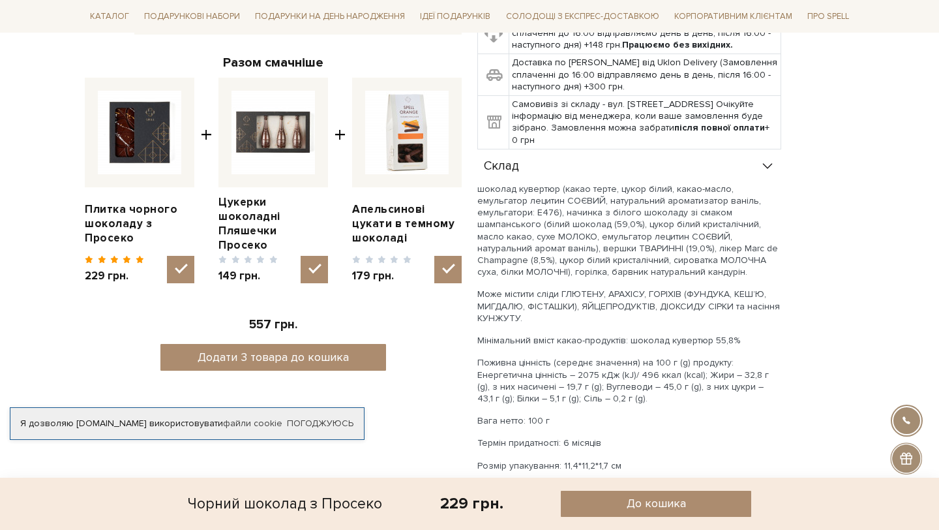
scroll to position [425, 0]
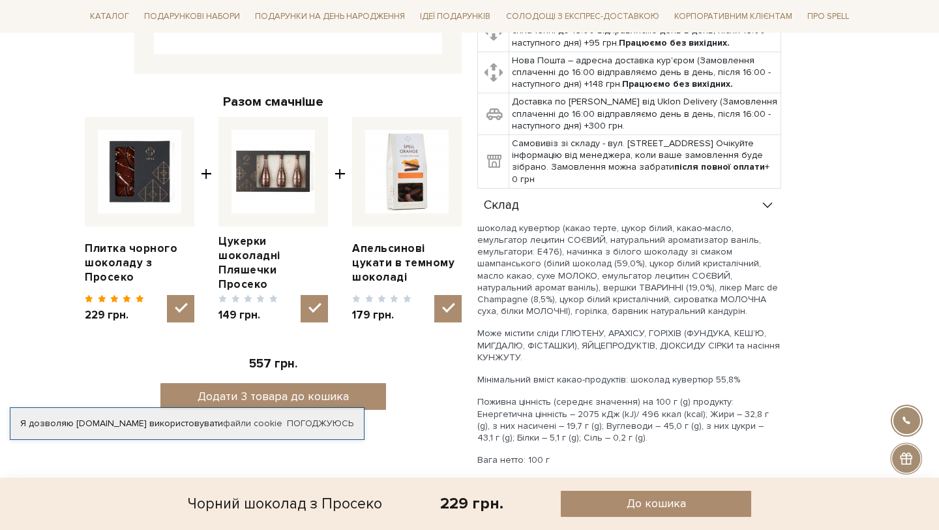
click at [653, 196] on div "Склад" at bounding box center [630, 206] width 304 height 34
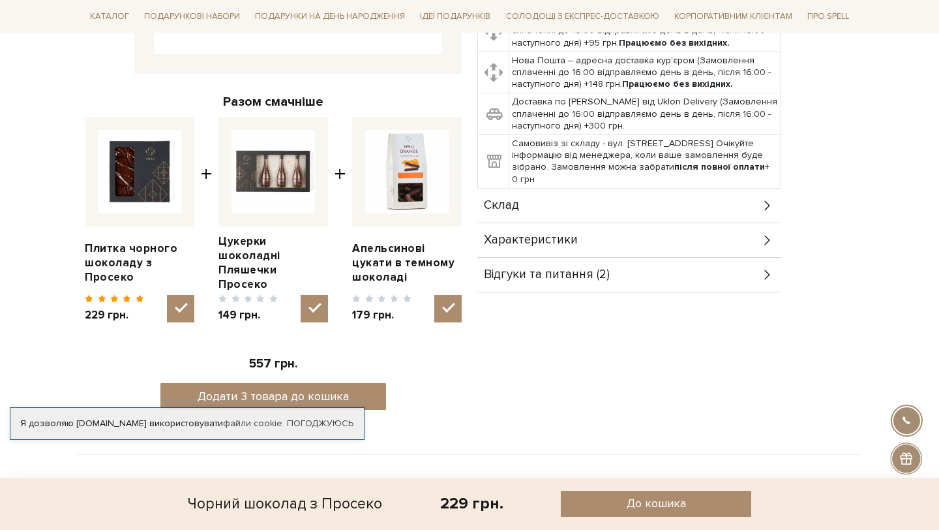
click at [656, 263] on div "Відгуки та питання (2)" at bounding box center [630, 275] width 304 height 34
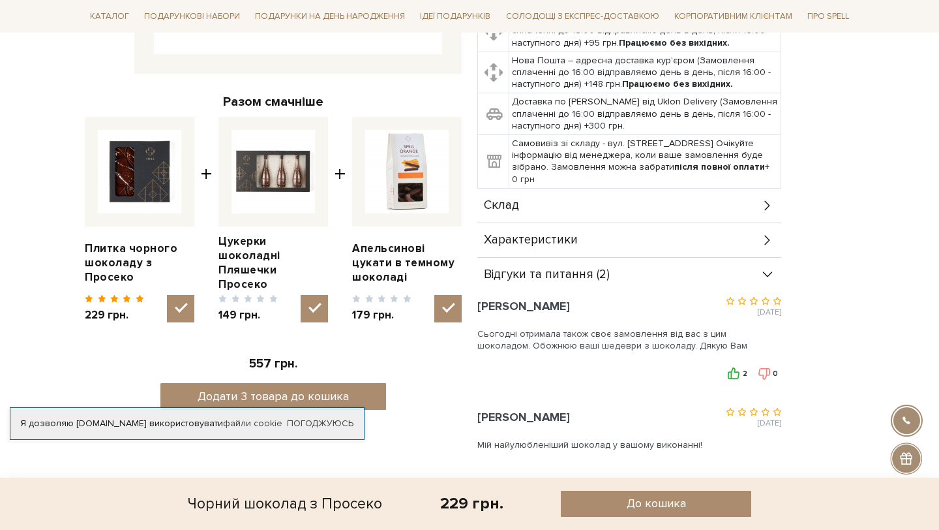
click at [656, 263] on div "Відгуки та питання (2)" at bounding box center [630, 275] width 304 height 34
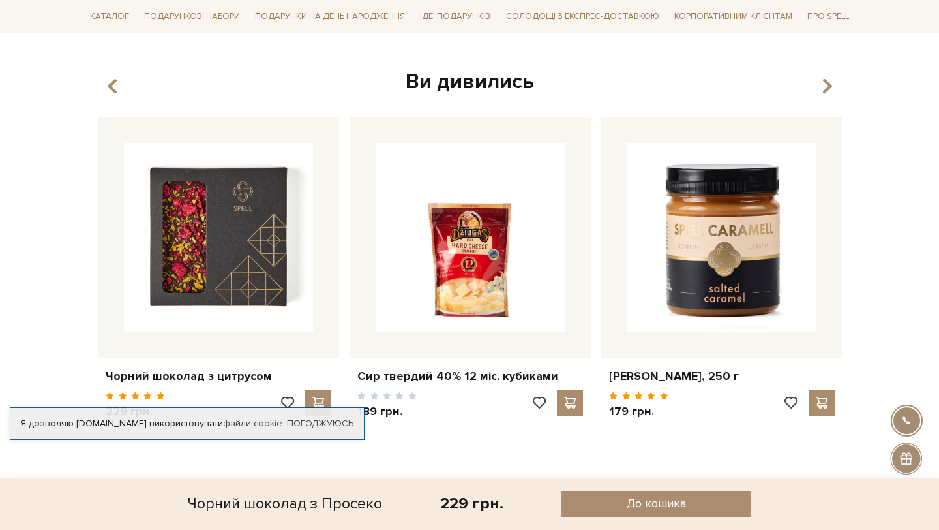
scroll to position [1000, 0]
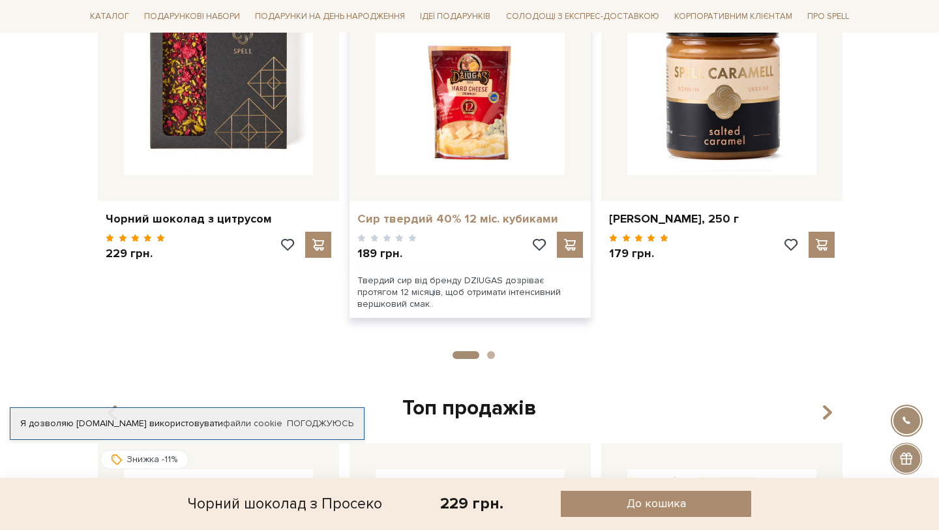
click at [502, 211] on link "Сир твердий 40% 12 міс. кубиками" at bounding box center [470, 218] width 226 height 15
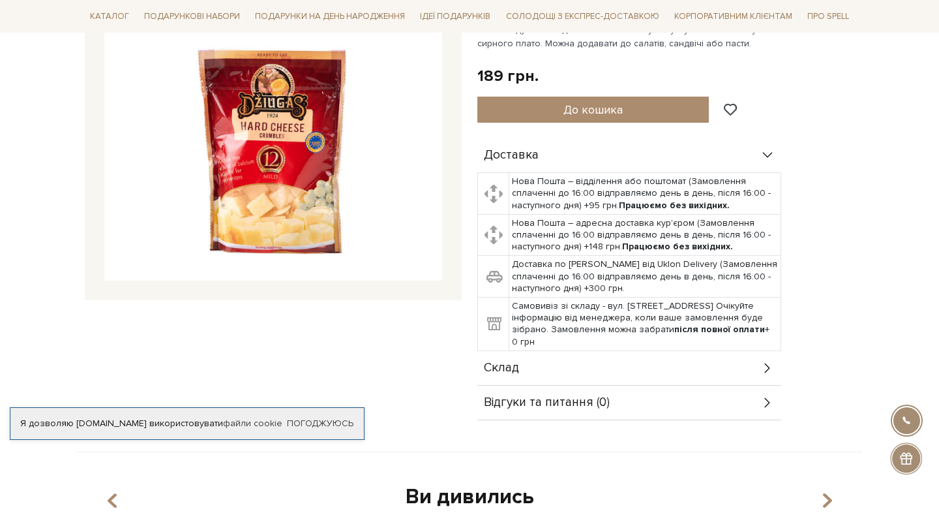
scroll to position [421, 0]
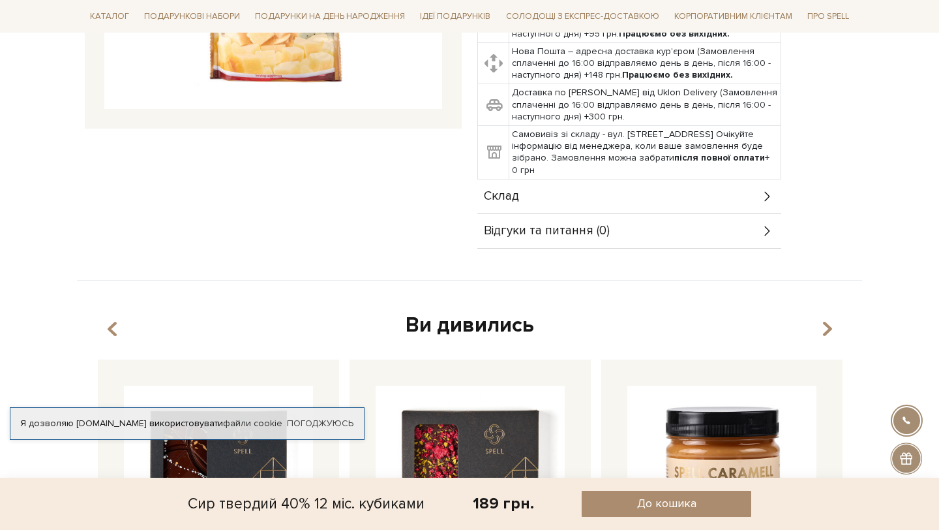
click at [600, 187] on div "Склад" at bounding box center [630, 196] width 304 height 34
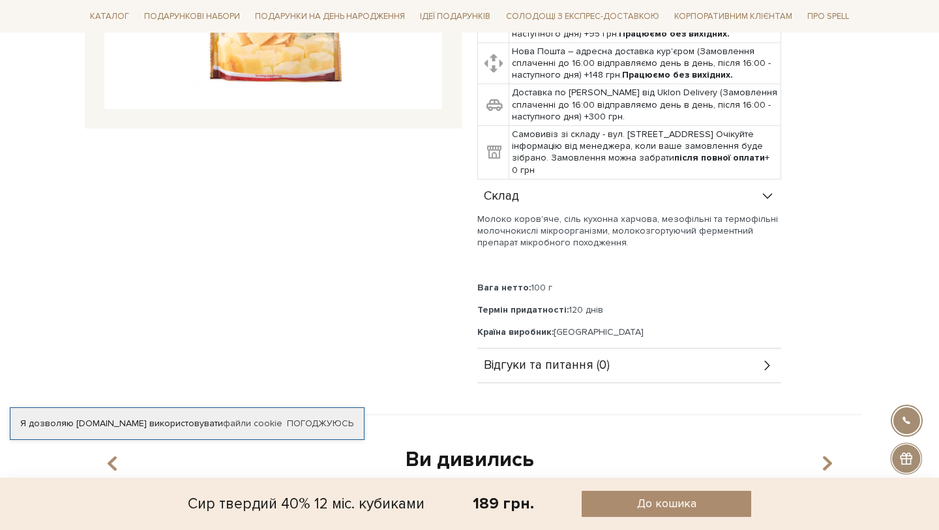
click at [600, 187] on div "Склад" at bounding box center [630, 196] width 304 height 34
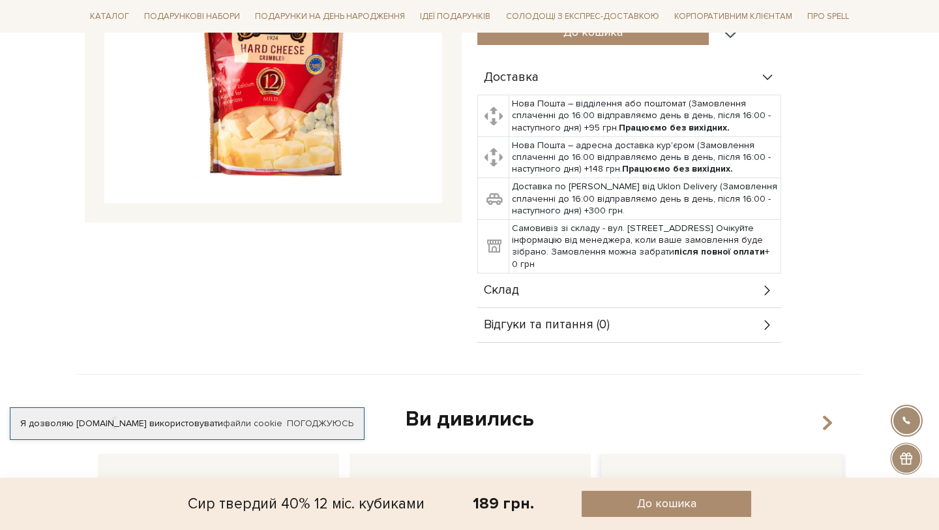
scroll to position [0, 0]
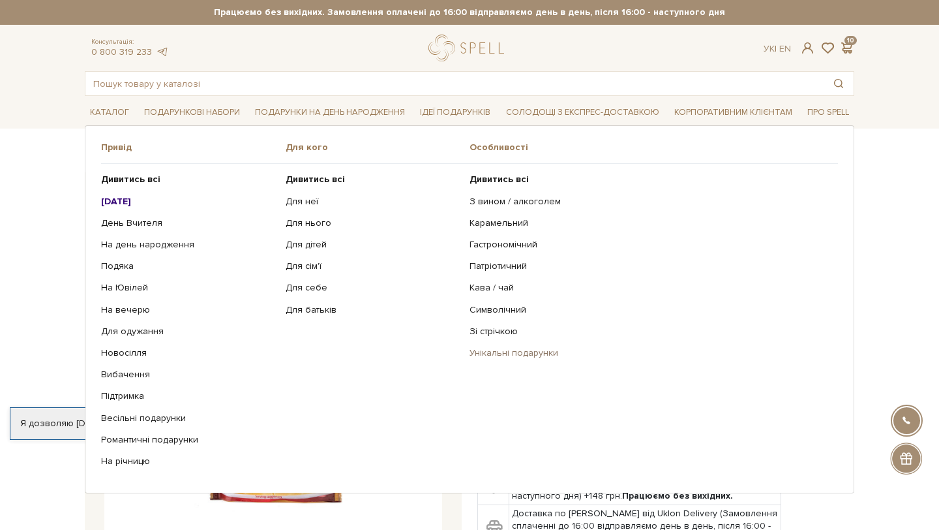
click at [503, 353] on link "Унікальні подарунки" at bounding box center [649, 353] width 359 height 12
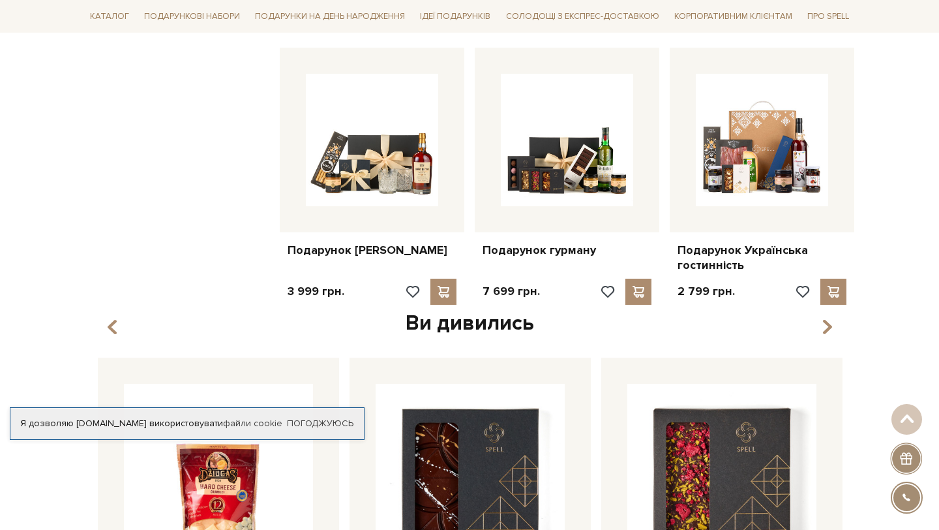
scroll to position [1016, 0]
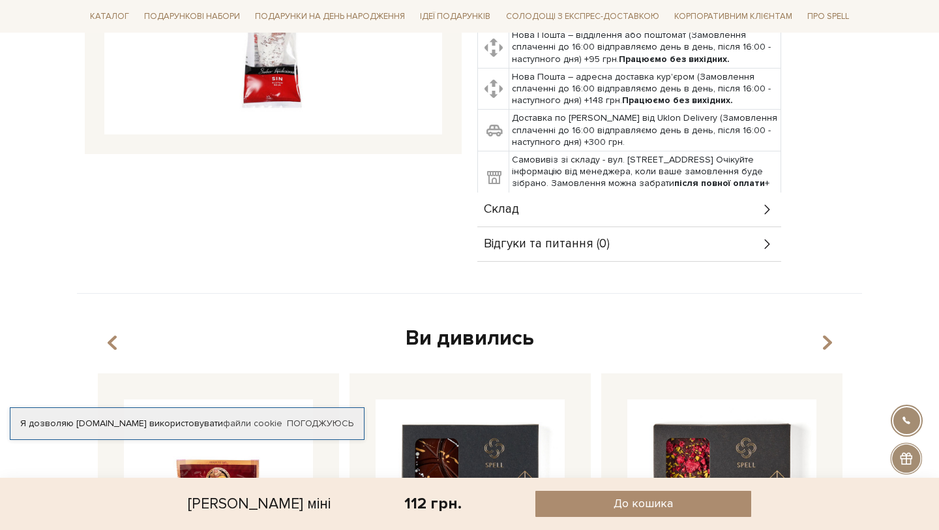
scroll to position [437, 0]
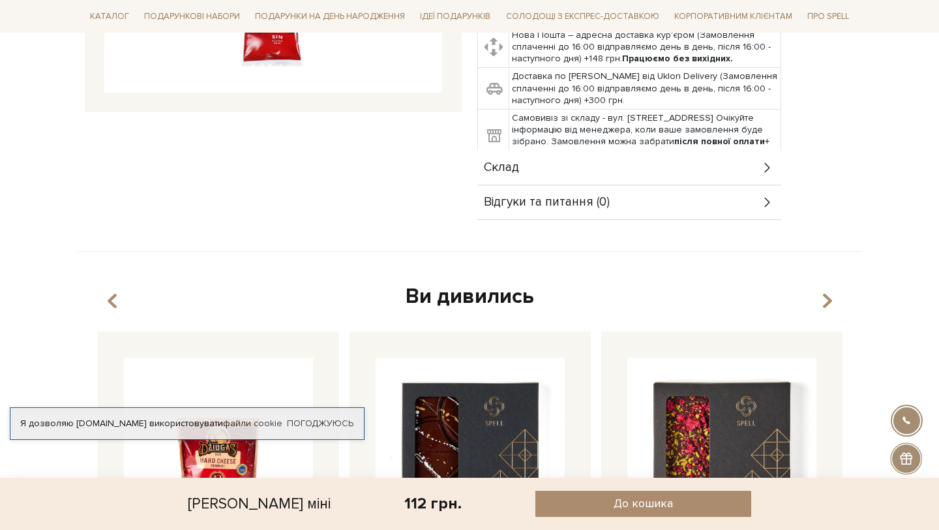
click at [745, 179] on div "Склад" at bounding box center [630, 168] width 304 height 34
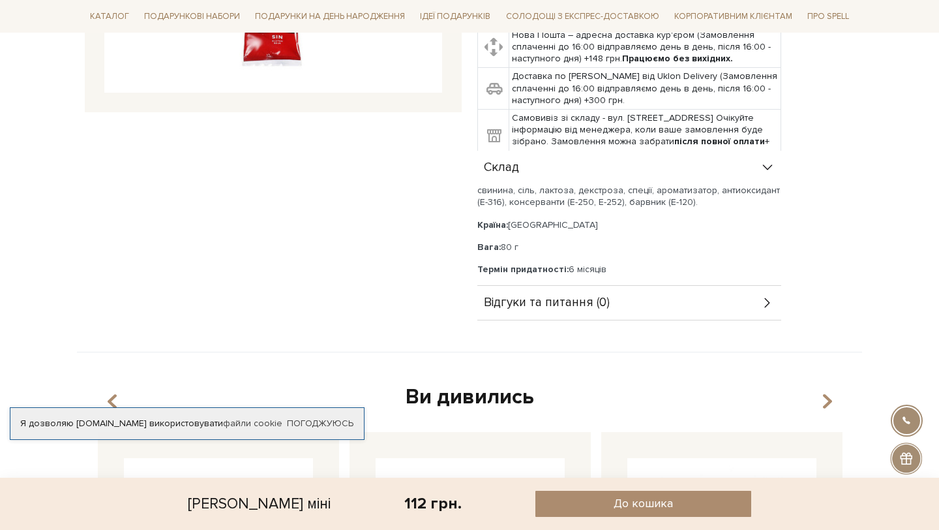
click at [745, 179] on div "Склад" at bounding box center [630, 168] width 304 height 34
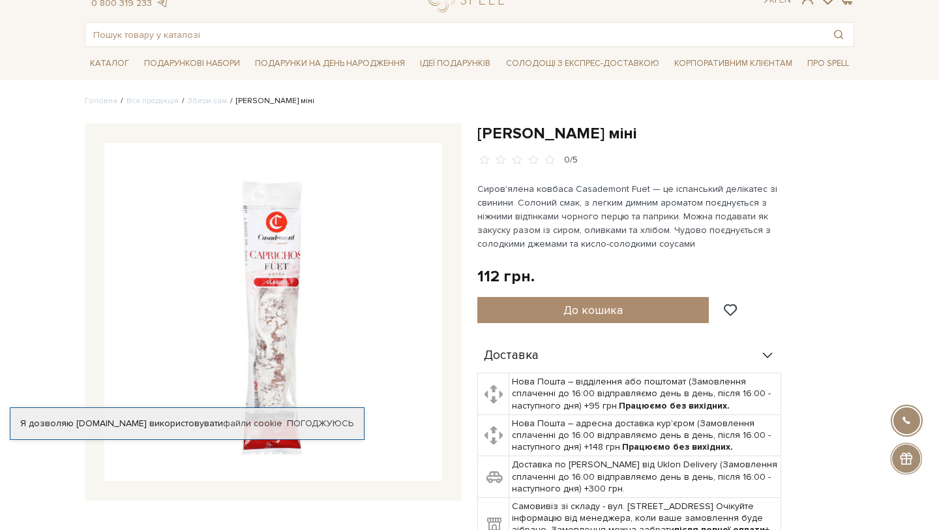
scroll to position [0, 0]
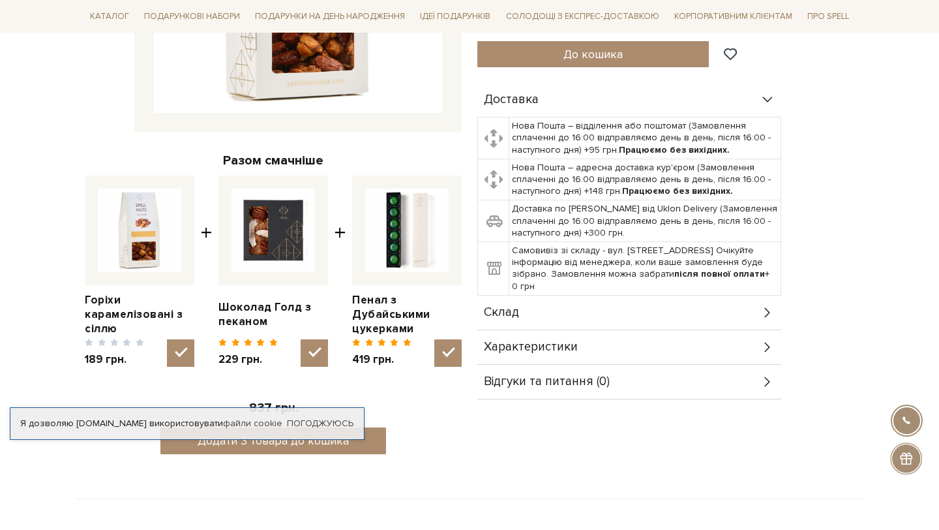
scroll to position [379, 0]
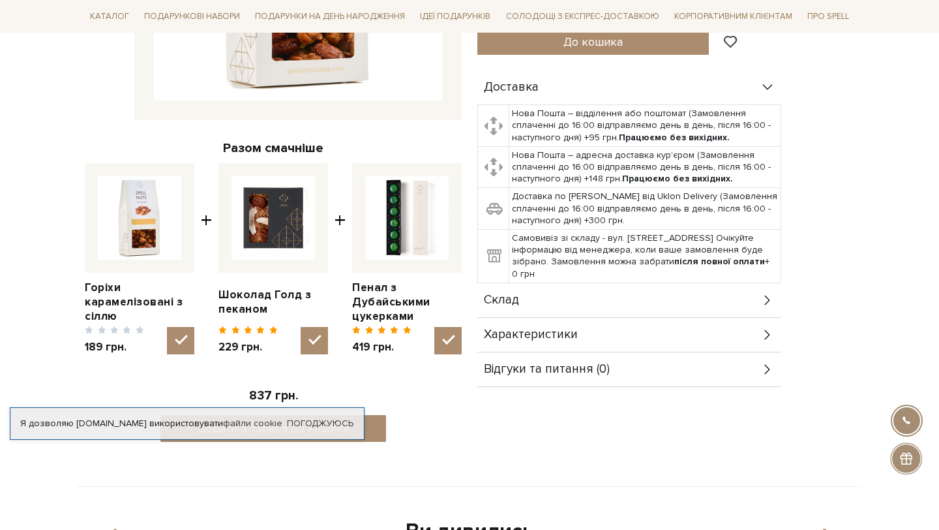
click at [765, 296] on icon at bounding box center [768, 300] width 14 height 14
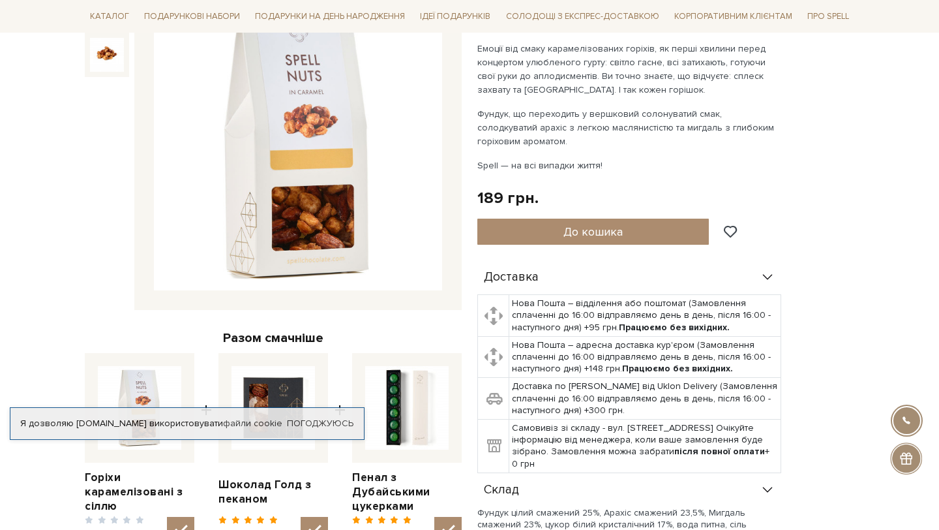
scroll to position [108, 0]
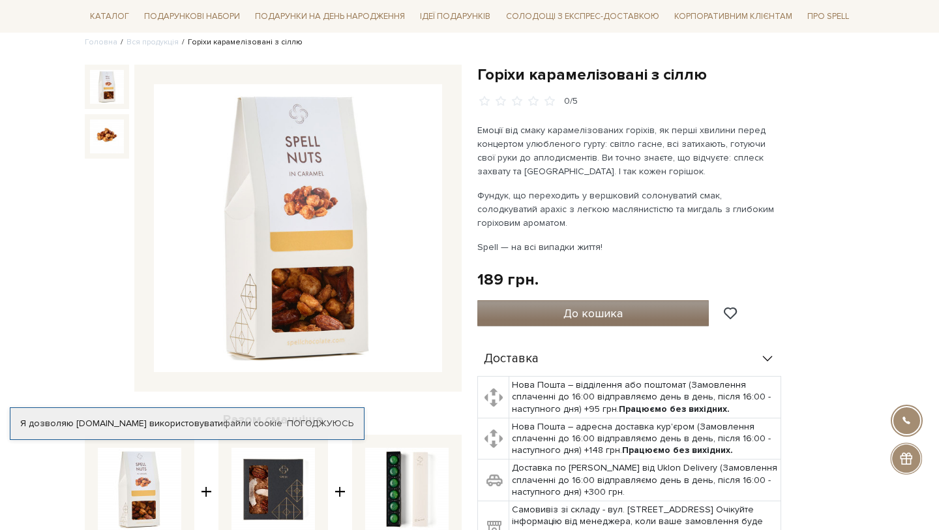
click at [625, 312] on button "До кошика" at bounding box center [594, 313] width 232 height 26
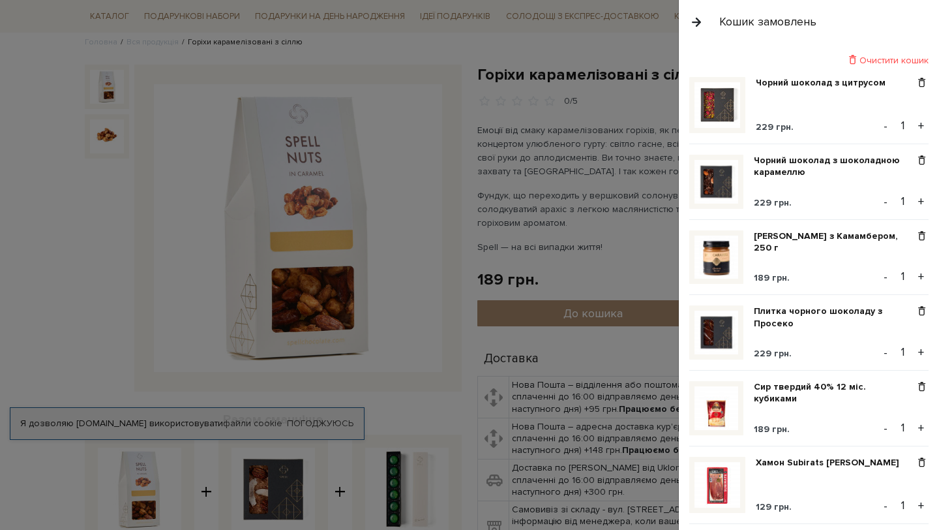
scroll to position [700, 0]
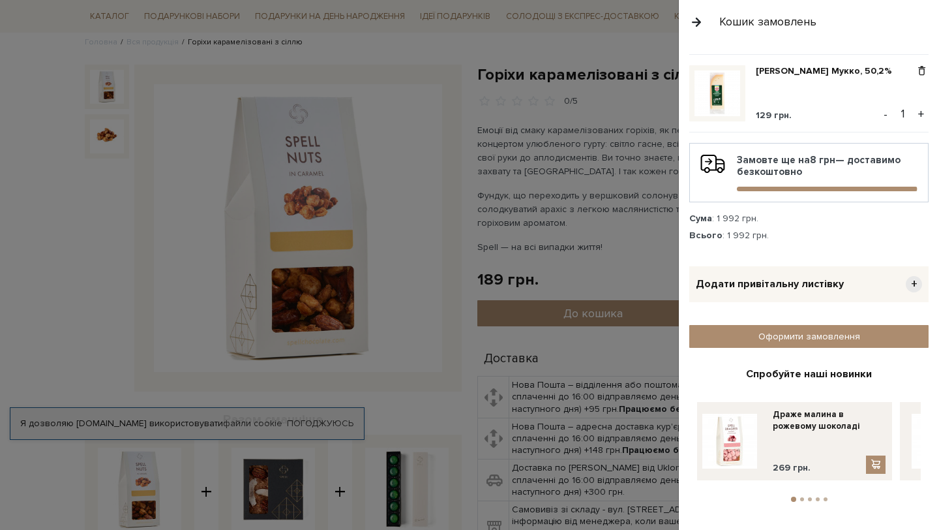
click at [621, 237] on div at bounding box center [469, 265] width 939 height 530
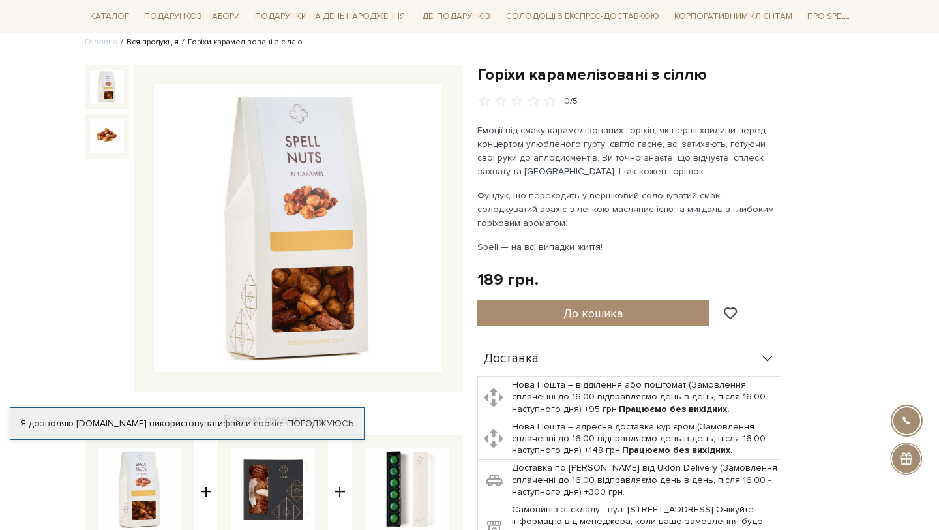
click at [140, 41] on link "Вся продукція" at bounding box center [153, 42] width 52 height 10
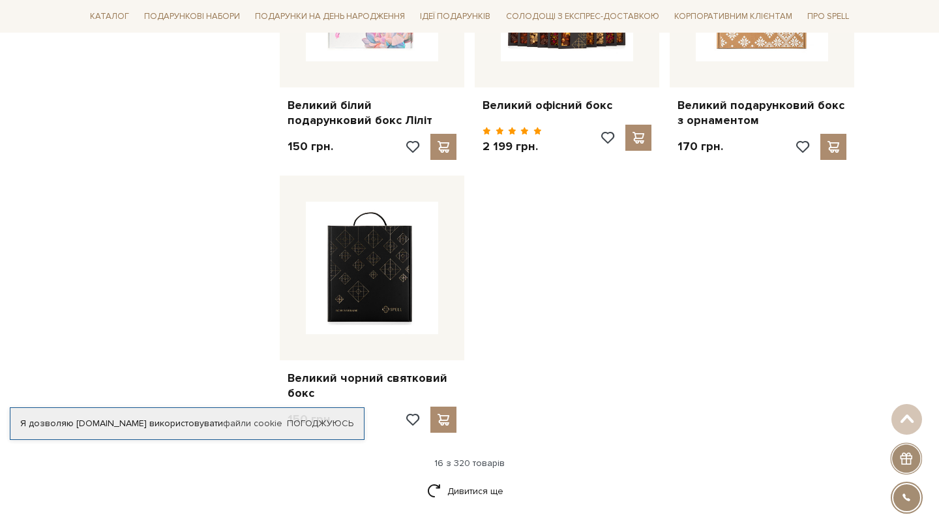
scroll to position [1542, 0]
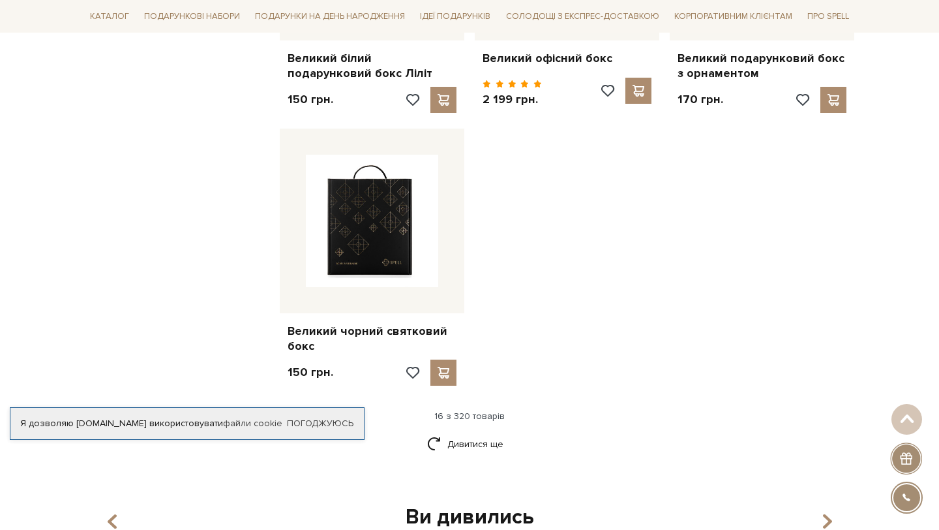
click at [472, 433] on link "Дивитися ще" at bounding box center [469, 444] width 85 height 23
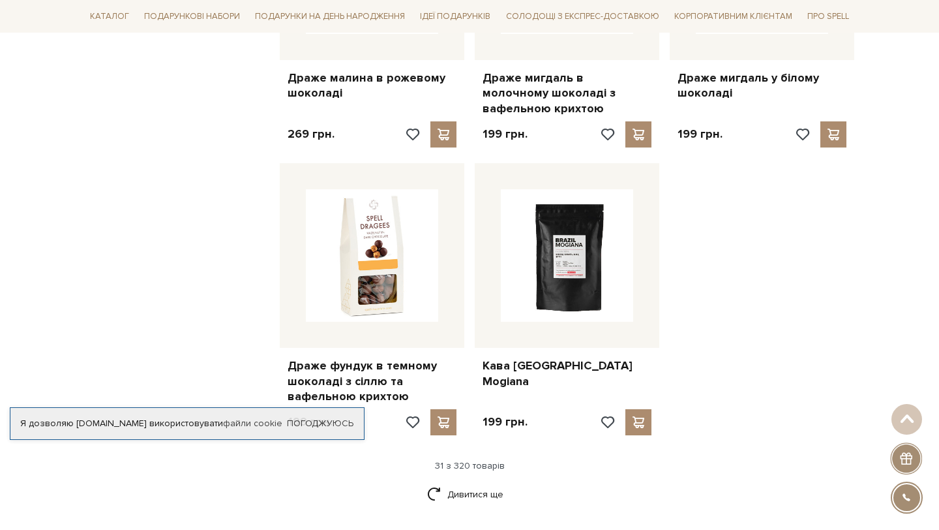
scroll to position [2915, 0]
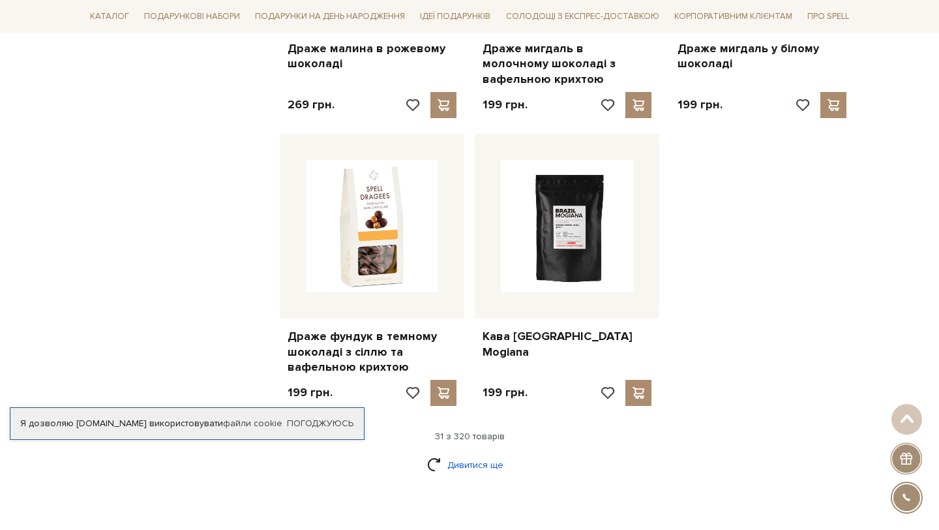
click at [491, 453] on link "Дивитися ще" at bounding box center [469, 464] width 85 height 23
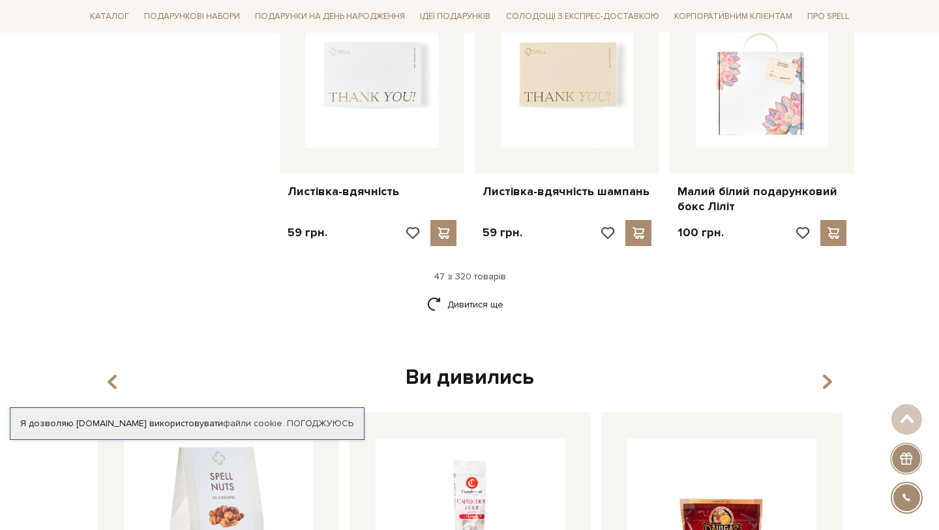
scroll to position [4521, 0]
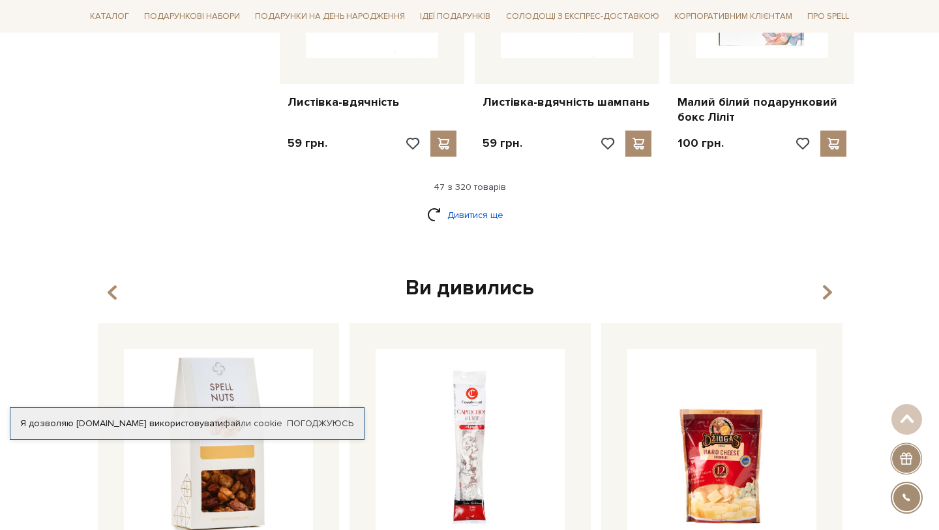
click at [457, 204] on link "Дивитися ще" at bounding box center [469, 215] width 85 height 23
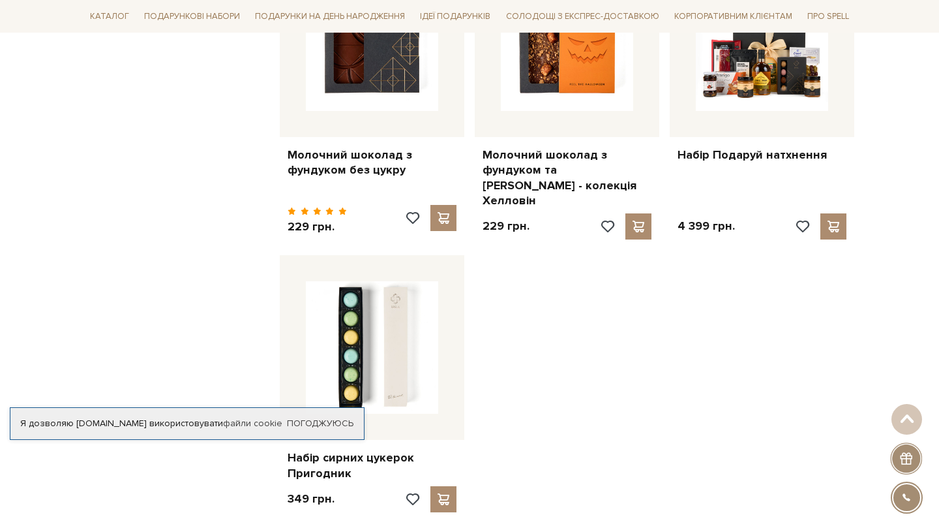
scroll to position [5981, 0]
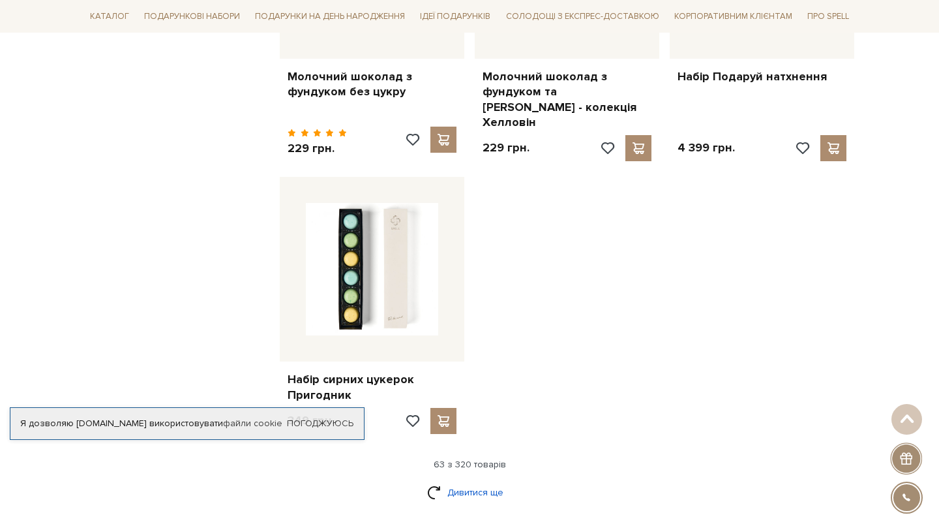
click at [476, 481] on link "Дивитися ще" at bounding box center [469, 492] width 85 height 23
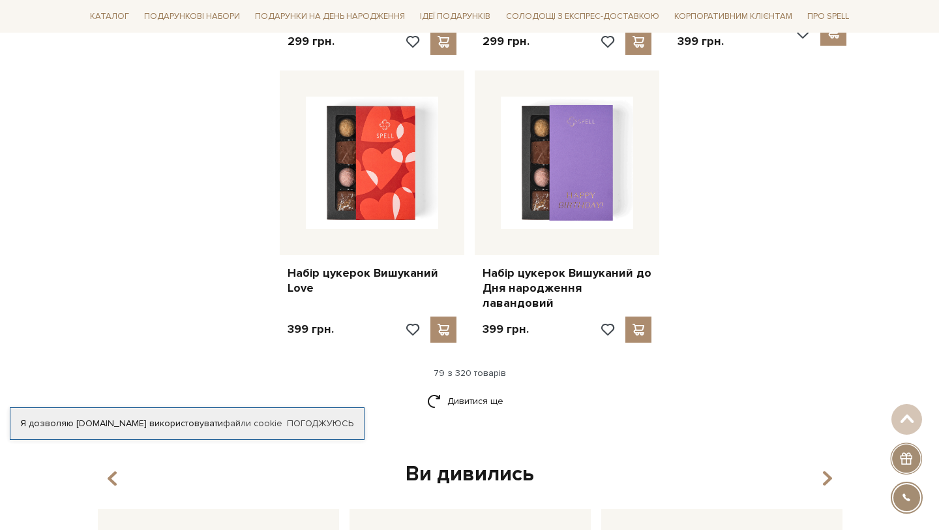
scroll to position [7575, 0]
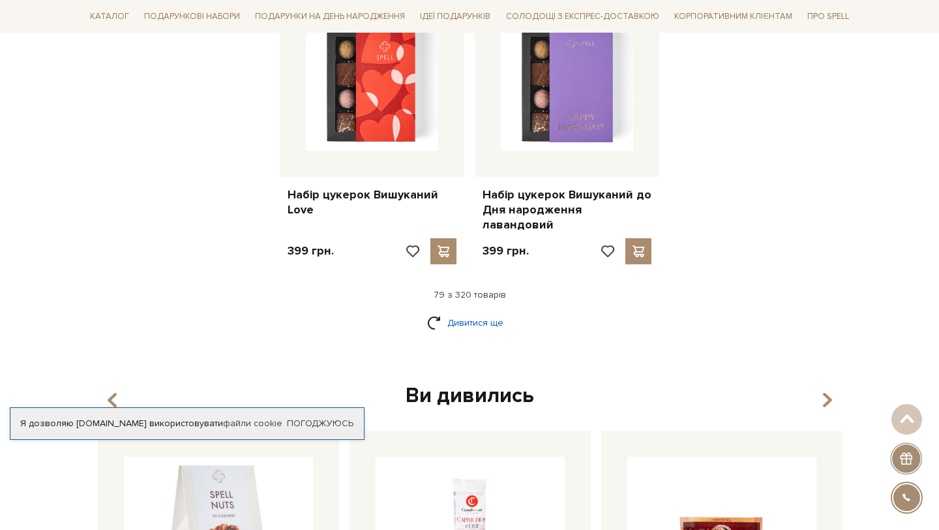
click at [476, 311] on link "Дивитися ще" at bounding box center [469, 322] width 85 height 23
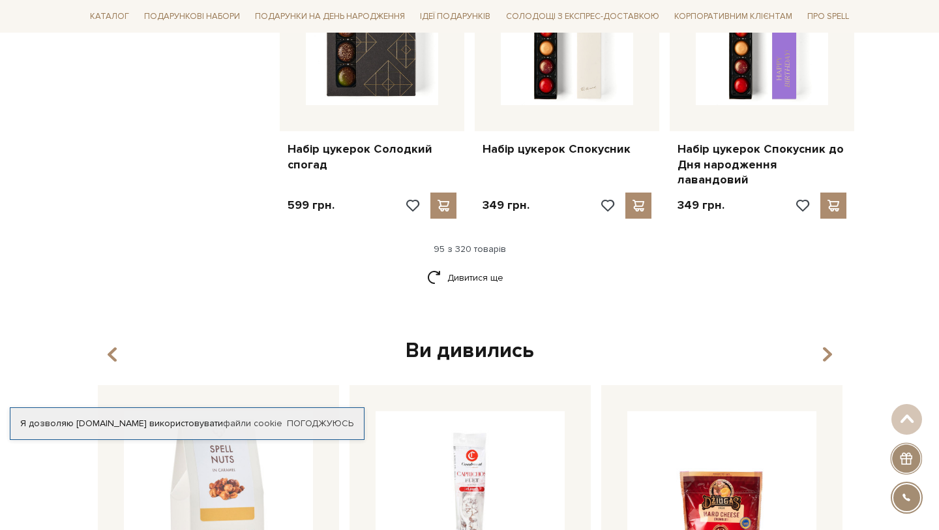
scroll to position [9031, 0]
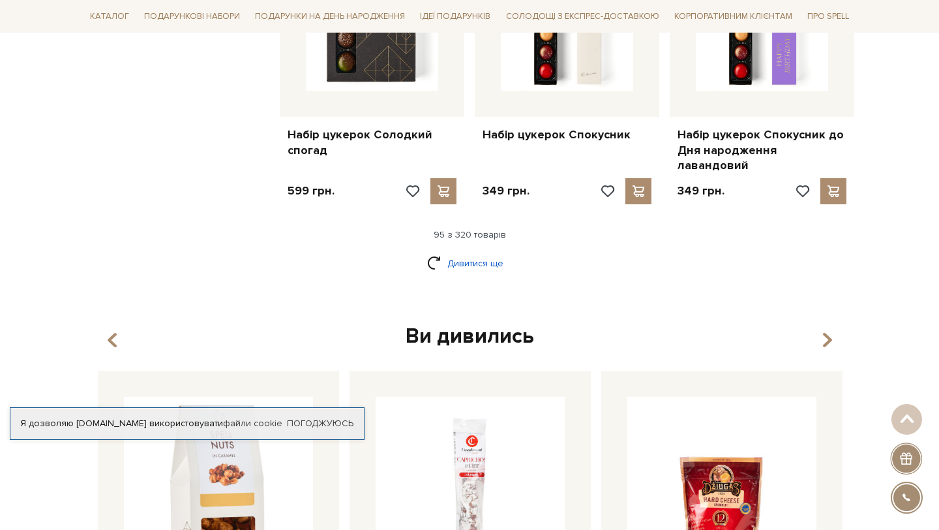
click at [438, 252] on link "Дивитися ще" at bounding box center [469, 263] width 85 height 23
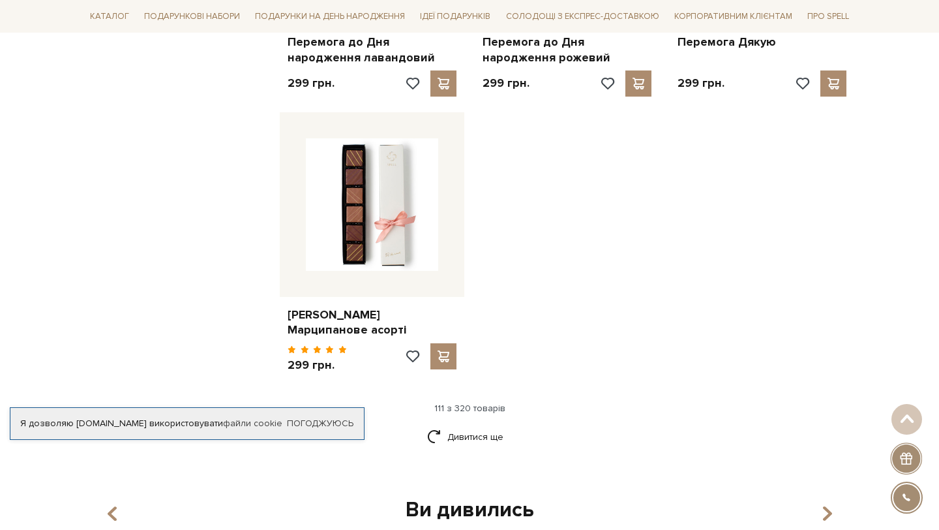
scroll to position [10705, 0]
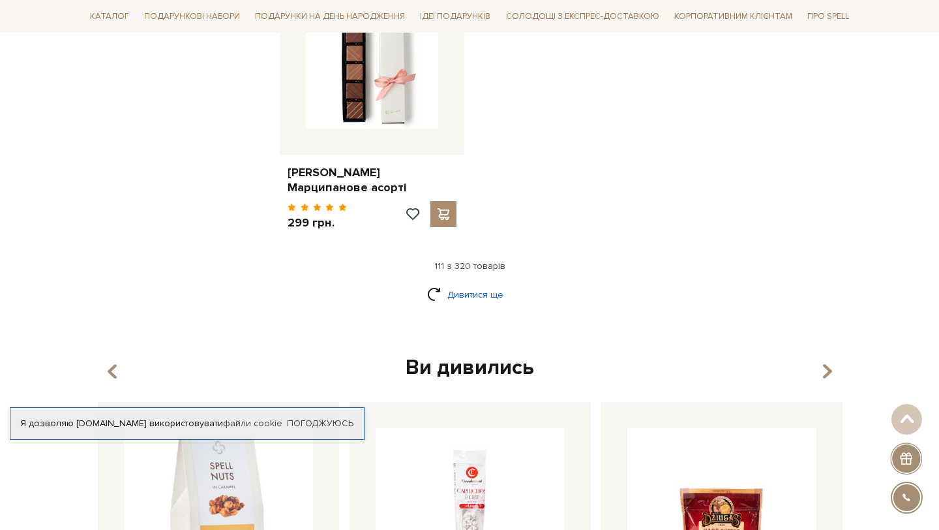
click at [463, 283] on link "Дивитися ще" at bounding box center [469, 294] width 85 height 23
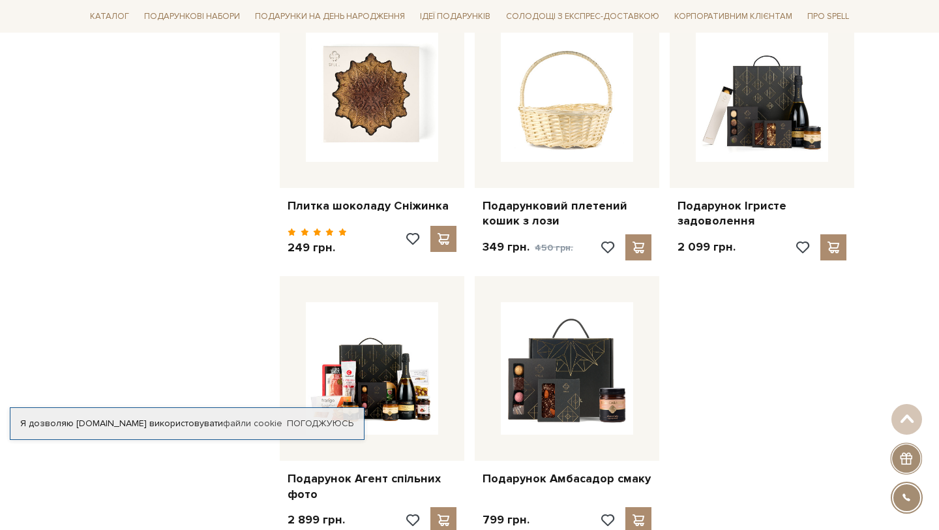
scroll to position [11911, 0]
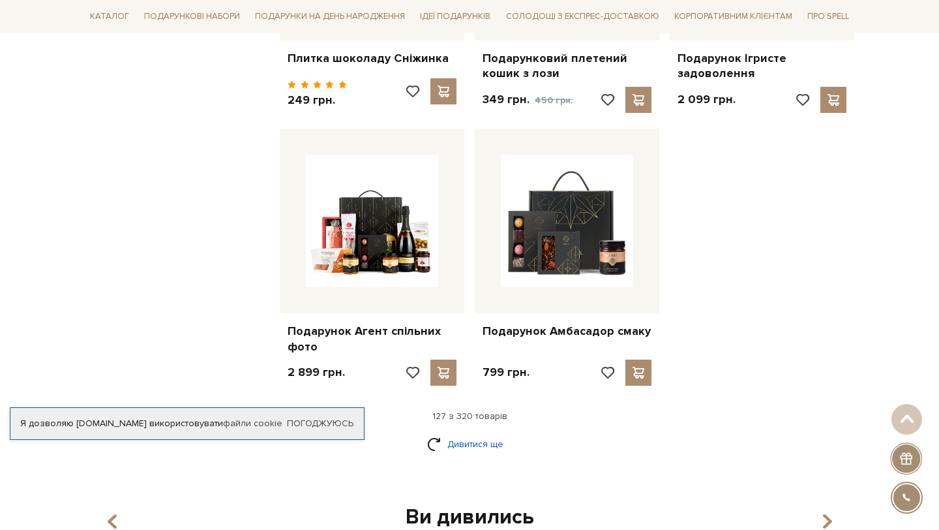
click at [474, 433] on link "Дивитися ще" at bounding box center [469, 444] width 85 height 23
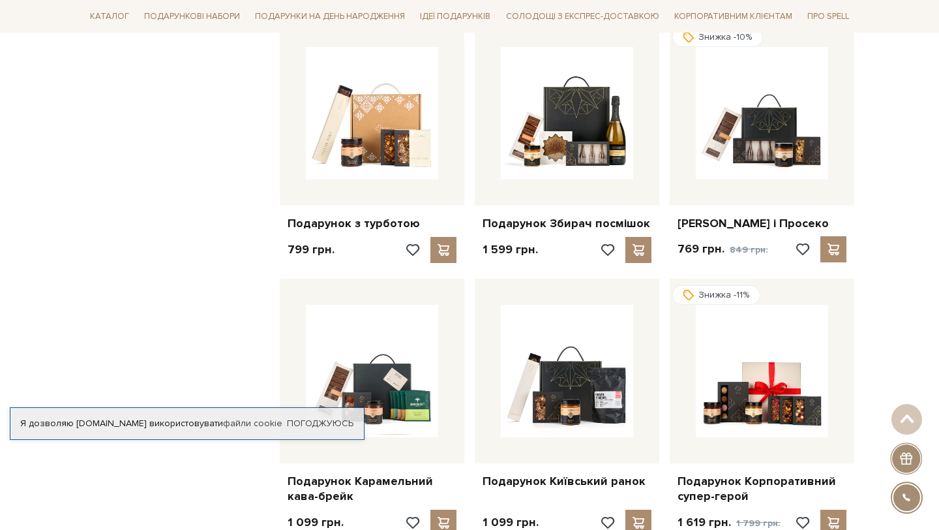
scroll to position [13181, 0]
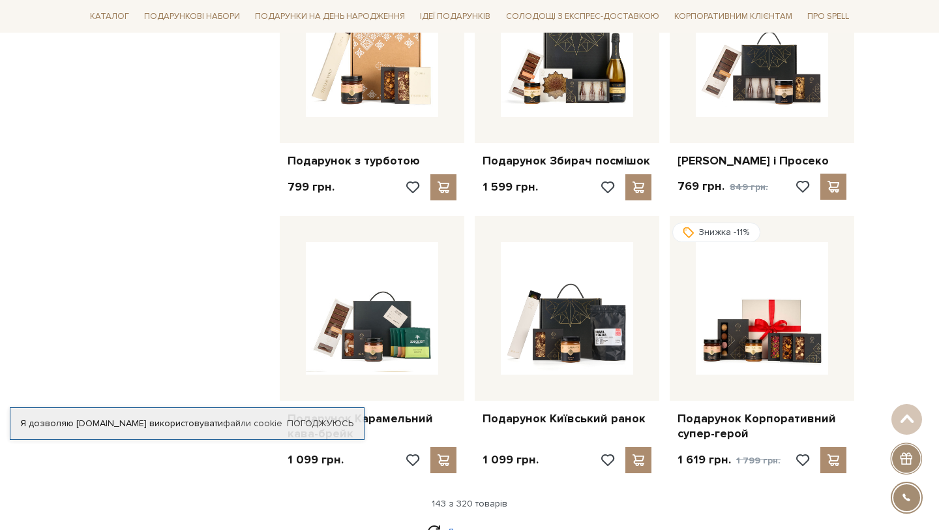
click at [490, 520] on link "Дивитися ще" at bounding box center [469, 531] width 85 height 23
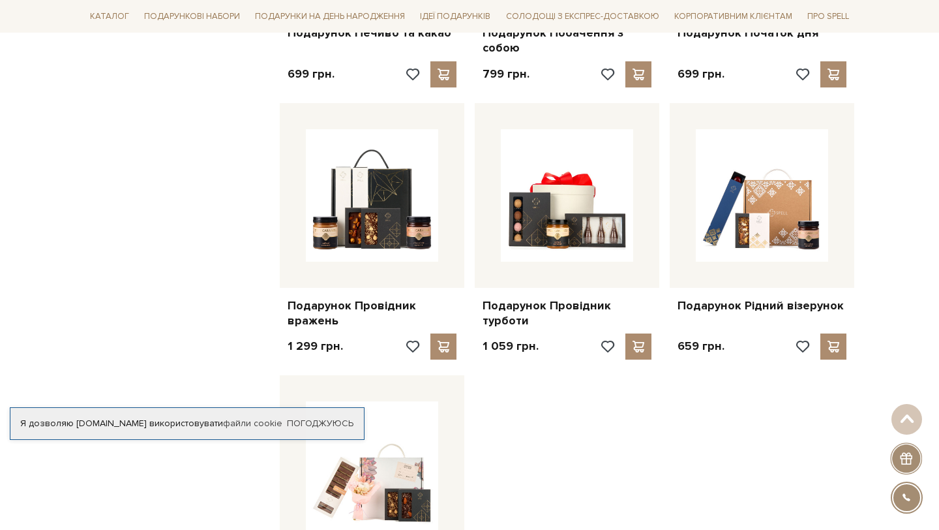
scroll to position [14966, 0]
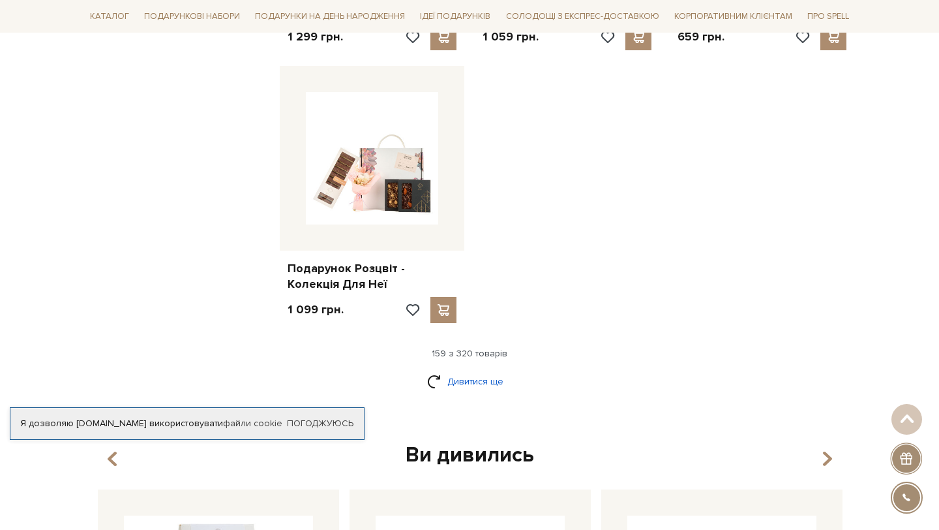
click at [507, 370] on link "Дивитися ще" at bounding box center [469, 381] width 85 height 23
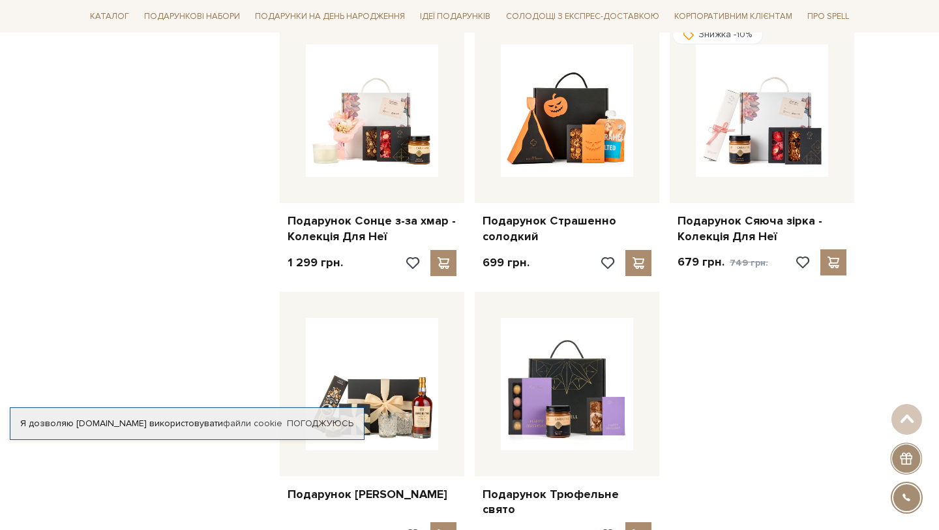
scroll to position [16192, 0]
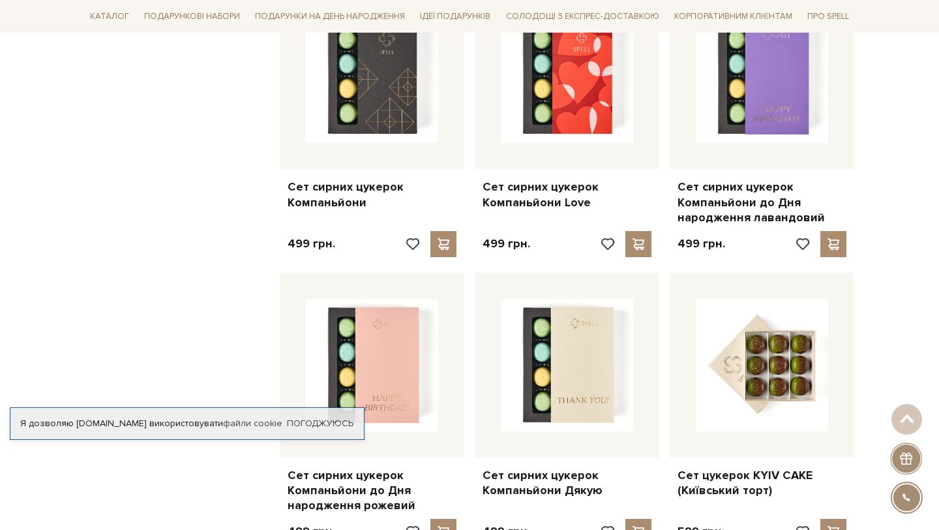
scroll to position [17592, 0]
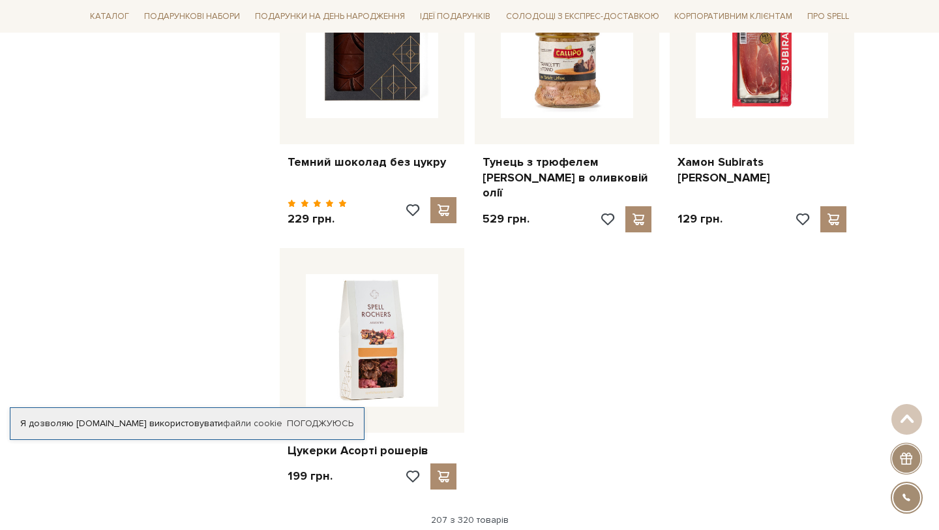
scroll to position [19257, 0]
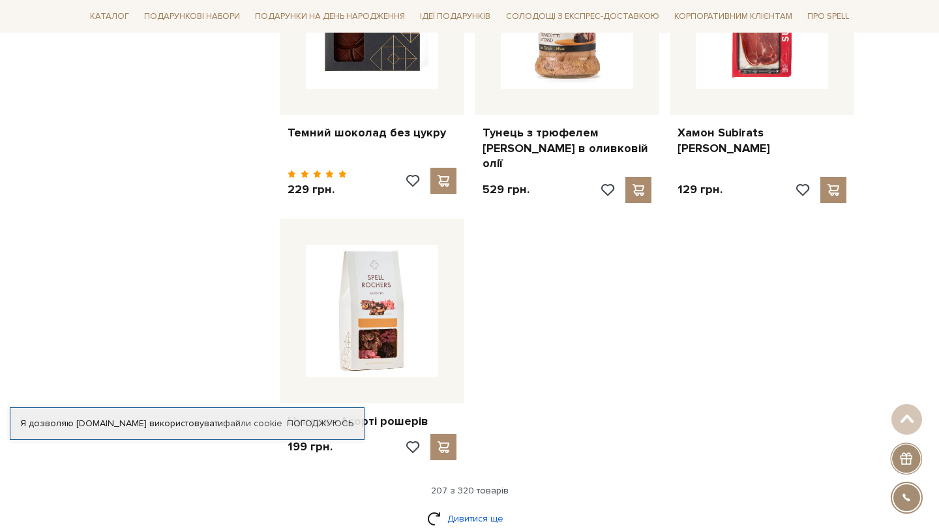
click at [493, 507] on link "Дивитися ще" at bounding box center [469, 518] width 85 height 23
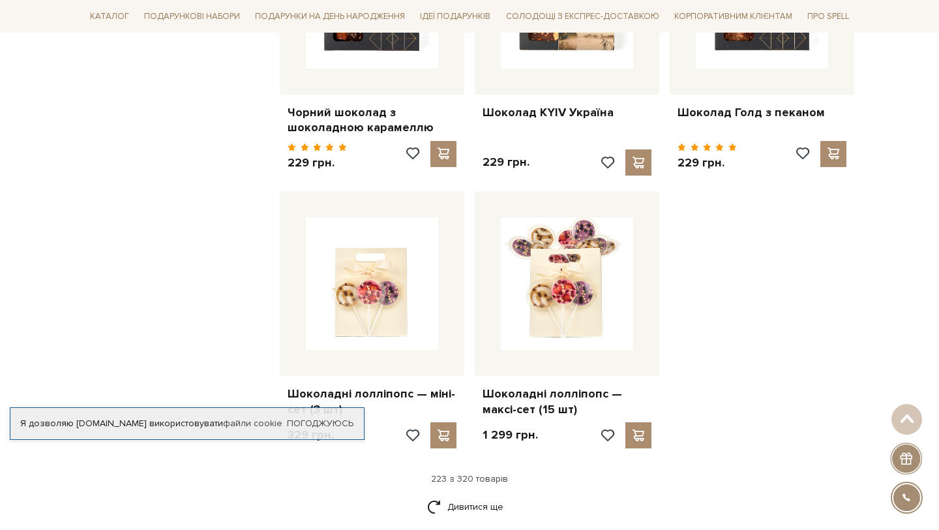
scroll to position [20951, 0]
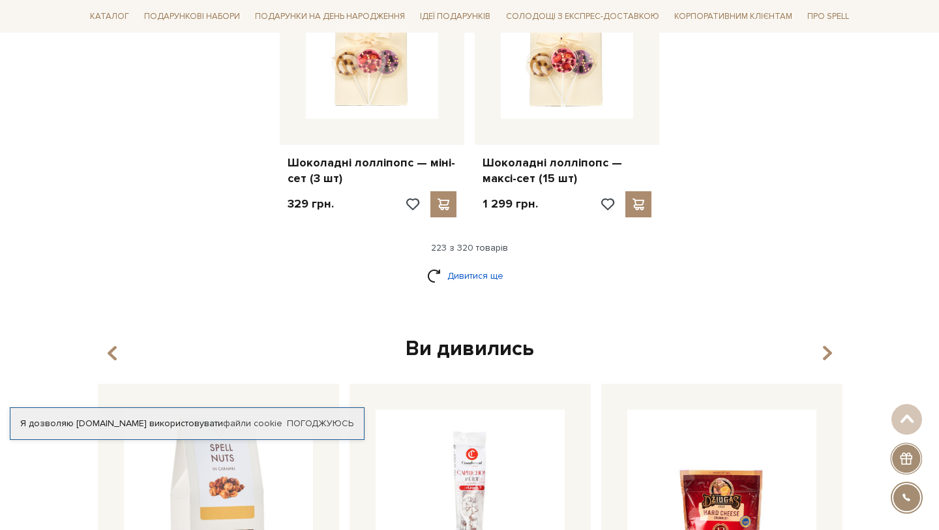
click at [470, 264] on link "Дивитися ще" at bounding box center [469, 275] width 85 height 23
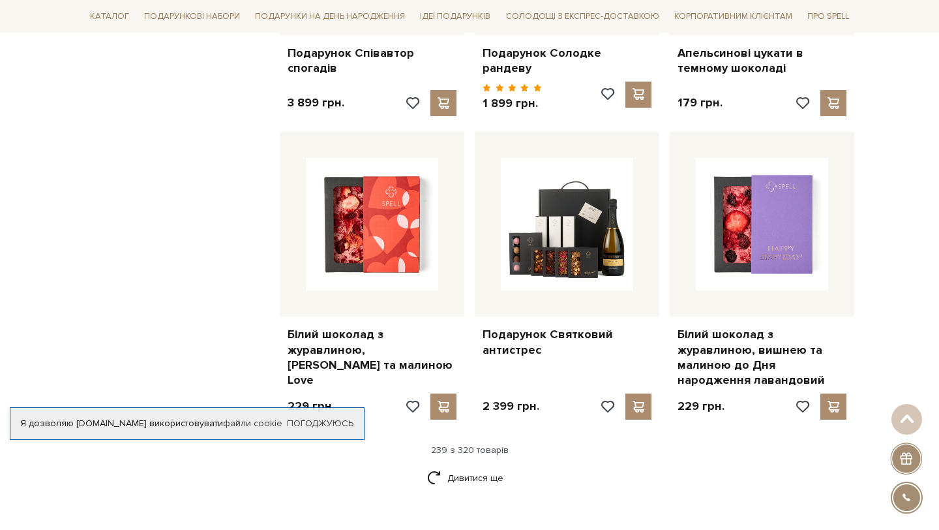
scroll to position [22300, 0]
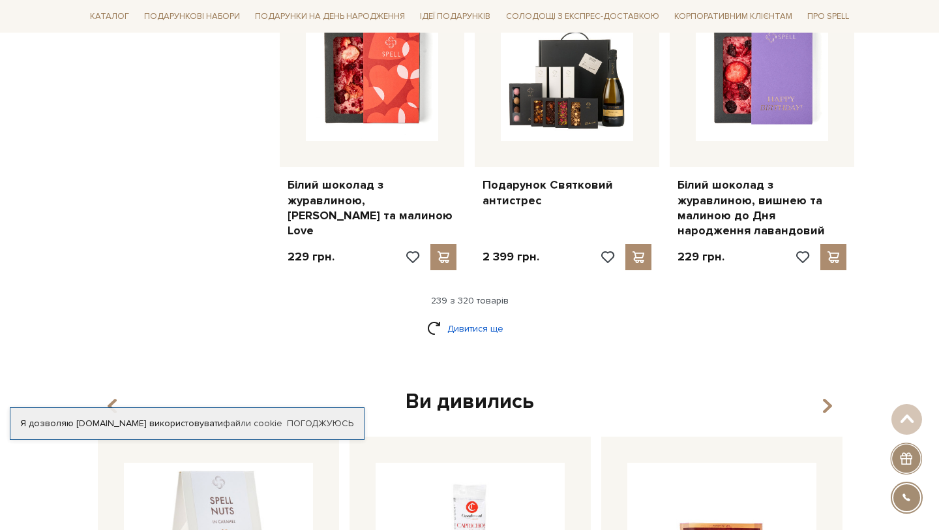
click at [481, 317] on link "Дивитися ще" at bounding box center [469, 328] width 85 height 23
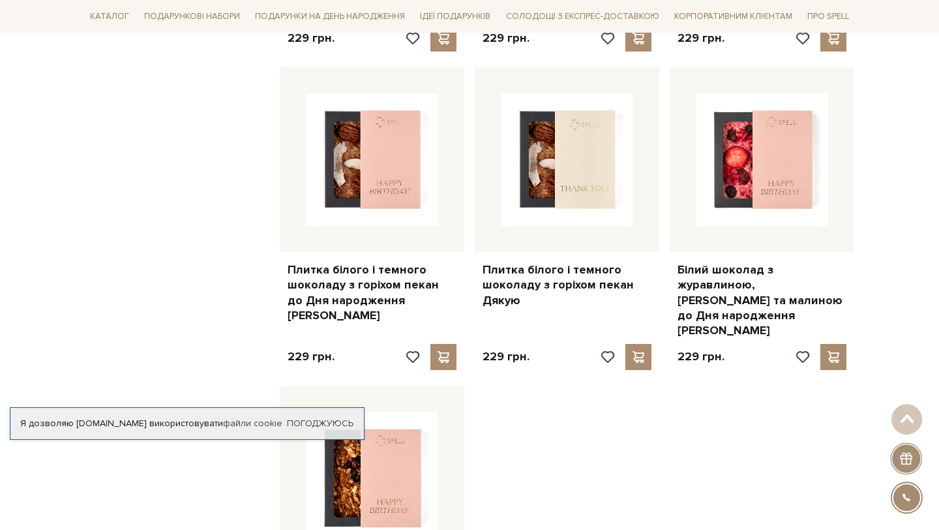
scroll to position [23901, 0]
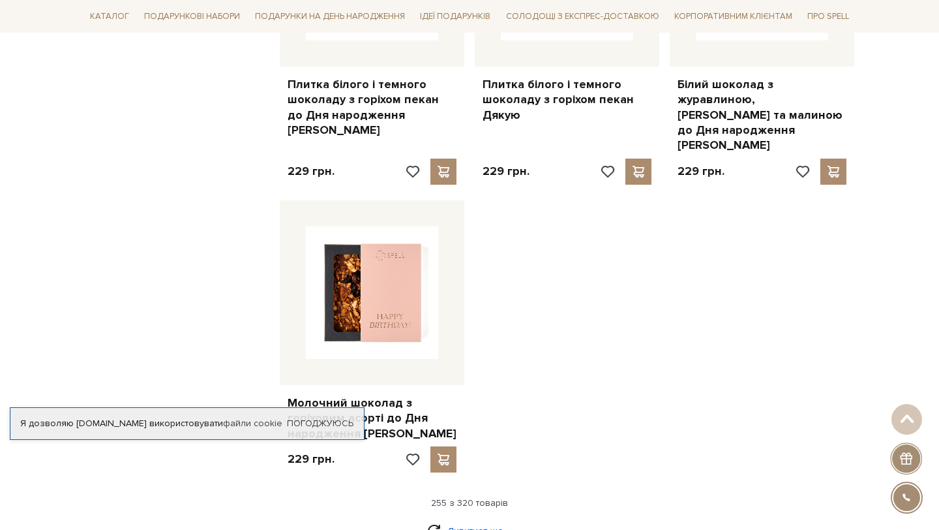
click at [451, 519] on link "Дивитися ще" at bounding box center [469, 530] width 85 height 23
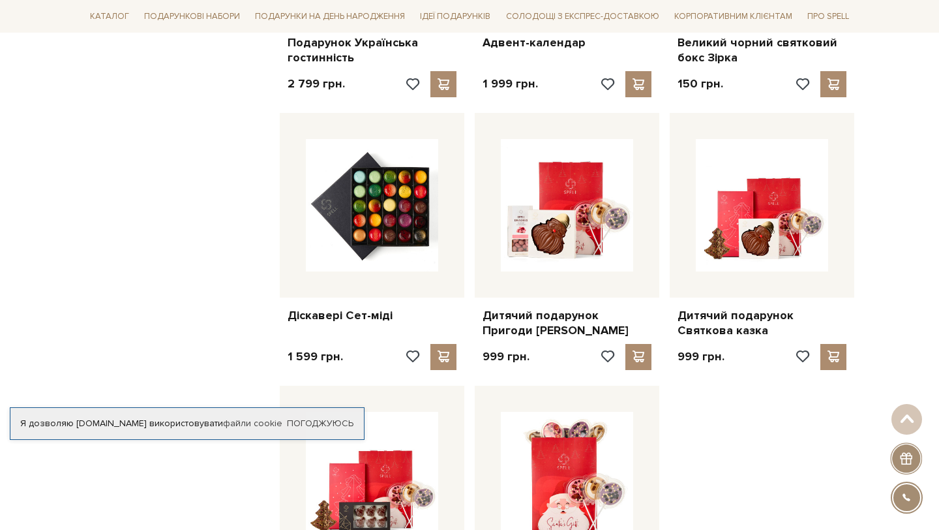
scroll to position [25284, 0]
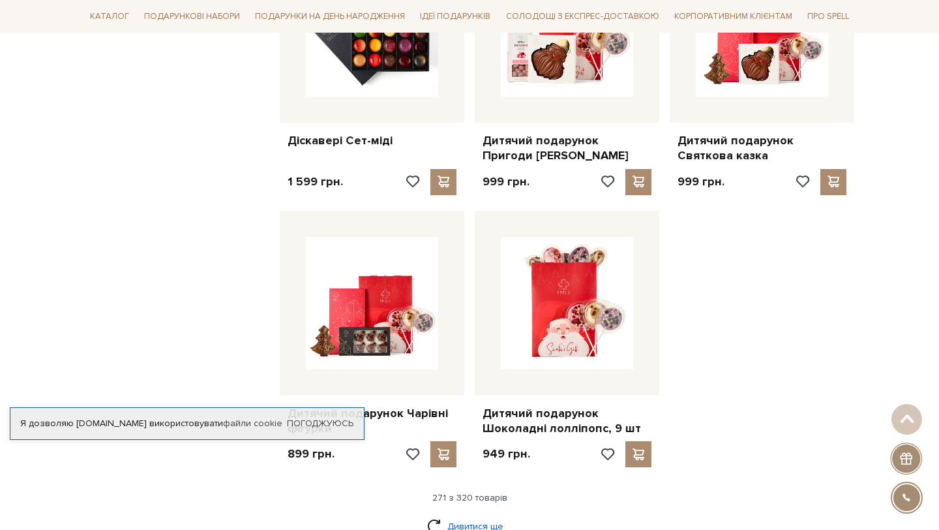
click at [463, 515] on link "Дивитися ще" at bounding box center [469, 526] width 85 height 23
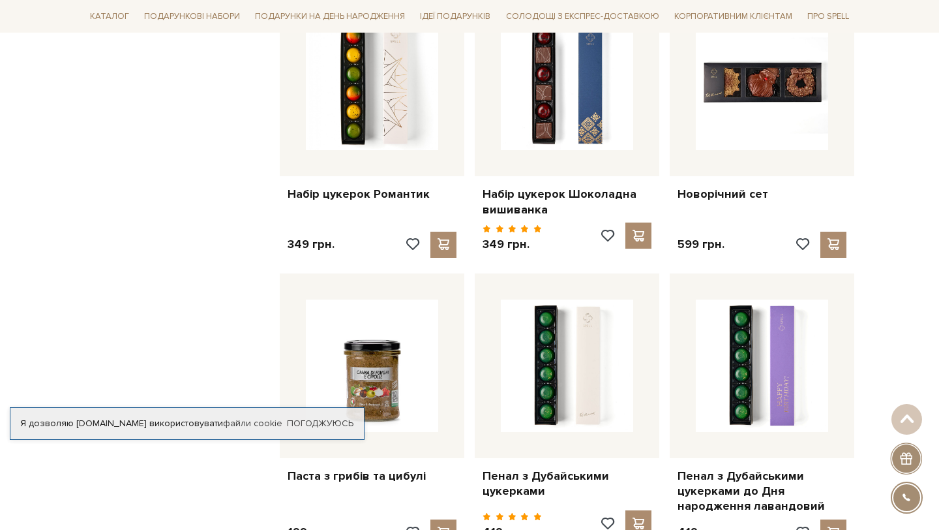
scroll to position [26676, 0]
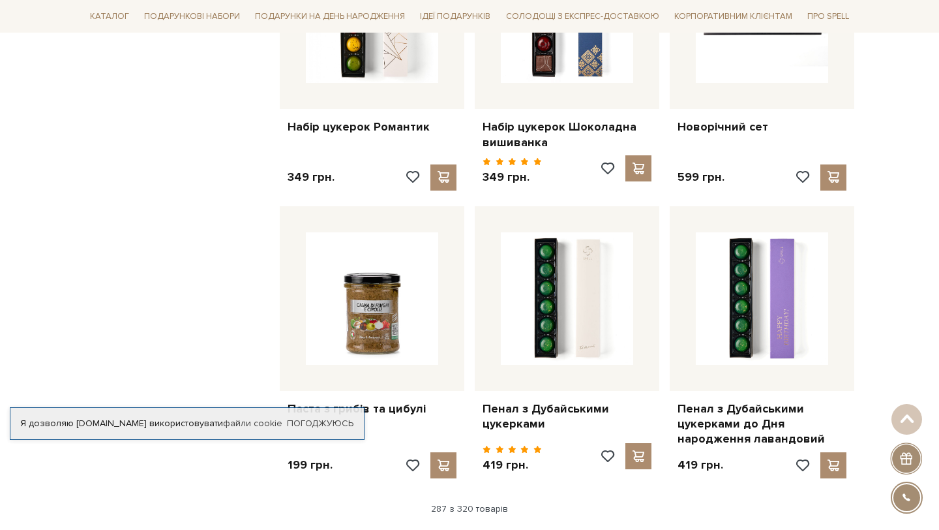
click at [465, 525] on link "Дивитися ще" at bounding box center [469, 536] width 85 height 23
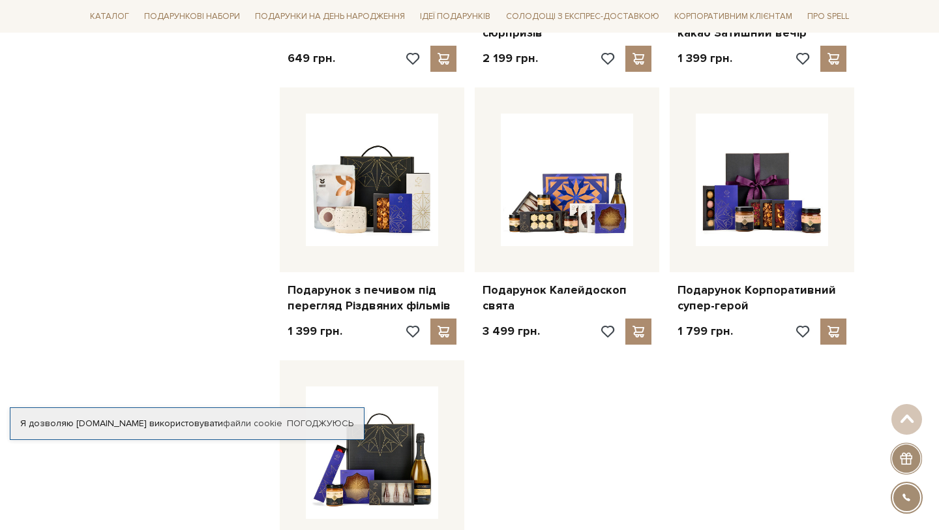
scroll to position [28243, 0]
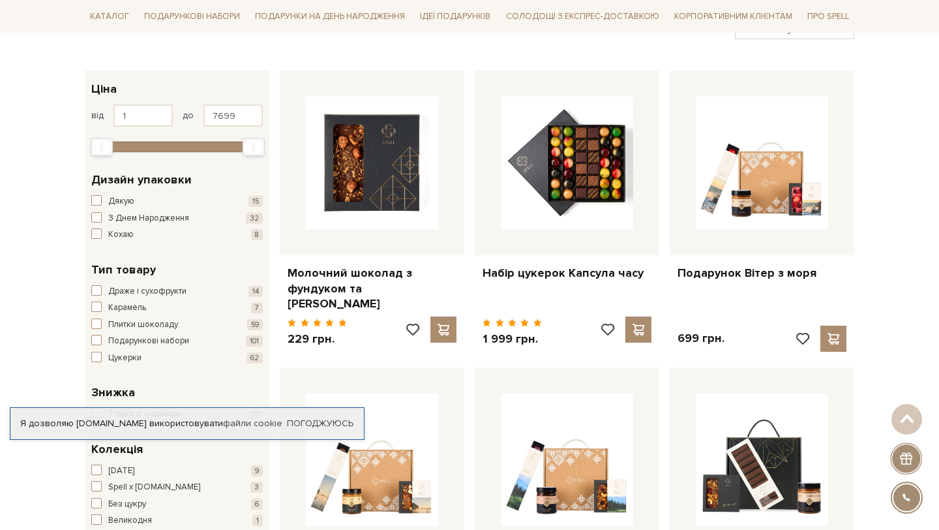
scroll to position [0, 0]
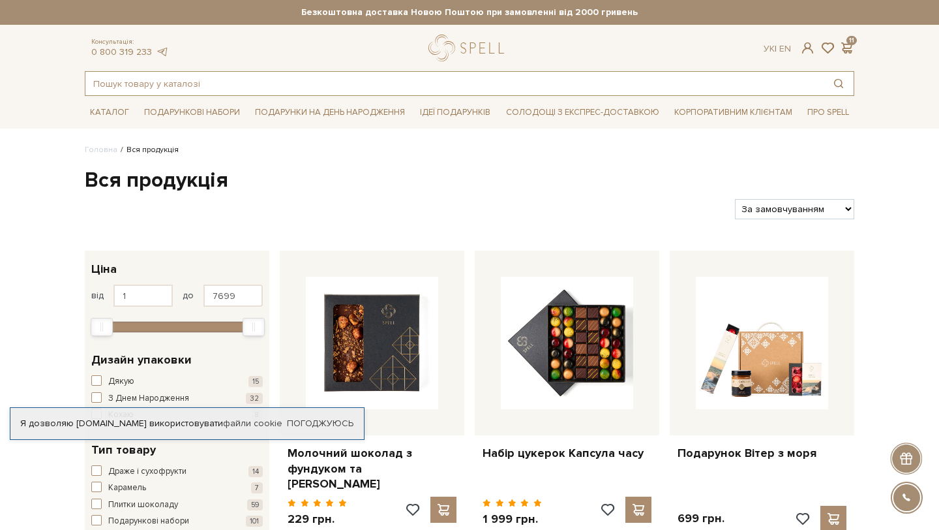
click at [383, 79] on input "text" at bounding box center [454, 83] width 738 height 23
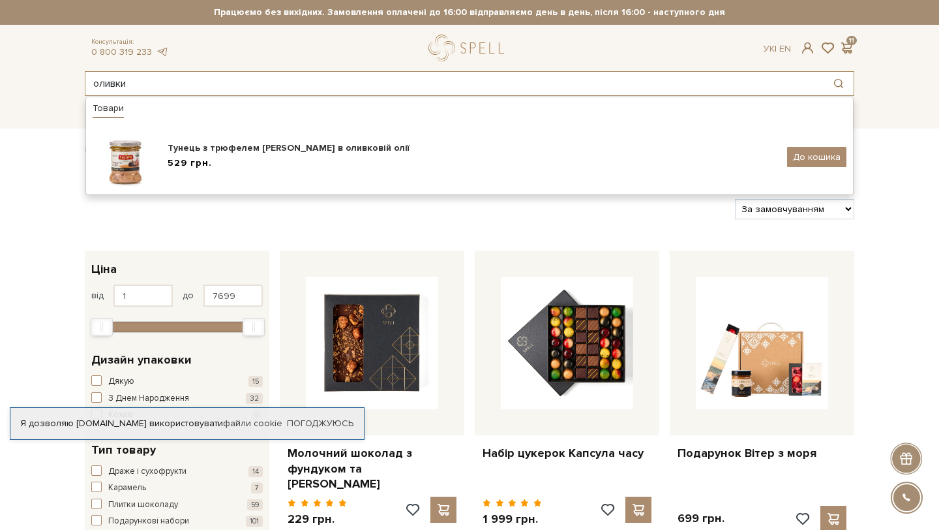
type input "оливки"
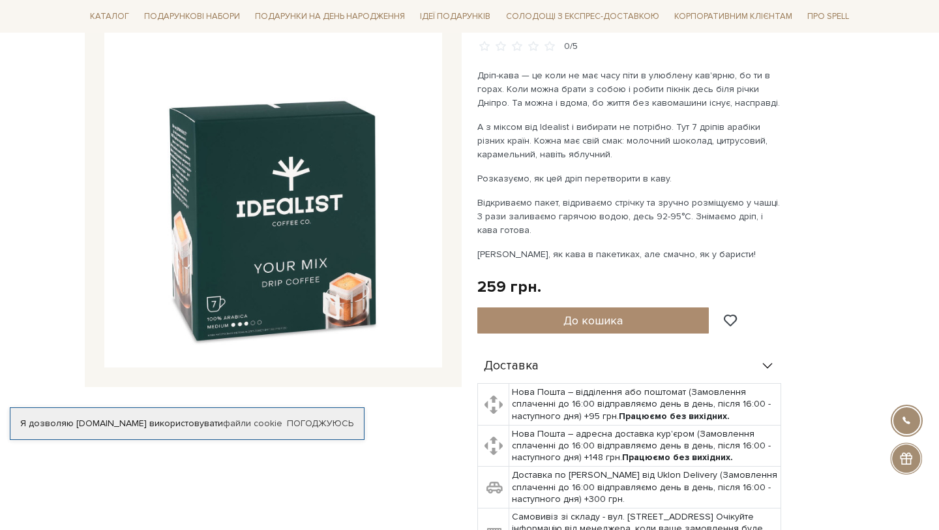
scroll to position [173, 0]
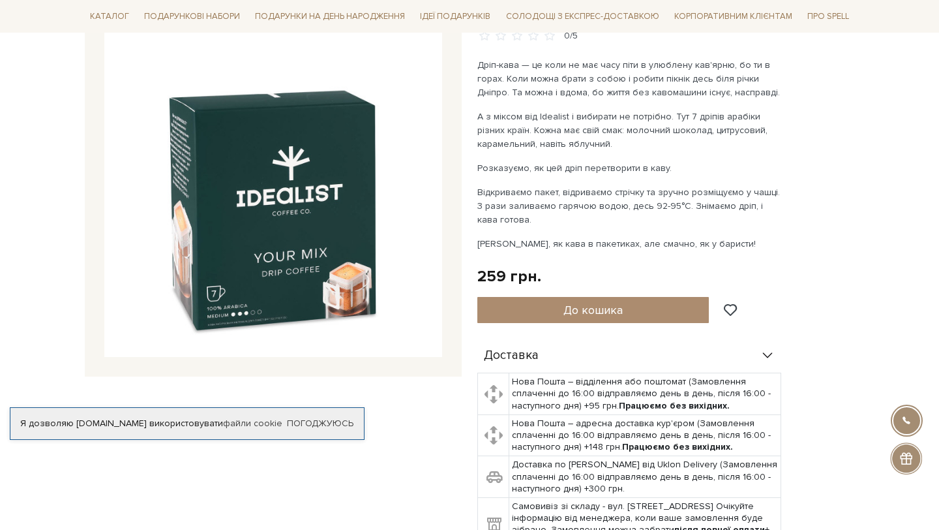
click at [322, 260] on img at bounding box center [273, 188] width 338 height 338
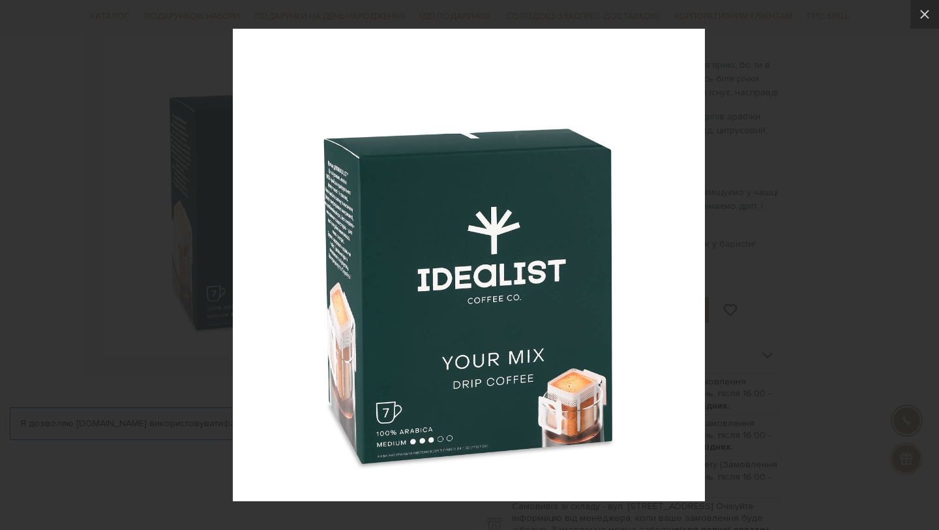
click at [793, 155] on div at bounding box center [469, 265] width 939 height 530
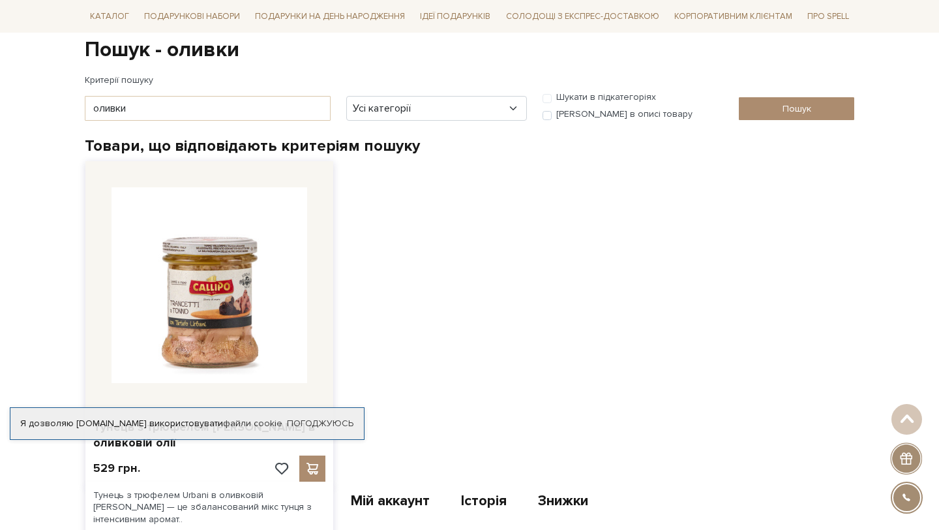
scroll to position [12, 0]
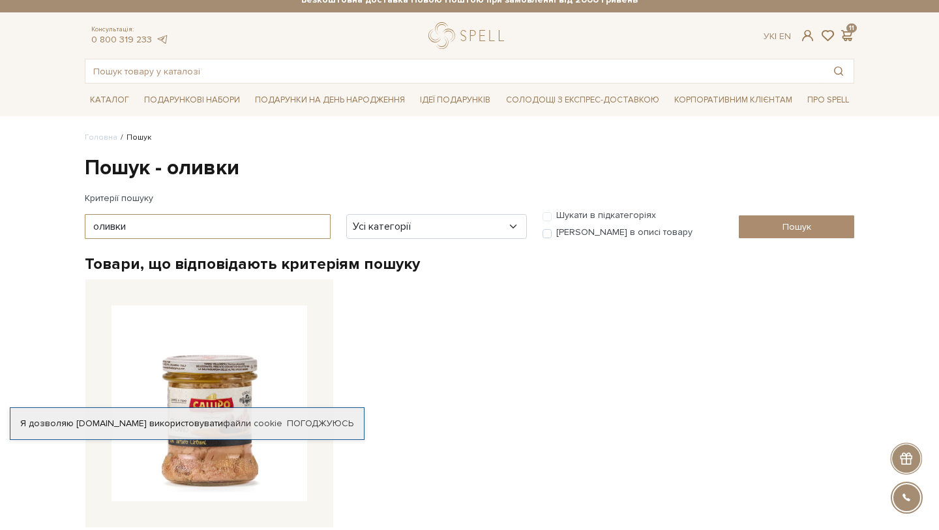
click at [203, 235] on input "оливки" at bounding box center [208, 226] width 246 height 25
type input "о"
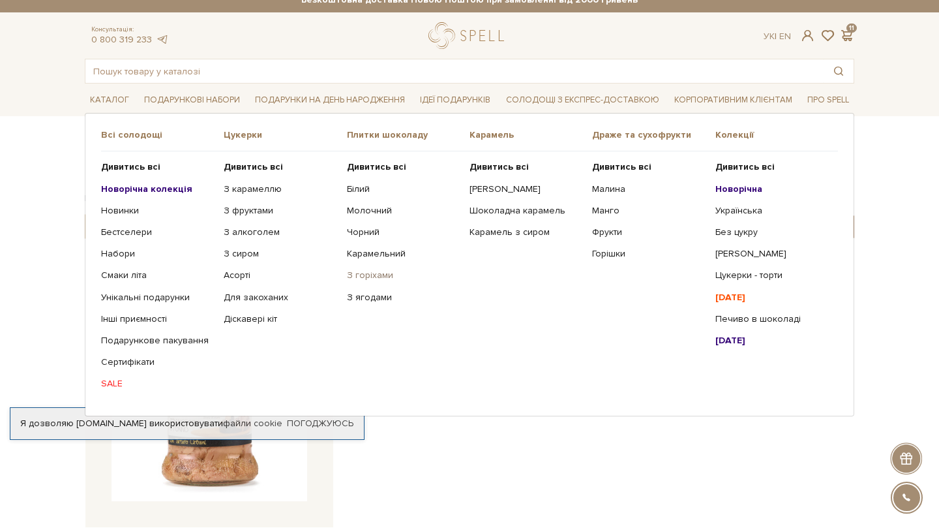
click at [367, 275] on link "З горіхами" at bounding box center [403, 275] width 113 height 12
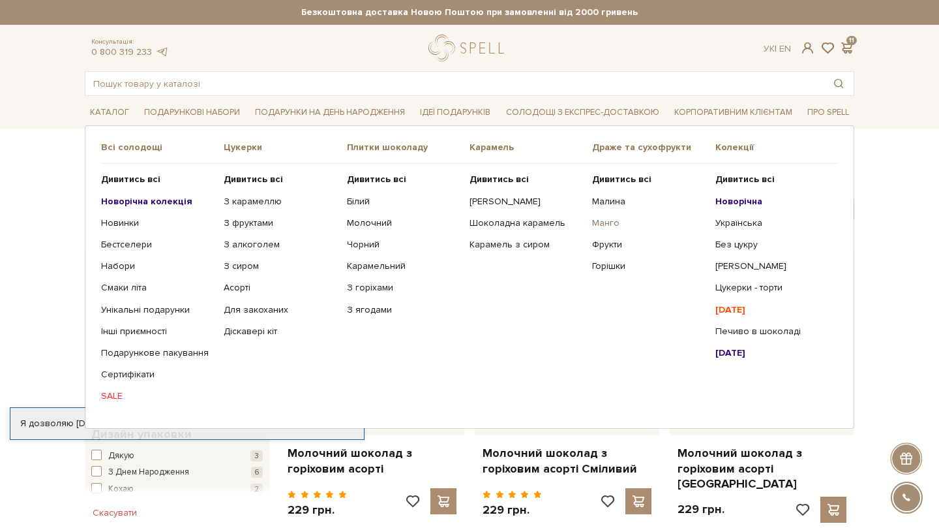
click at [611, 227] on link "Манго" at bounding box center [648, 223] width 113 height 12
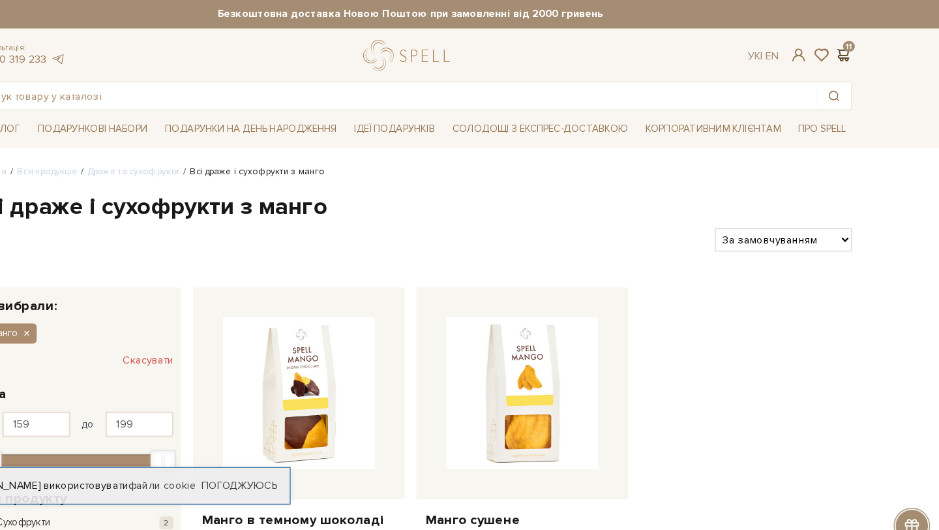
click at [849, 46] on span at bounding box center [847, 48] width 16 height 14
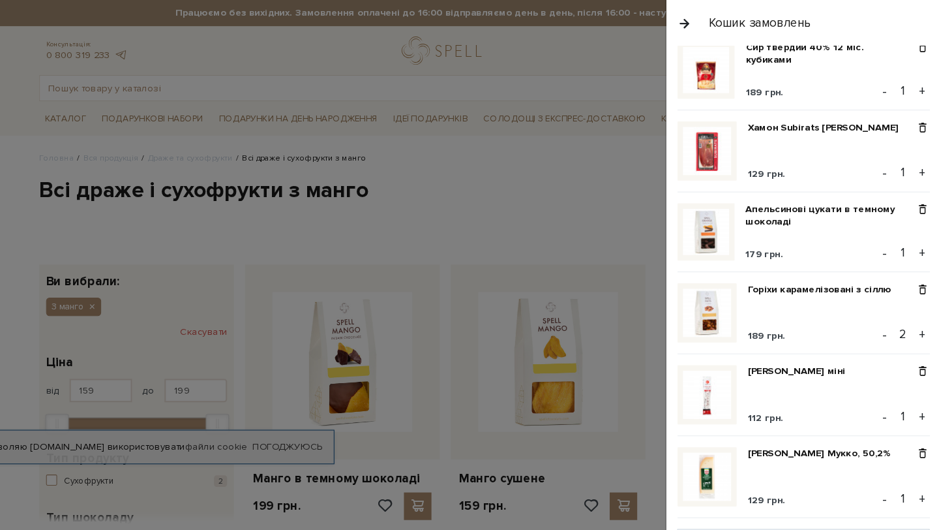
scroll to position [700, 0]
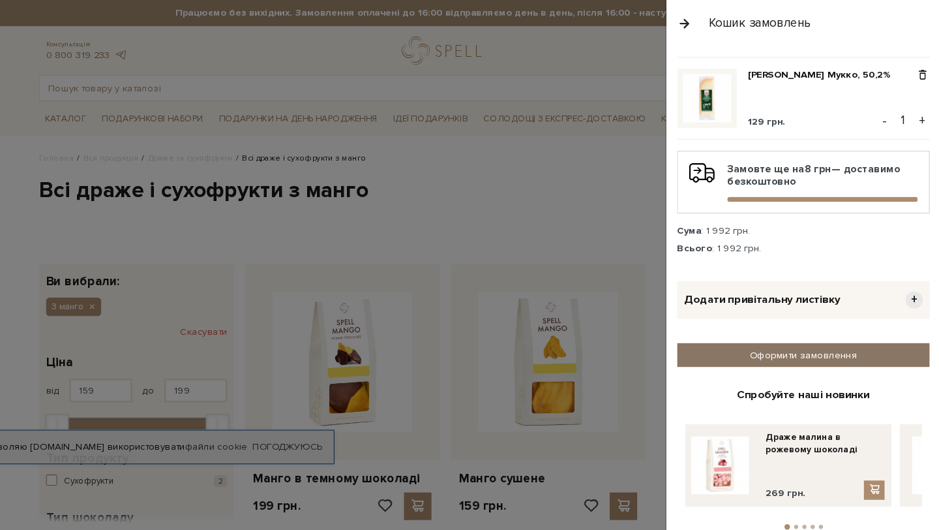
click at [796, 340] on link "Оформити замовлення" at bounding box center [809, 336] width 239 height 23
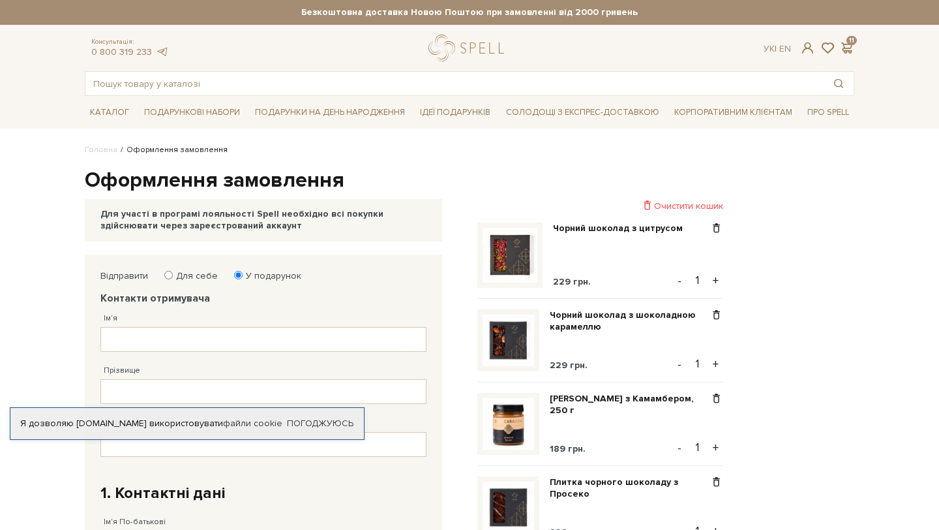
click at [194, 271] on label "Для себе" at bounding box center [193, 276] width 50 height 12
click at [173, 271] on input "Для себе" at bounding box center [168, 275] width 8 height 8
radio input "true"
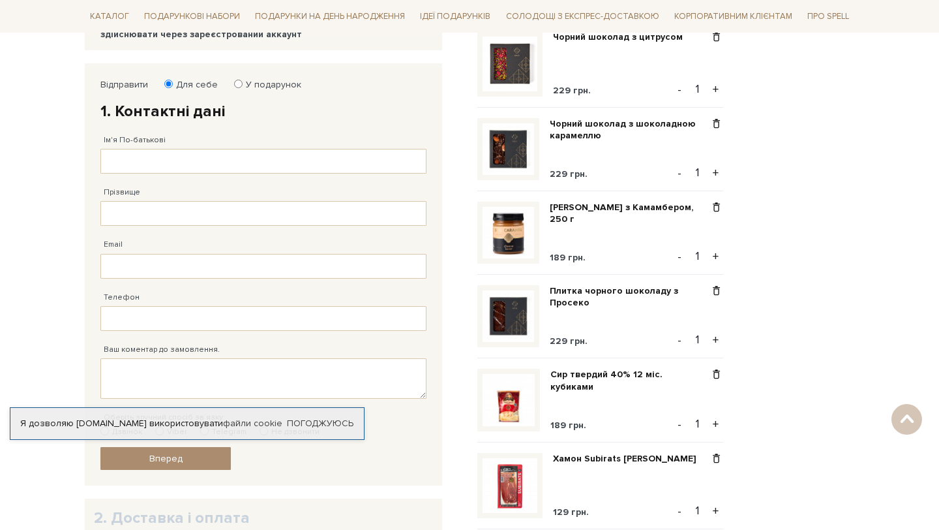
scroll to position [153, 0]
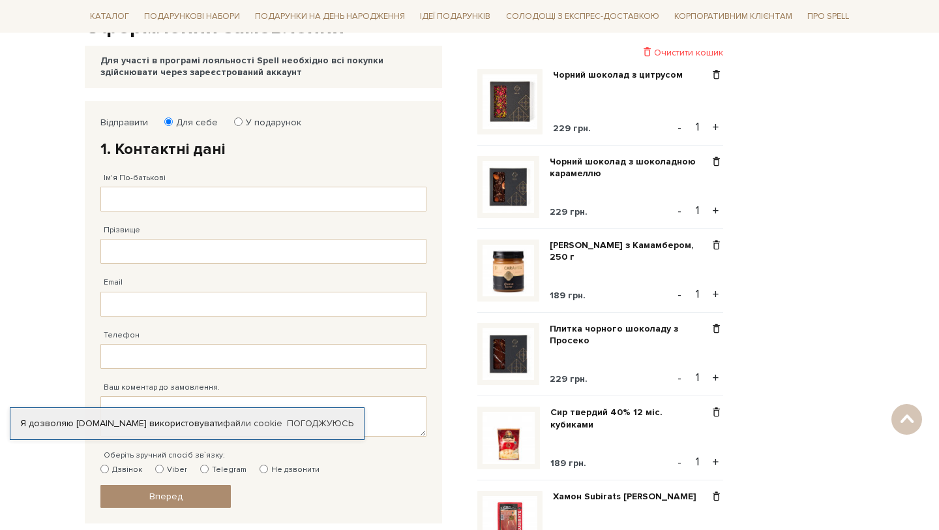
click at [236, 123] on input "У подарунок" at bounding box center [238, 121] width 8 height 8
radio input "true"
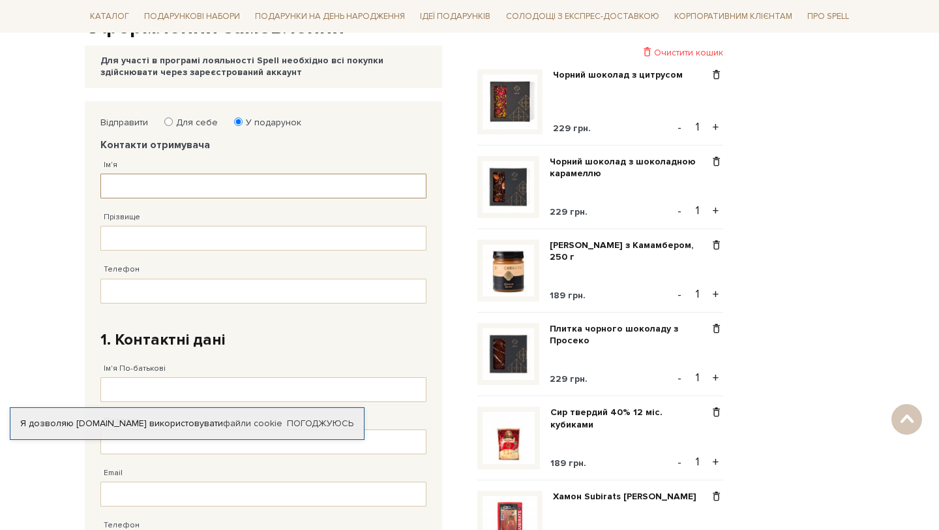
click at [181, 183] on input "Ім'я" at bounding box center [263, 186] width 326 height 25
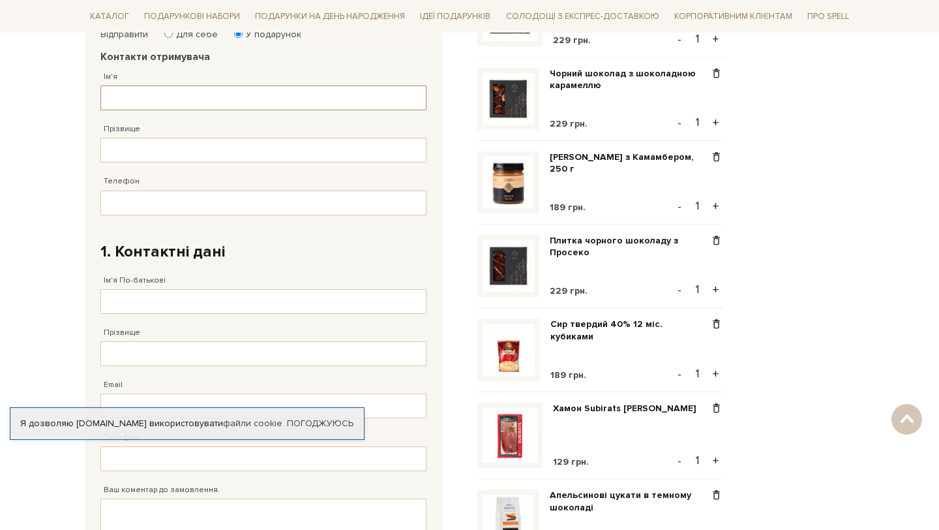
scroll to position [189, 0]
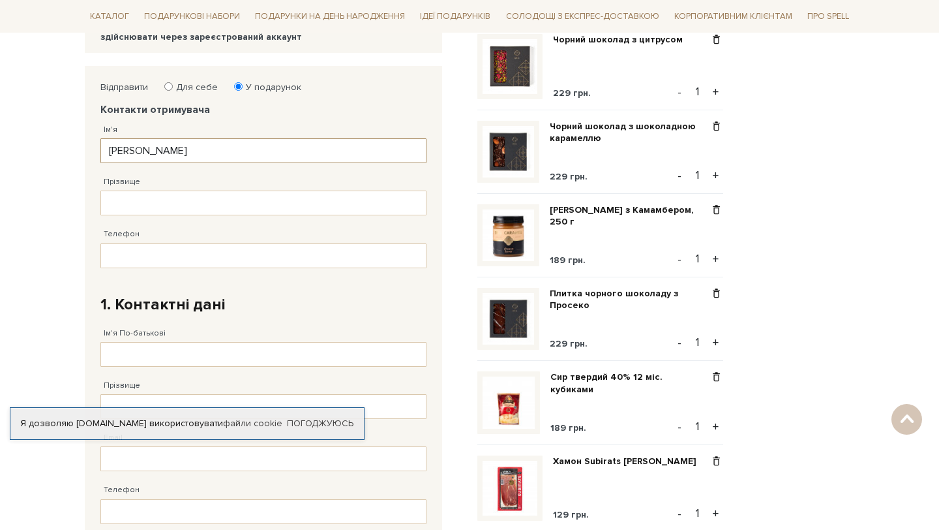
type input "Надія"
click at [324, 210] on input "Прізвище" at bounding box center [263, 202] width 326 height 25
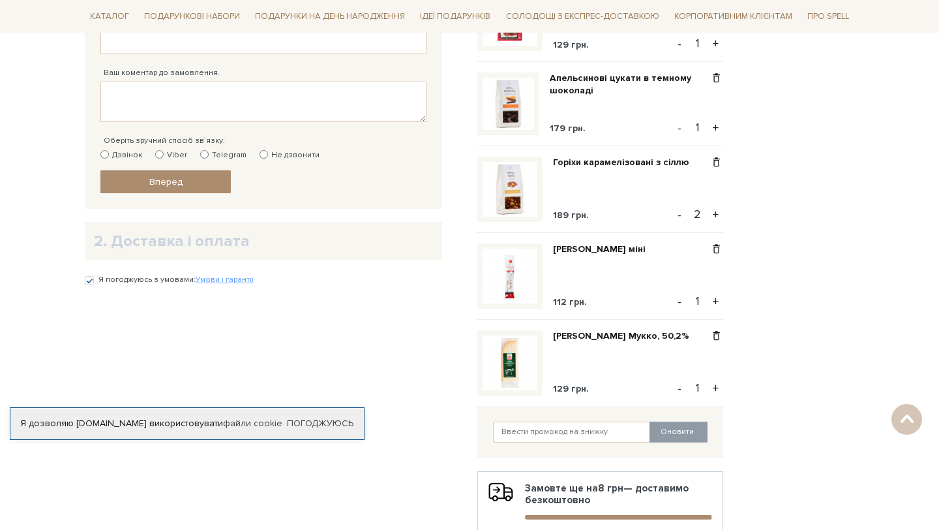
scroll to position [696, 0]
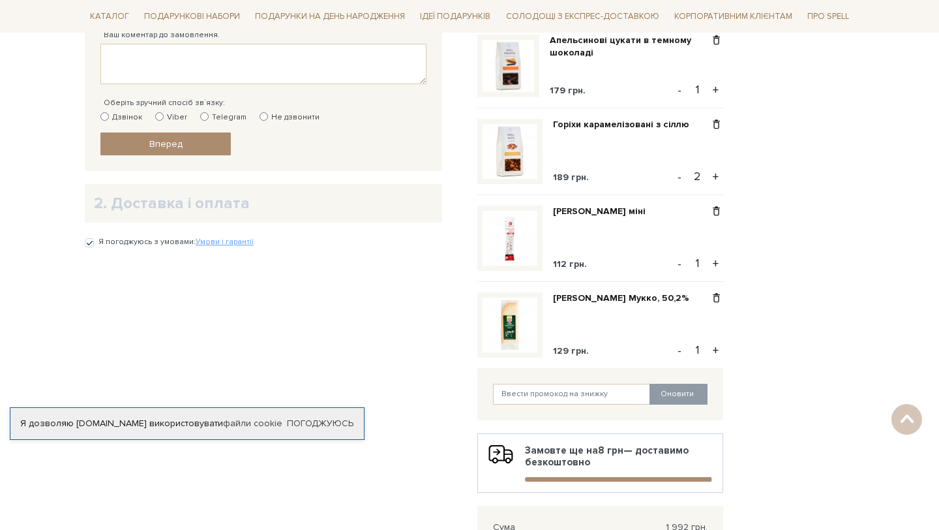
type input "Байор"
click at [685, 181] on button "-" at bounding box center [679, 177] width 13 height 20
type input "1"
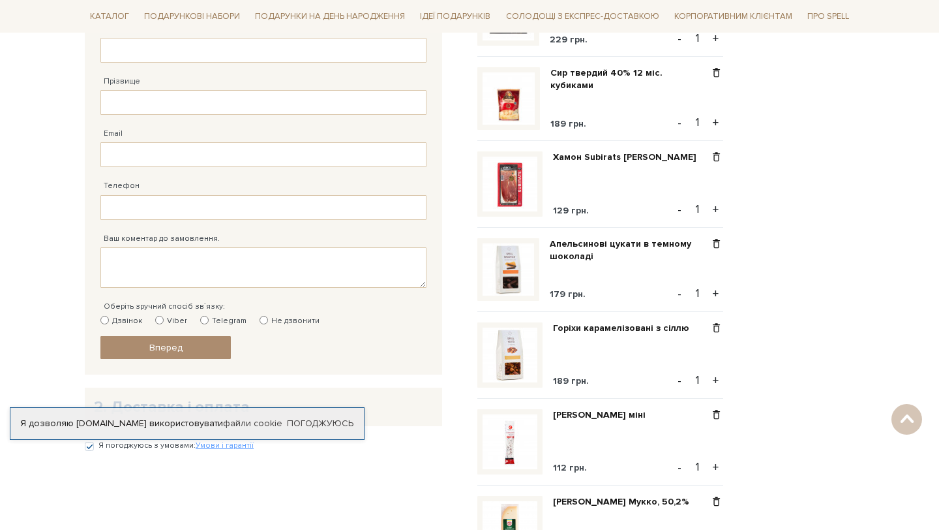
scroll to position [467, 0]
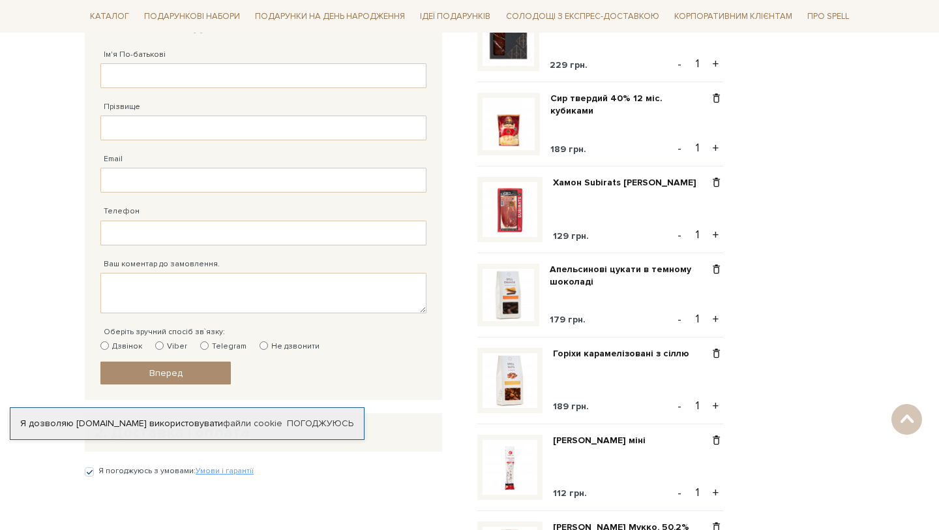
click at [718, 239] on button "+" at bounding box center [715, 235] width 15 height 20
type input "2"
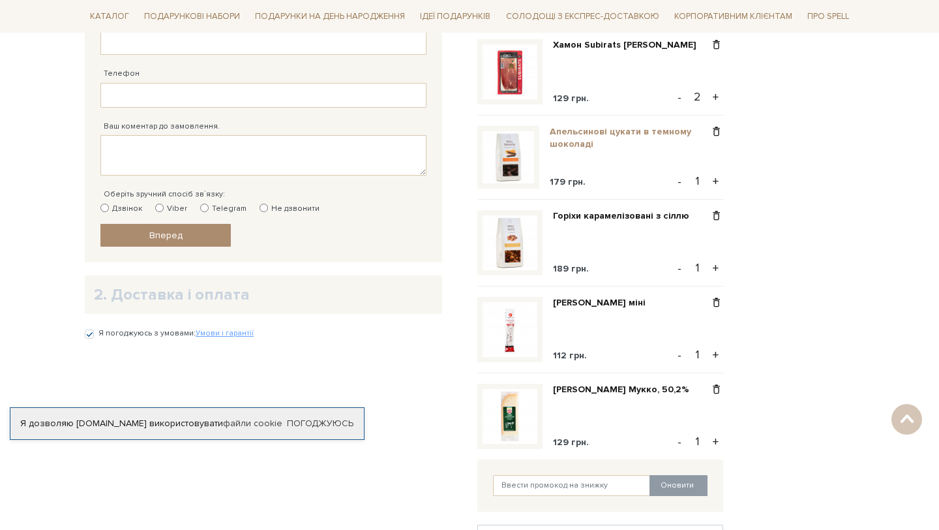
scroll to position [597, 0]
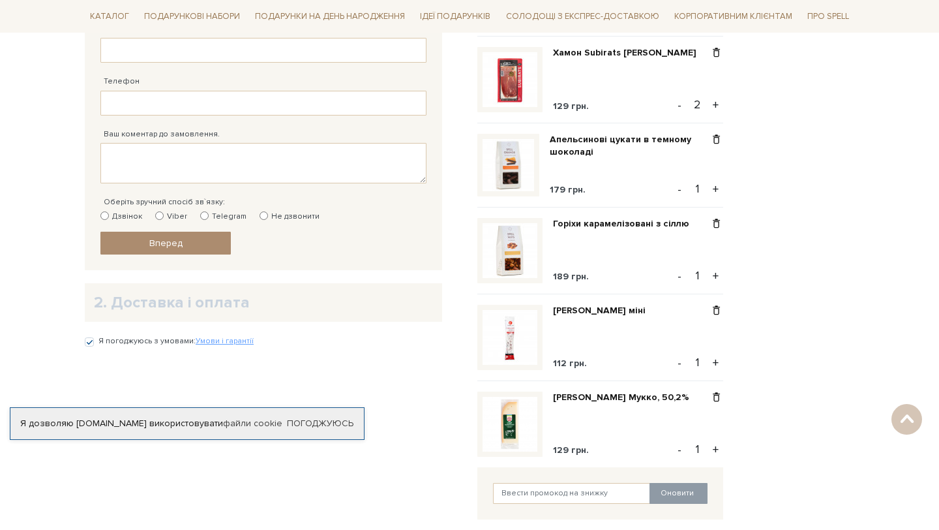
click at [686, 110] on button "-" at bounding box center [679, 105] width 13 height 20
type input "1"
click at [716, 281] on button "+" at bounding box center [715, 276] width 15 height 20
type input "2"
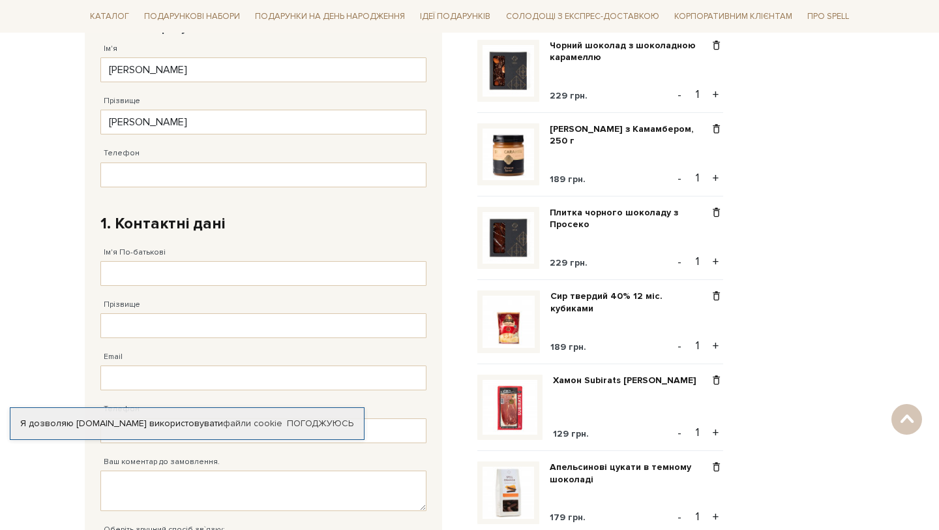
scroll to position [225, 0]
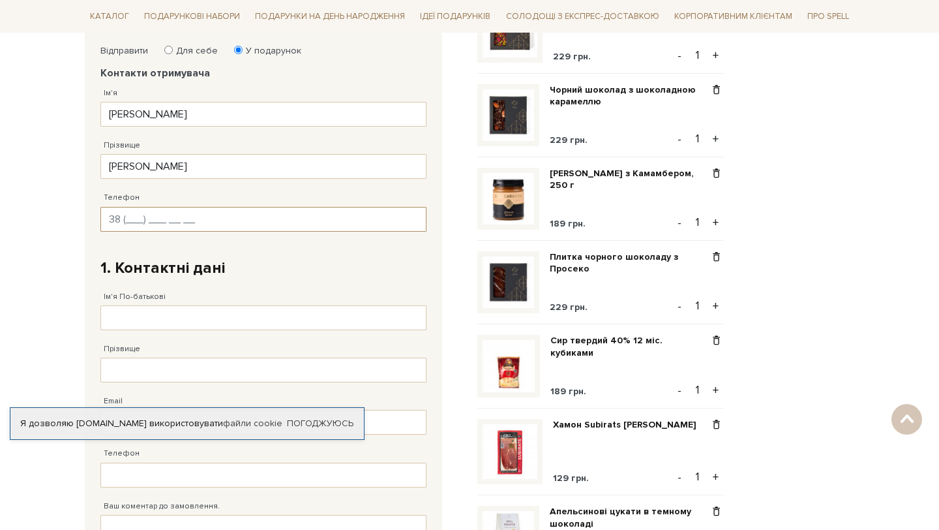
click at [320, 220] on input "Телефон" at bounding box center [263, 219] width 326 height 25
type input "[PHONE_NUMBER]"
click at [229, 320] on input "Ім'я По-батькові" at bounding box center [263, 317] width 326 height 25
type input "Надія Байор"
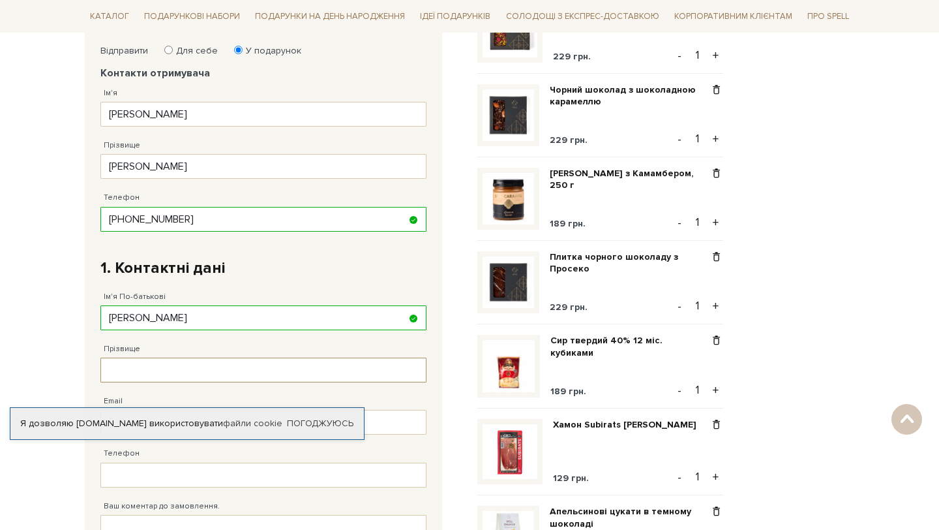
click at [222, 374] on input "Прізвище" at bounding box center [263, 369] width 326 height 25
type input "[PERSON_NAME]"
drag, startPoint x: 140, startPoint y: 316, endPoint x: 246, endPoint y: 316, distance: 106.3
click at [243, 316] on input "Надія Байор" at bounding box center [263, 317] width 326 height 25
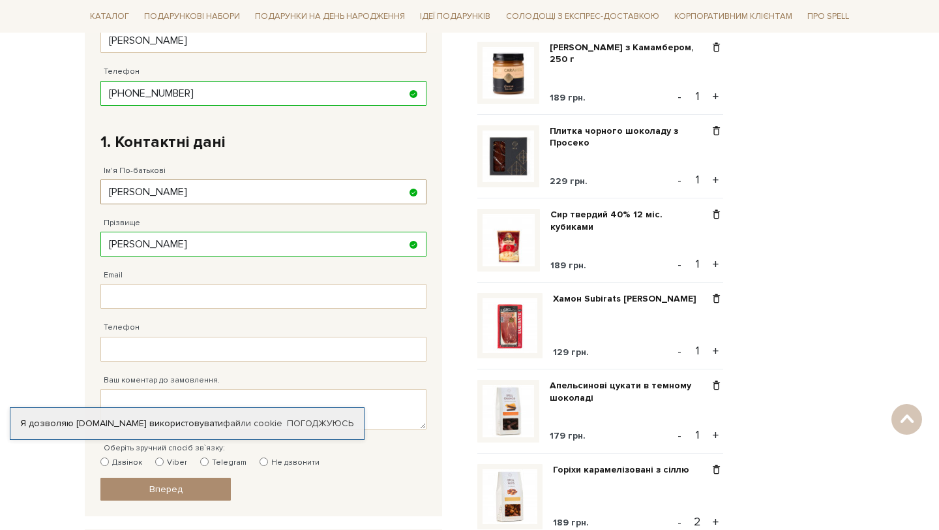
scroll to position [427, 0]
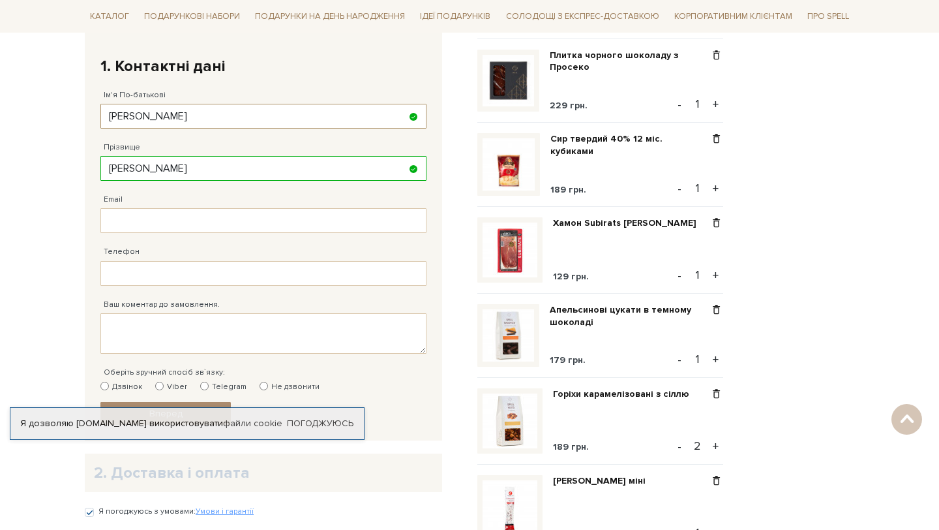
type input "Надія"
click at [215, 217] on input "Email" at bounding box center [263, 220] width 326 height 25
type input "nadiiabaior@gmail.com"
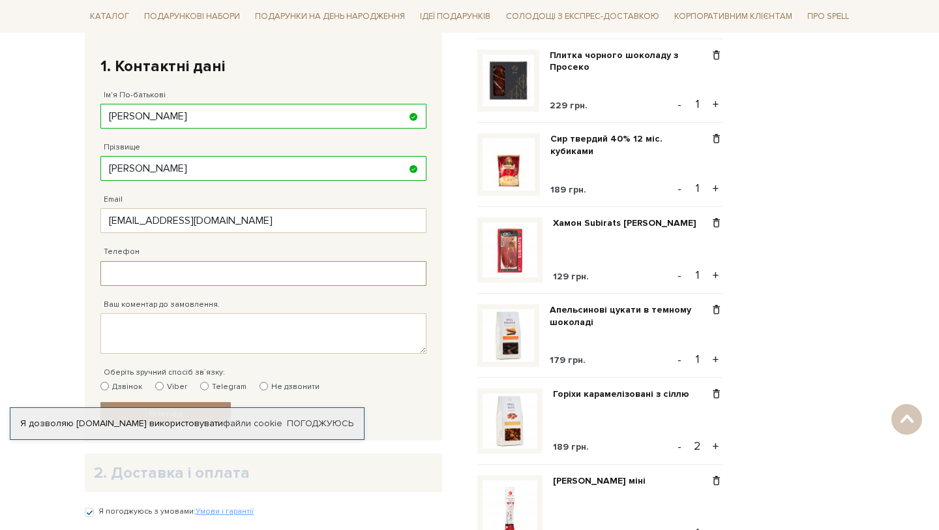
type input "38 (050) 230 92 69"
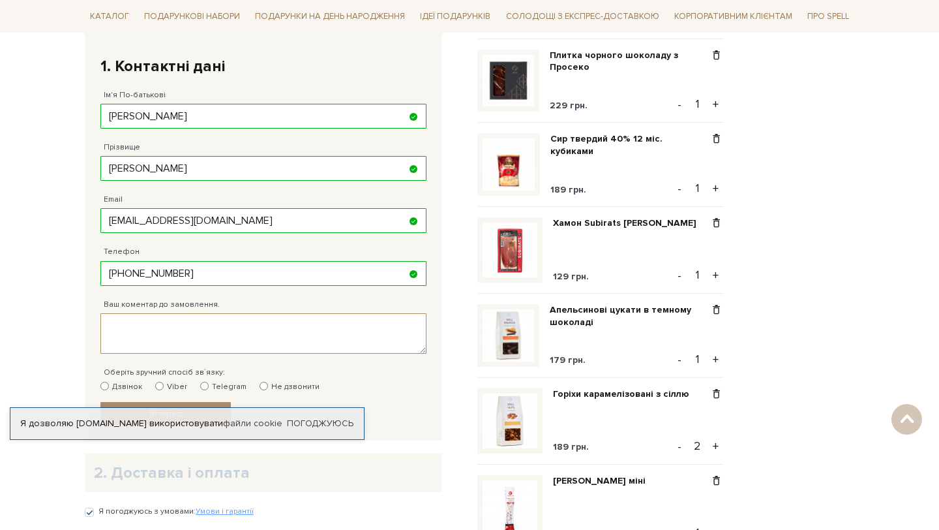
click at [205, 327] on textarea "Ваш коментар до замовлення." at bounding box center [263, 333] width 326 height 40
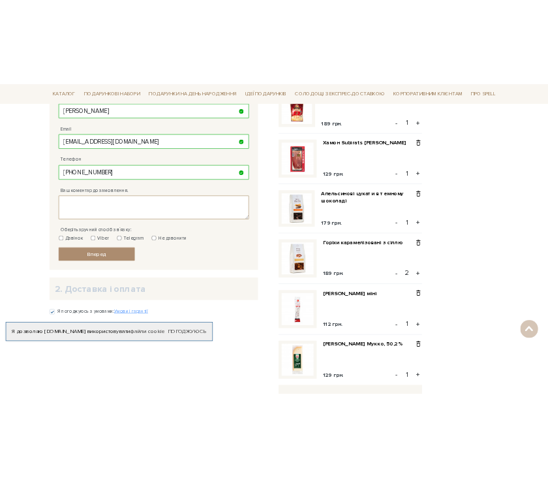
scroll to position [610, 0]
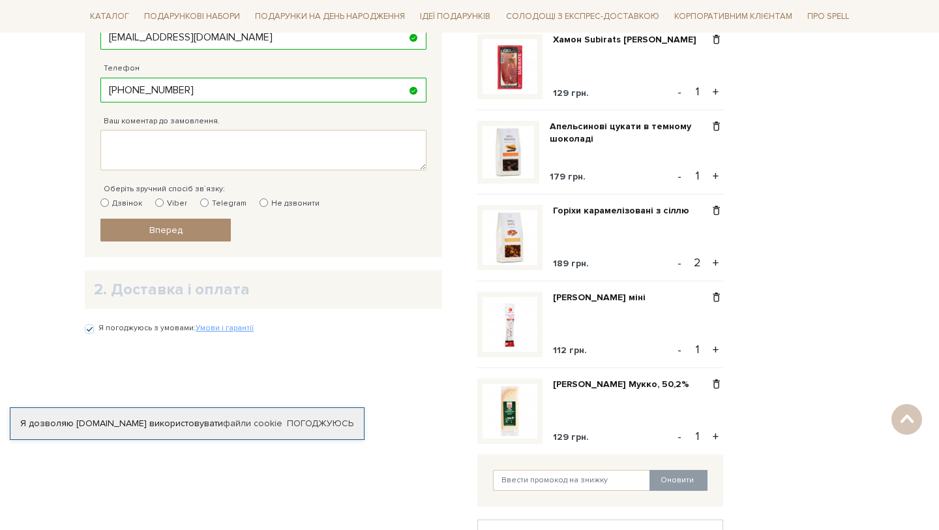
click at [203, 203] on input "Telegram" at bounding box center [204, 202] width 8 height 8
radio input "true"
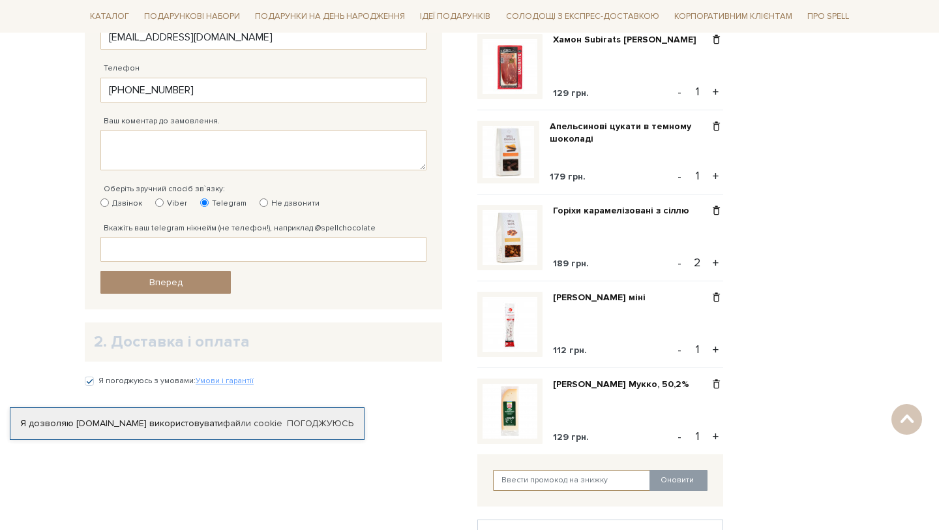
click at [518, 482] on input "text" at bounding box center [572, 480] width 158 height 21
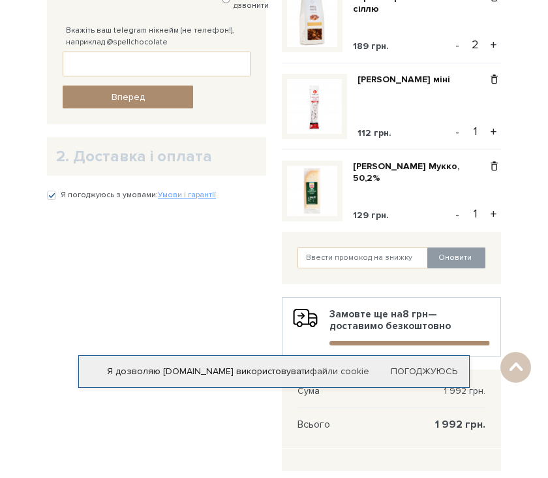
scroll to position [742, 0]
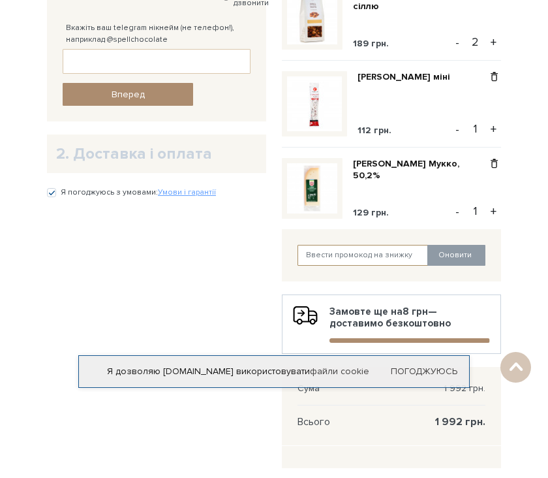
paste input "https://spellchocolate.com/our-productions/zbery-sam/"
type input "https://spellchocolate.com/our-productions/zbery-sam/"
drag, startPoint x: 328, startPoint y: 268, endPoint x: 421, endPoint y: 271, distance: 93.3
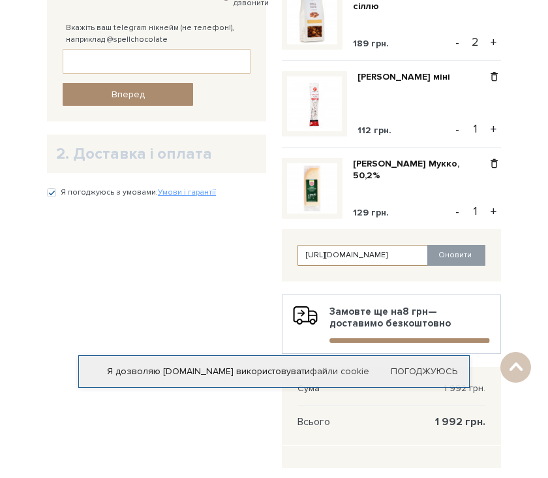
click at [421, 266] on input "https://spellchocolate.com/our-productions/zbery-sam/" at bounding box center [362, 255] width 131 height 21
paste input "2wna_UEP"
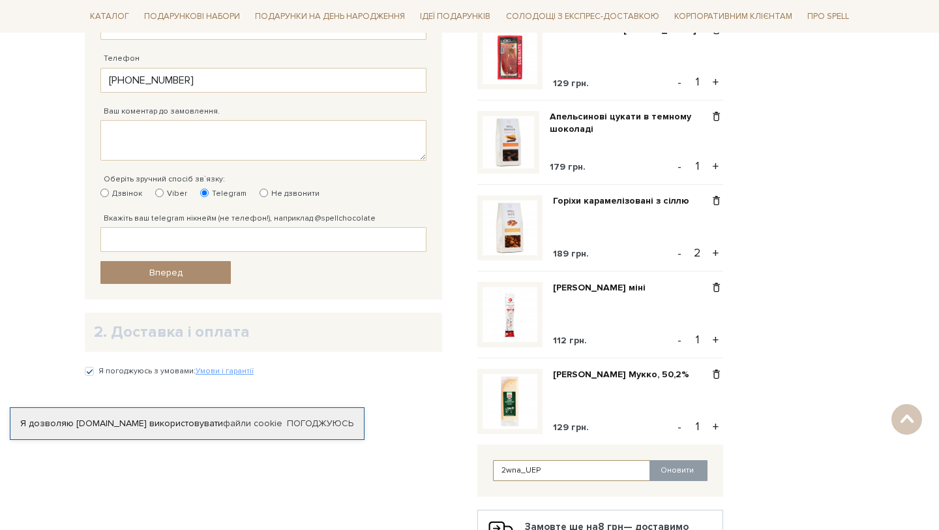
scroll to position [627, 0]
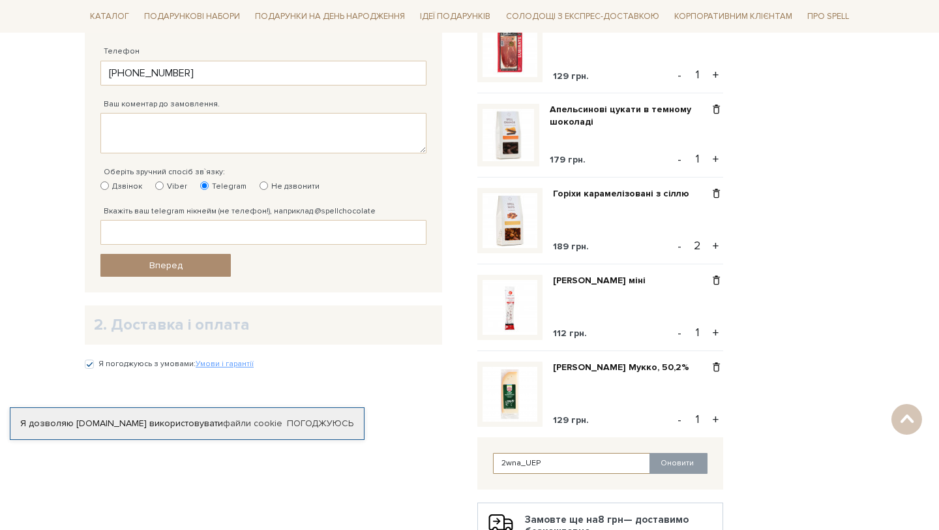
type input "2wna_UEP"
click at [413, 397] on div "Відправити Для себе У подарунок Контакти отримувача Ім'я Надія Заповніть поле! …" at bounding box center [273, 201] width 393 height 1146
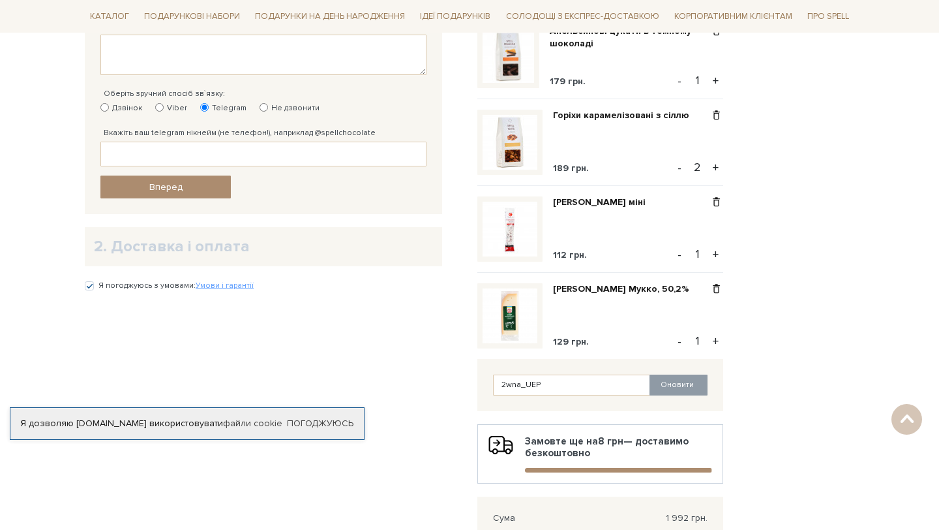
scroll to position [720, 0]
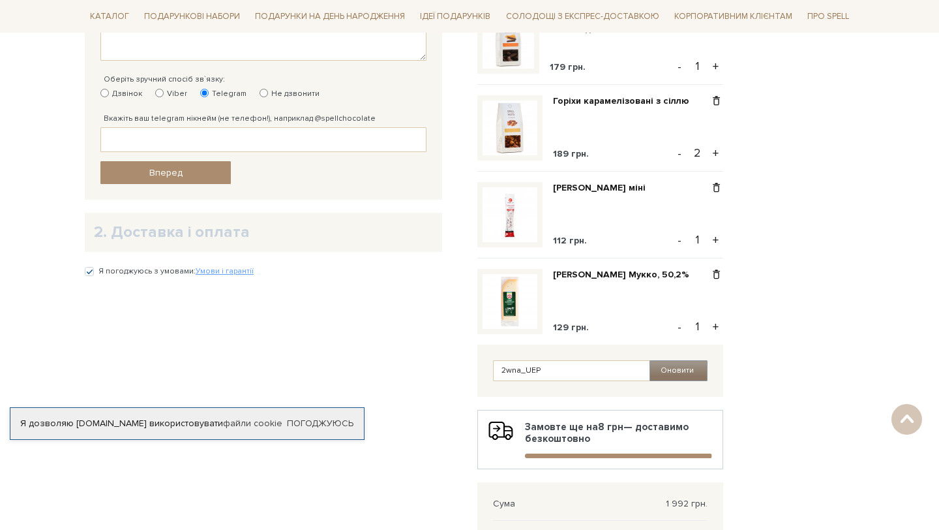
click at [673, 380] on button "Оновити" at bounding box center [679, 370] width 58 height 21
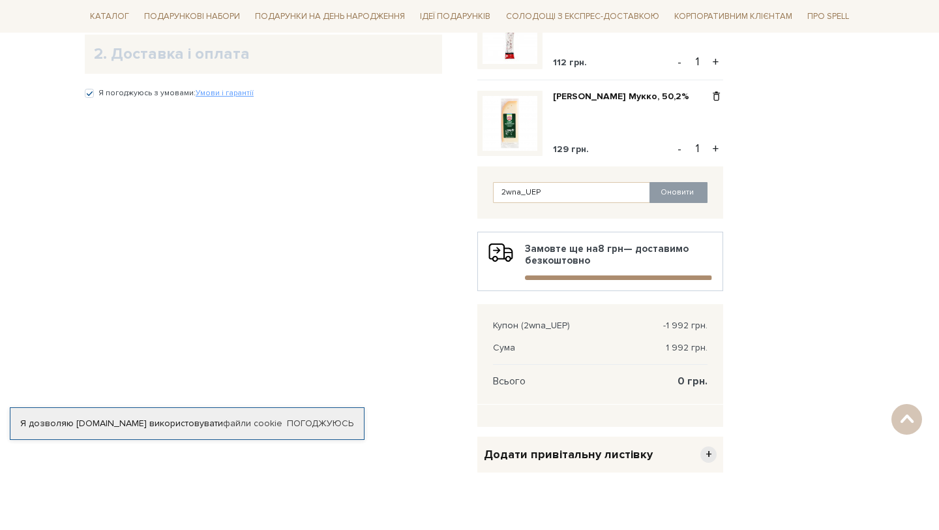
scroll to position [986, 0]
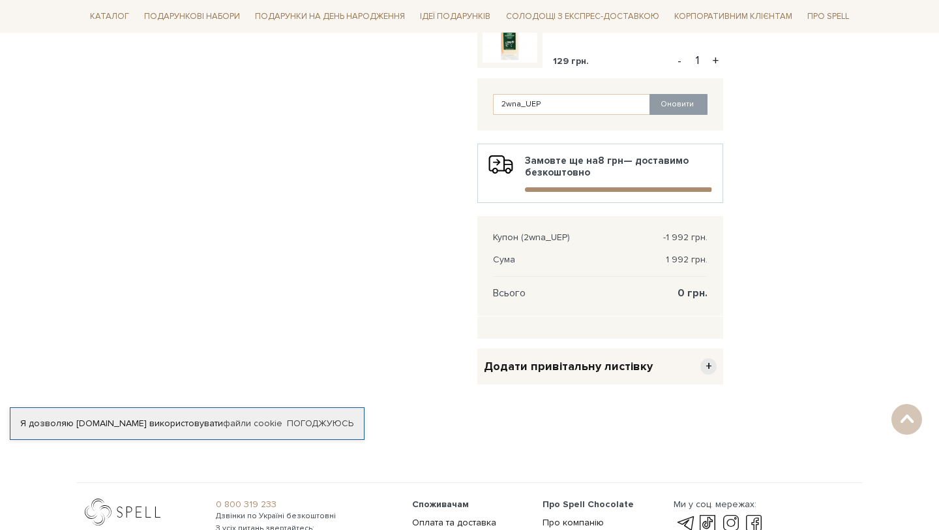
click at [706, 372] on span "+" at bounding box center [709, 366] width 16 height 16
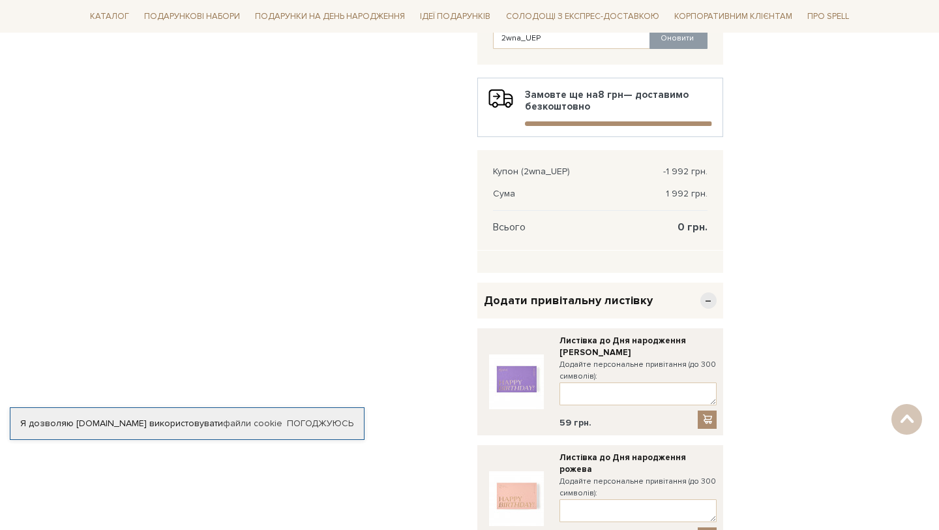
scroll to position [959, 0]
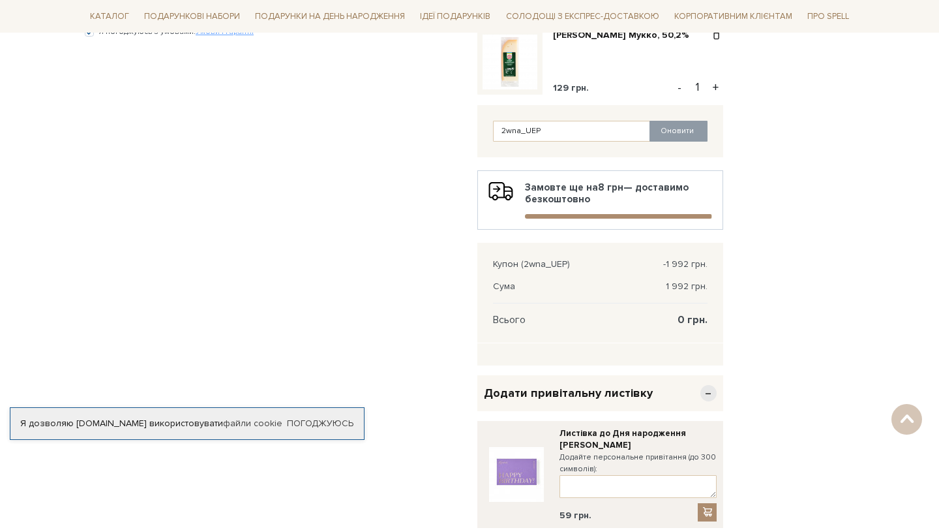
click at [714, 396] on span "−" at bounding box center [709, 393] width 16 height 16
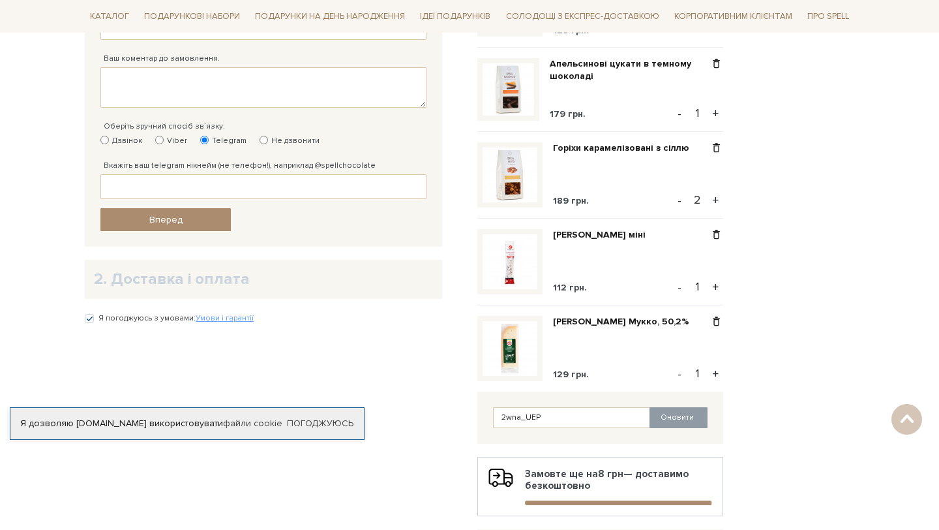
scroll to position [663, 0]
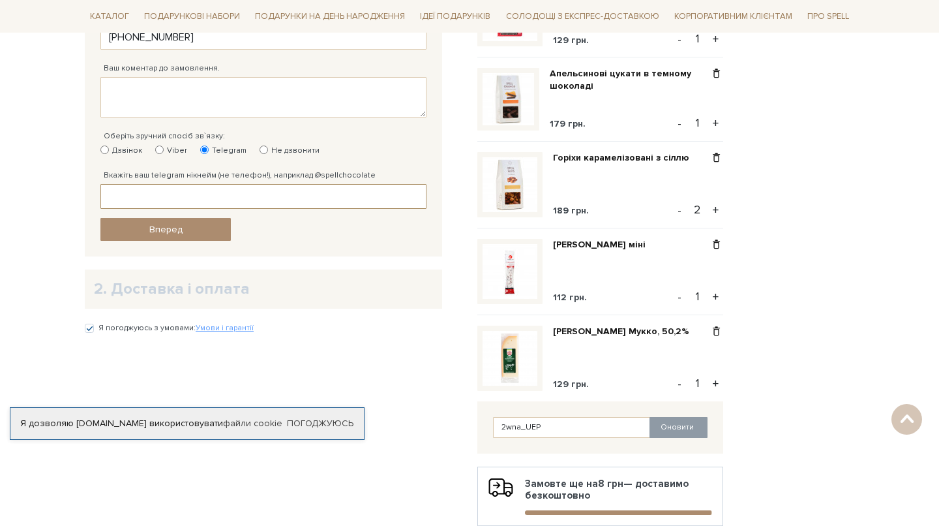
click at [249, 192] on input "Вкажіть ваш telegram нікнейм (не телефон!), наприклад @spellchocolate" at bounding box center [263, 196] width 326 height 25
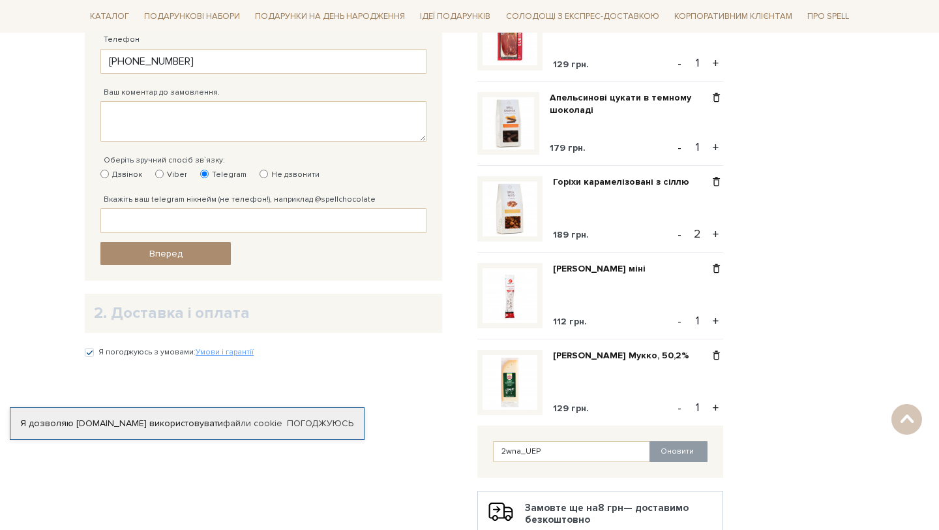
click at [212, 318] on h2 "2. Доставка і оплата" at bounding box center [263, 313] width 339 height 20
click at [196, 256] on link "Вперед" at bounding box center [165, 253] width 130 height 23
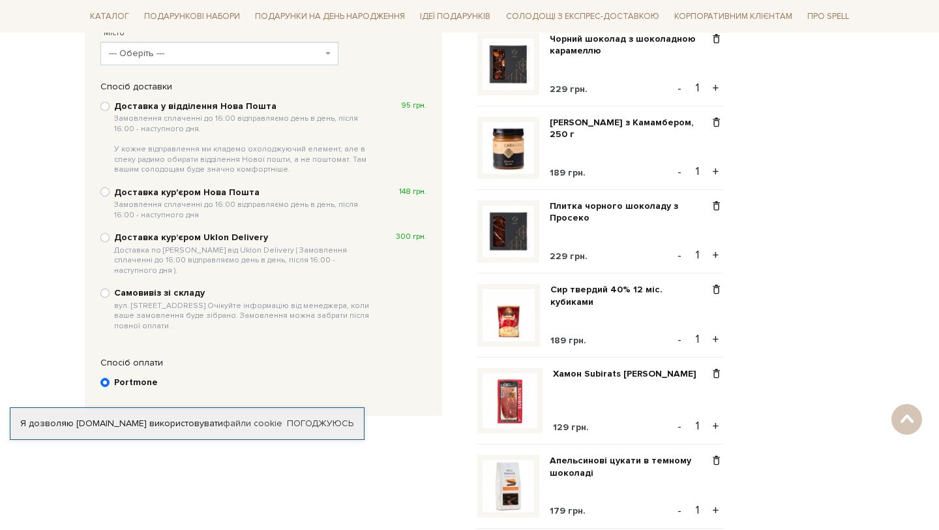
scroll to position [215, 0]
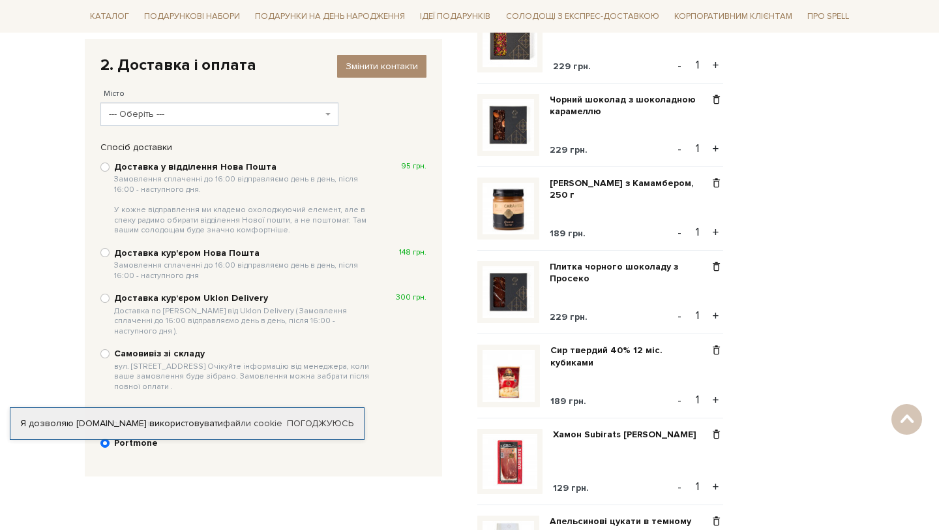
click at [230, 116] on span "--- Оберіть ---" at bounding box center [215, 114] width 213 height 13
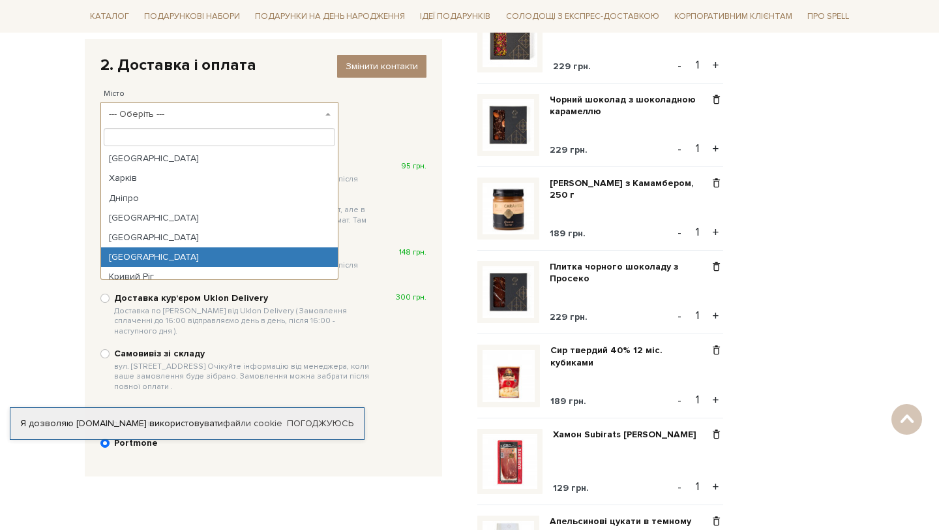
select select "[GEOGRAPHIC_DATA]"
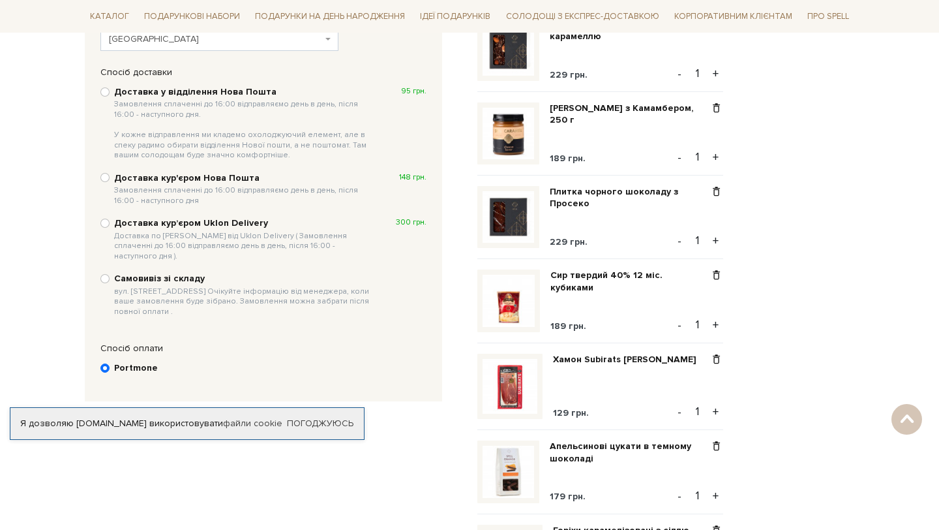
scroll to position [281, 0]
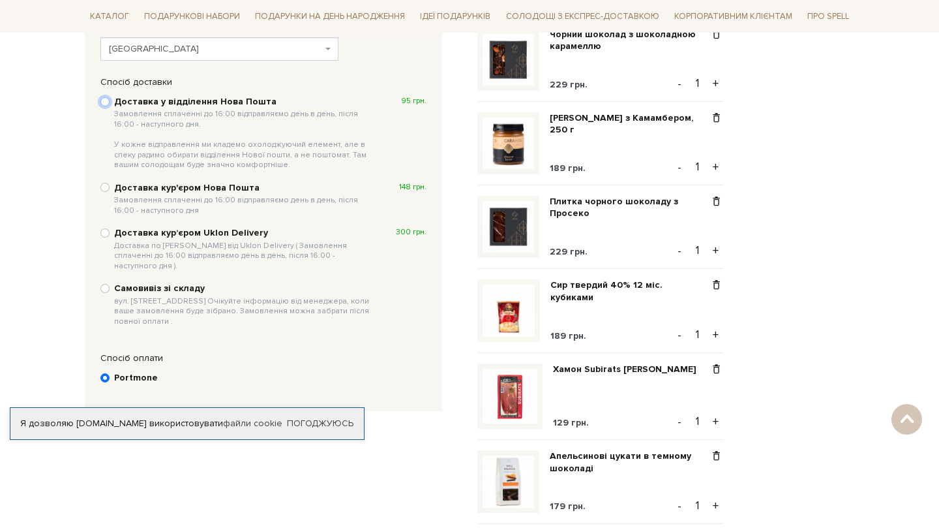
click at [104, 100] on input "Доставка у відділення Нова Пошта Замовлення сплаченні до 16:00 відправляємо ден…" at bounding box center [104, 101] width 9 height 9
radio input "true"
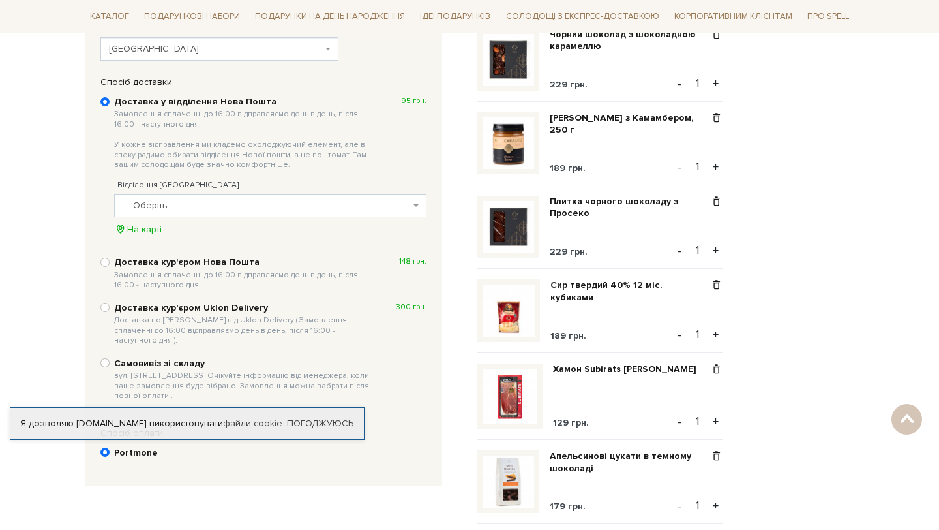
click at [180, 201] on span "--- Оберіть ---" at bounding box center [267, 205] width 288 height 13
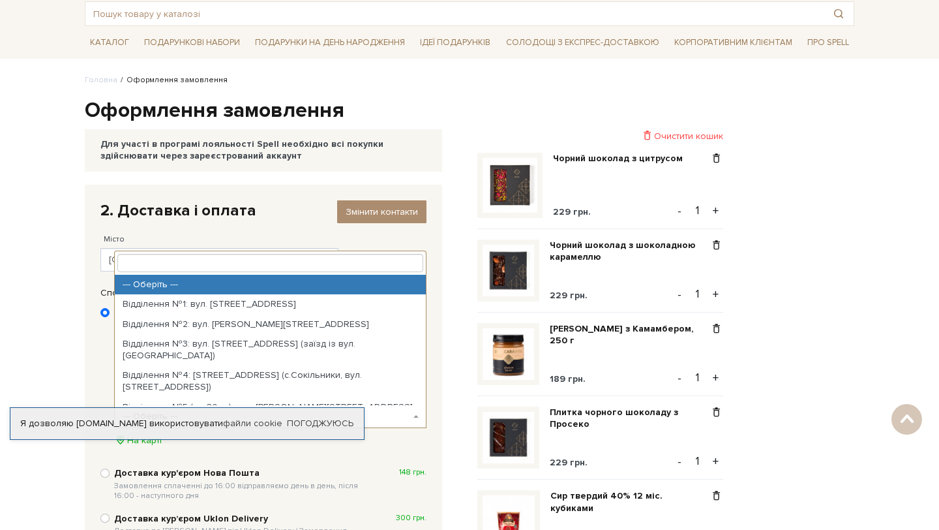
scroll to position [57, 0]
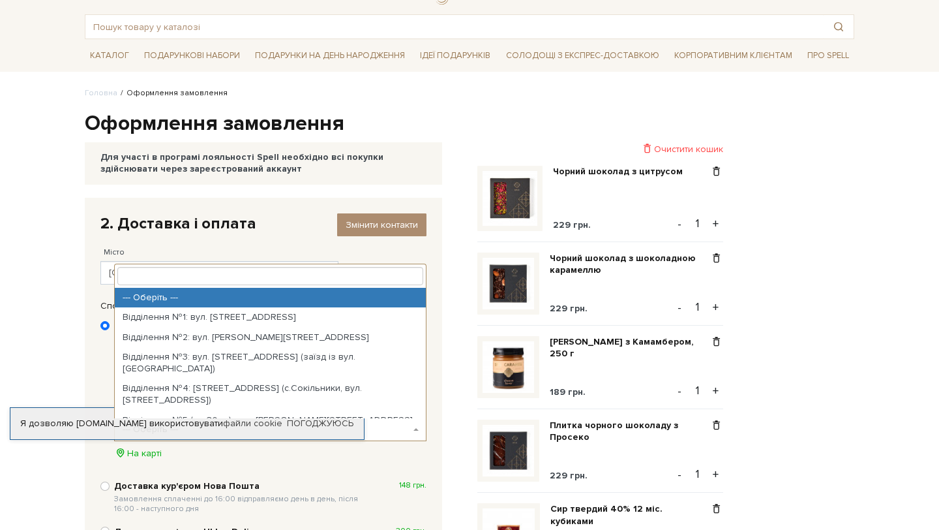
click at [220, 199] on div "2. Доставка і оплата Змінити контакти Місто --- Оберіть --- Київ Харків Дніпро …" at bounding box center [263, 249] width 357 height 102
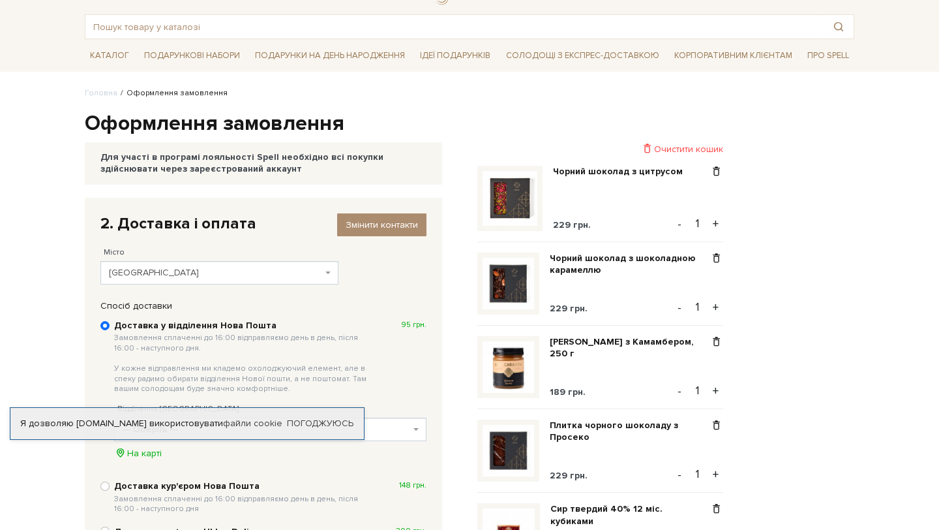
click at [200, 267] on span "Львів" at bounding box center [215, 272] width 213 height 13
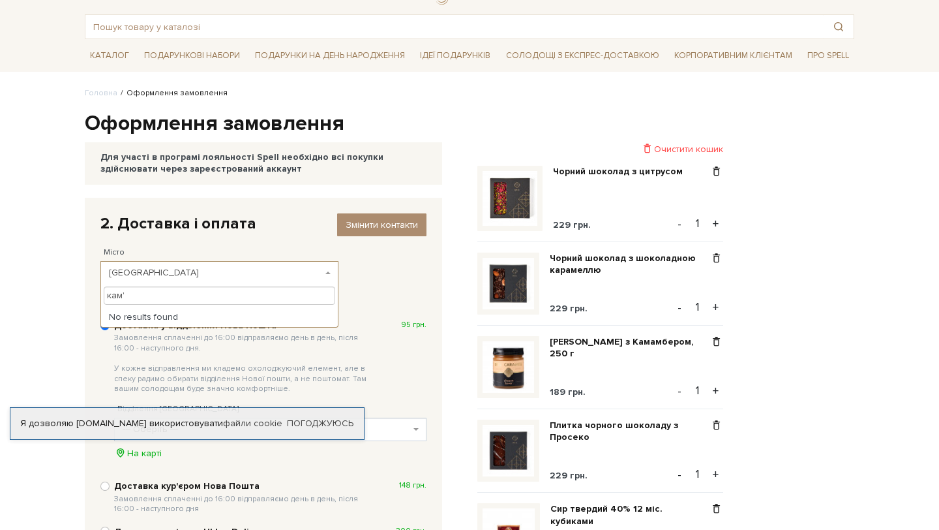
scroll to position [0, 0]
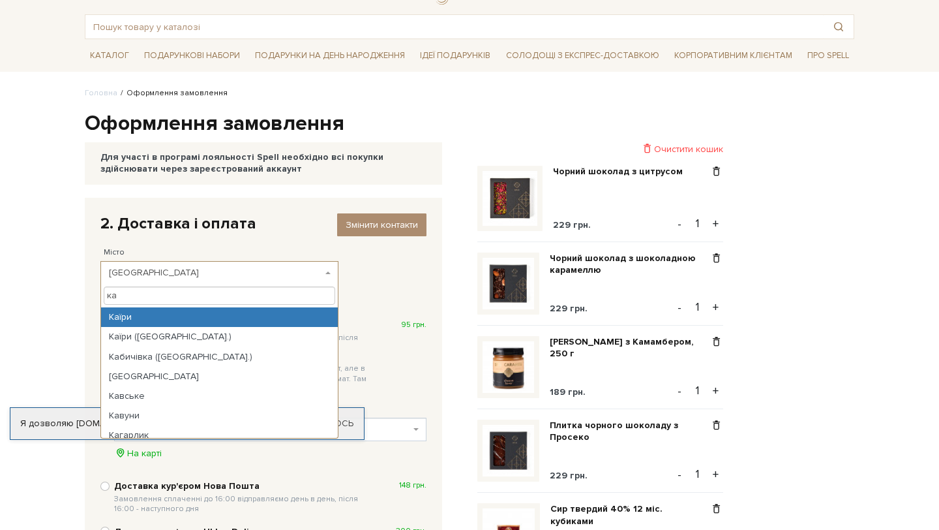
type input "ка"
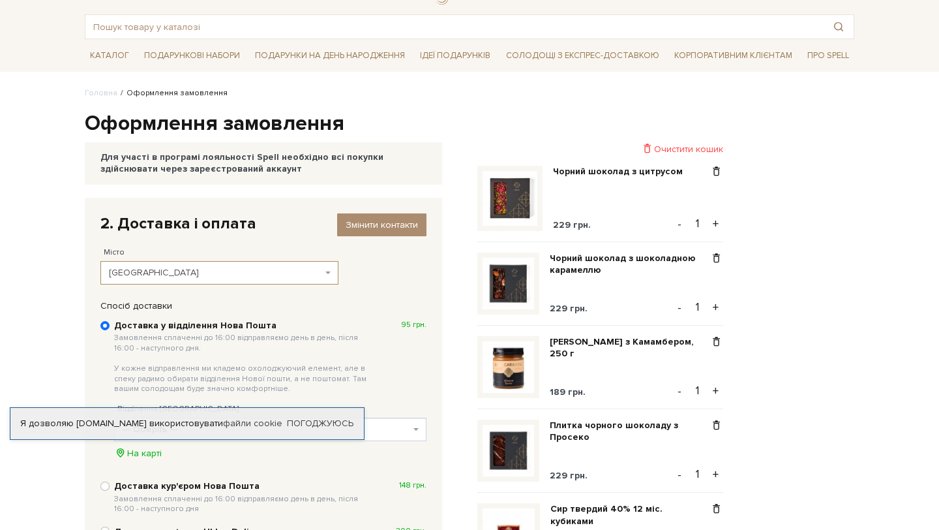
click at [180, 268] on span "Львів" at bounding box center [215, 272] width 213 height 13
click at [181, 273] on span "Львів" at bounding box center [215, 272] width 213 height 13
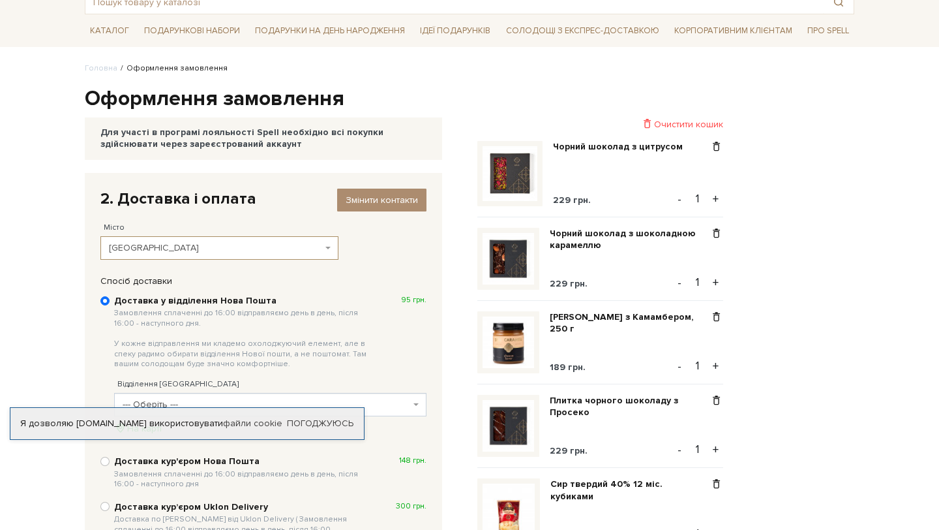
scroll to position [131, 0]
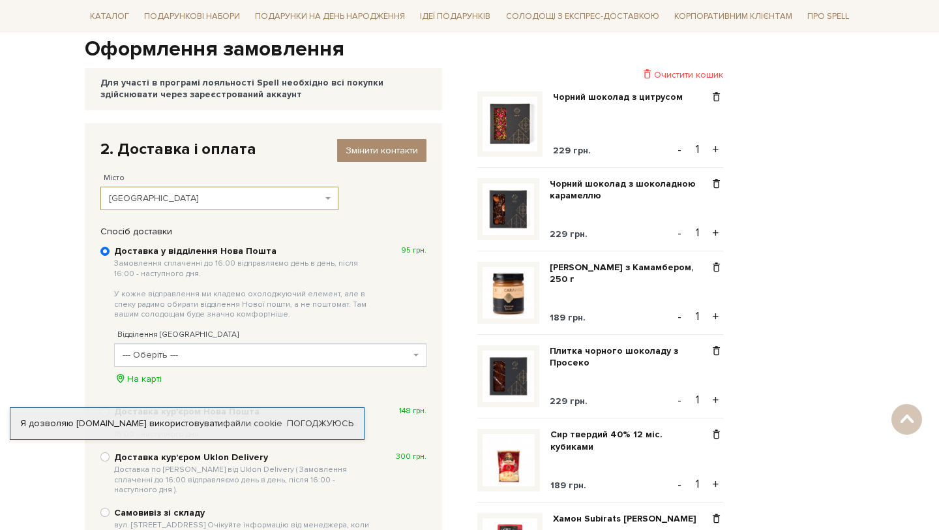
click at [224, 350] on span "--- Оберіть ---" at bounding box center [267, 354] width 288 height 13
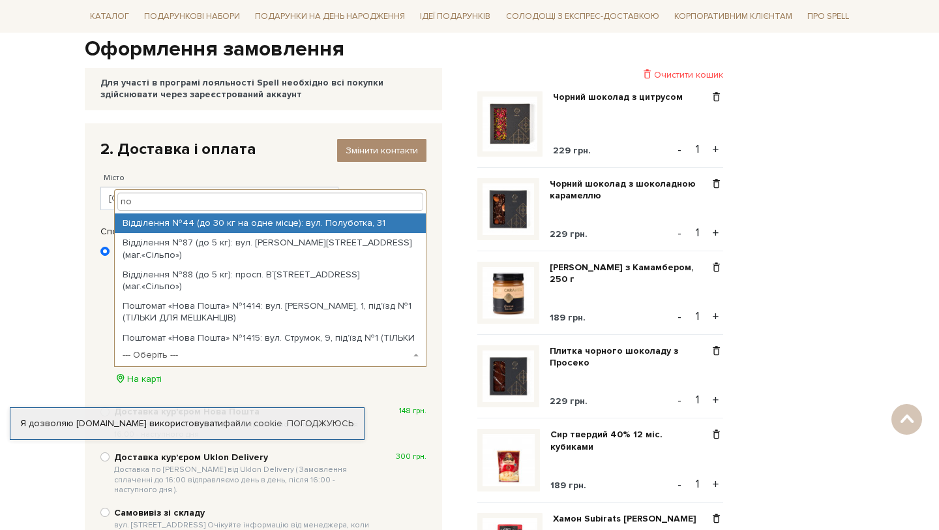
type input "п"
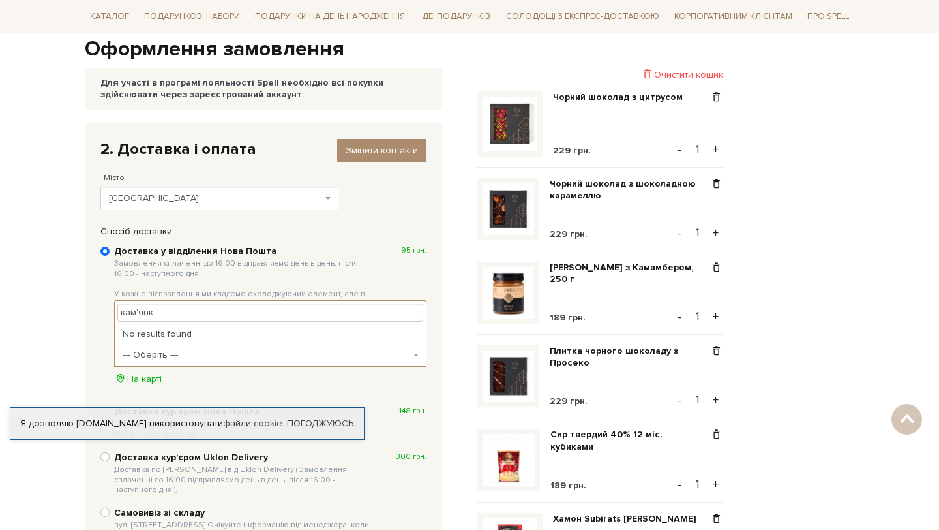
type input "кам'янка"
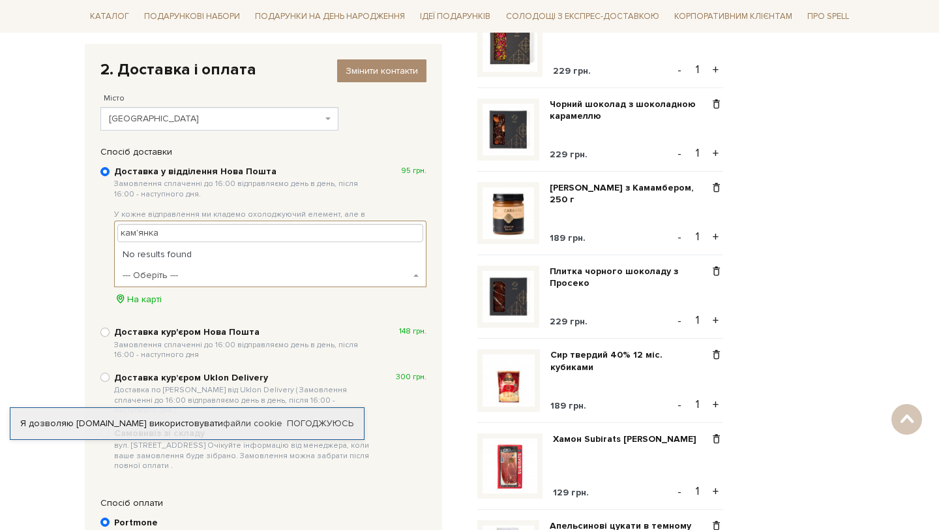
scroll to position [261, 0]
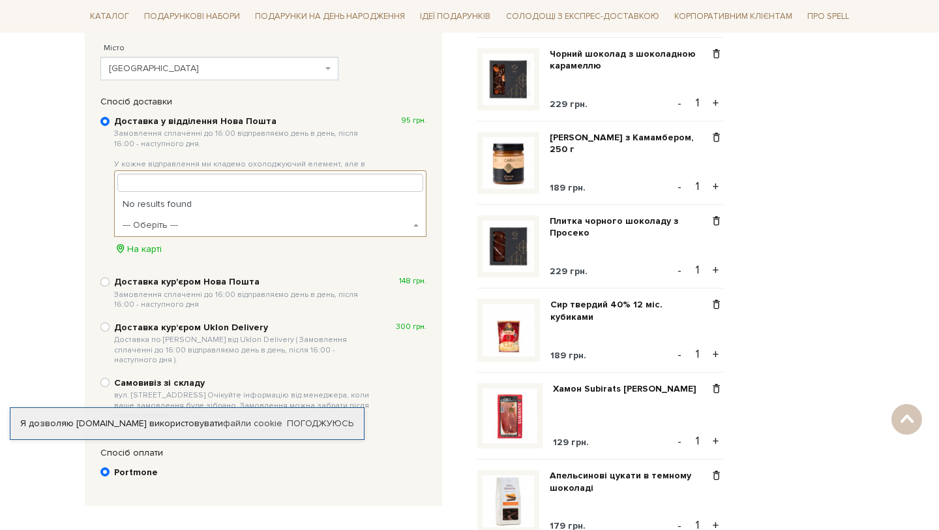
click at [259, 259] on div "Доставка у відділення Нова Пошта Замовлення сплаченні до 16:00 відправляємо ден…" at bounding box center [263, 268] width 339 height 320
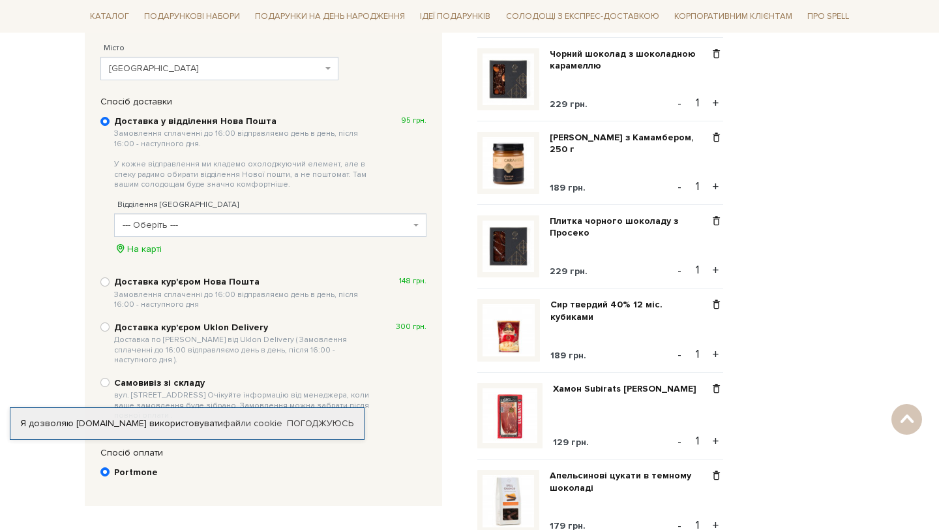
click at [377, 232] on span "--- Оберіть ---" at bounding box center [267, 225] width 288 height 13
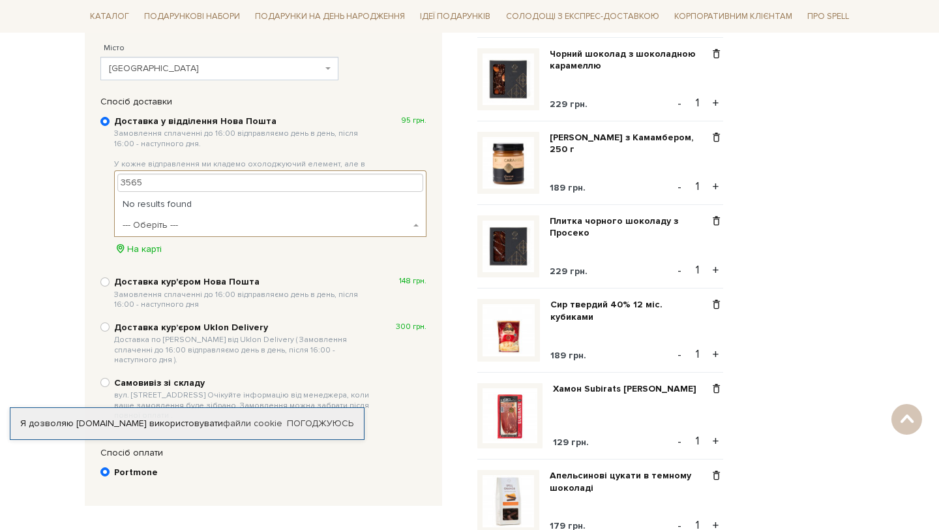
type input "35652"
click at [218, 73] on span "Львів" at bounding box center [215, 68] width 213 height 13
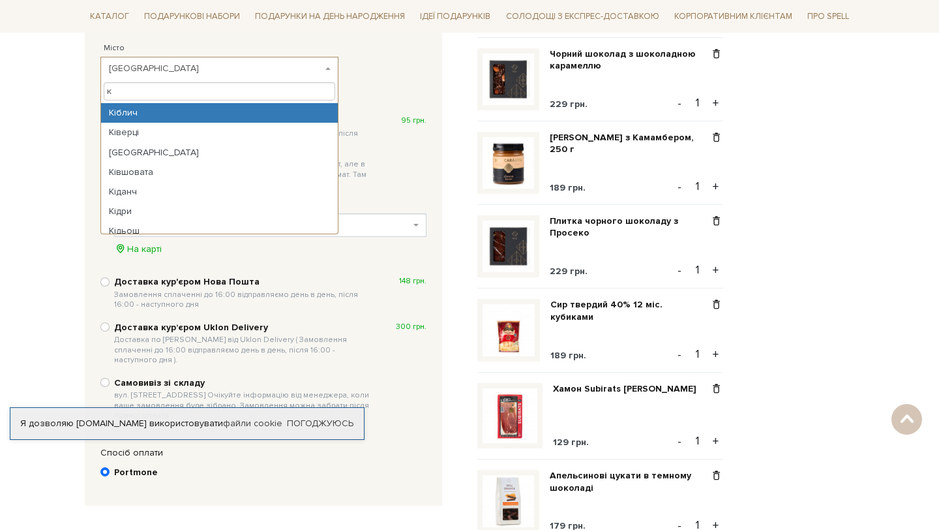
type input "ка"
click at [393, 84] on div "2. Доставка і оплата Змінити контакти Місто --- Оберіть --- Київ Харків Дніпро …" at bounding box center [263, 45] width 339 height 84
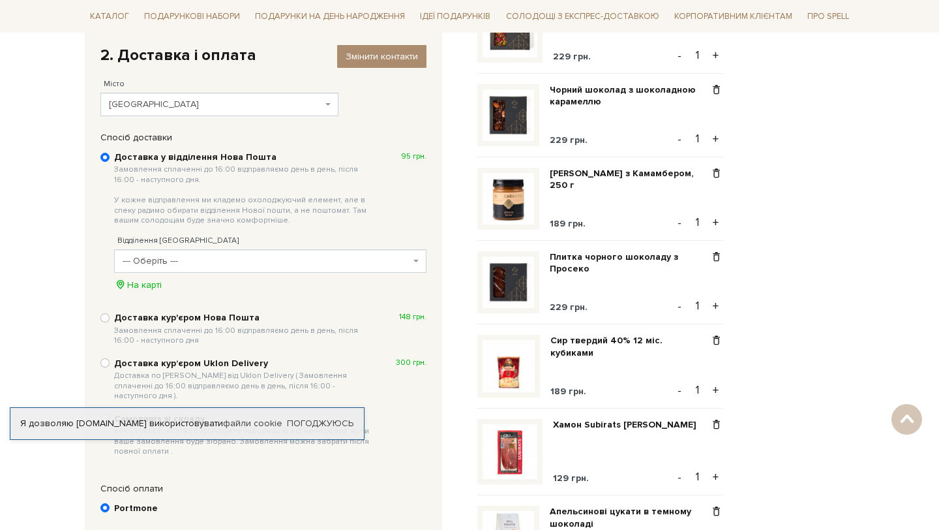
scroll to position [135, 0]
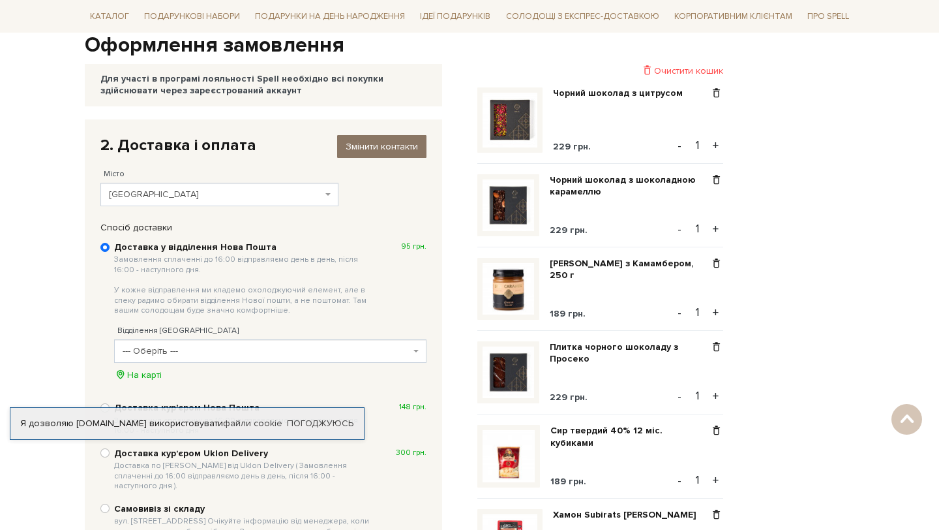
click at [382, 140] on link "Змінити контакти" at bounding box center [381, 146] width 89 height 23
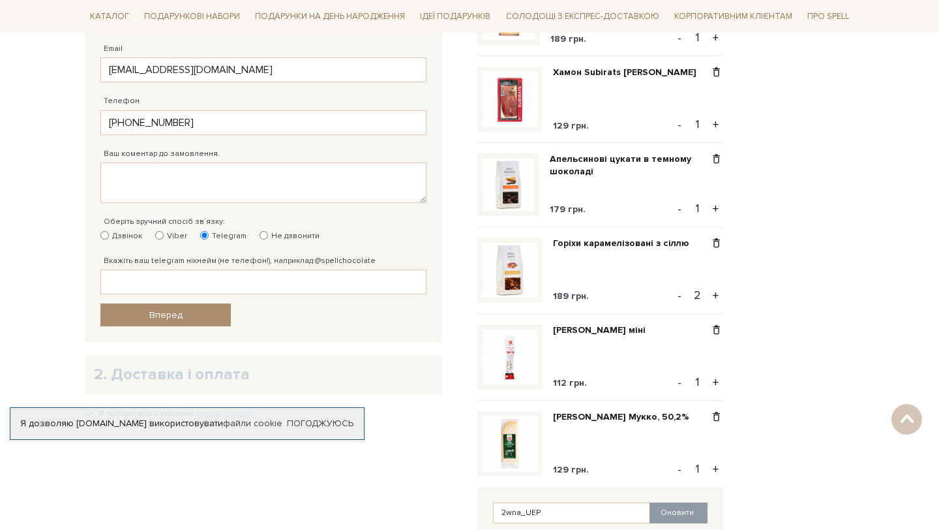
scroll to position [683, 0]
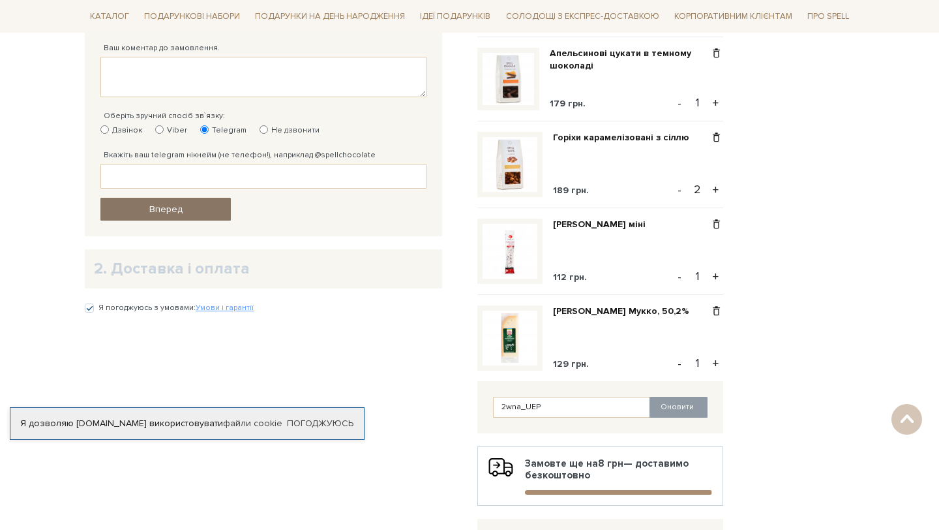
click at [212, 202] on link "Вперед" at bounding box center [165, 209] width 130 height 23
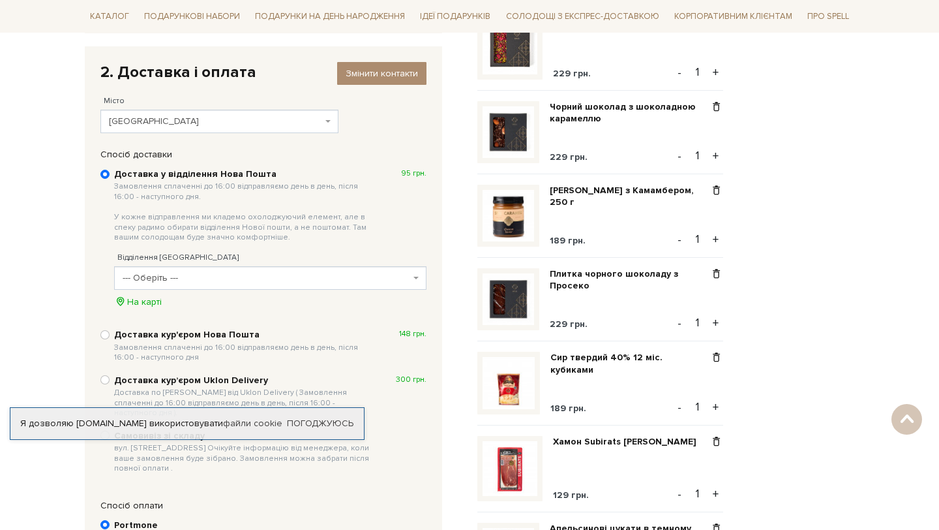
scroll to position [177, 0]
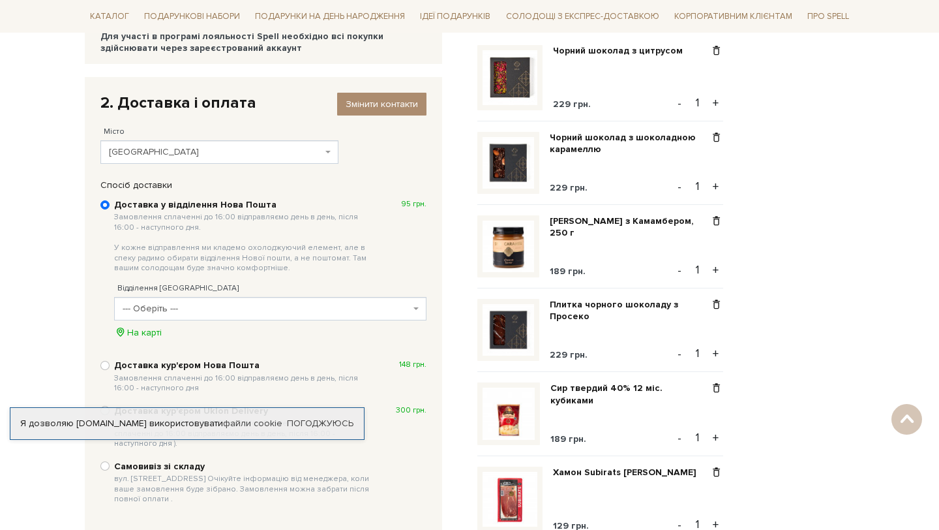
click at [212, 158] on span "Львів" at bounding box center [215, 151] width 213 height 13
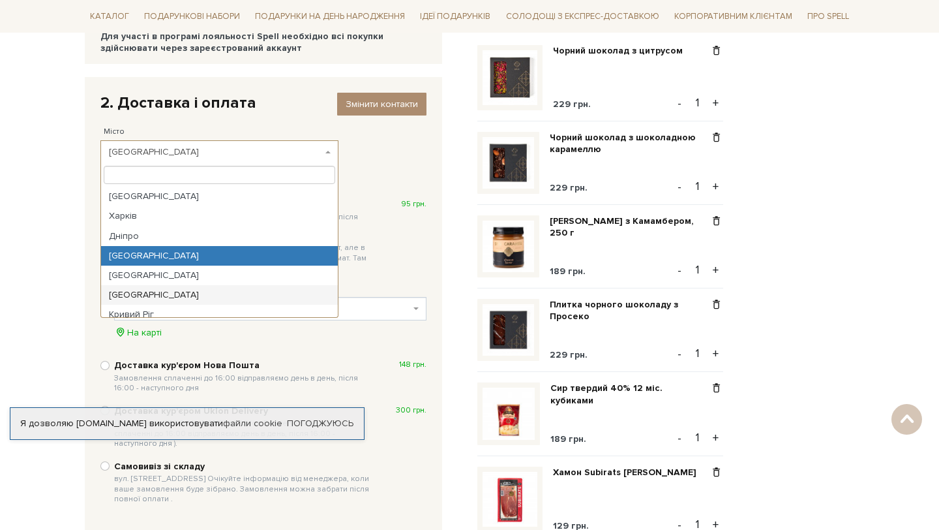
scroll to position [342, 0]
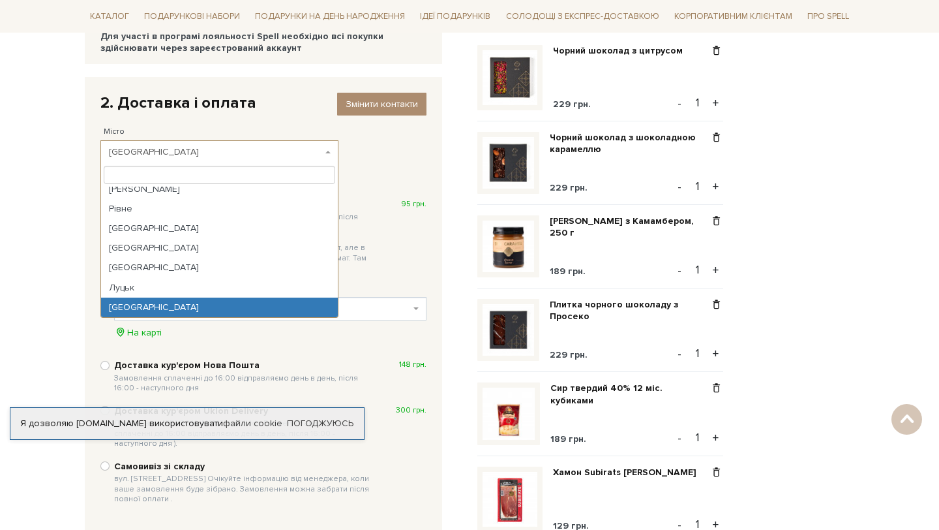
click at [251, 355] on div "Доставка у відділення Нова Пошта Замовлення сплаченні до 16:00 відправляємо ден…" at bounding box center [263, 351] width 339 height 320
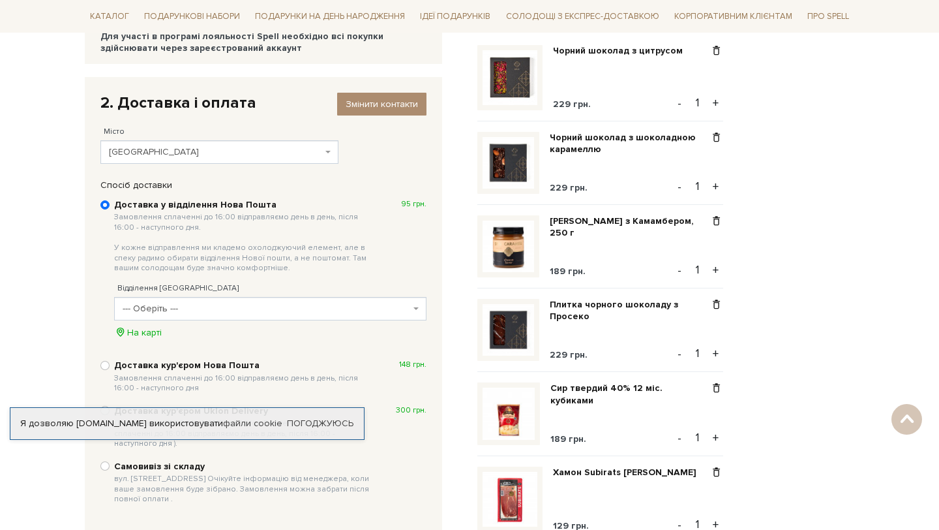
click at [223, 309] on span "--- Оберіть ---" at bounding box center [267, 308] width 288 height 13
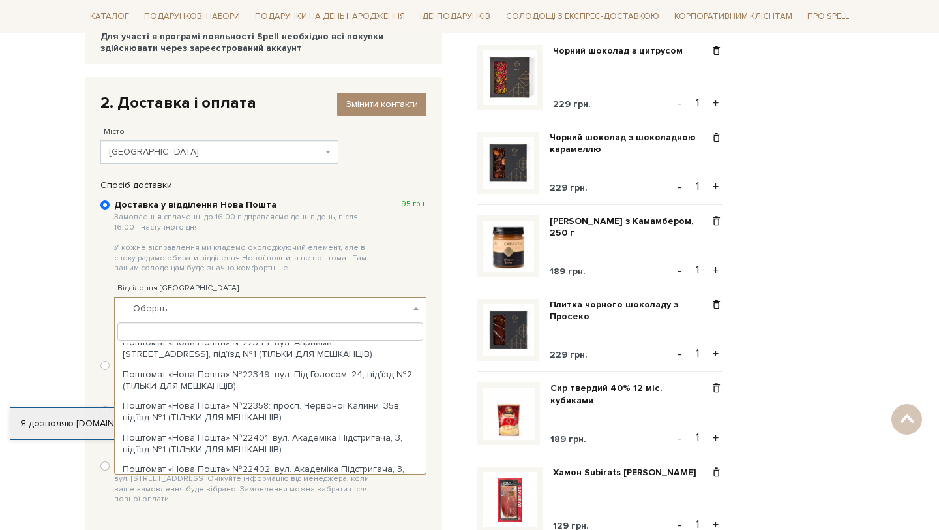
scroll to position [21114, 0]
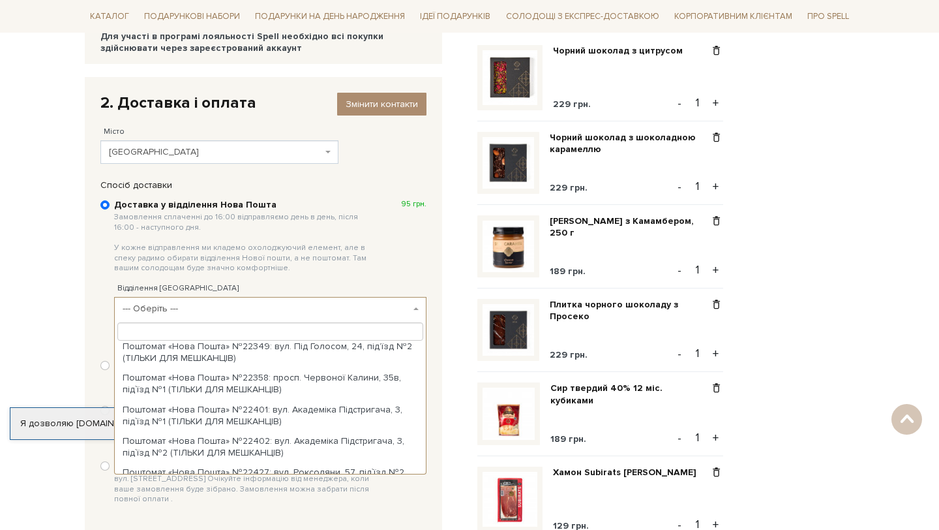
type input "к"
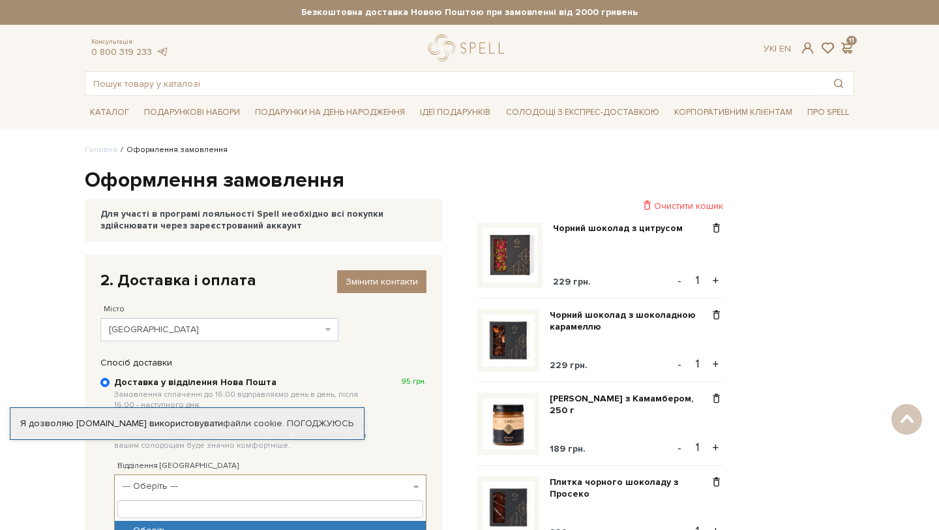
click at [338, 389] on span "Замовлення сплаченні до 16:00 відправляємо день в день, після 16:00 - наступног…" at bounding box center [244, 419] width 260 height 61
click at [110, 378] on input "Доставка у відділення Нова Пошта Замовлення сплаченні до 16:00 відправляємо ден…" at bounding box center [104, 382] width 9 height 9
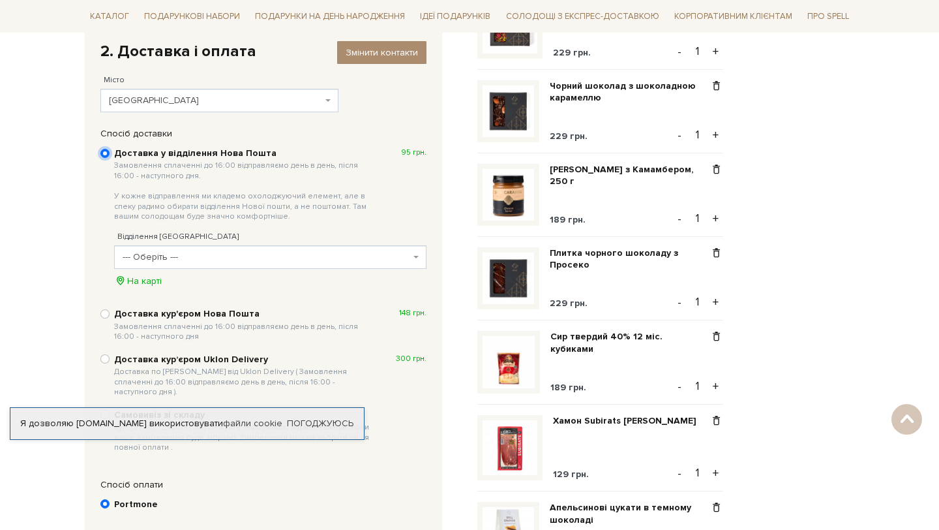
scroll to position [288, 0]
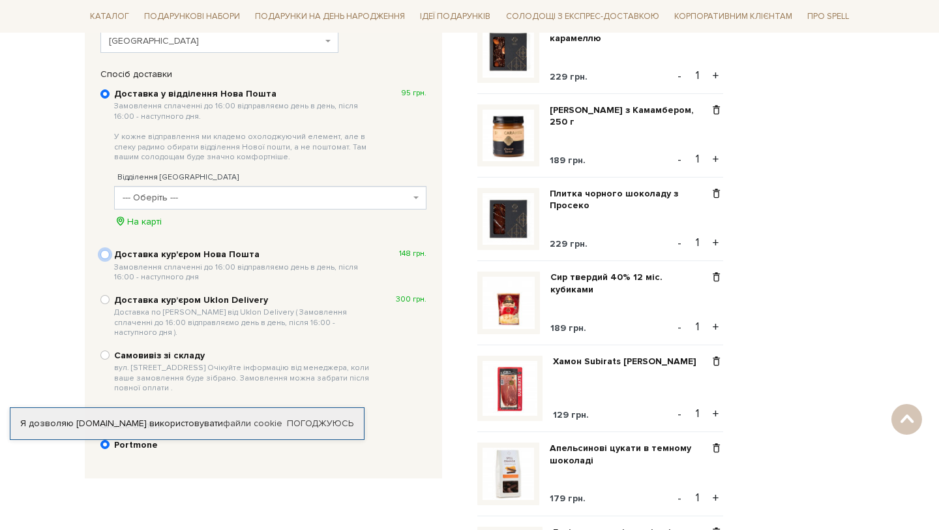
click at [108, 254] on input "Доставка кур'єром Нова Пошта Замовлення сплаченні до 16:00 відправляємо день в …" at bounding box center [104, 254] width 9 height 9
radio input "true"
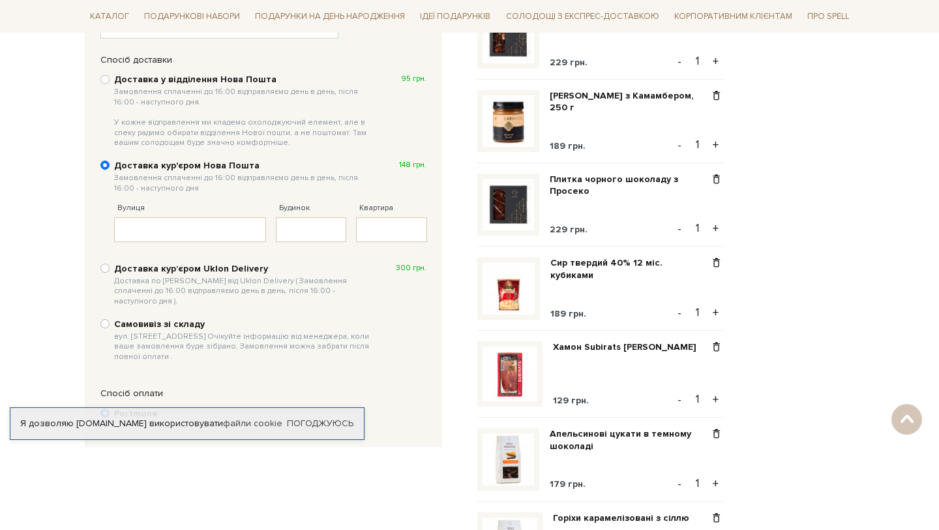
scroll to position [260, 0]
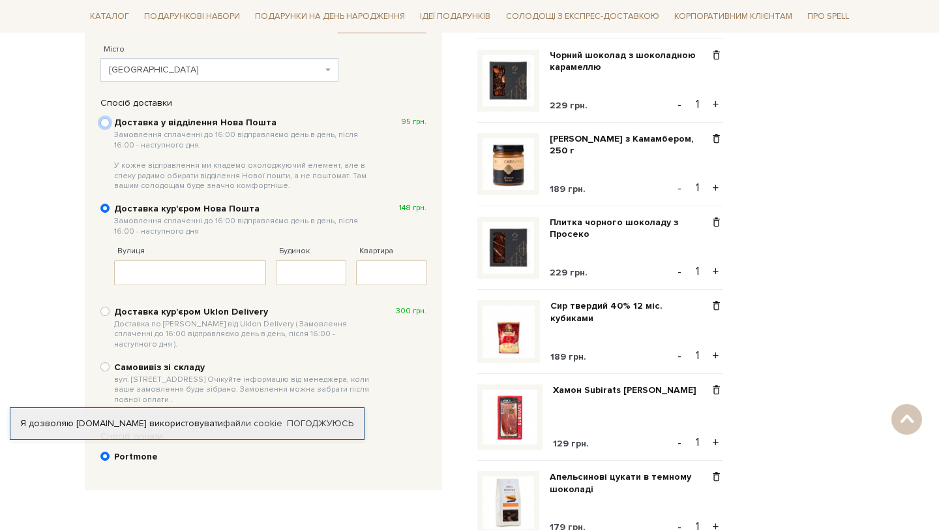
click at [105, 119] on input "Доставка у відділення Нова Пошта Замовлення сплаченні до 16:00 відправляємо ден…" at bounding box center [104, 122] width 9 height 9
radio input "true"
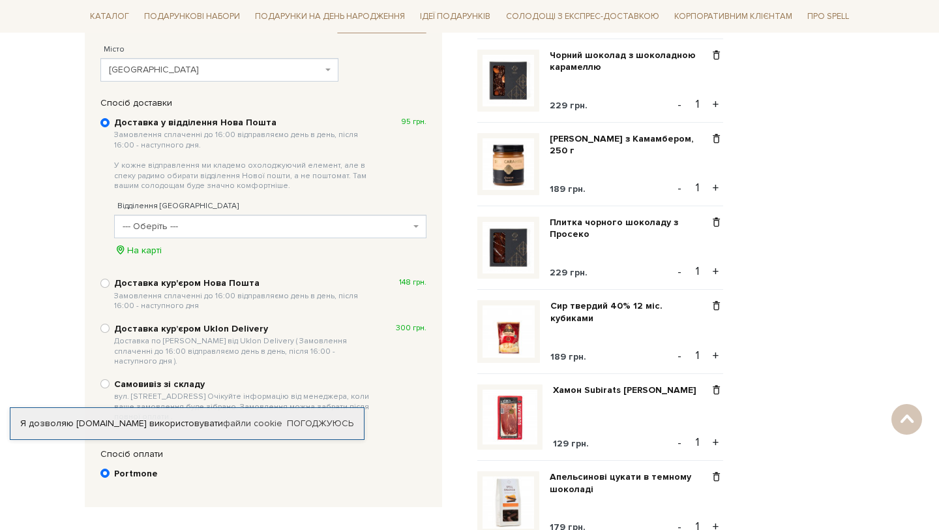
click at [159, 230] on span "--- Оберіть ---" at bounding box center [267, 226] width 288 height 13
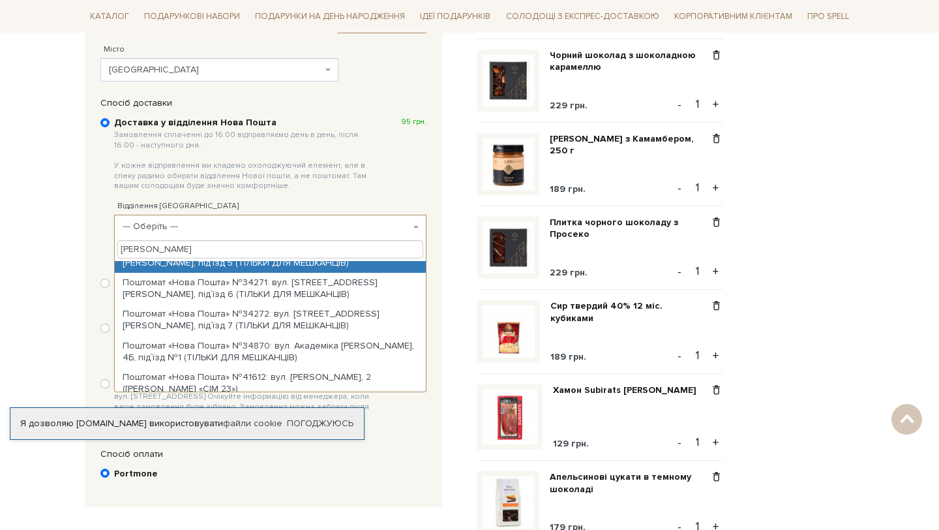
scroll to position [268, 0]
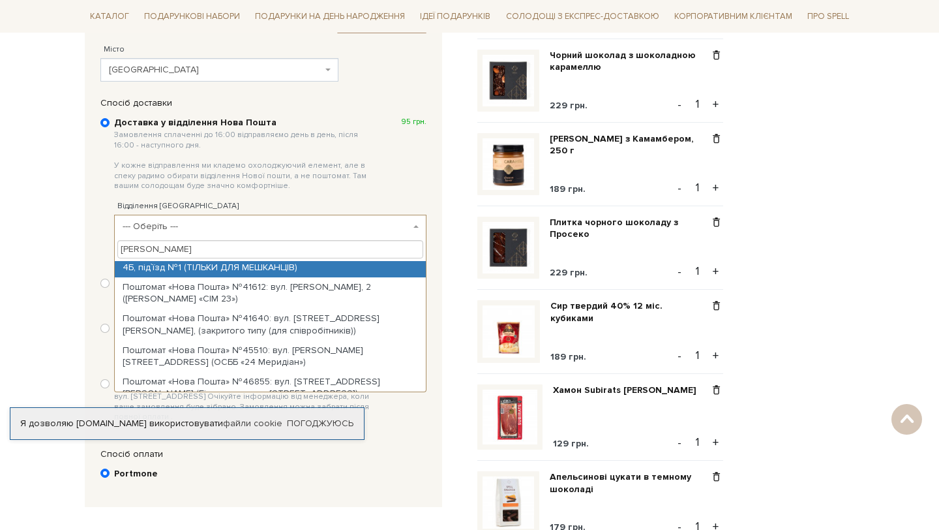
type input "лазаренка"
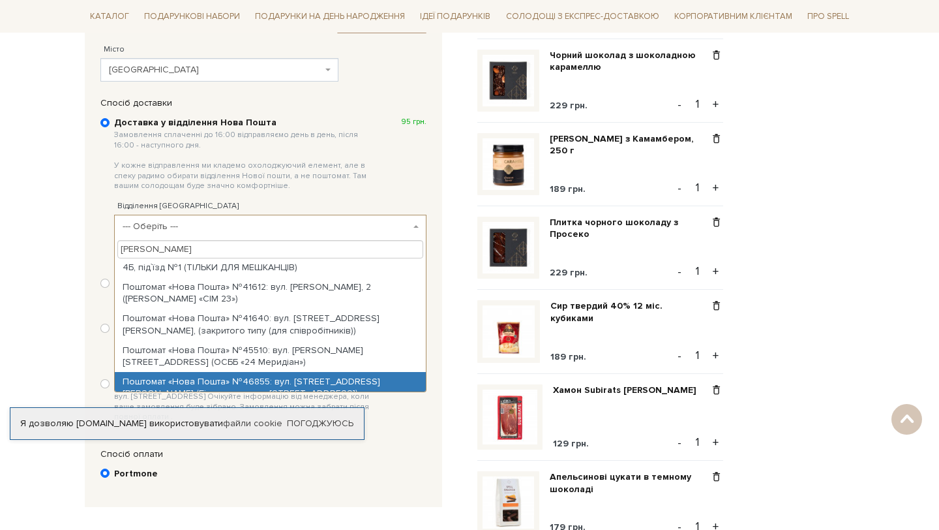
select select "Поштомат «Нова Пошта» №46855: вул. Академіка Лазаренка, 4 (Бізнес-центр на Лаза…"
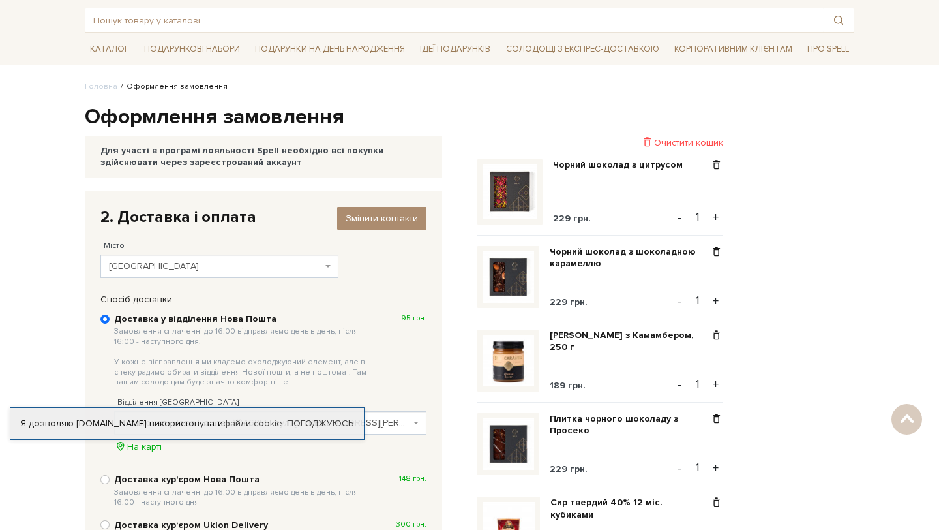
scroll to position [0, 0]
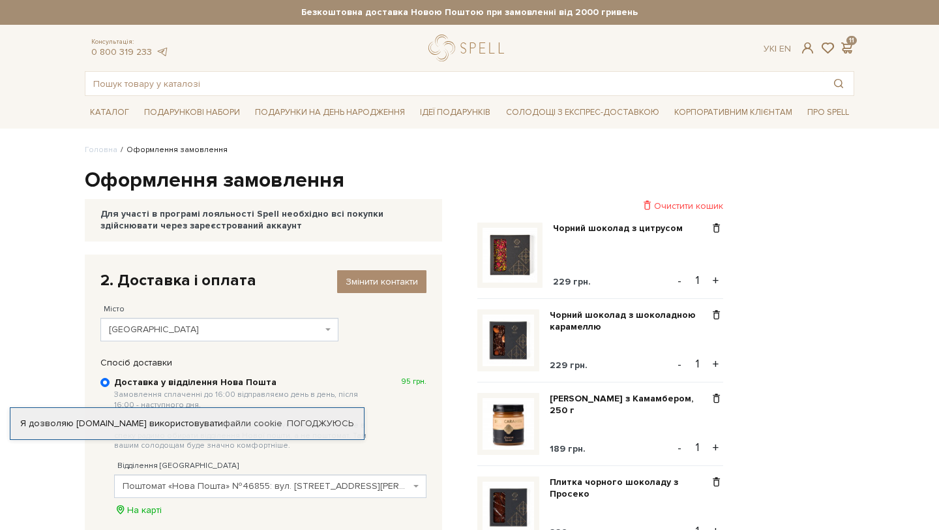
click at [221, 153] on ul "Головна Оформлення замовлення" at bounding box center [470, 150] width 770 height 12
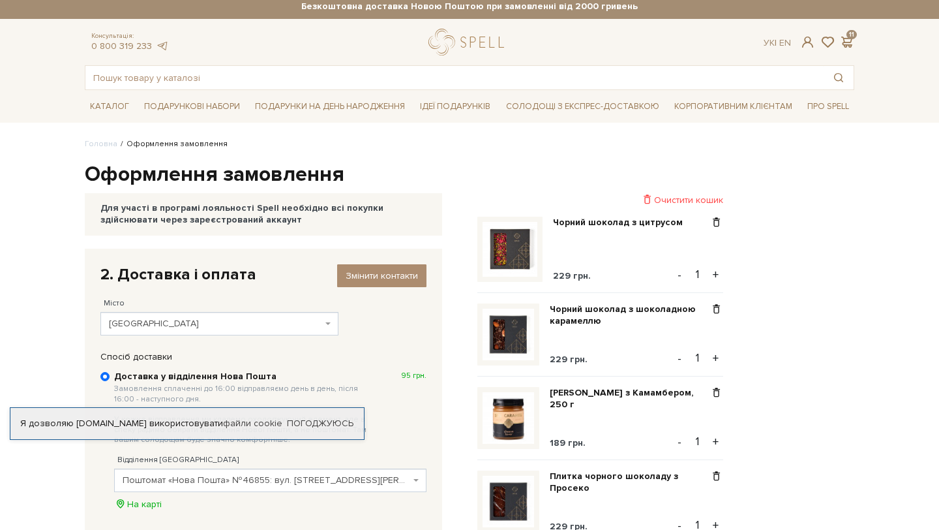
click at [335, 211] on div "Для участі в програмі лояльності Spell необхідно всі покупки здійснювати через …" at bounding box center [263, 213] width 326 height 23
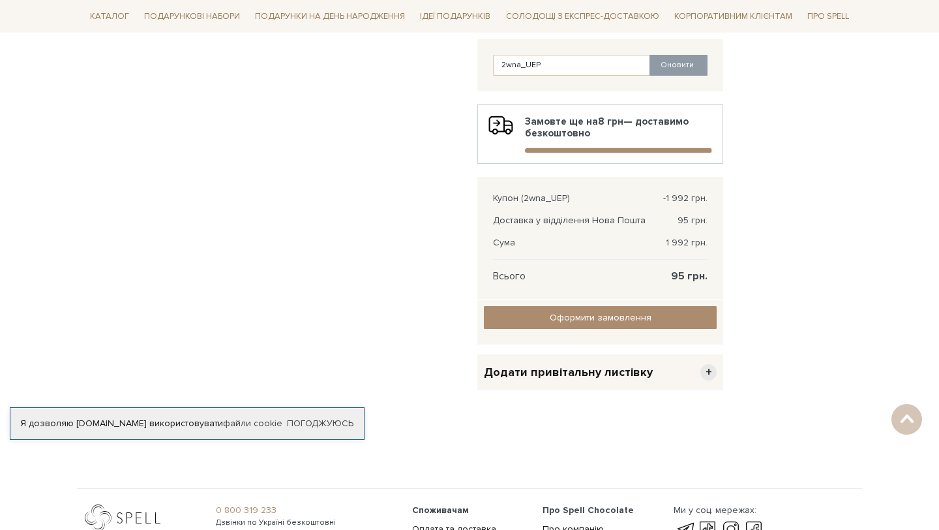
scroll to position [1086, 0]
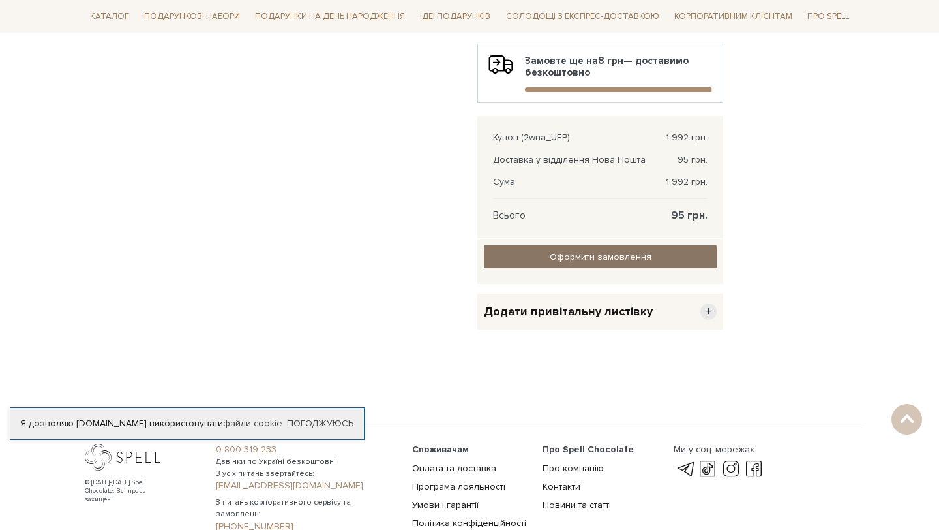
click at [643, 264] on input "Оформити замовлення" at bounding box center [600, 256] width 233 height 23
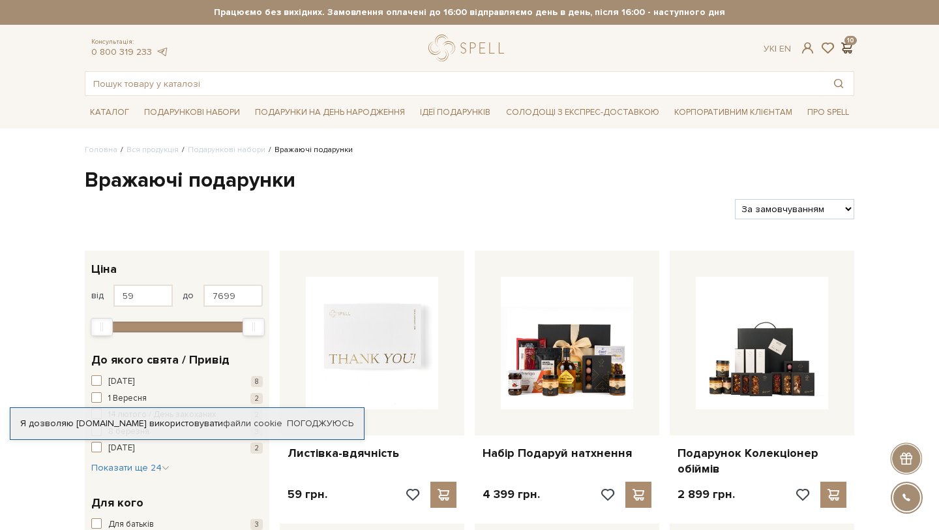
click at [850, 45] on span at bounding box center [847, 48] width 16 height 14
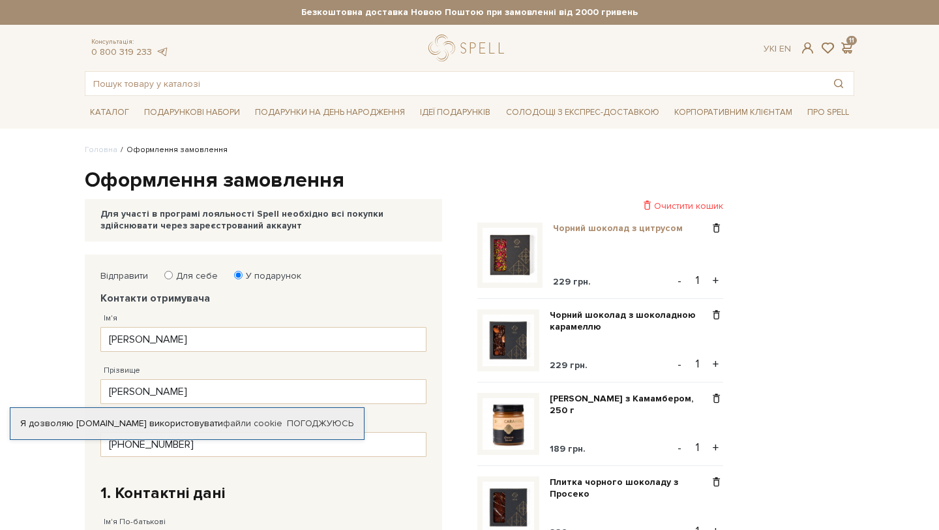
click at [572, 228] on link "Чорний шоколад з цитрусом" at bounding box center [623, 228] width 140 height 12
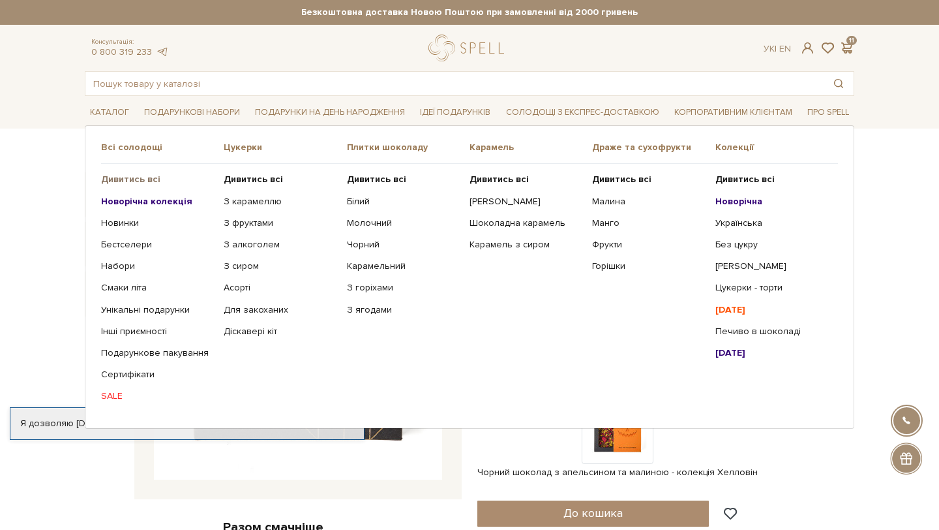
click at [134, 183] on b "Дивитись всі" at bounding box center [130, 179] width 59 height 11
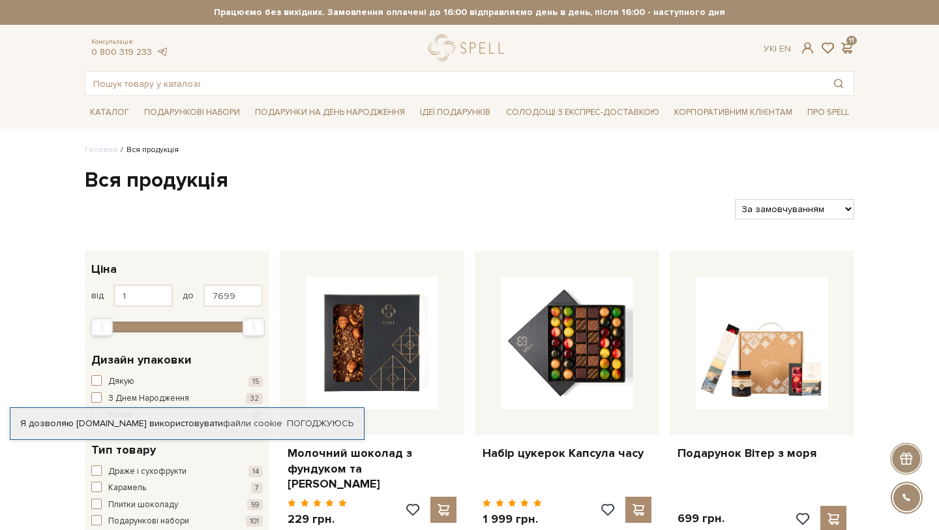
click at [765, 207] on select "За замовчуванням За Ціною (зростання) За Ціною (зменшення) Новинки За популярні…" at bounding box center [794, 209] width 119 height 20
select select "https://spellchocolate.com/our-productions/?sort=p.price&order=ASC"
click at [735, 199] on select "За замовчуванням За Ціною (зростання) За Ціною (зменшення) Новинки За популярні…" at bounding box center [794, 209] width 119 height 20
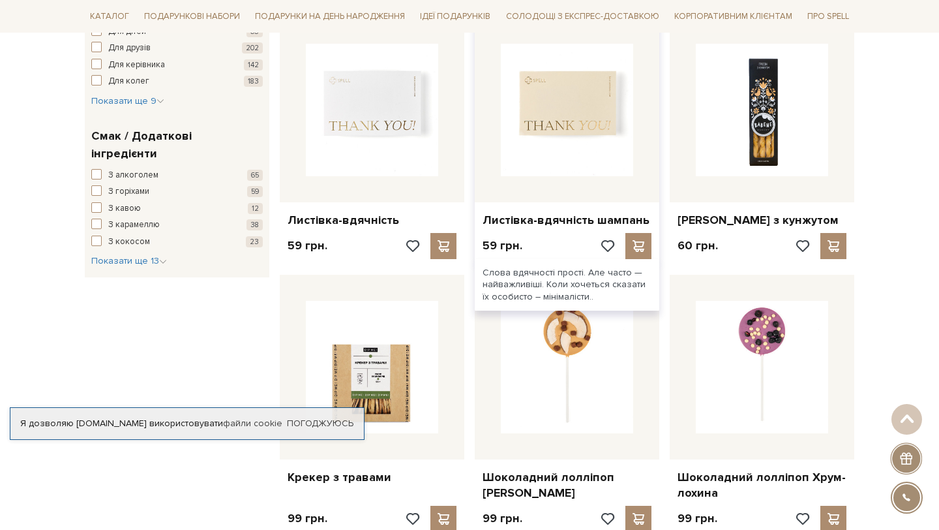
scroll to position [761, 0]
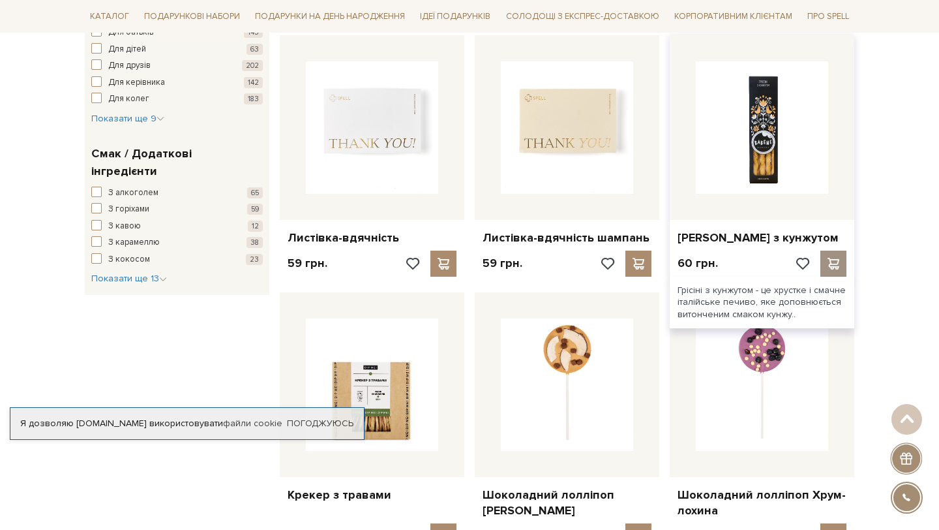
click at [832, 258] on span at bounding box center [833, 264] width 16 height 12
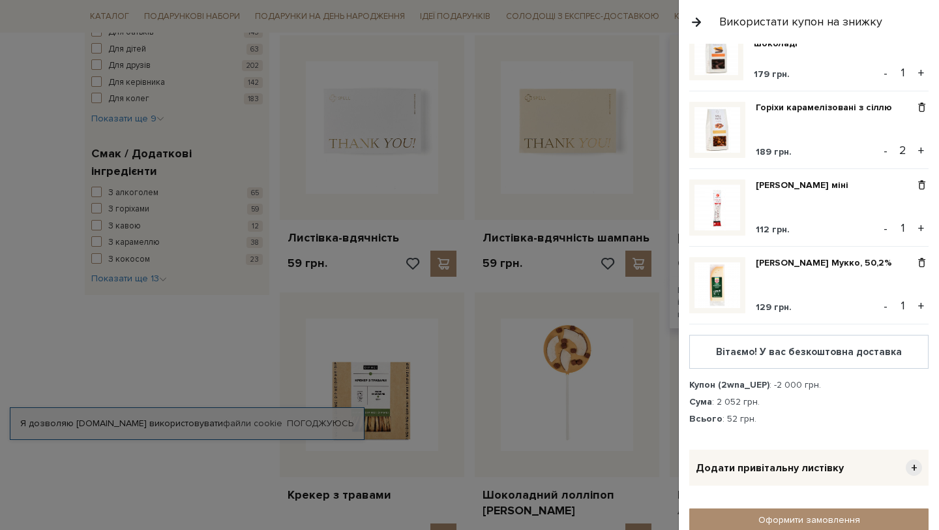
scroll to position [769, 0]
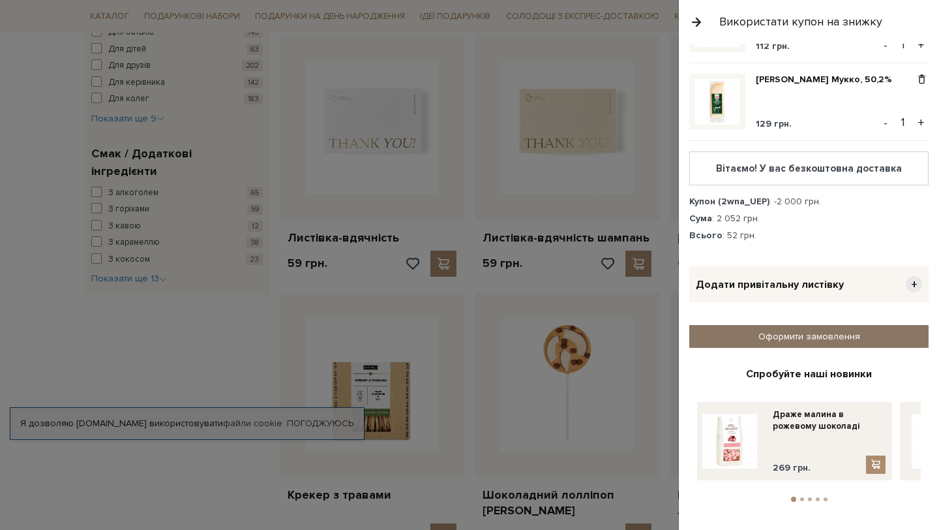
click at [808, 335] on link "Оформити замовлення" at bounding box center [809, 336] width 239 height 23
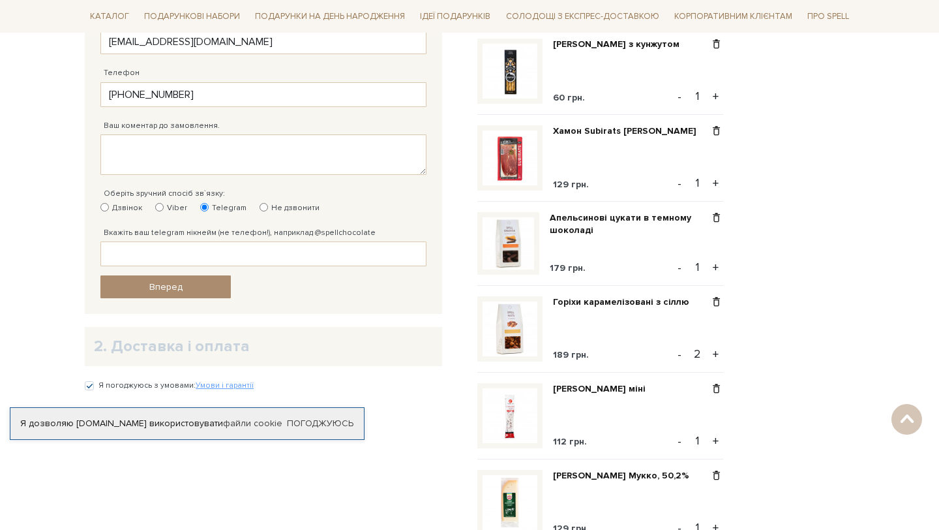
scroll to position [517, 0]
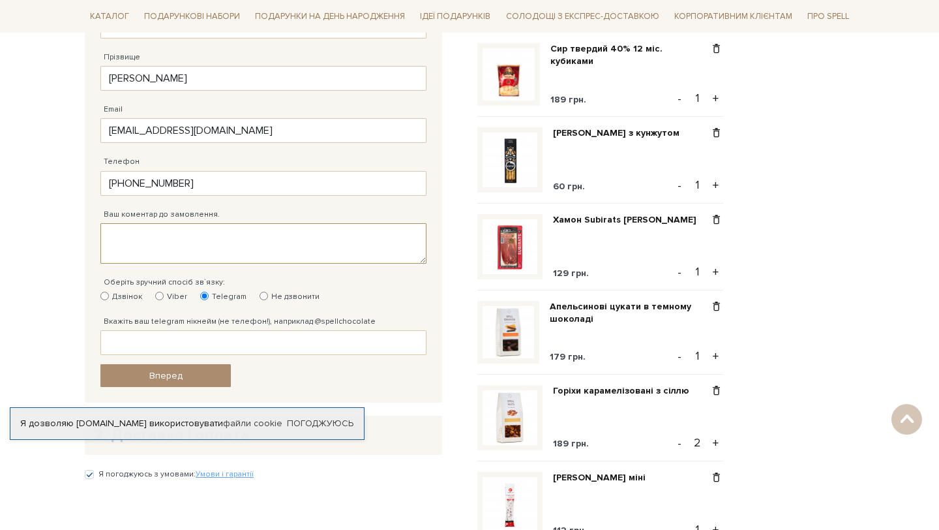
click at [350, 245] on textarea "Ваш коментар до замовлення." at bounding box center [263, 243] width 326 height 40
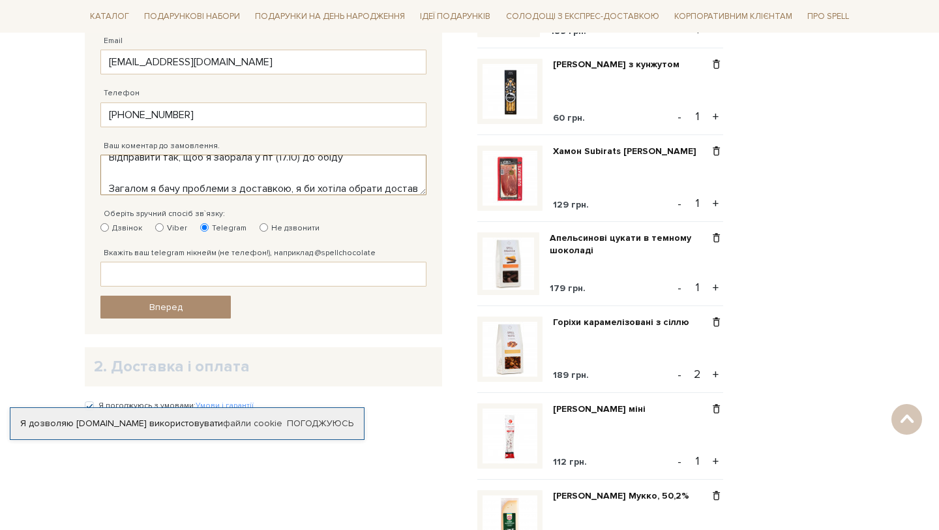
scroll to position [25, 0]
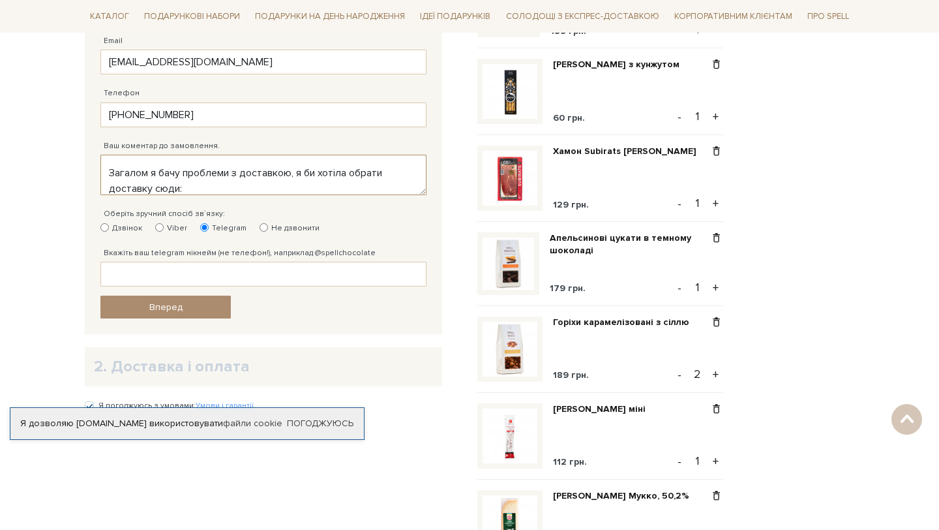
paste textarea "Нова пошта 35652 Поштомат вул. Шопена, 6, маг. [PERSON_NAME]-Нд: 00:01-23:59"
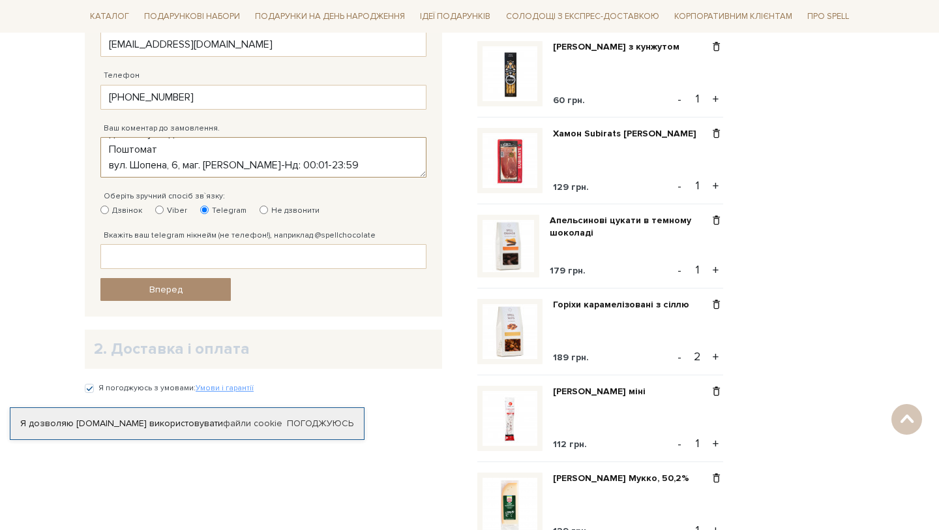
scroll to position [94, 0]
drag, startPoint x: 209, startPoint y: 151, endPoint x: 106, endPoint y: 151, distance: 102.4
click at [106, 151] on textarea "Відправити так, щоб я забрала у пт (17.10) до обіду Загалом я бачу проблеми з д…" at bounding box center [263, 157] width 326 height 40
type textarea "Відправити так, щоб я забрала у пт (17.10) до обіду Загалом я бачу проблеми з д…"
click at [190, 256] on input "Вкажіть ваш telegram нікнейм (не телефон!), наприклад @spellchocolate" at bounding box center [263, 256] width 326 height 25
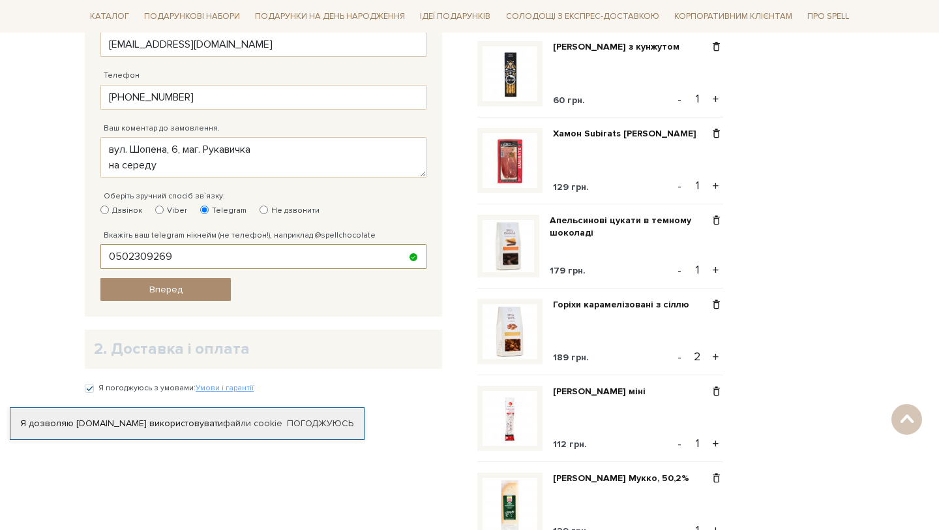
drag, startPoint x: 186, startPoint y: 261, endPoint x: 100, endPoint y: 258, distance: 85.5
click at [100, 258] on input "0502309269" at bounding box center [263, 256] width 326 height 25
type input "@NBaior"
click at [147, 289] on link "Вперед" at bounding box center [165, 289] width 130 height 23
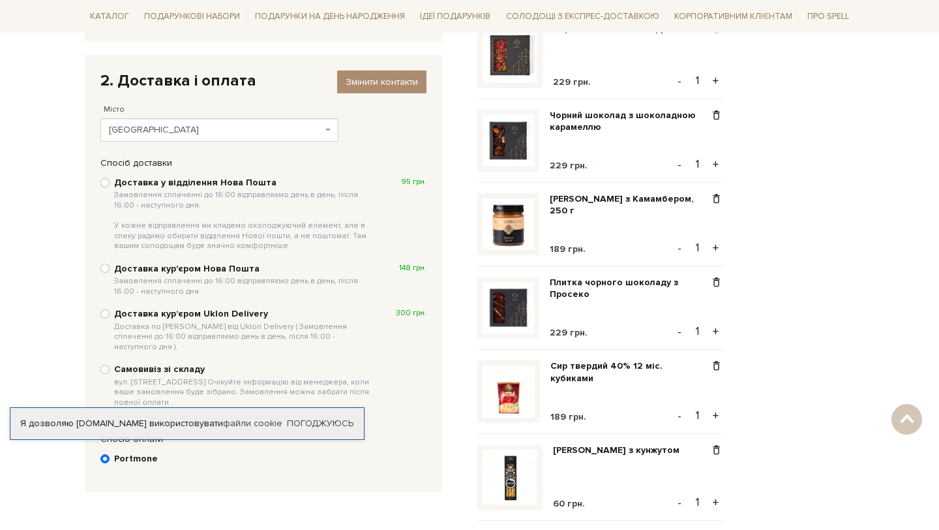
scroll to position [180, 0]
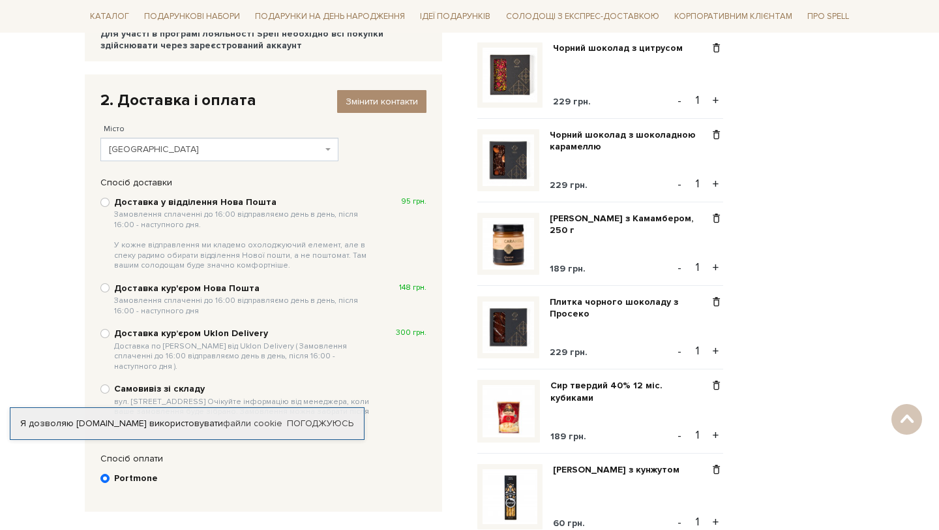
click at [266, 151] on span "Львів" at bounding box center [215, 149] width 213 height 13
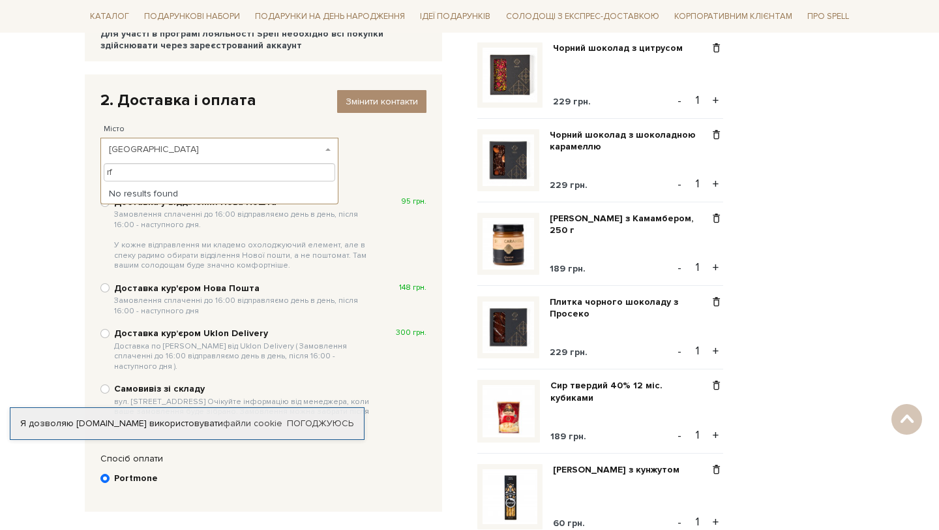
type input "r"
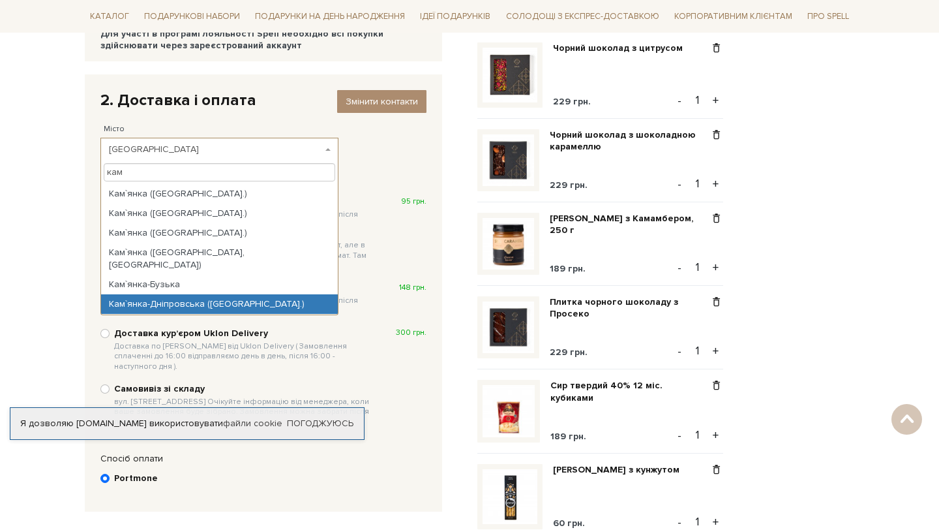
scroll to position [670, 0]
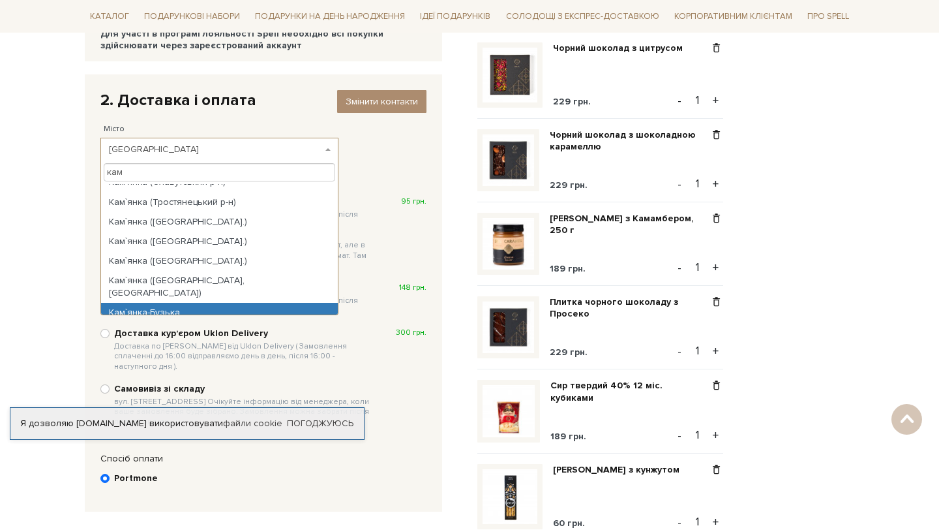
type input "кам"
select select "Кам`янка-Бузька"
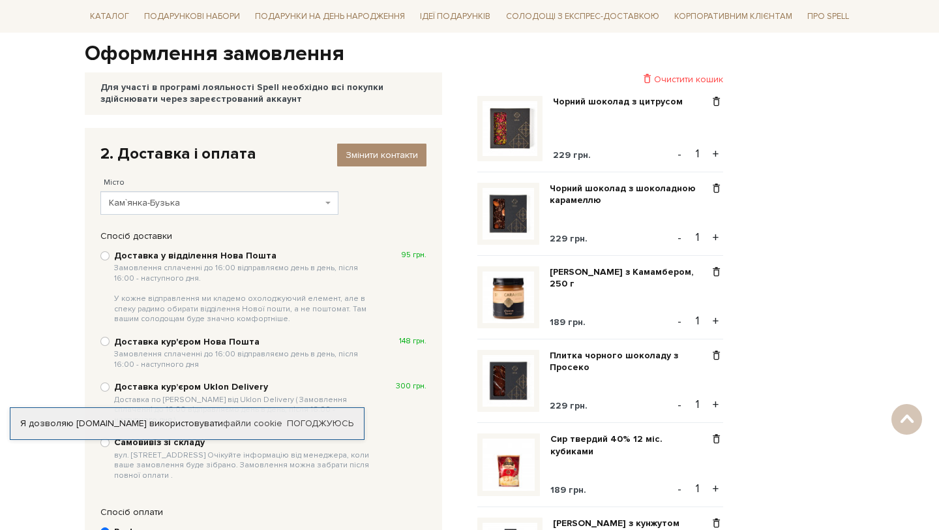
scroll to position [0, 0]
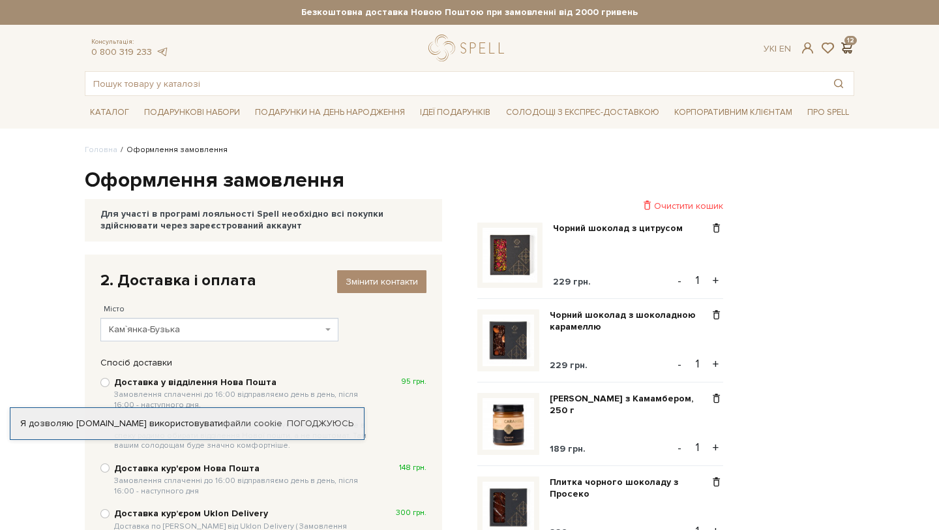
click at [848, 48] on span at bounding box center [847, 48] width 16 height 14
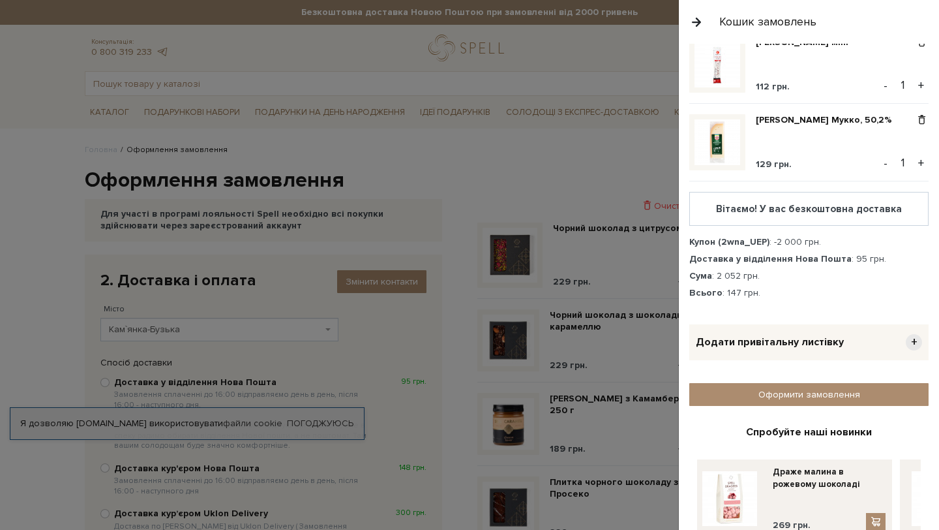
scroll to position [744, 0]
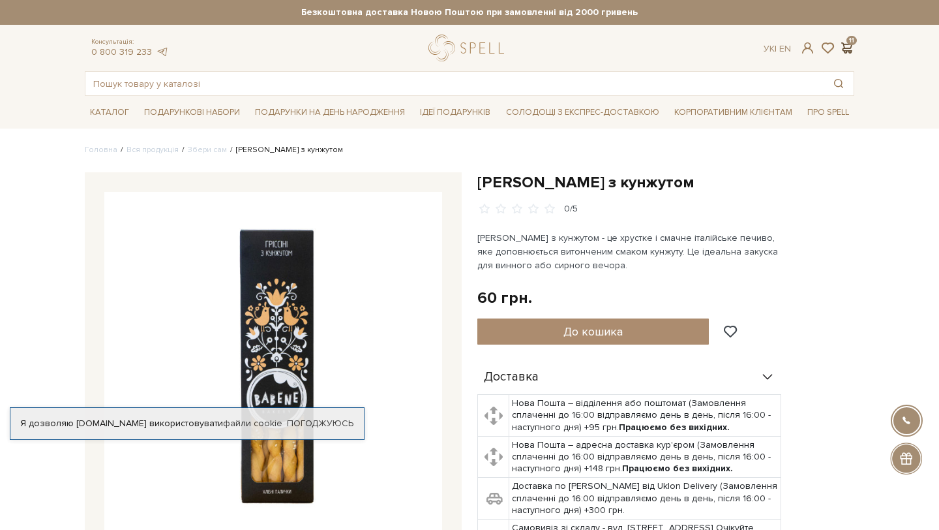
click at [847, 42] on span at bounding box center [847, 48] width 16 height 14
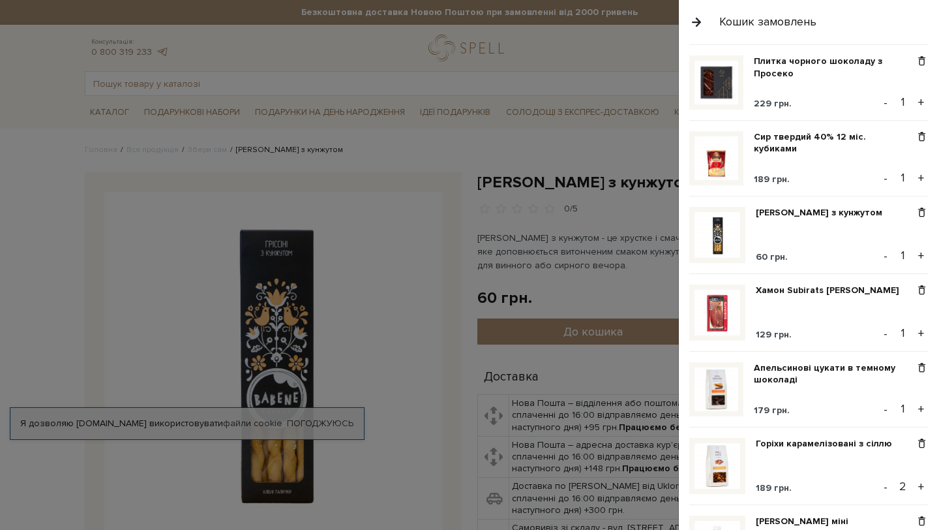
scroll to position [769, 0]
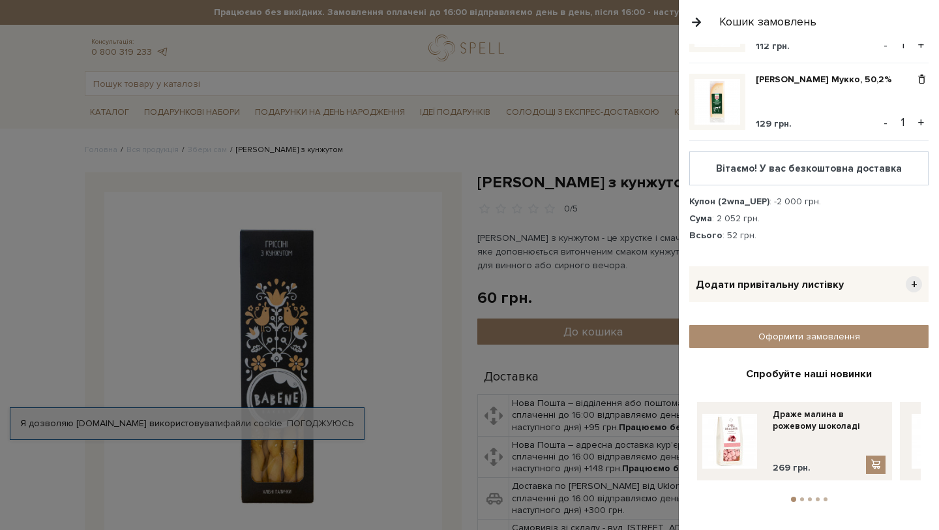
click at [800, 171] on div "Вітаємо! У вас безкоштовна доставка" at bounding box center [809, 168] width 217 height 12
click at [790, 339] on link "Оформити замовлення" at bounding box center [809, 336] width 239 height 23
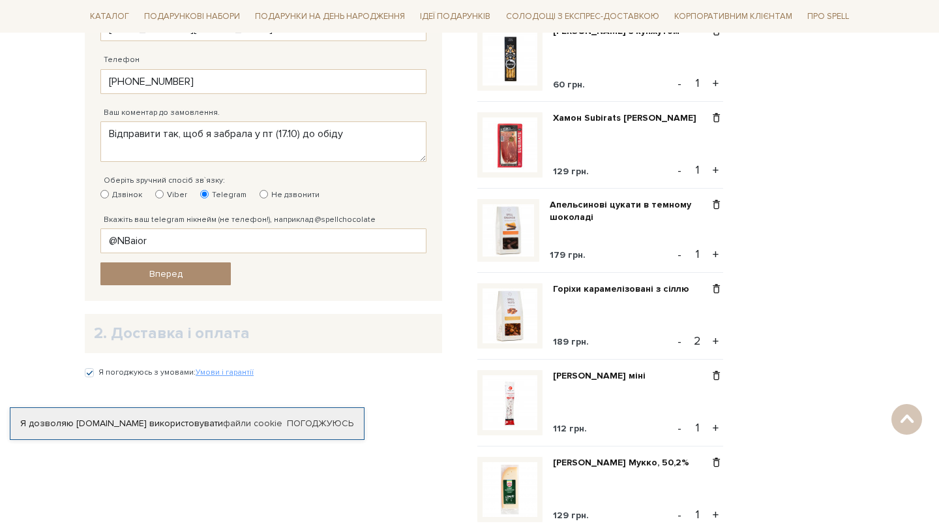
scroll to position [603, 0]
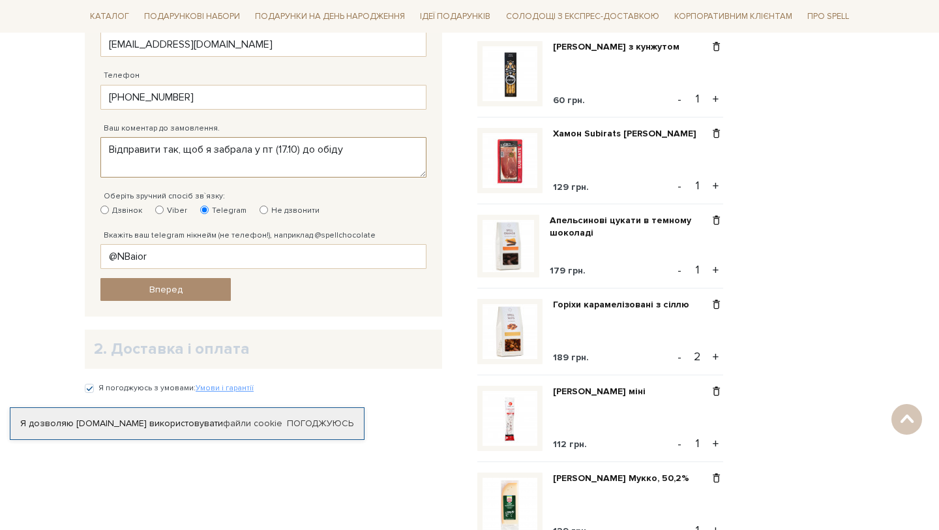
click at [276, 151] on textarea "Відправити так, щоб я забрала у пт (17.10) до обіду Загалом я бачу проблеми з д…" at bounding box center [263, 157] width 326 height 40
drag, startPoint x: 305, startPoint y: 147, endPoint x: 332, endPoint y: 149, distance: 27.4
click at [332, 149] on textarea "Відправити так, щоб я забрала у пт (17.10) до обіду Загалом я бачу проблеми з д…" at bounding box center [263, 157] width 326 height 40
click at [348, 146] on textarea "Відправити так, щоб я забрала у пт (17.10) до обіду Загалом я бачу проблеми з д…" at bounding box center [263, 157] width 326 height 40
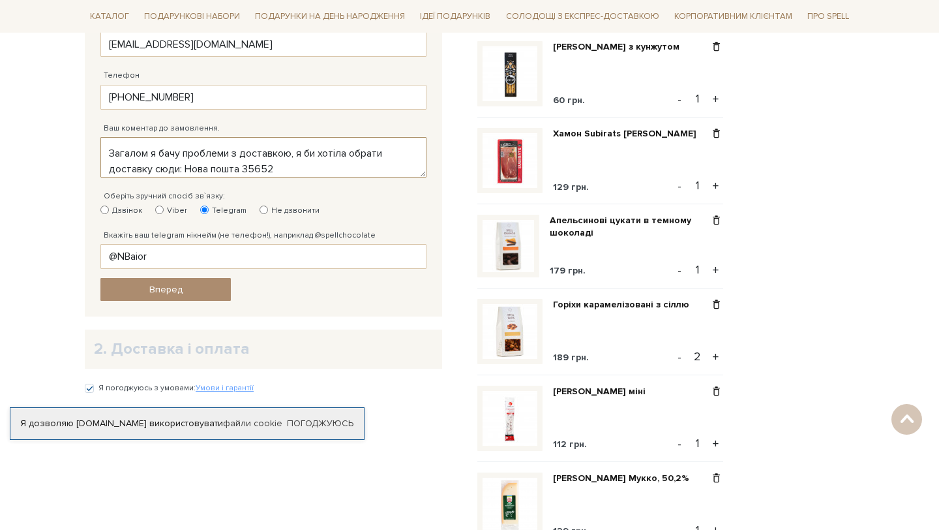
drag, startPoint x: 183, startPoint y: 169, endPoint x: 108, endPoint y: 155, distance: 76.3
click at [108, 155] on textarea "Відправити так, щоб я забрала у пт (17.10) до обіду Загалом я бачу проблеми з д…" at bounding box center [263, 157] width 326 height 40
drag, startPoint x: 175, startPoint y: 164, endPoint x: 97, endPoint y: 164, distance: 78.3
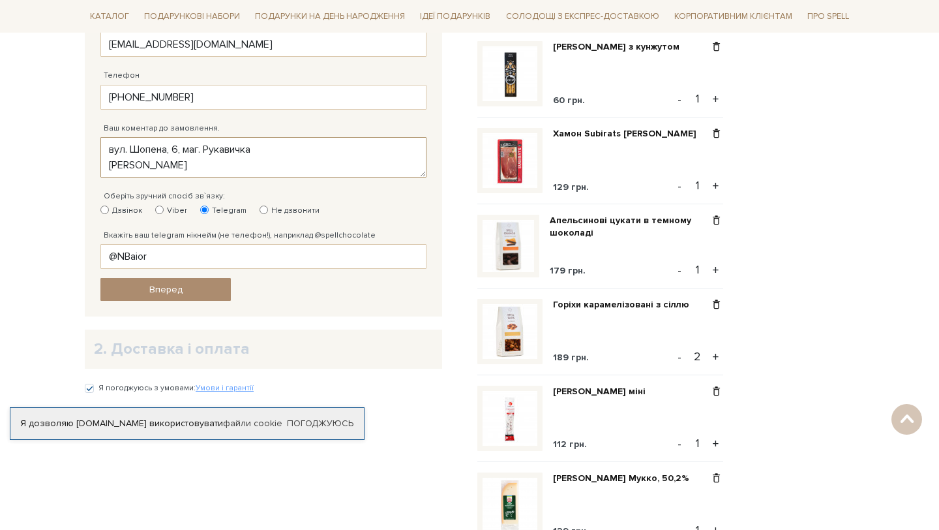
click at [133, 162] on textarea "Відправити так, щоб я забрала у пт (17.10) до обіду Загалом я бачу проблеми з д…" at bounding box center [263, 157] width 326 height 40
type textarea "Відправити так, щоб я забрала у середу до обіду (15.10) Нова пошта 35652 Поштом…"
click at [187, 288] on link "Вперед" at bounding box center [165, 289] width 130 height 23
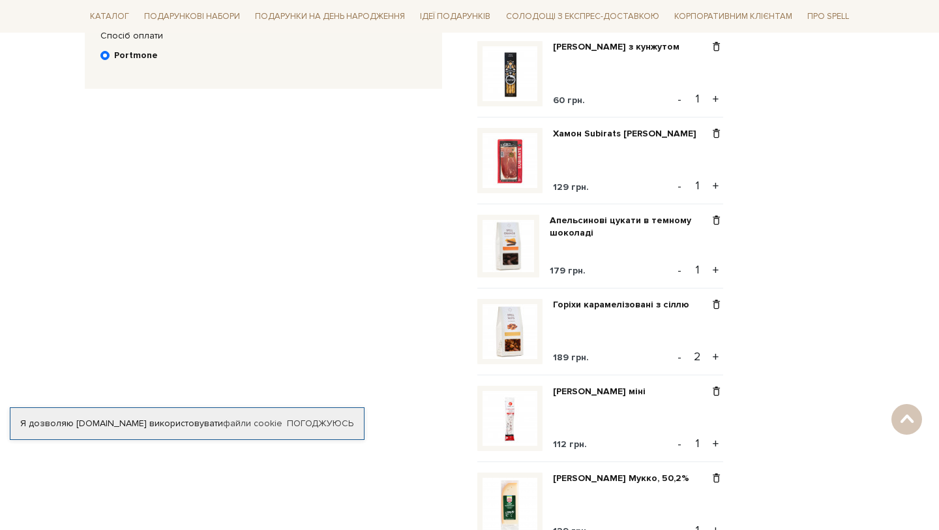
scroll to position [254, 0]
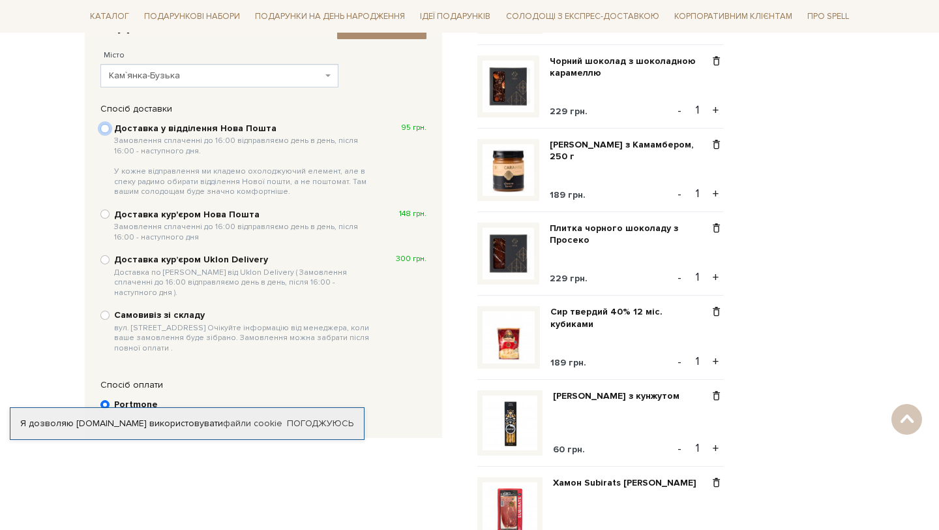
click at [106, 128] on input "Доставка у відділення Нова Пошта Замовлення сплаченні до 16:00 відправляємо ден…" at bounding box center [104, 128] width 9 height 9
radio input "true"
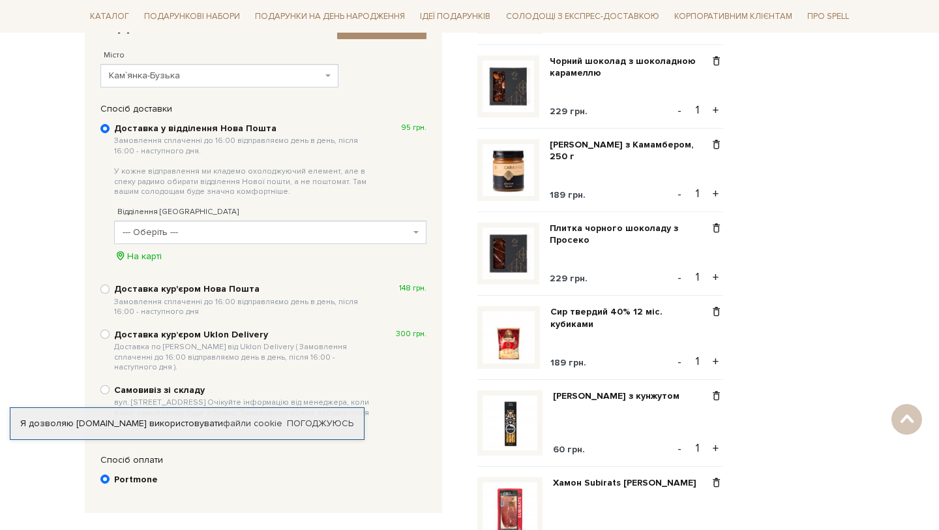
click at [191, 236] on span "--- Оберіть ---" at bounding box center [267, 232] width 288 height 13
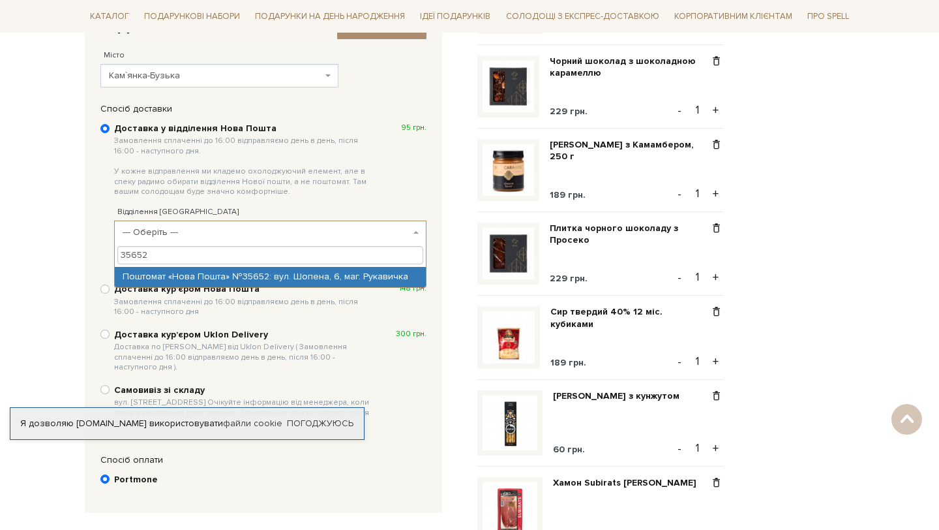
type input "35652"
select select "Поштомат «Нова Пошта» №35652: вул. Шопена, 6, маг. Рукавичка"
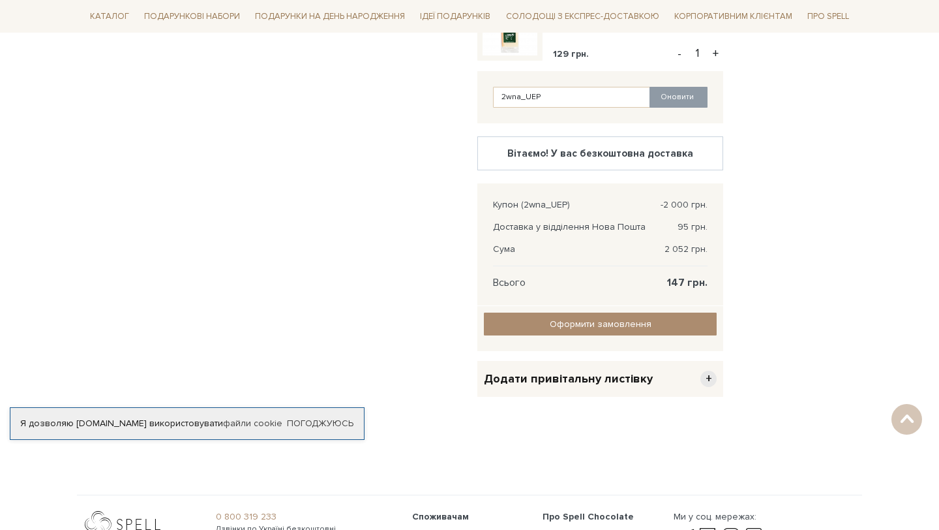
scroll to position [1097, 0]
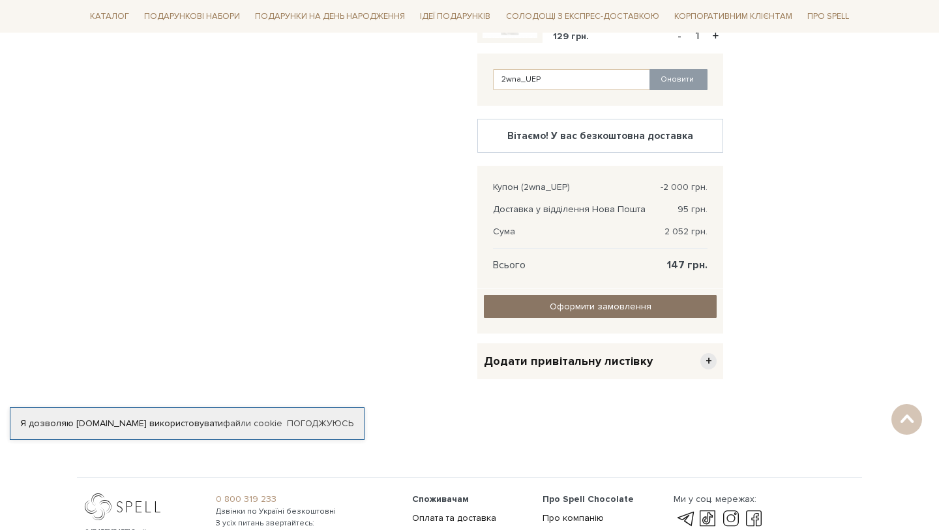
click at [555, 309] on input "Оформити замовлення" at bounding box center [600, 306] width 233 height 23
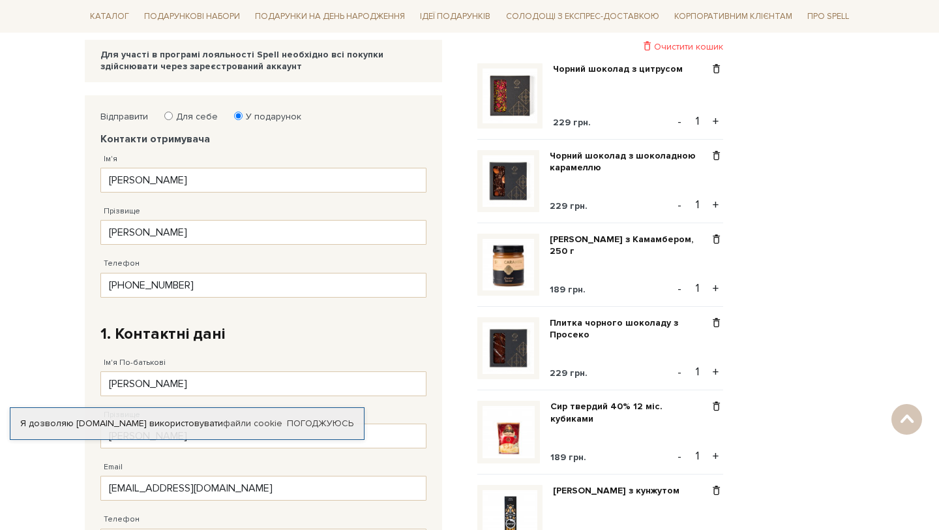
scroll to position [165, 0]
